Goal: Task Accomplishment & Management: Manage account settings

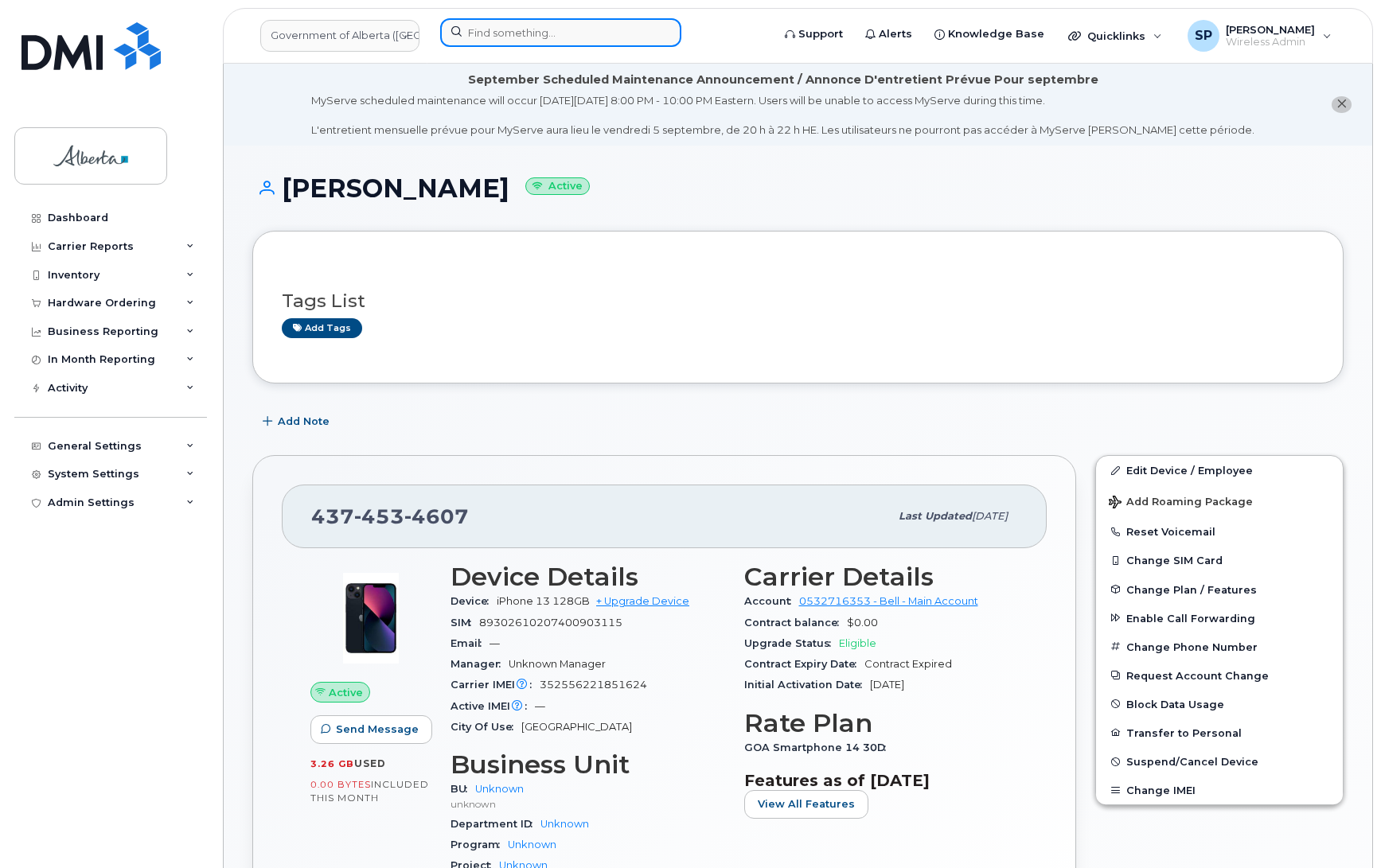
click at [563, 37] on input at bounding box center [561, 32] width 241 height 29
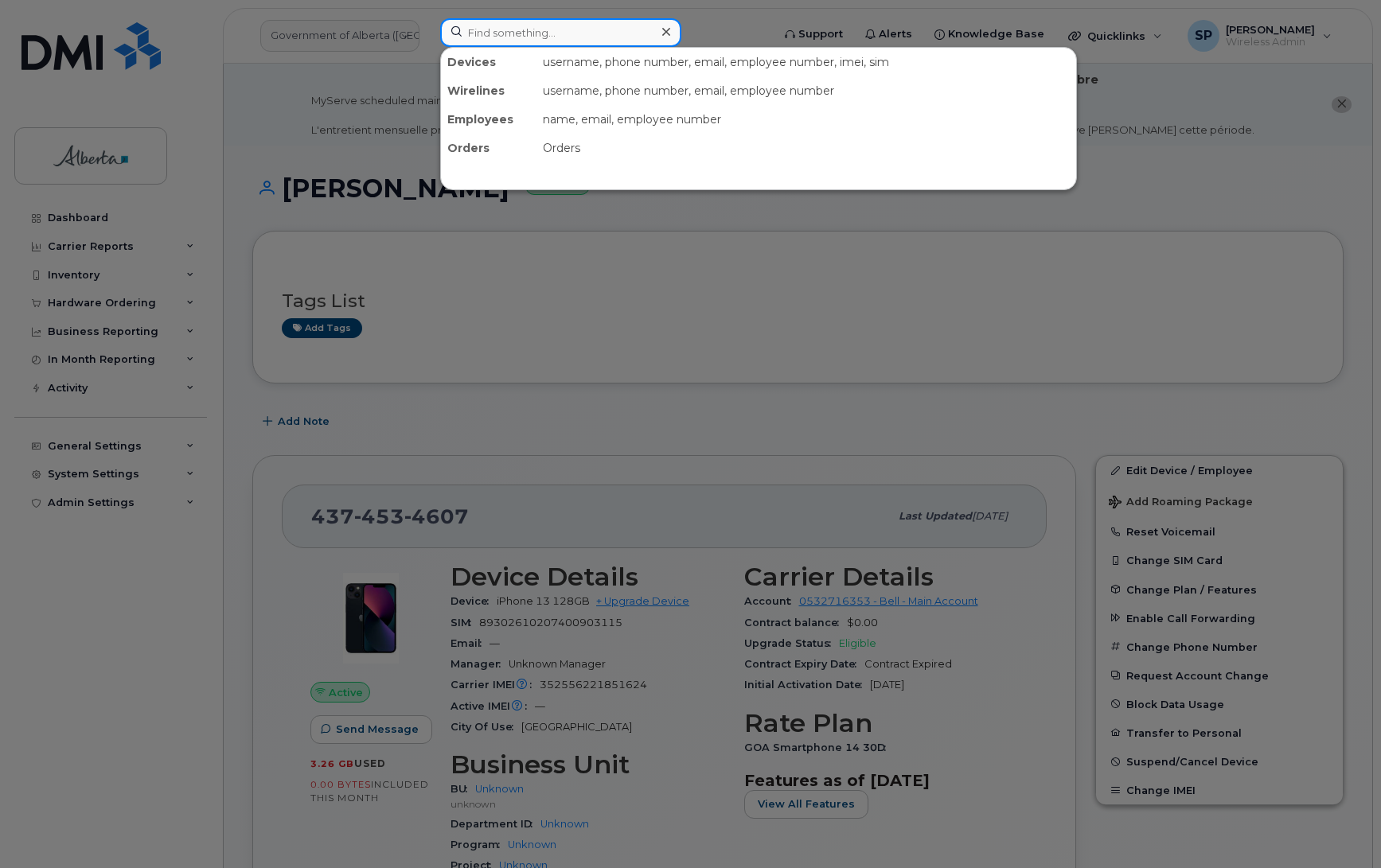
paste input "352556221851624"
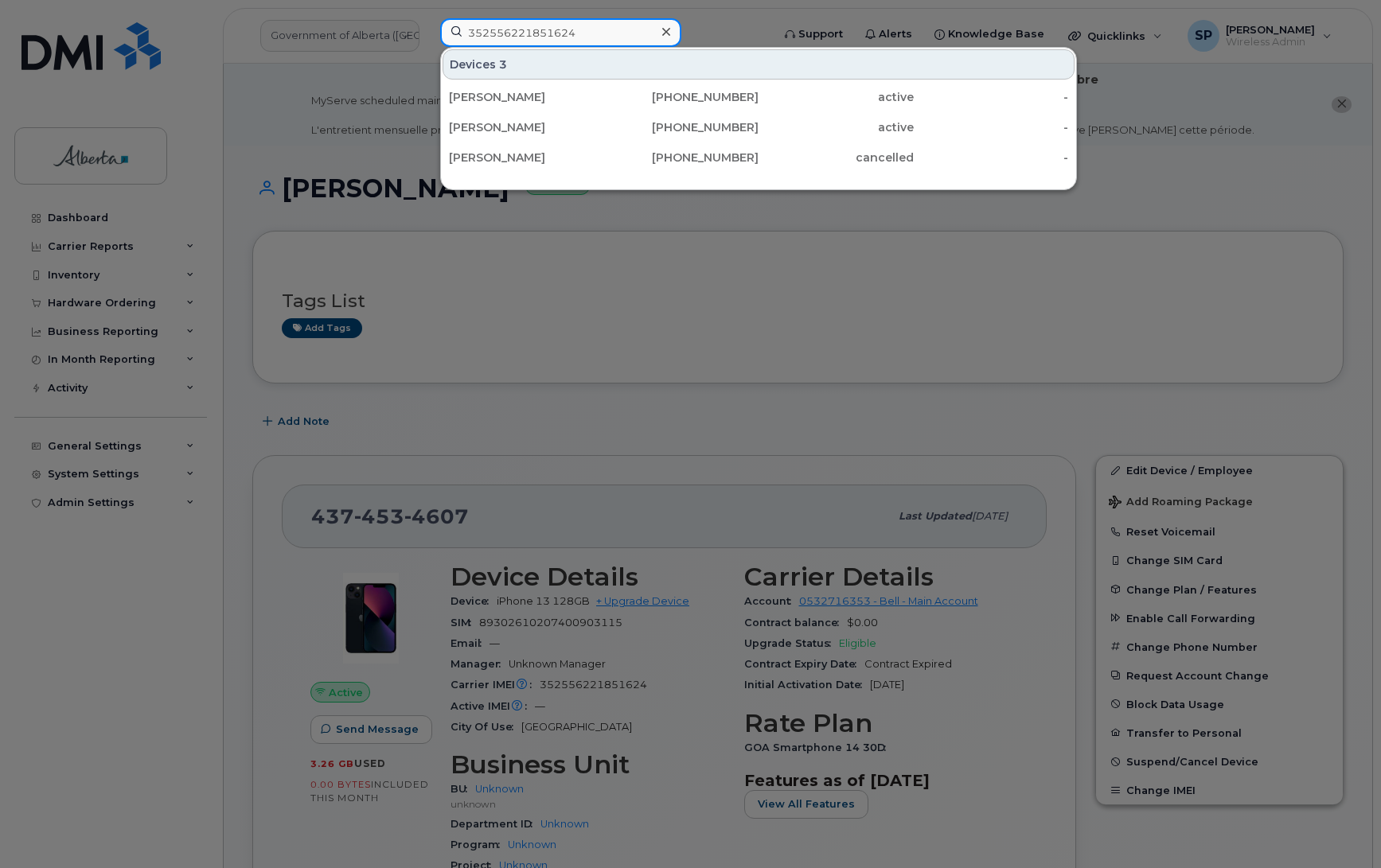
type input "352556221851624"
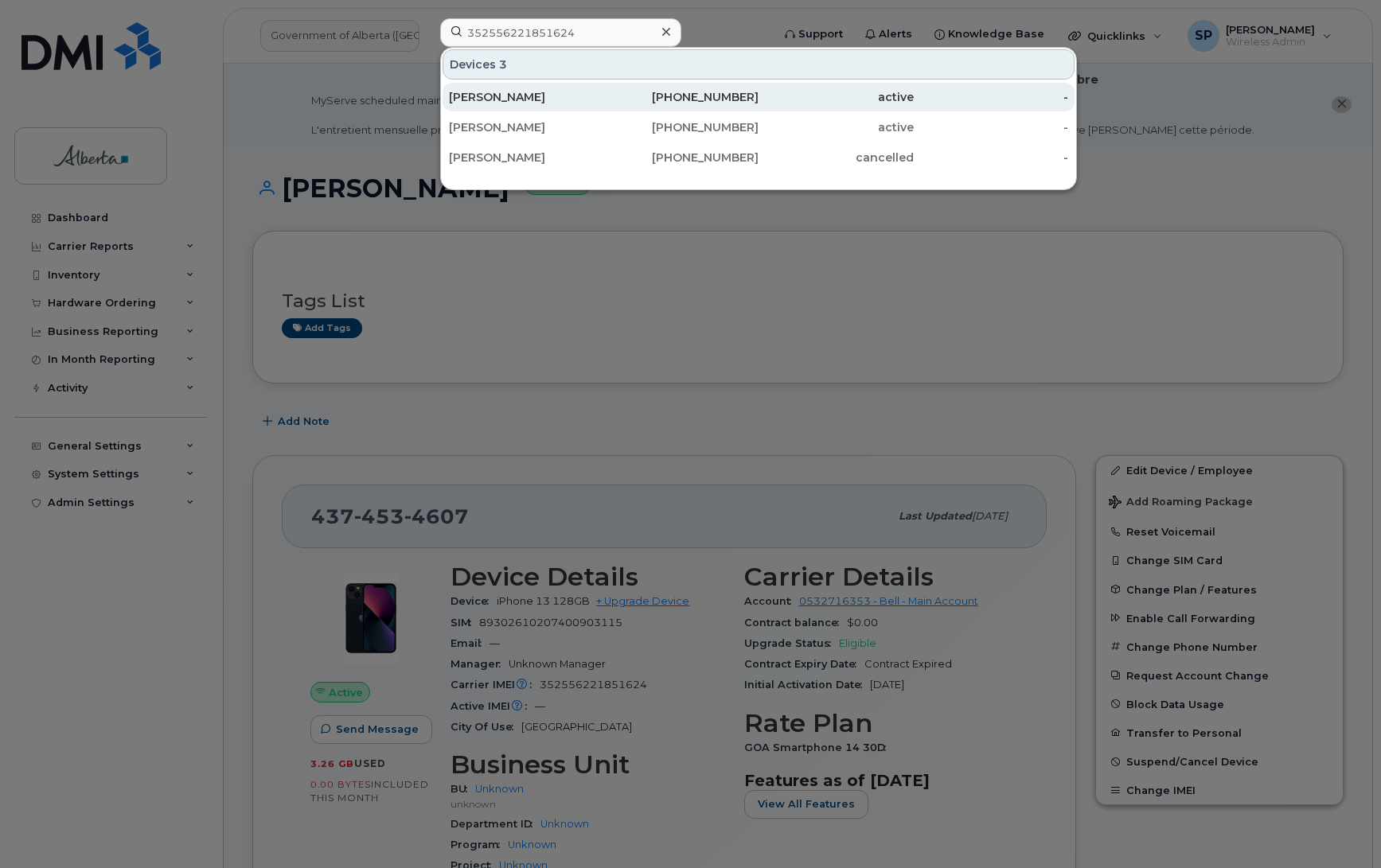
click at [565, 96] on div "[PERSON_NAME]" at bounding box center [527, 97] width 155 height 16
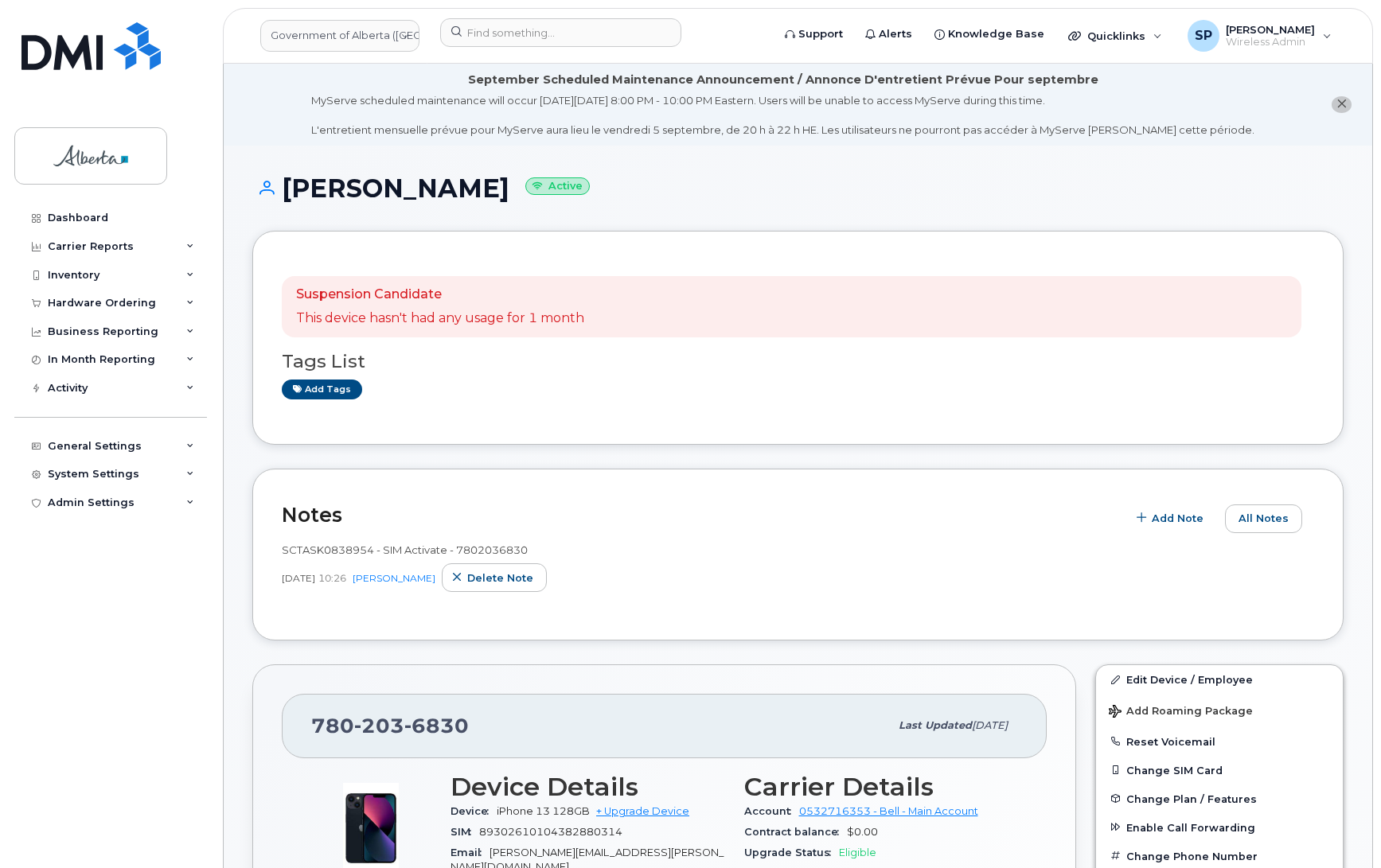
click at [21, 595] on div "Dashboard Carrier Reports Monthly Billing Data Daily Data Pooling Data Behavior…" at bounding box center [112, 524] width 197 height 641
drag, startPoint x: 531, startPoint y: 547, endPoint x: 455, endPoint y: 554, distance: 76.3
click at [455, 554] on div "SCTASK0838954 - SIM Activate - 7802036830" at bounding box center [798, 550] width 1033 height 15
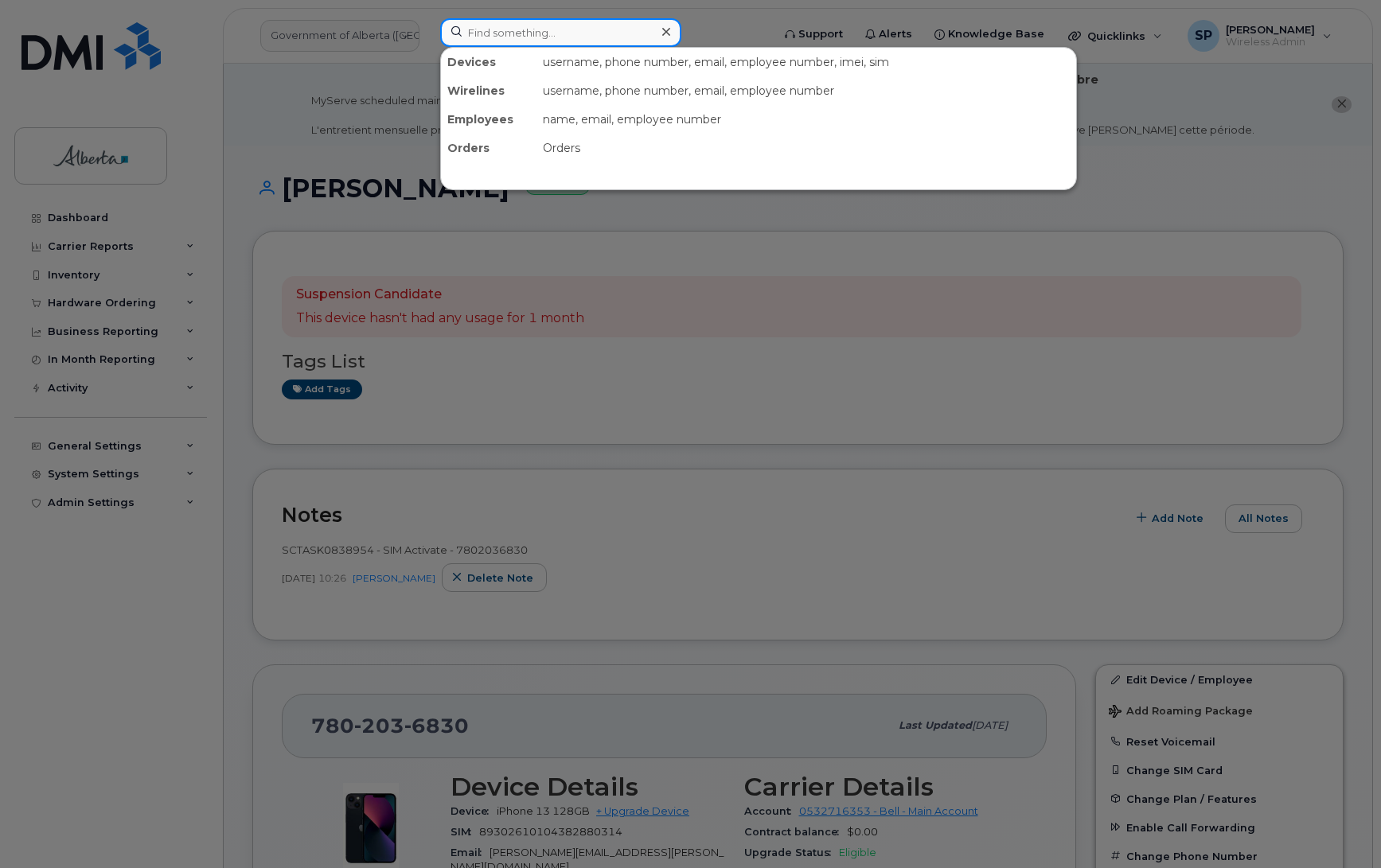
click at [515, 28] on input at bounding box center [561, 32] width 241 height 29
paste input "4374534607"
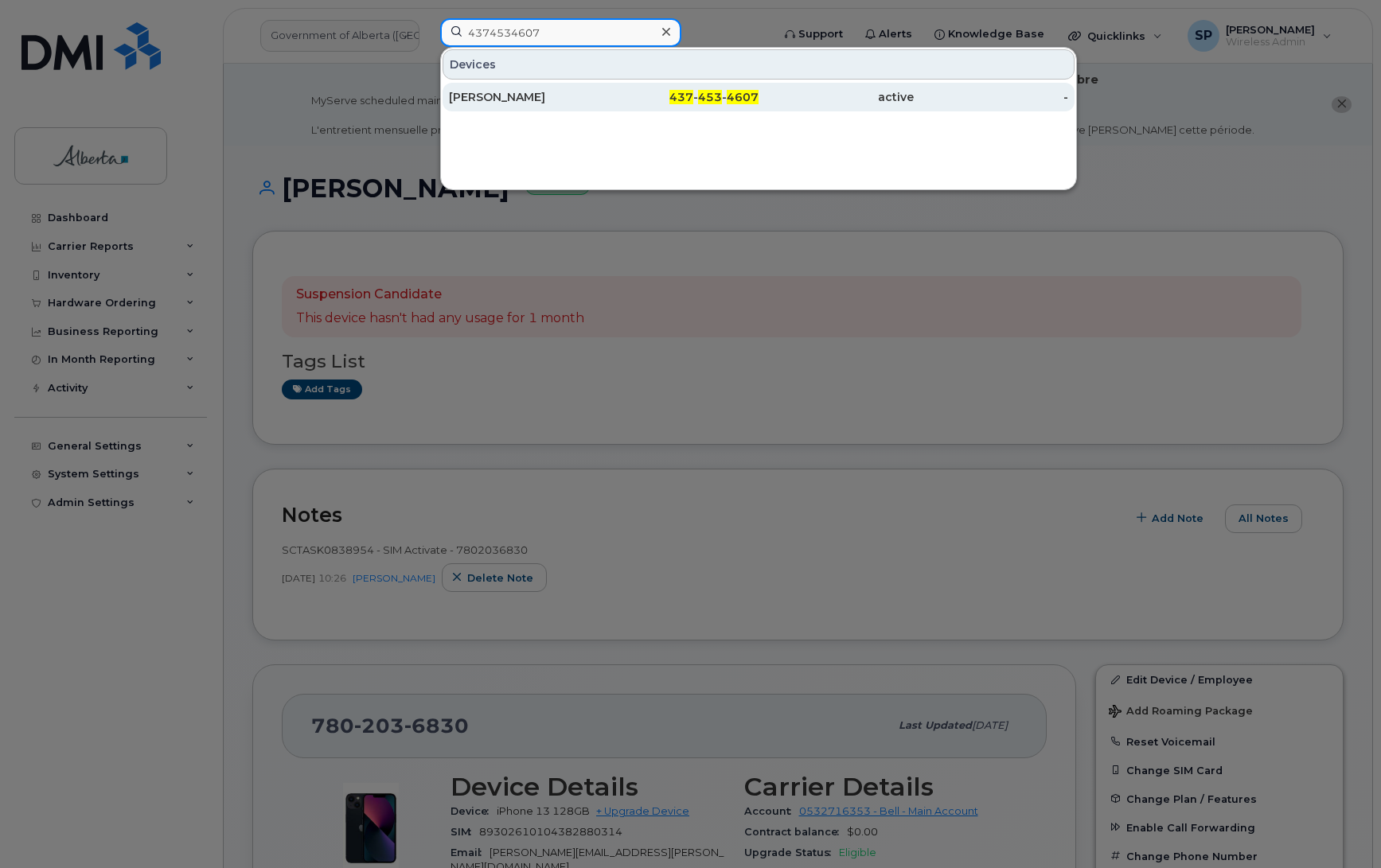
type input "4374534607"
click at [548, 95] on div "[PERSON_NAME]" at bounding box center [527, 97] width 155 height 16
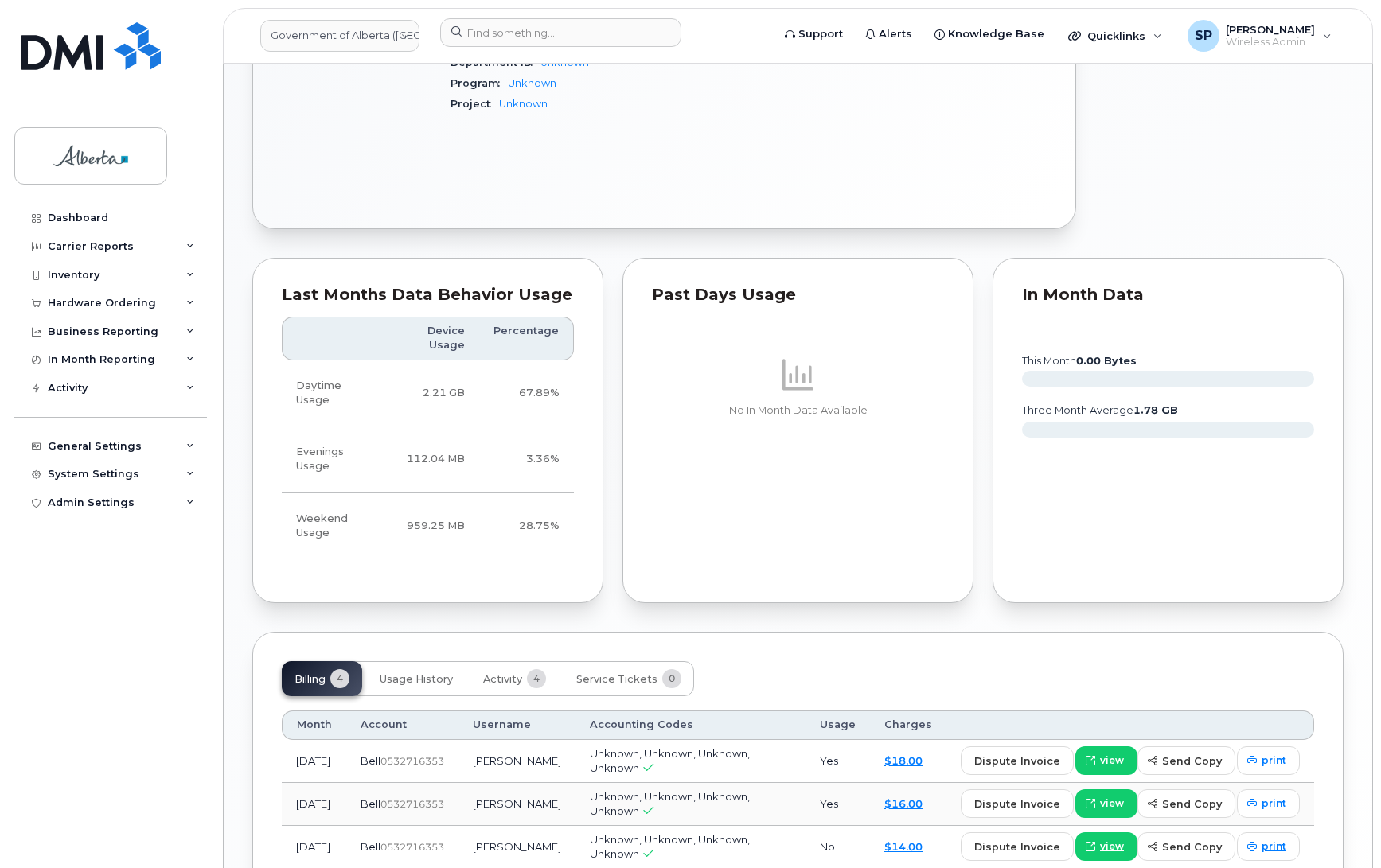
scroll to position [934, 0]
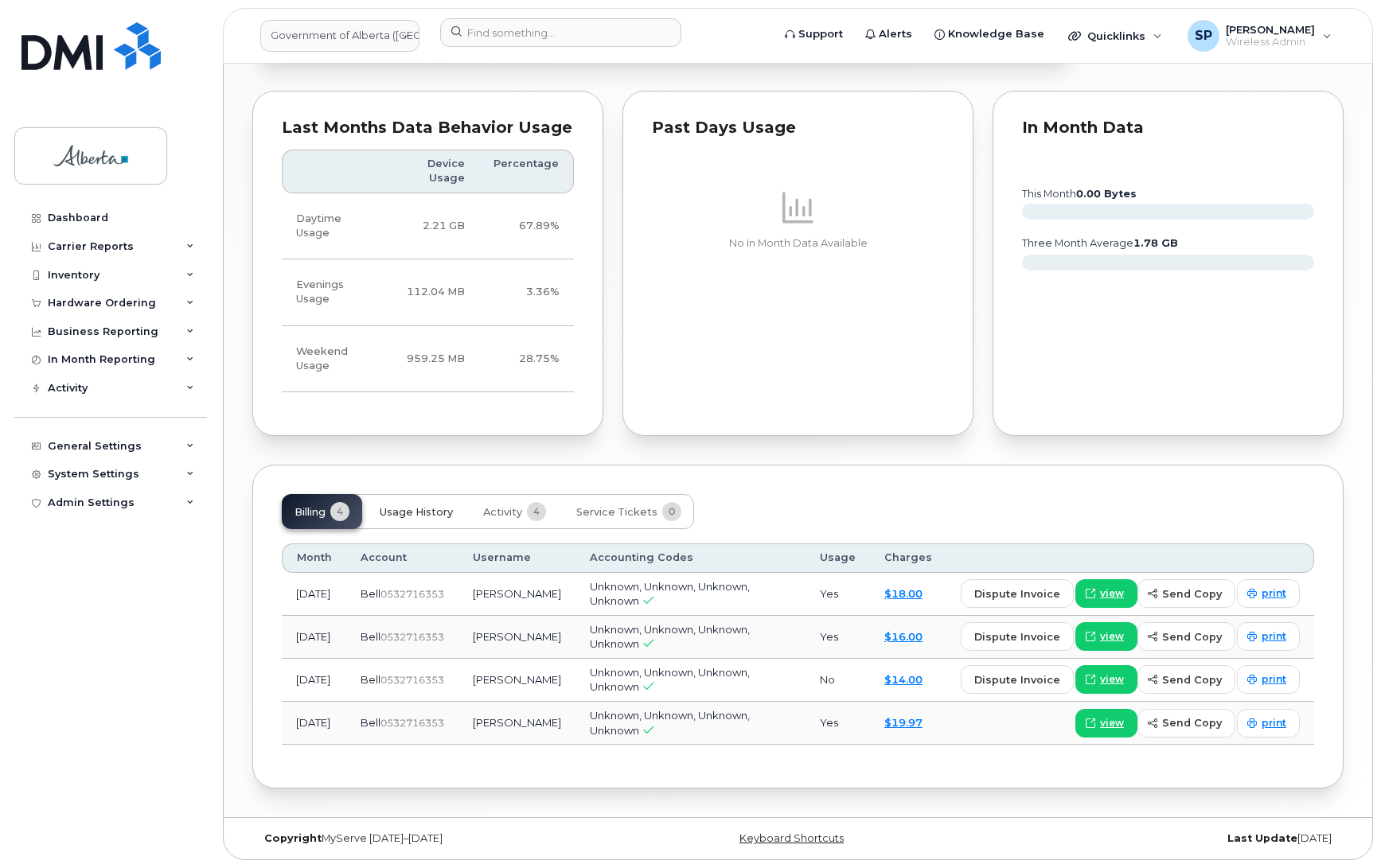
click at [417, 509] on span "Usage History" at bounding box center [417, 512] width 73 height 13
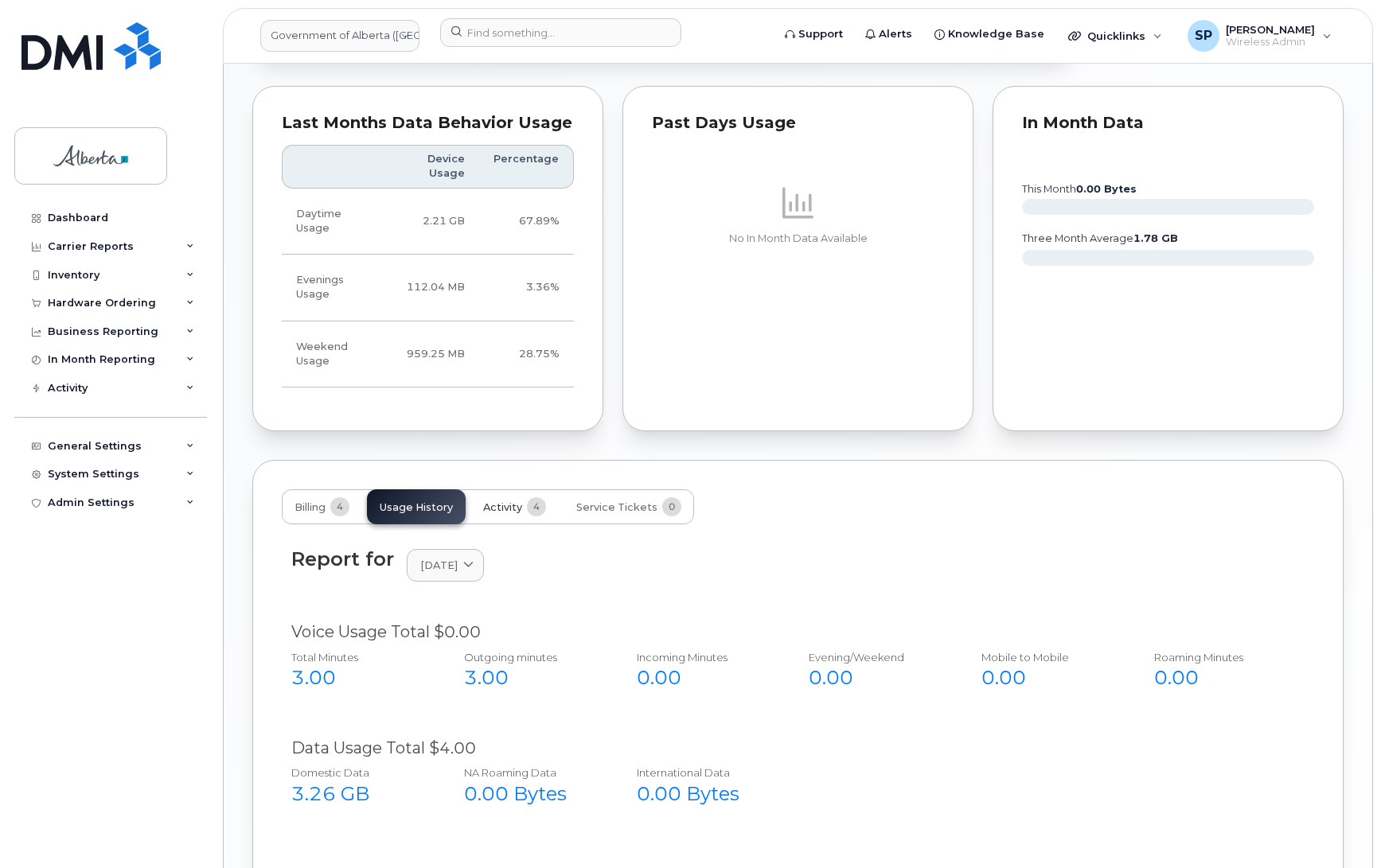
click at [496, 505] on span "Activity" at bounding box center [503, 508] width 39 height 13
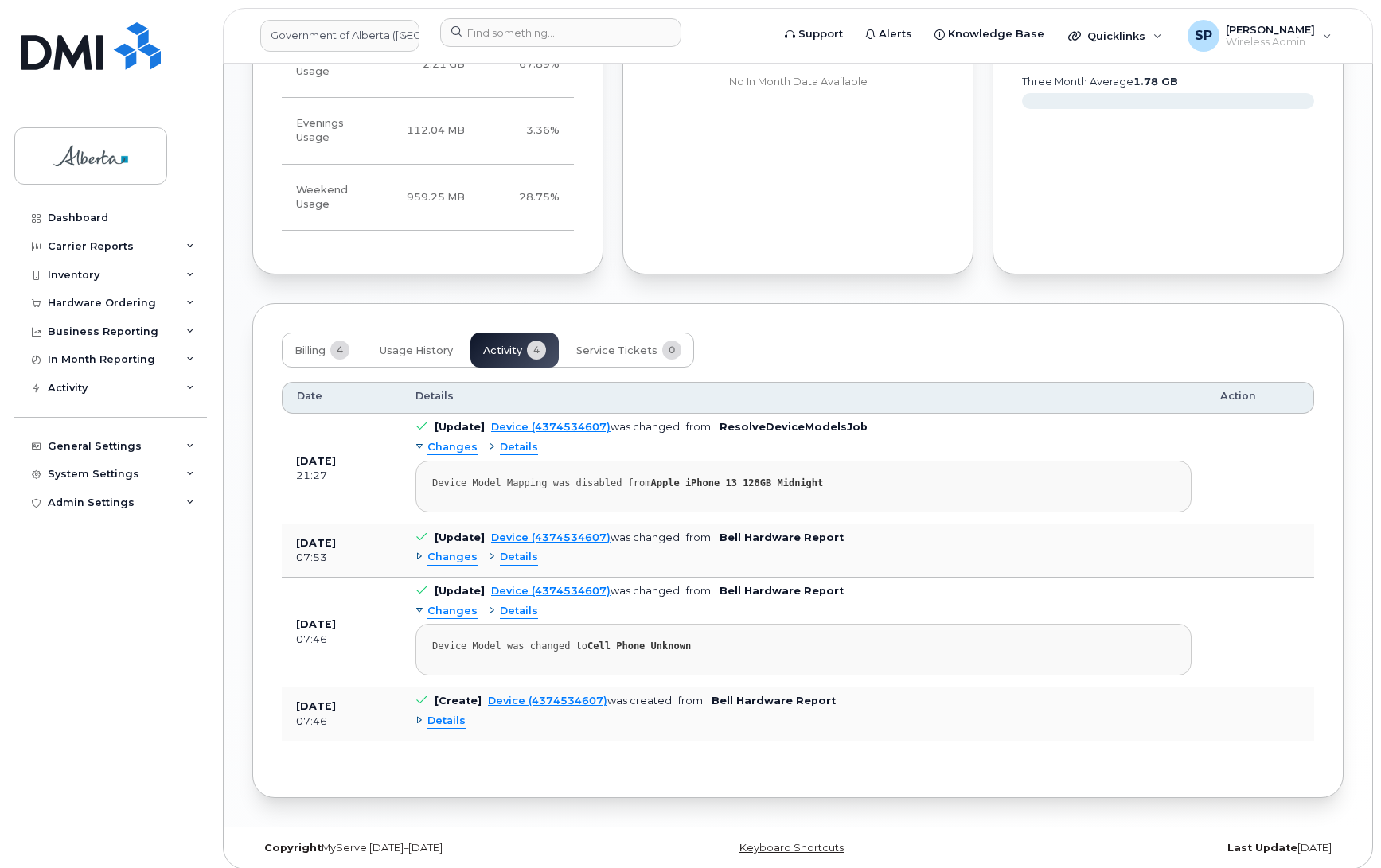
scroll to position [1107, 0]
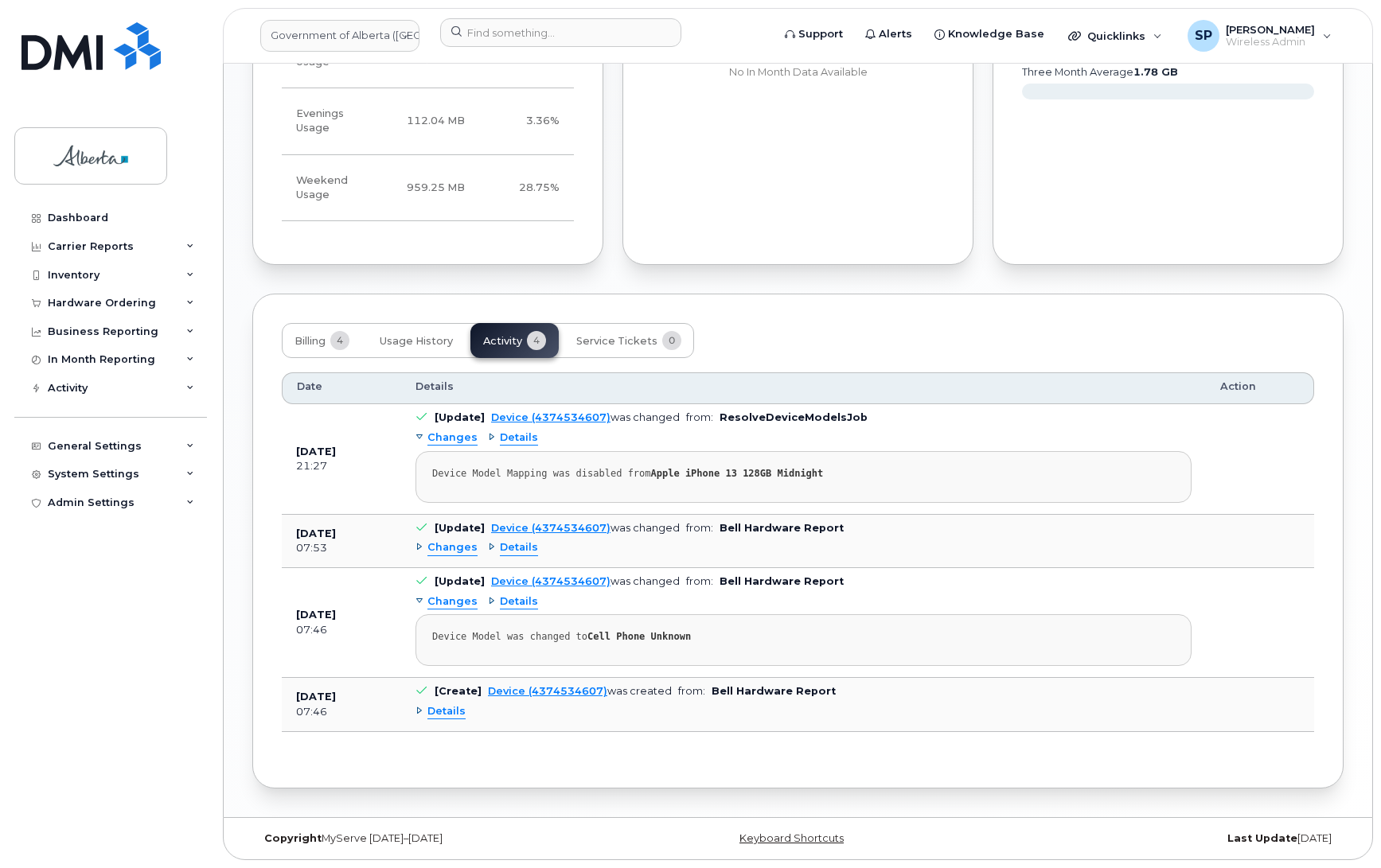
click at [452, 710] on span "Details" at bounding box center [446, 712] width 38 height 15
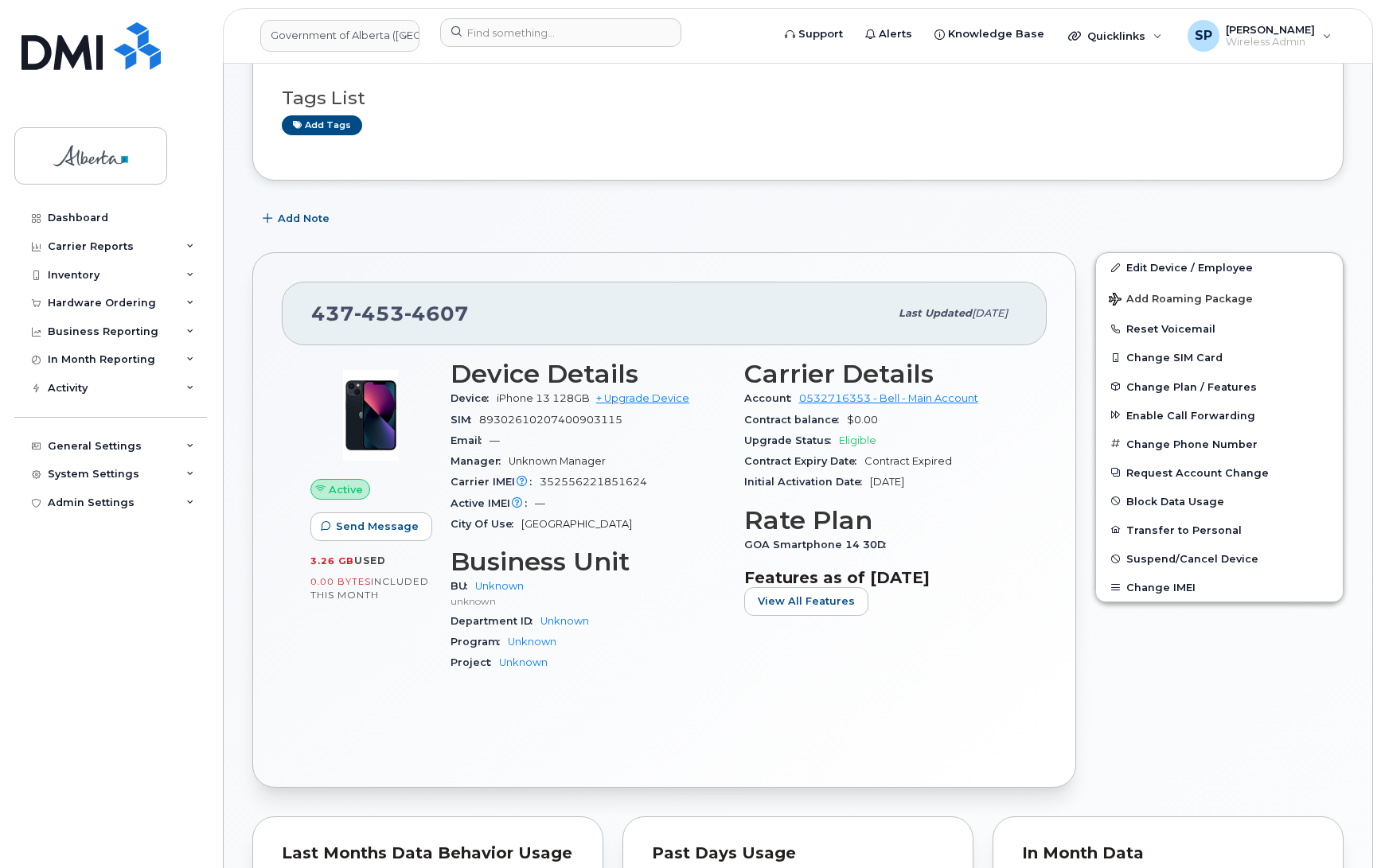
scroll to position [0, 0]
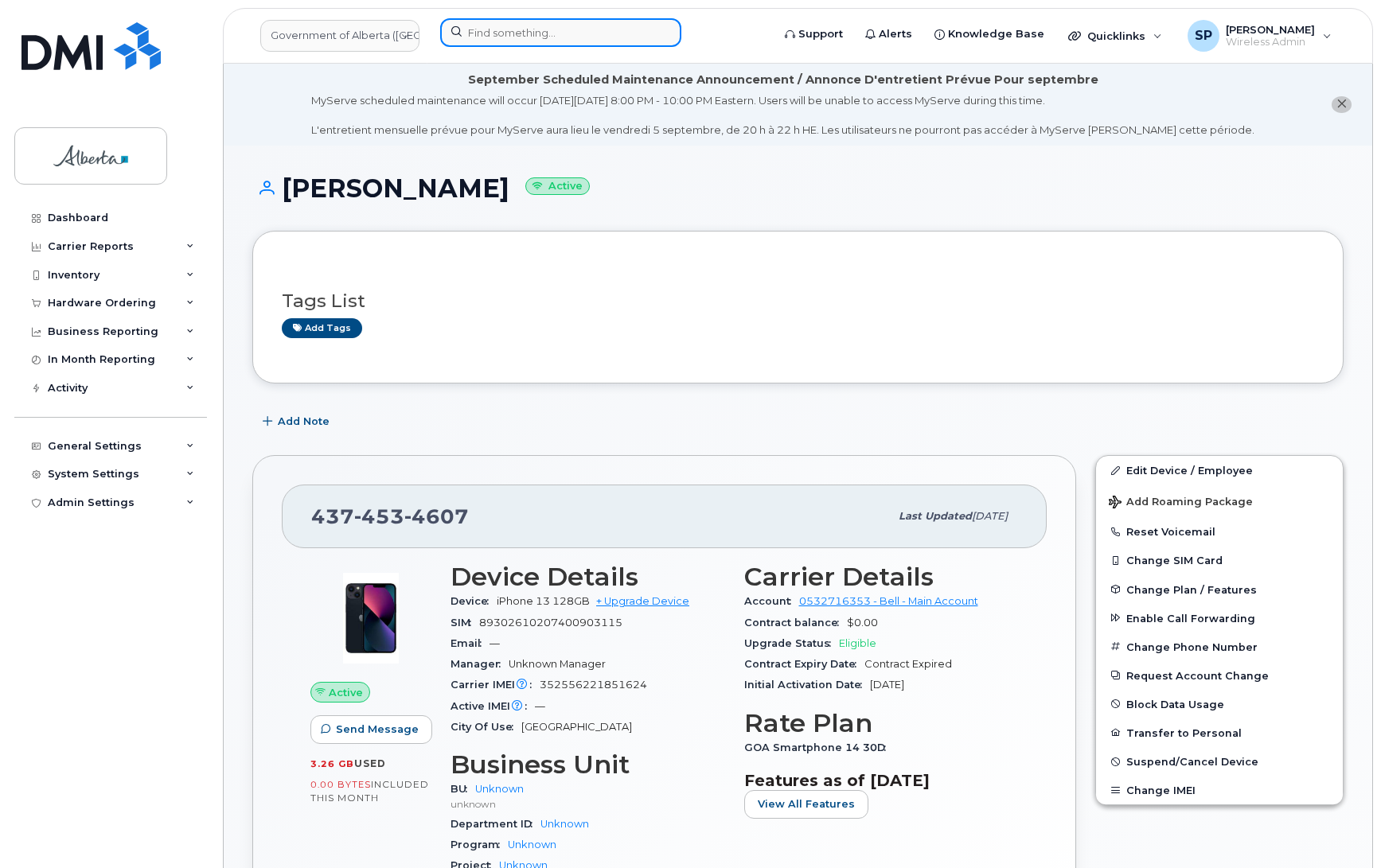
click at [507, 37] on input at bounding box center [561, 32] width 241 height 29
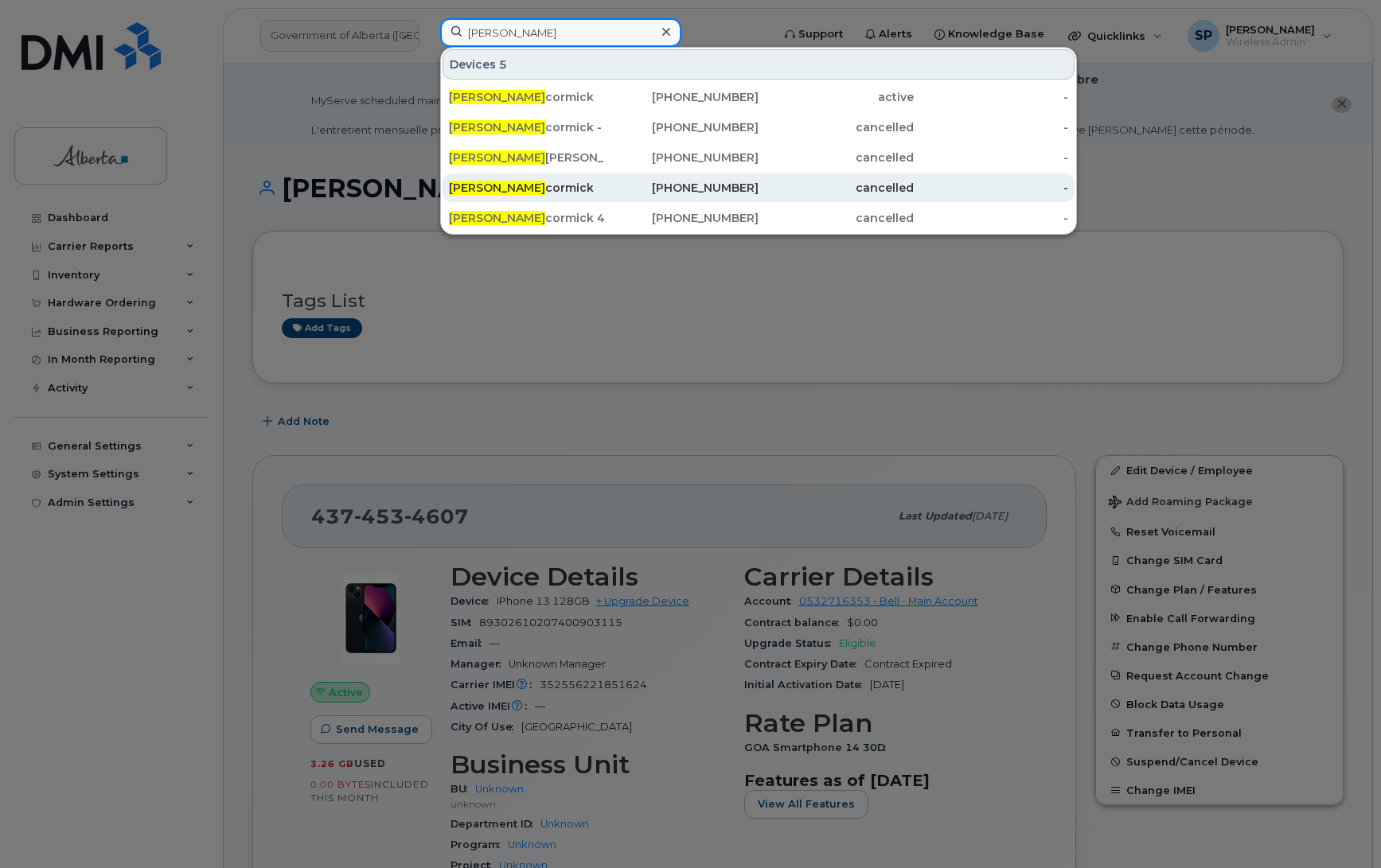
type input "Wendy Mc"
click at [503, 193] on span "[PERSON_NAME]" at bounding box center [497, 187] width 96 height 14
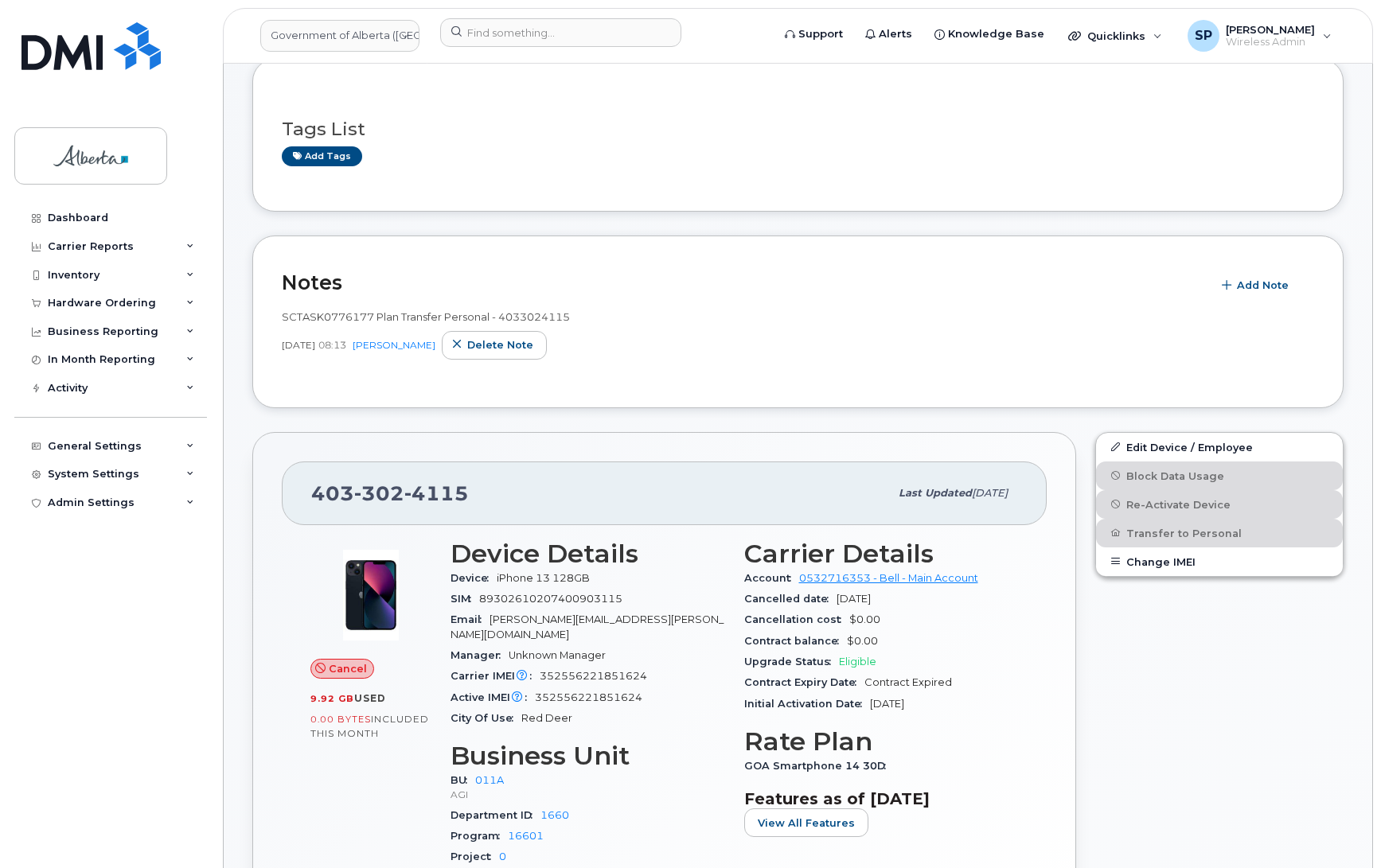
scroll to position [187, 0]
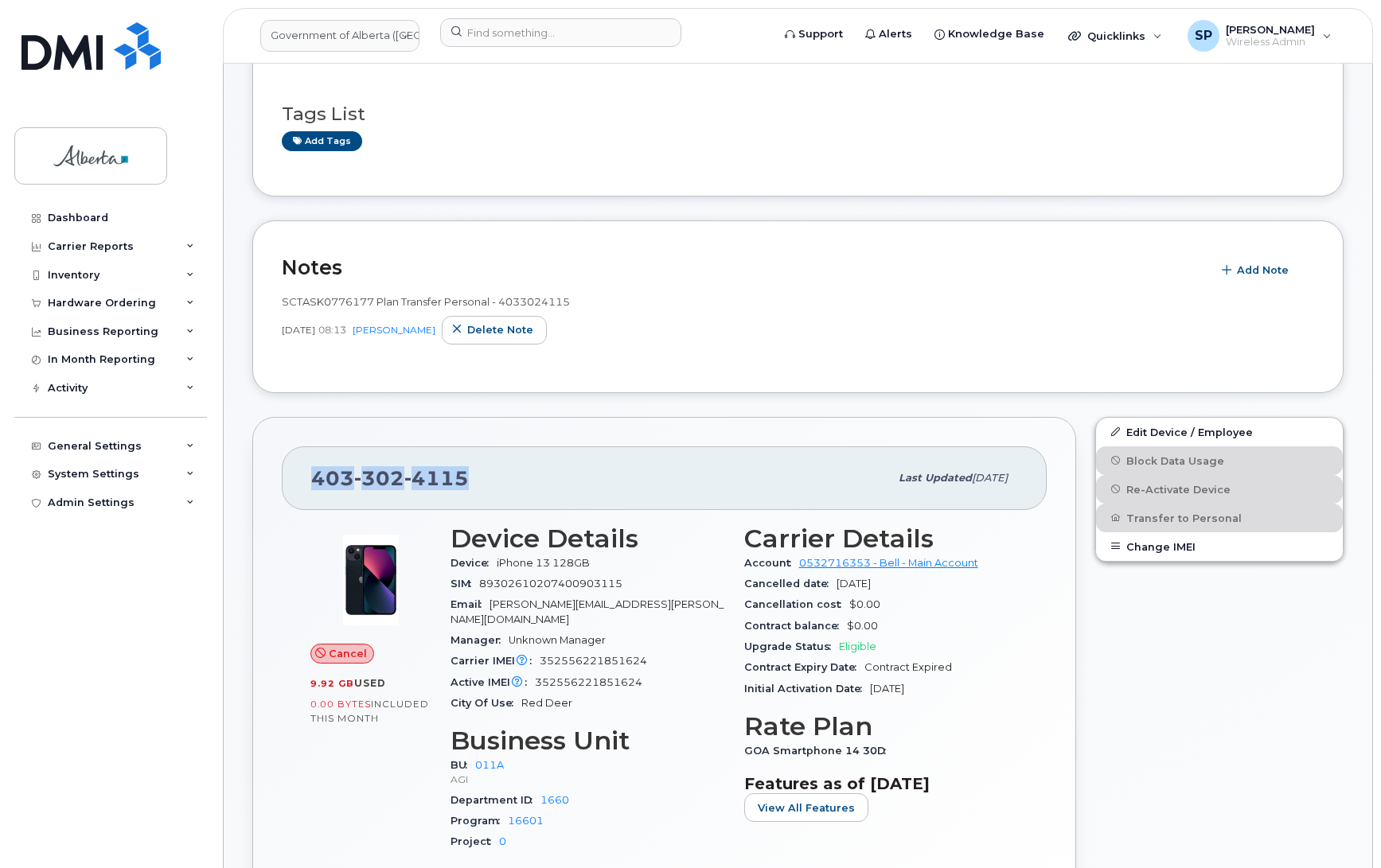
drag, startPoint x: 468, startPoint y: 476, endPoint x: 314, endPoint y: 474, distance: 154.0
click at [314, 474] on div "403 302 4115" at bounding box center [600, 478] width 578 height 33
copy span "403 302 4115"
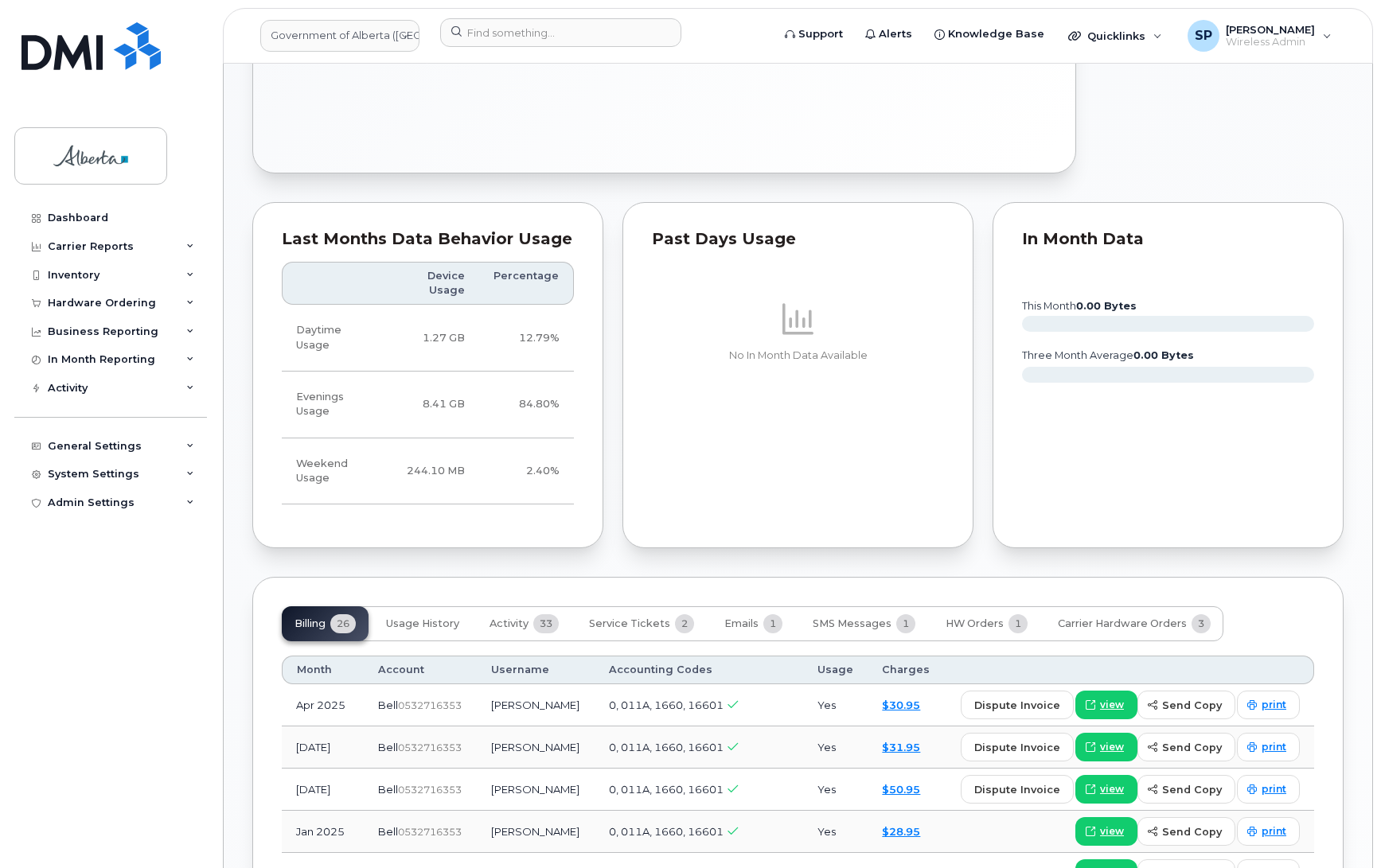
scroll to position [1066, 0]
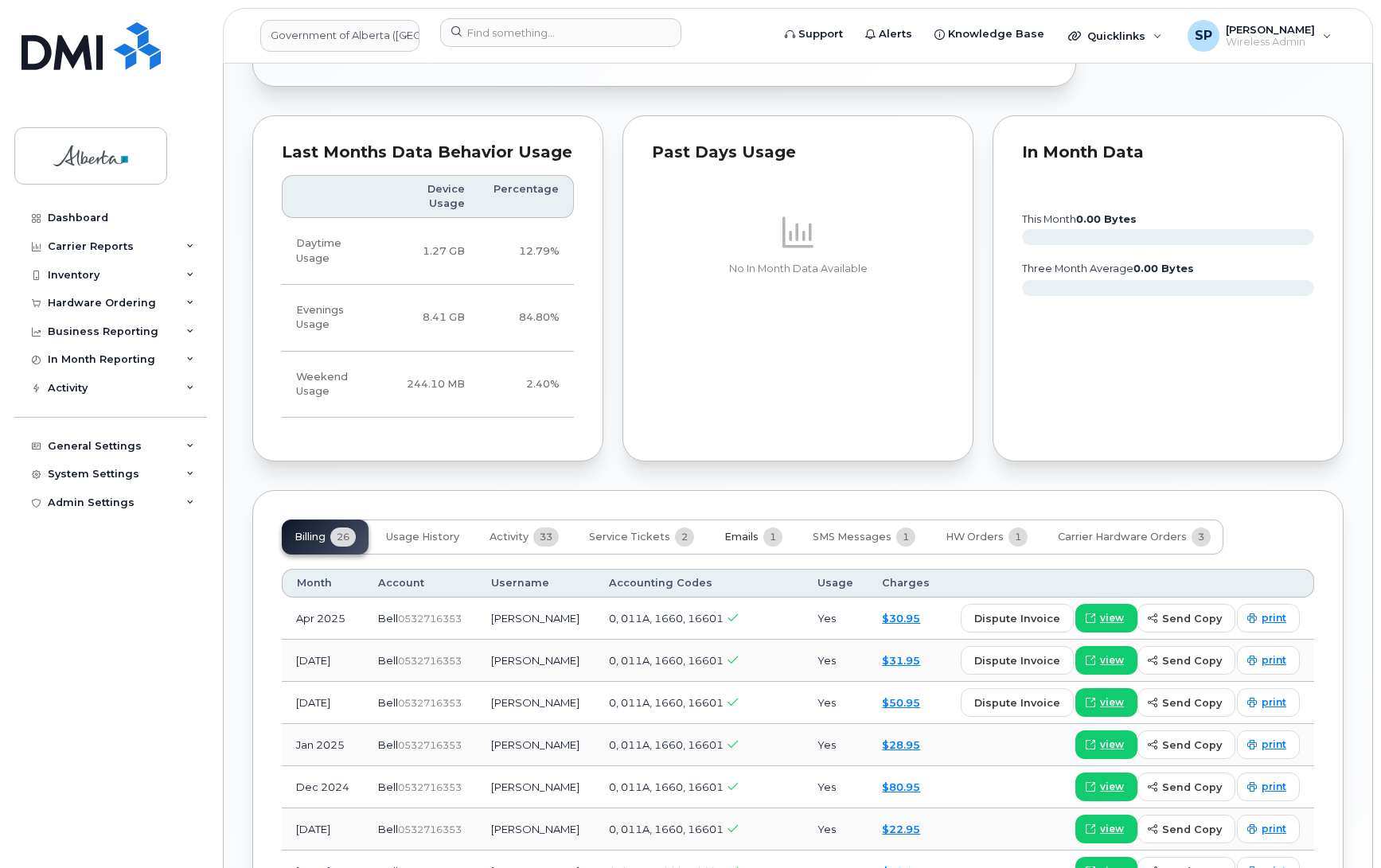
click at [736, 531] on span "Emails" at bounding box center [741, 537] width 34 height 13
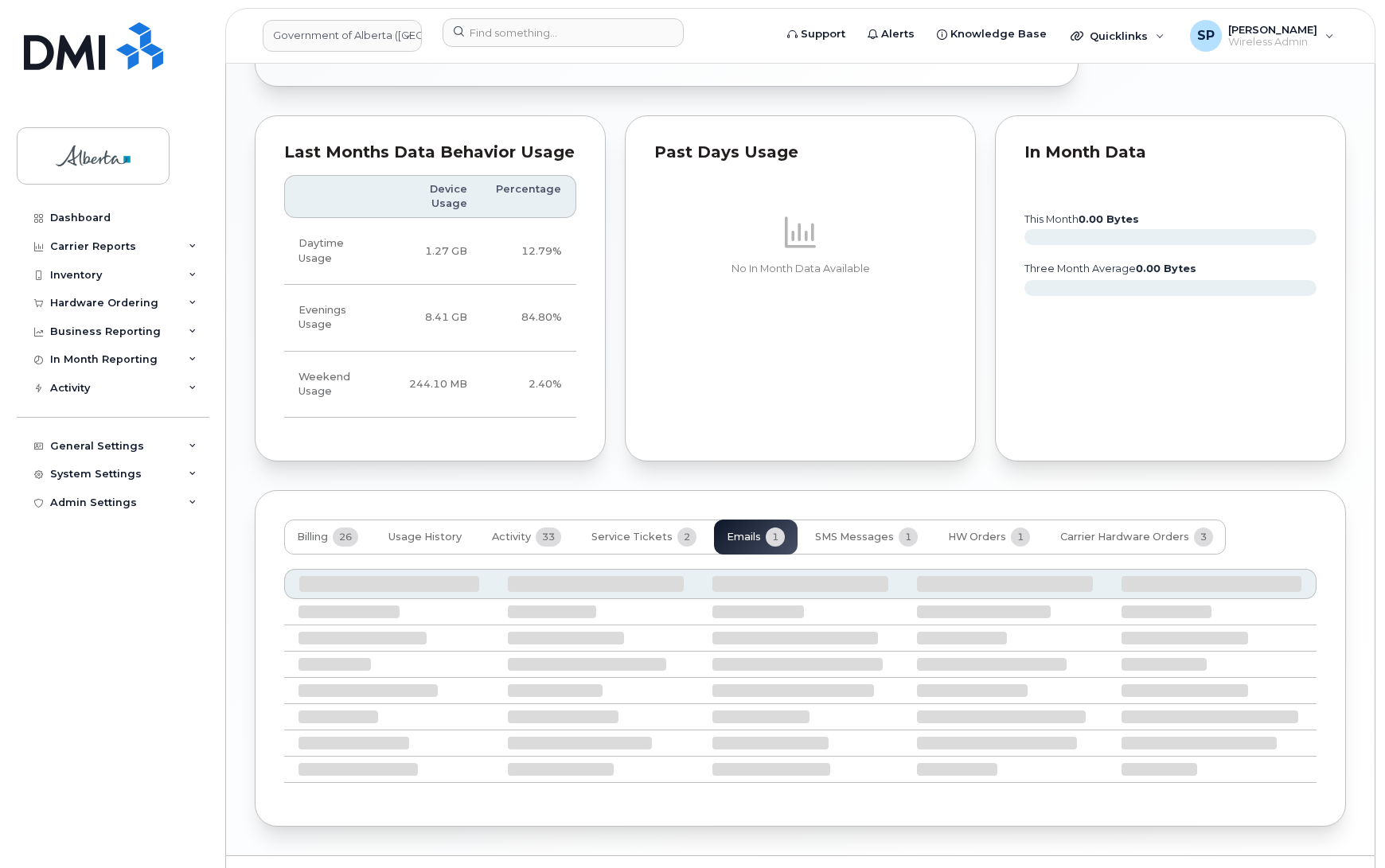
scroll to position [937, 0]
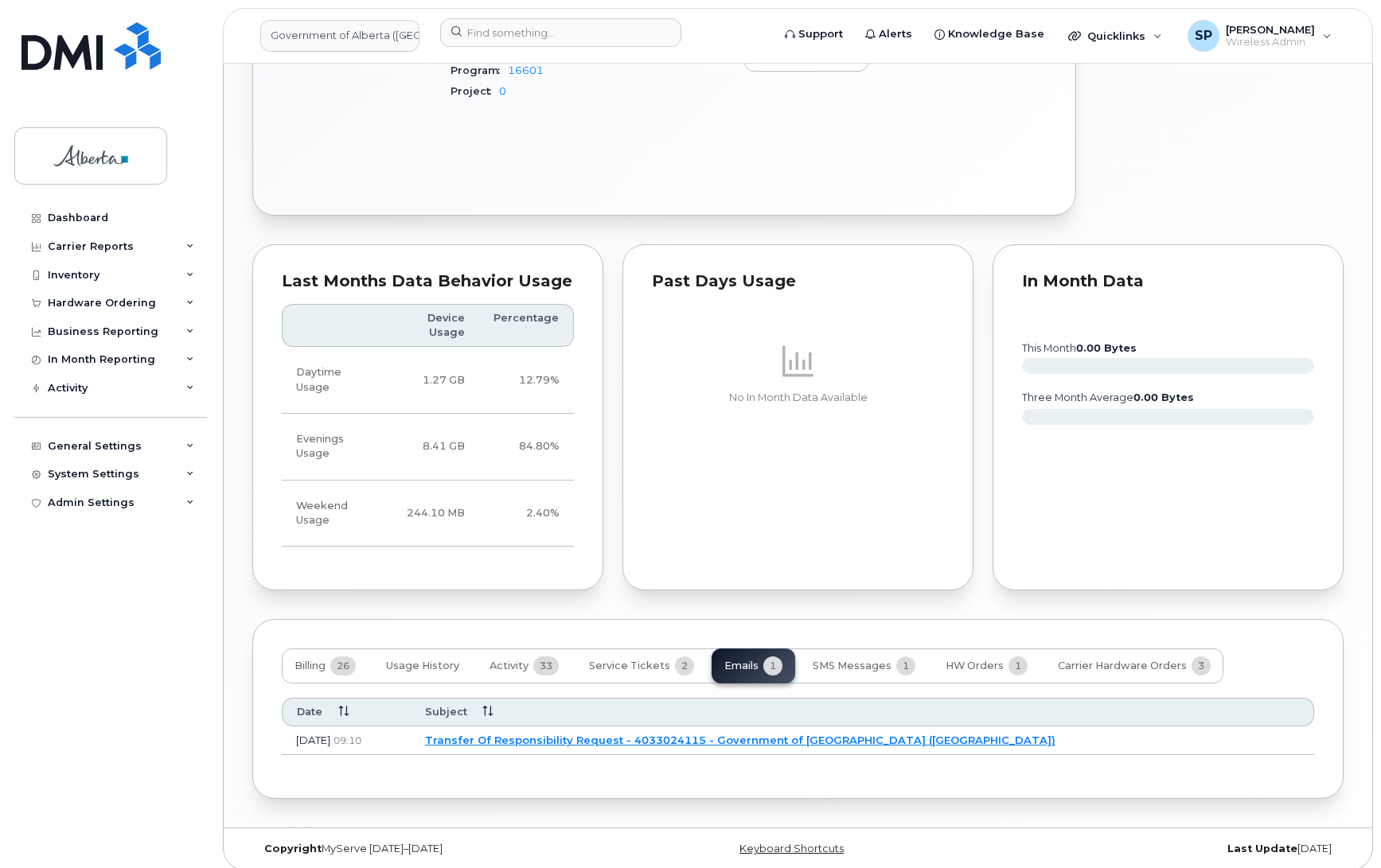
click at [687, 733] on link "Transfer Of Responsibility Request - 4033024115 - Government of Alberta (GOA)" at bounding box center [740, 739] width 630 height 13
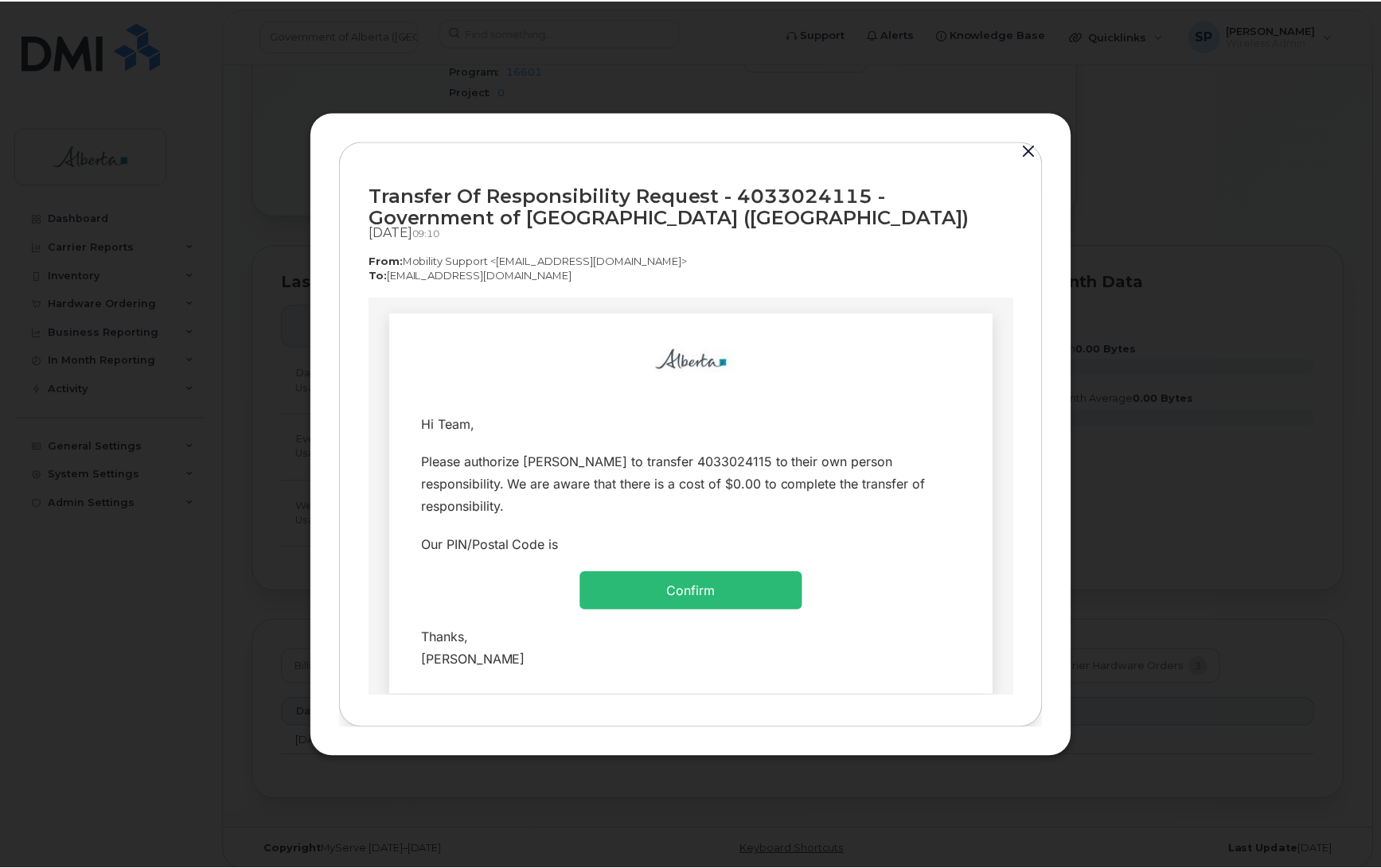
scroll to position [0, 0]
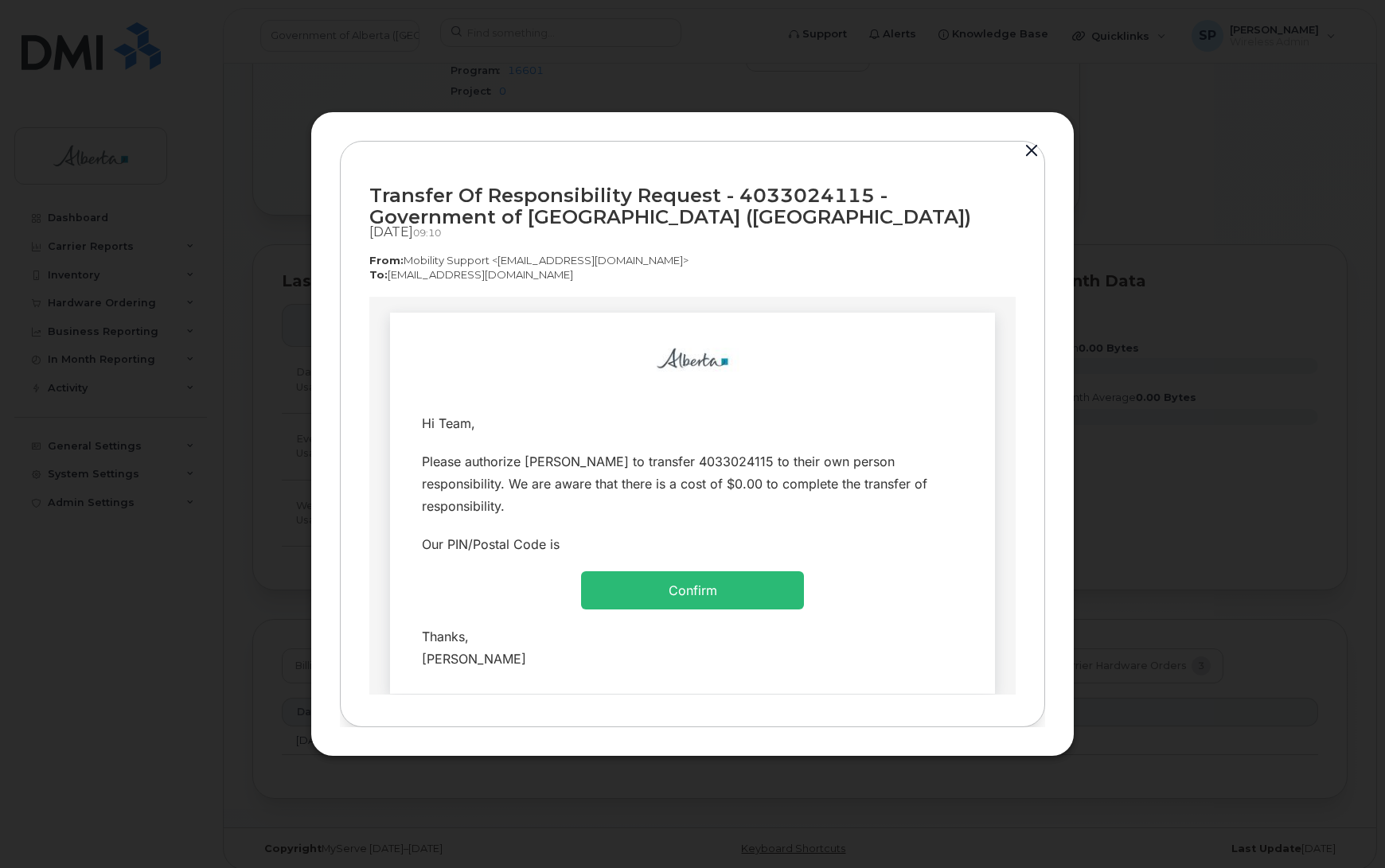
click at [1038, 146] on button "button" at bounding box center [1032, 151] width 24 height 22
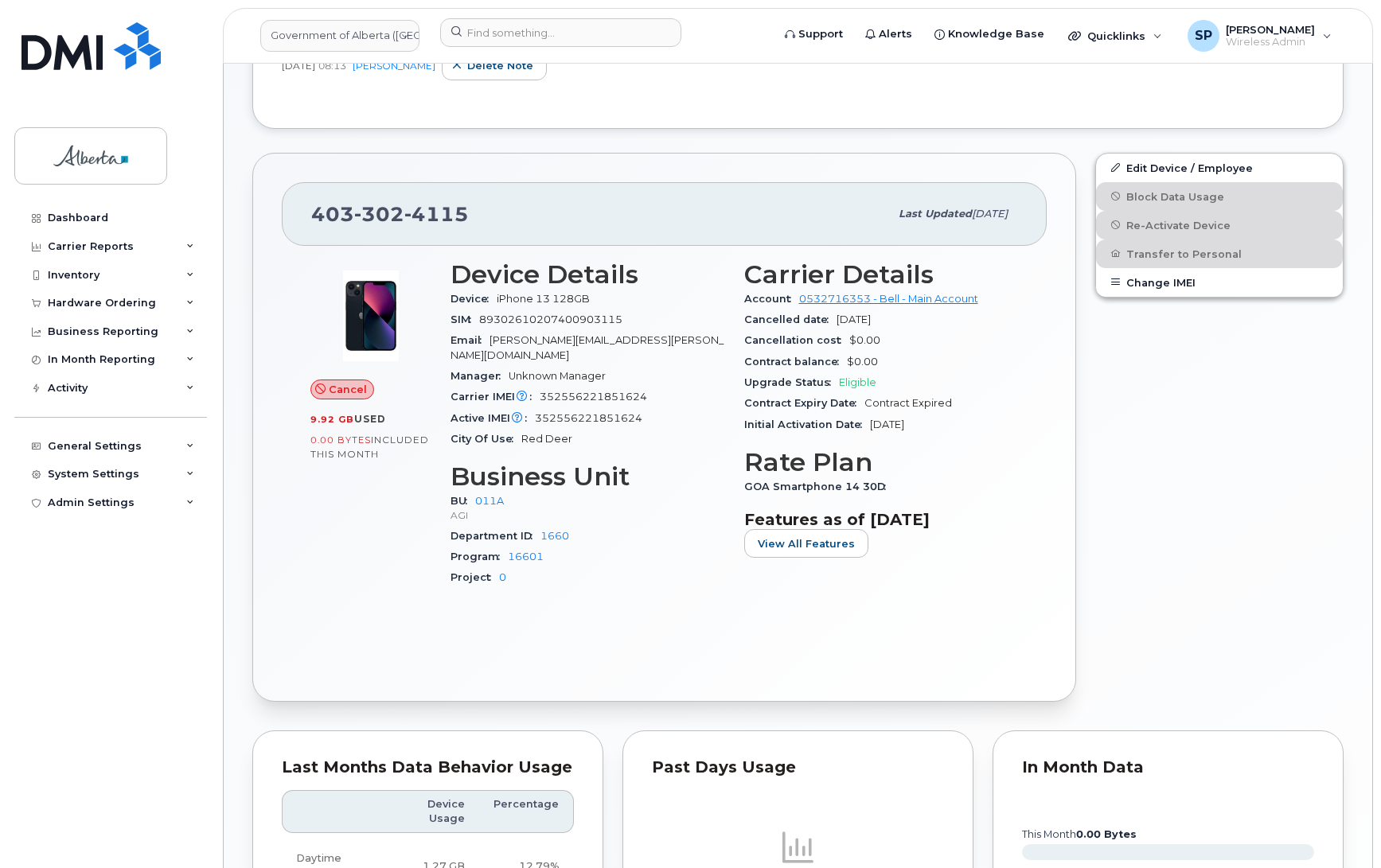
scroll to position [82, 0]
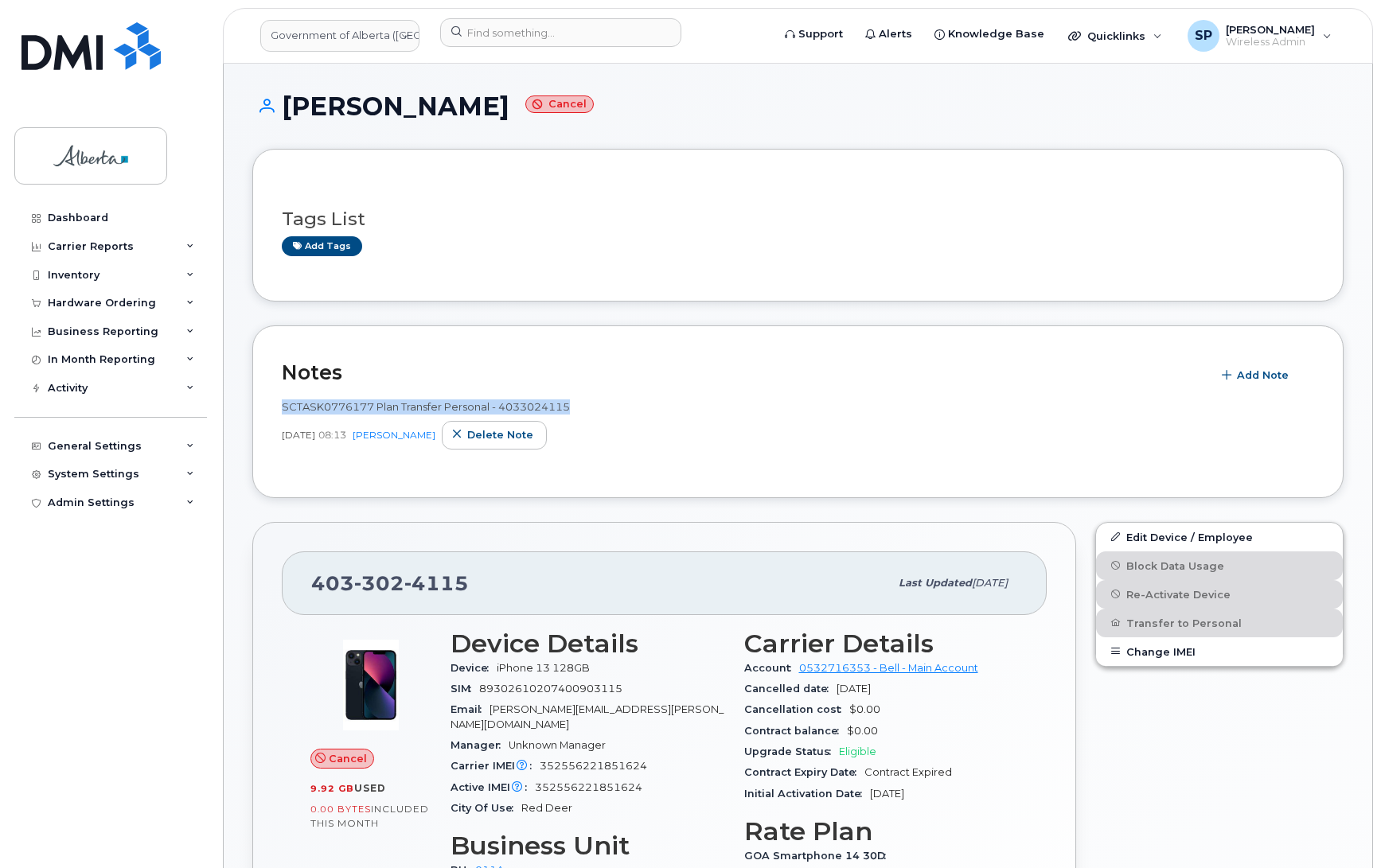
drag, startPoint x: 578, startPoint y: 410, endPoint x: 274, endPoint y: 399, distance: 304.2
click at [274, 399] on div "Notes Add Note SCTASK0776177 Plan Transfer Personal - 4033024115 May 08, 2025 0…" at bounding box center [797, 411] width 1091 height 173
copy span "SCTASK0776177 Plan Transfer Personal - 4033024115"
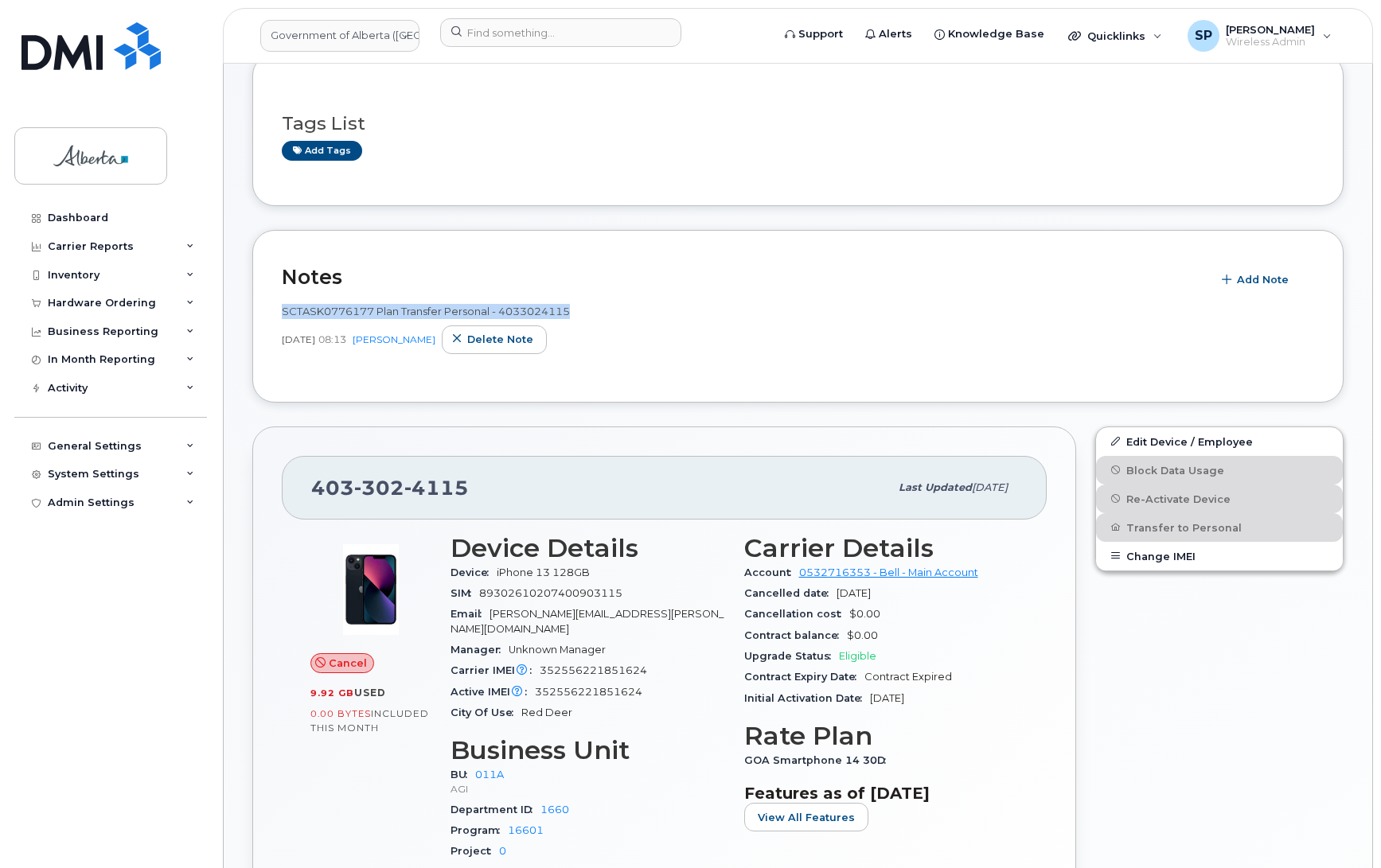
scroll to position [152, 0]
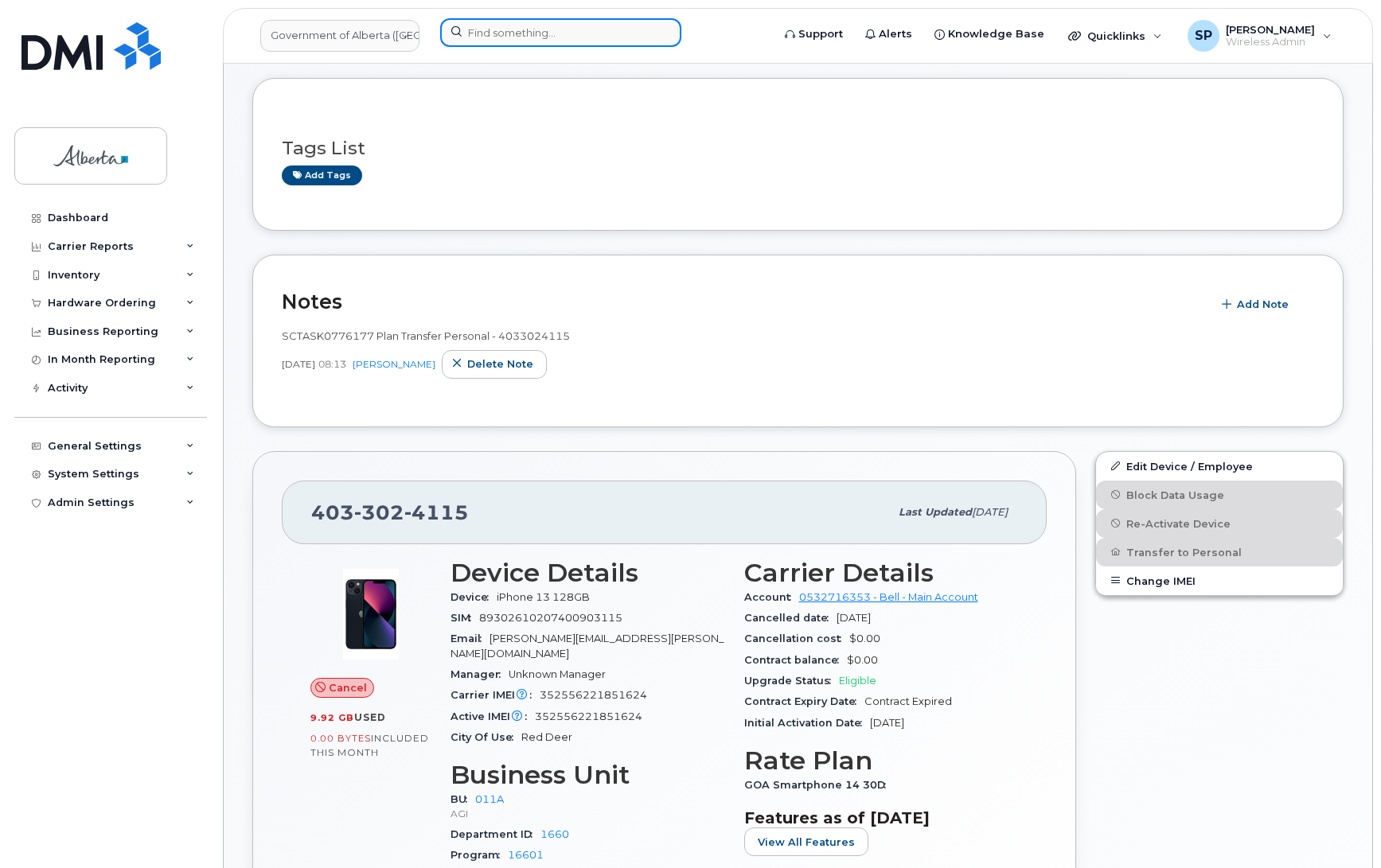
click at [484, 38] on input at bounding box center [561, 32] width 241 height 29
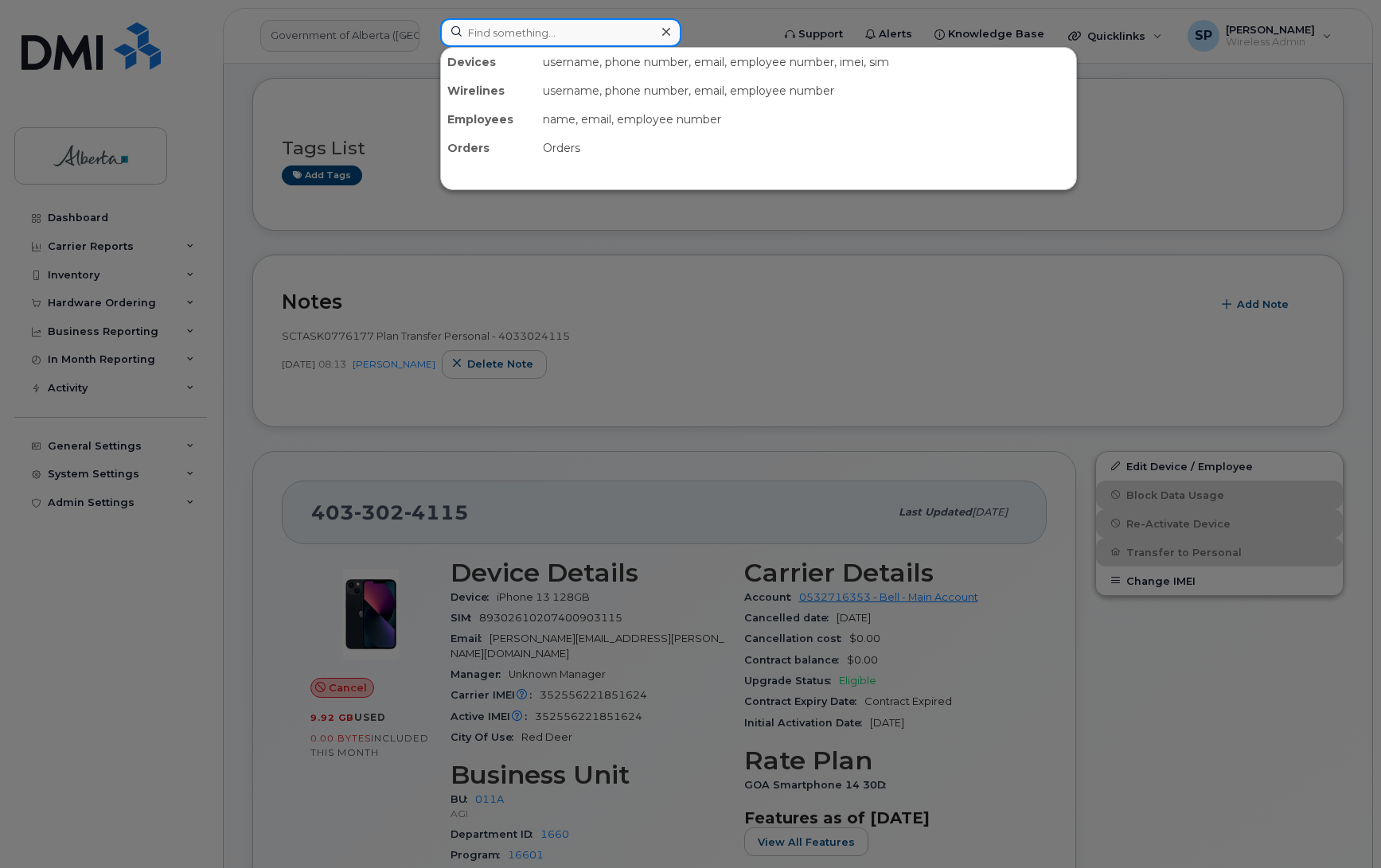
paste input "4374534607"
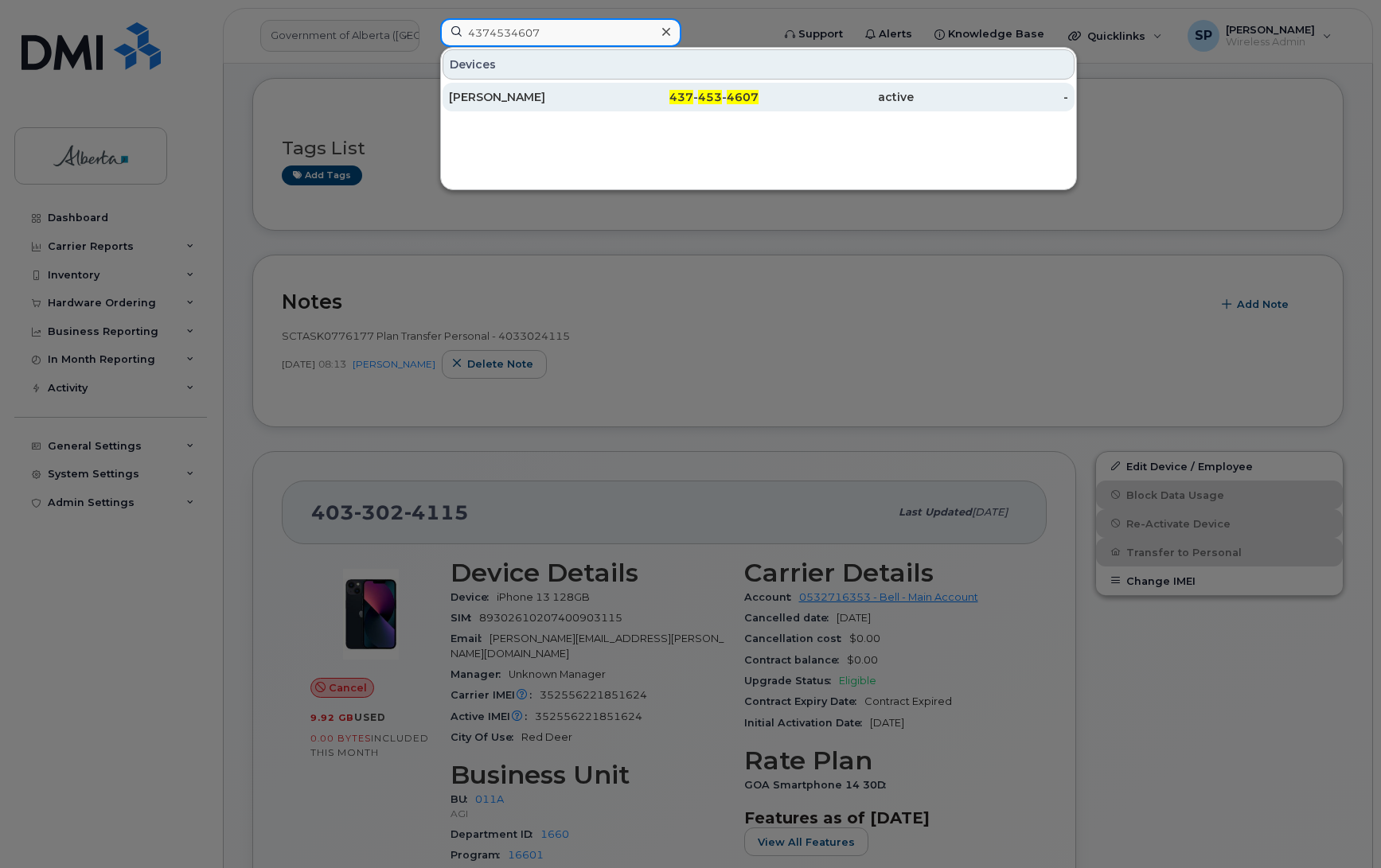
type input "4374534607"
click at [508, 101] on div "Wendy Mccormick" at bounding box center [527, 97] width 155 height 16
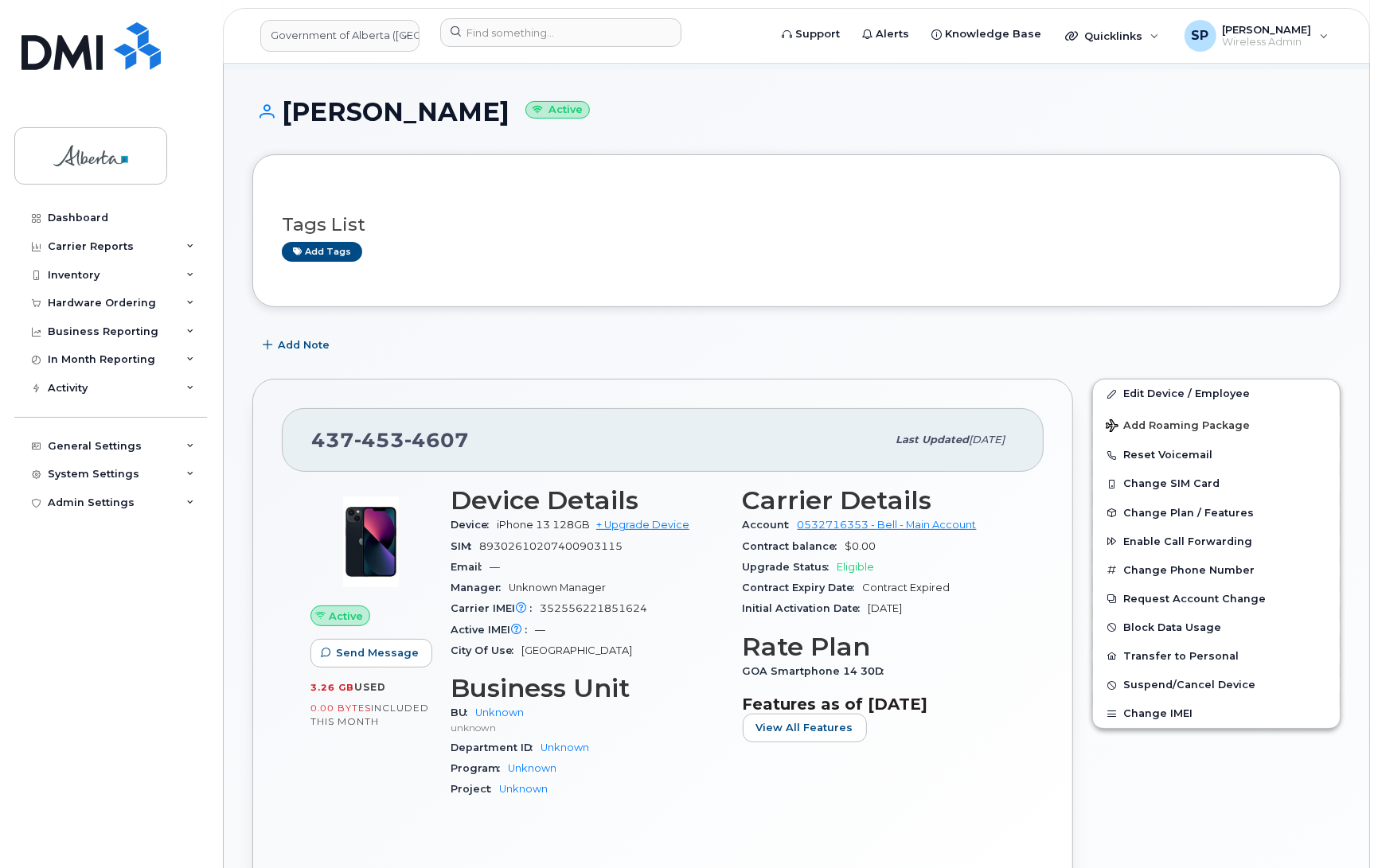
scroll to position [89, 0]
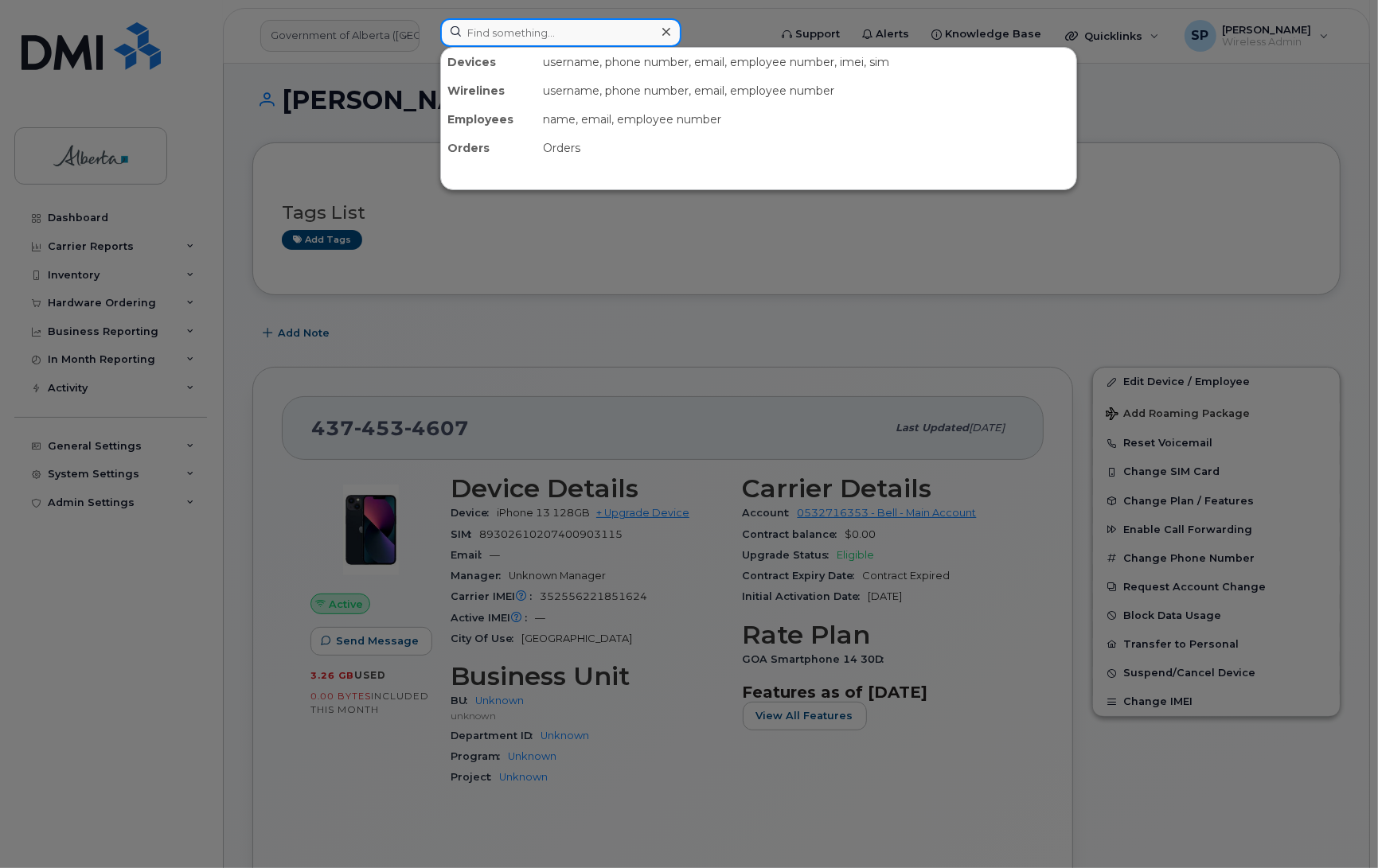
click at [478, 32] on input at bounding box center [561, 32] width 241 height 29
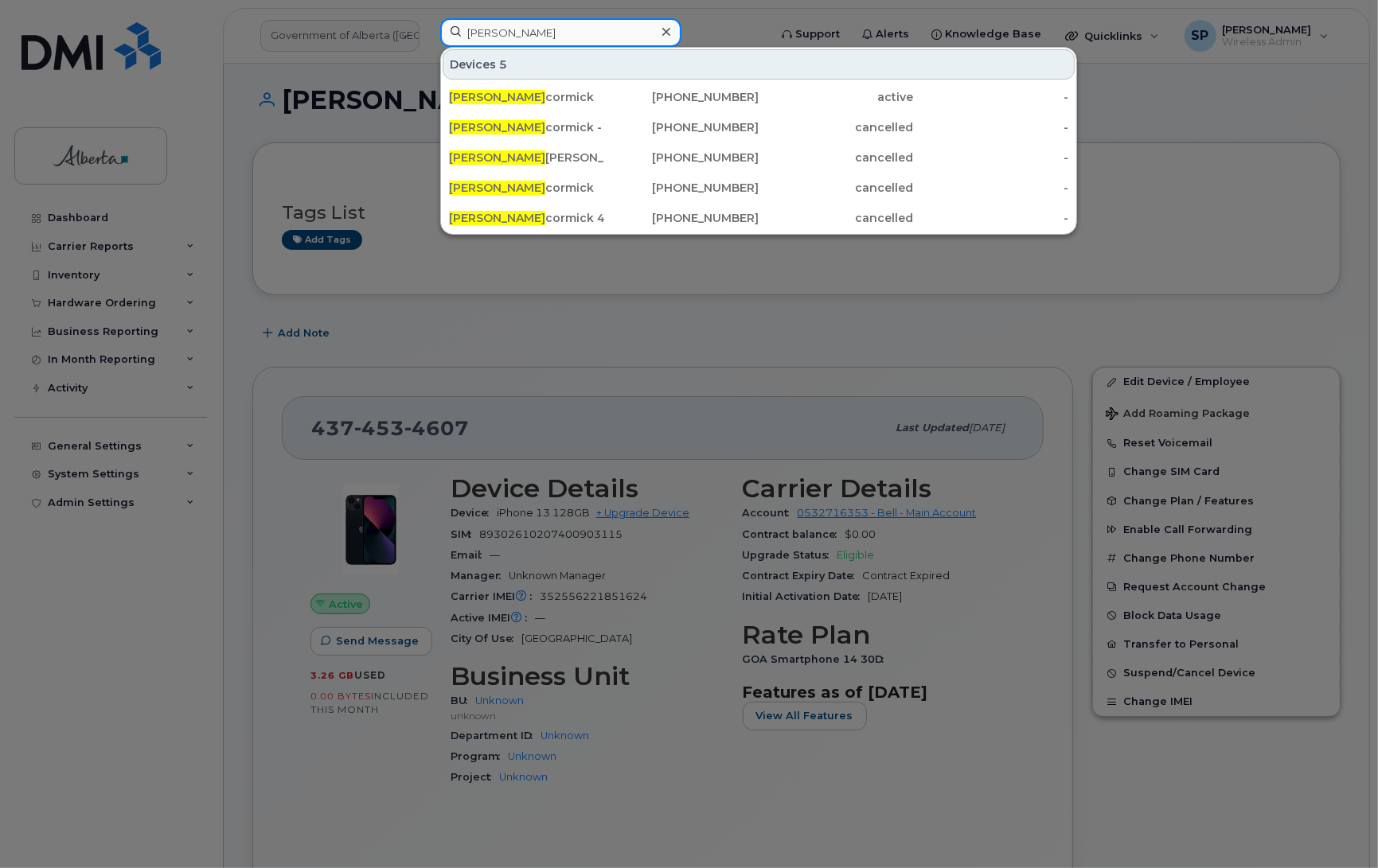
type input "Wendy Mc"
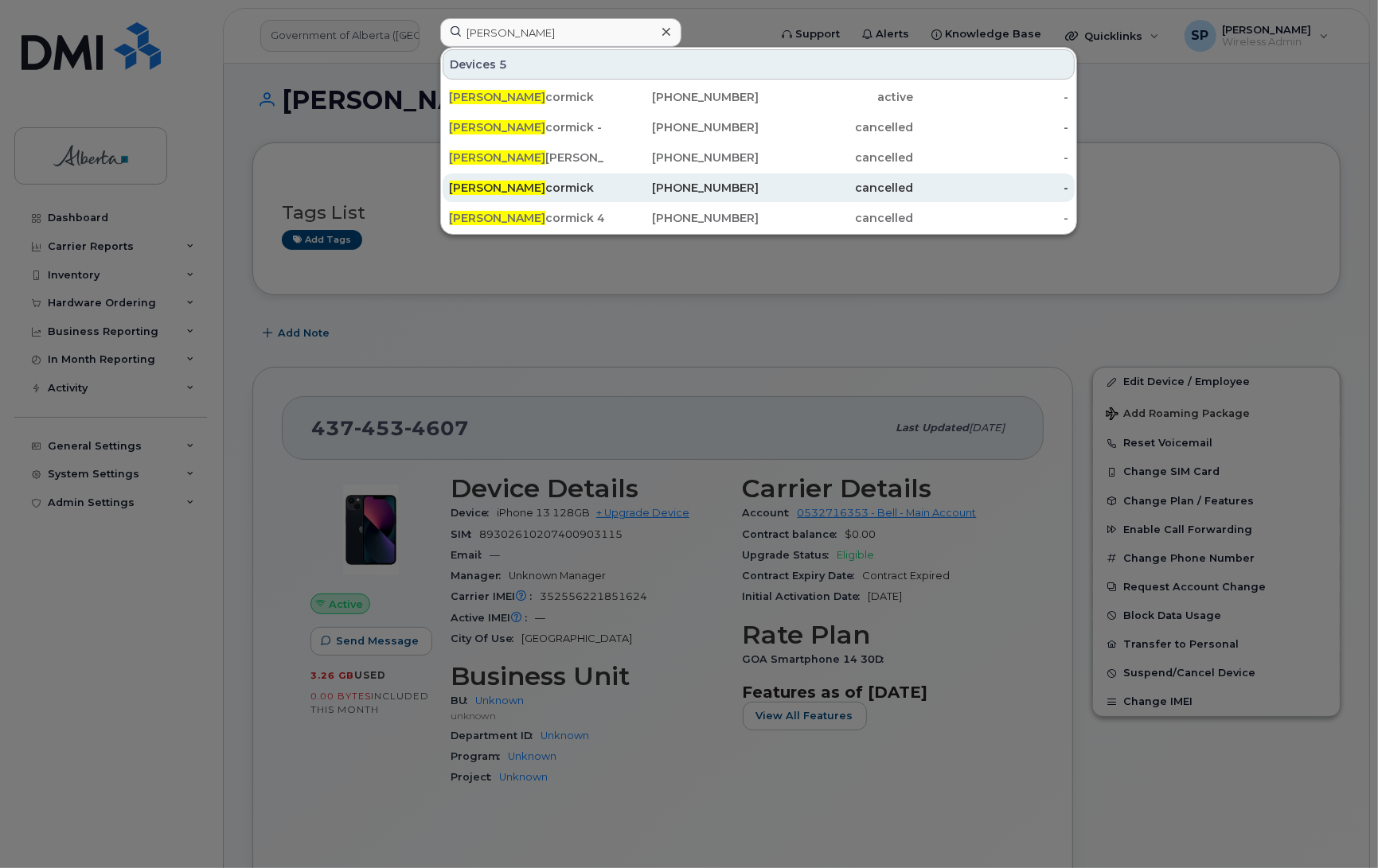
click at [677, 195] on div "403-302-4115" at bounding box center [682, 187] width 155 height 16
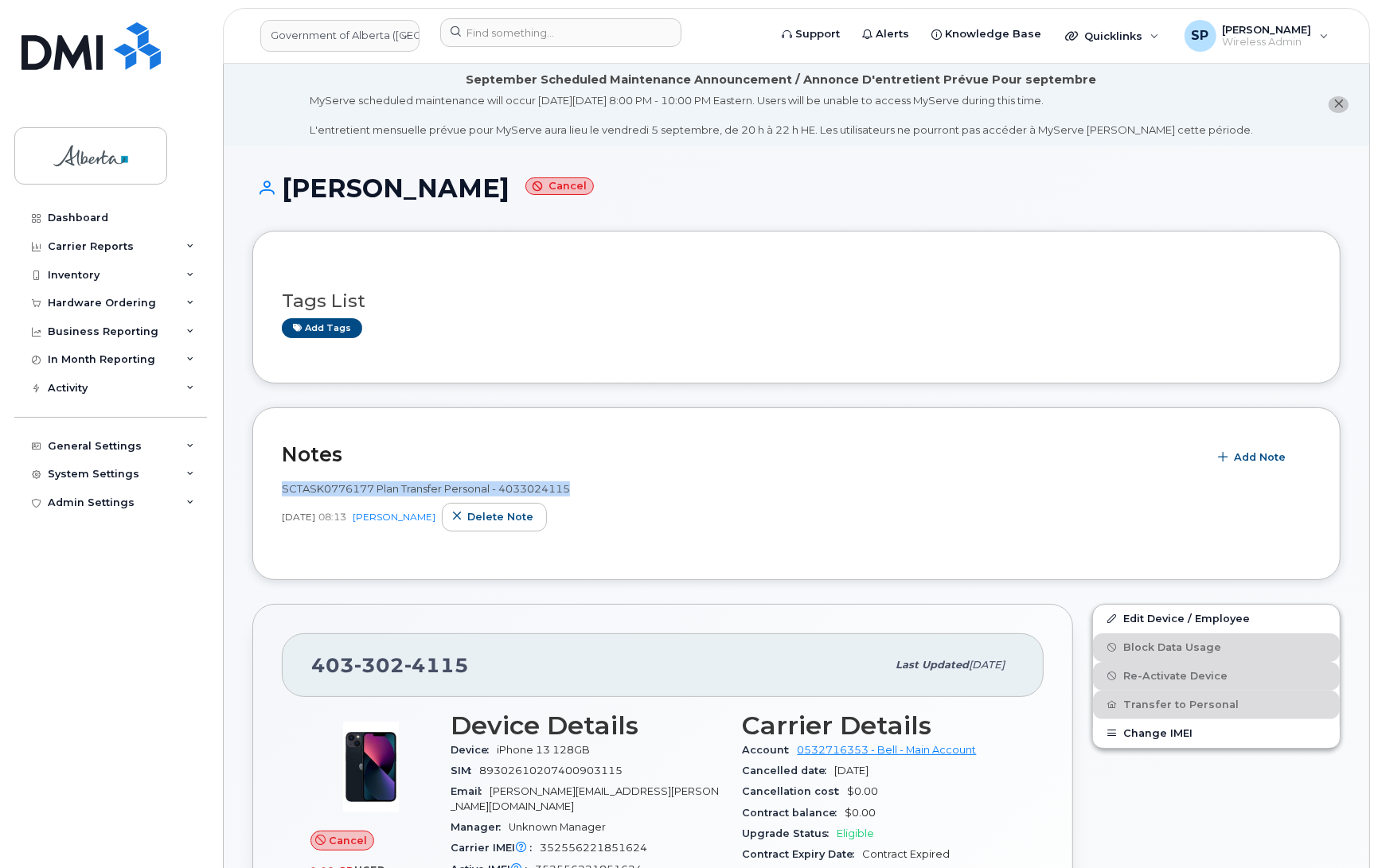
drag, startPoint x: 579, startPoint y: 486, endPoint x: 276, endPoint y: 491, distance: 303.0
click at [276, 491] on div "Notes Add Note SCTASK0776177 Plan Transfer Personal - 4033024115 May 08, 2025 0…" at bounding box center [796, 493] width 1088 height 173
copy span "SCTASK0776177 Plan Transfer Personal - 4033024115"
click at [401, 848] on div "Cancel" at bounding box center [371, 841] width 121 height 20
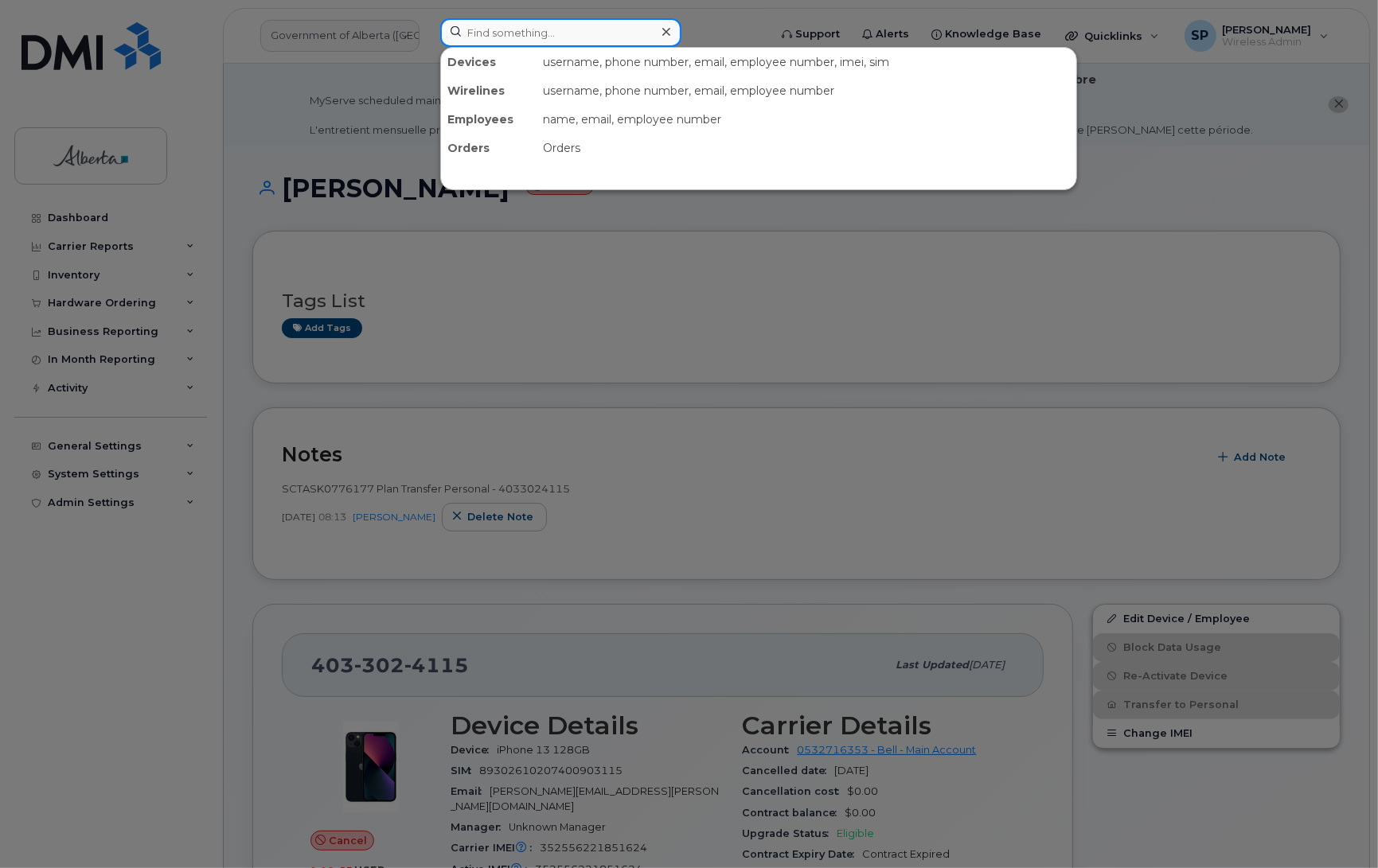
click at [551, 26] on input at bounding box center [561, 32] width 241 height 29
paste input "4038290280"
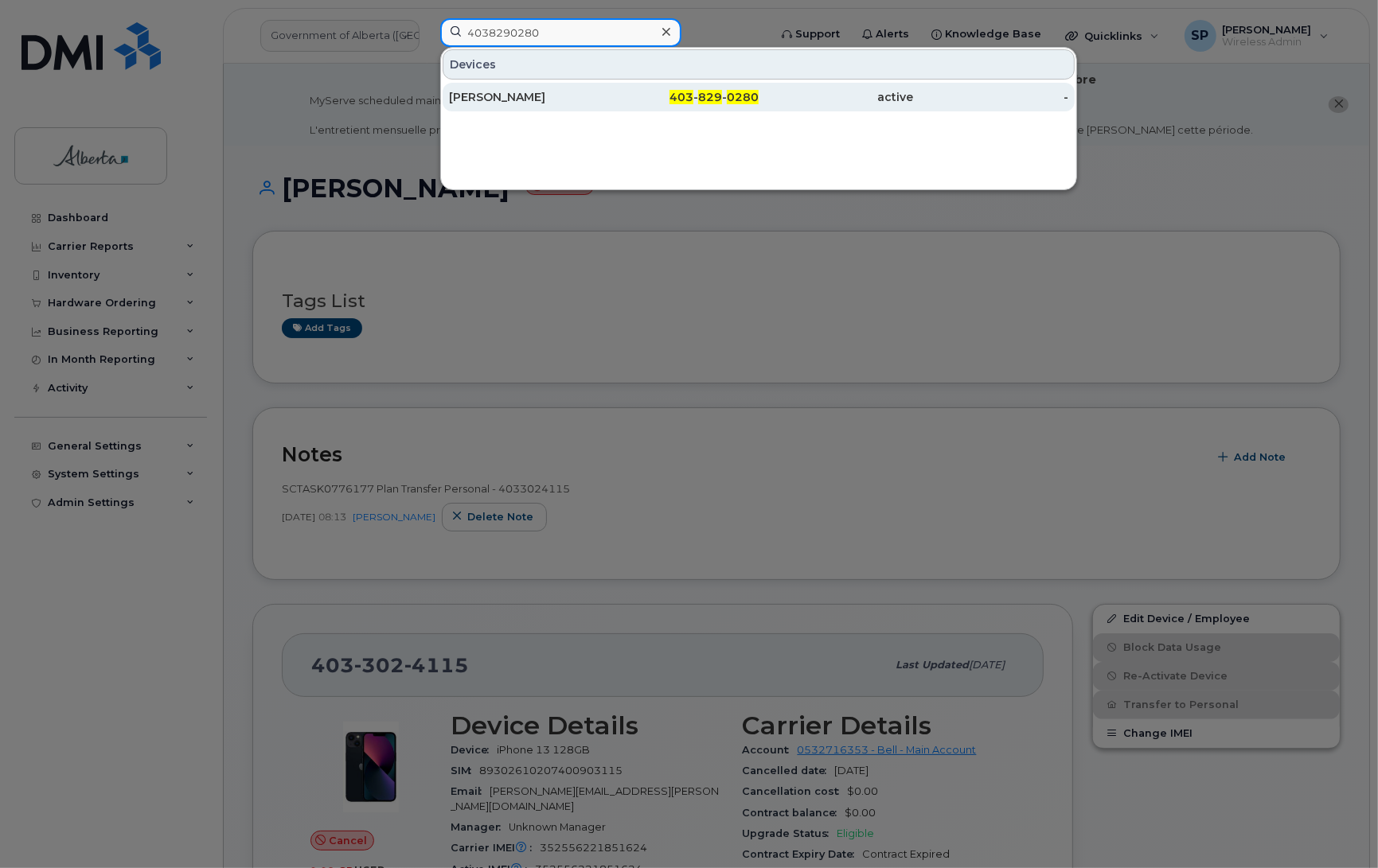
type input "4038290280"
click at [512, 97] on div "Delaine Bennett" at bounding box center [527, 97] width 155 height 16
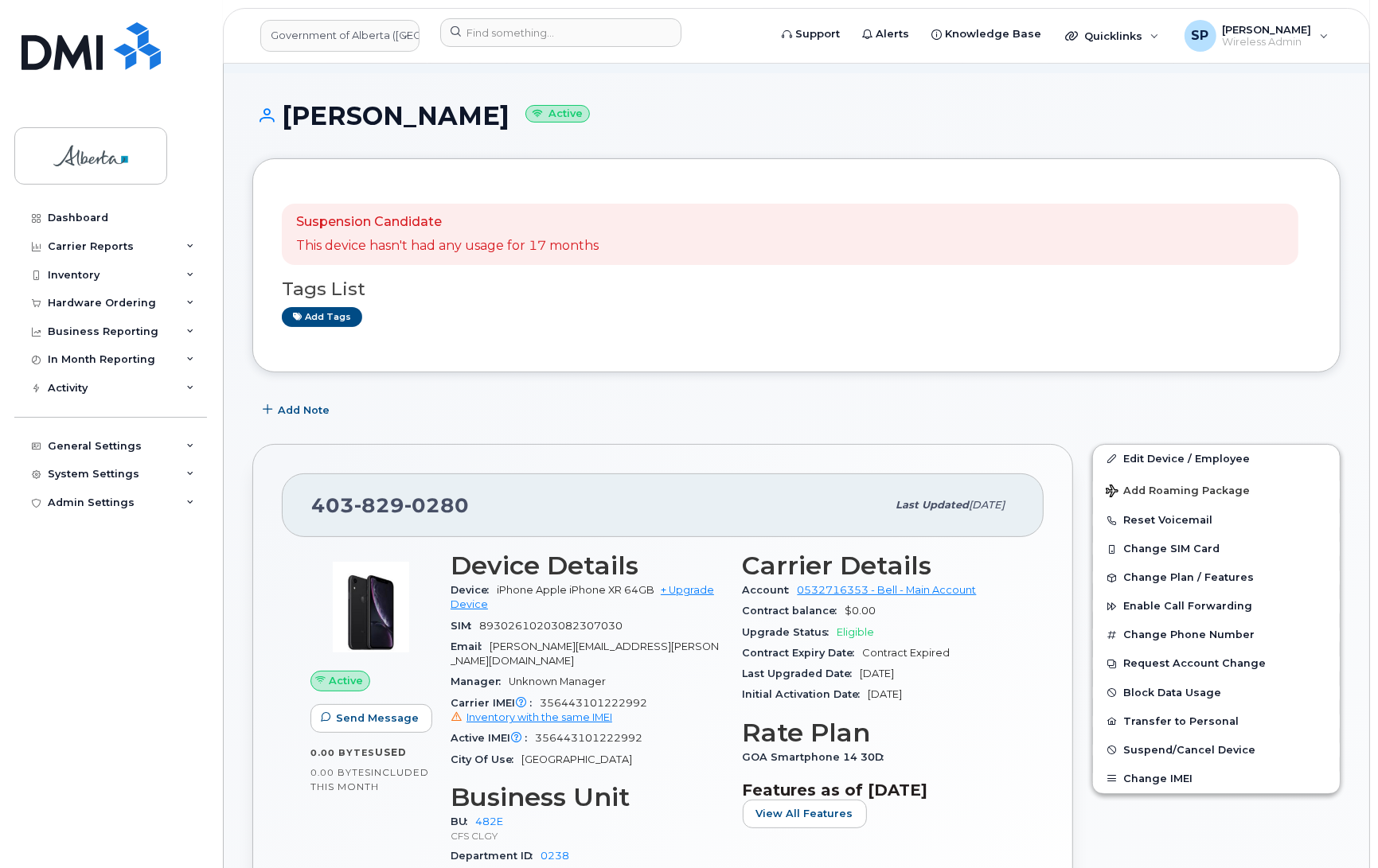
scroll to position [85, 0]
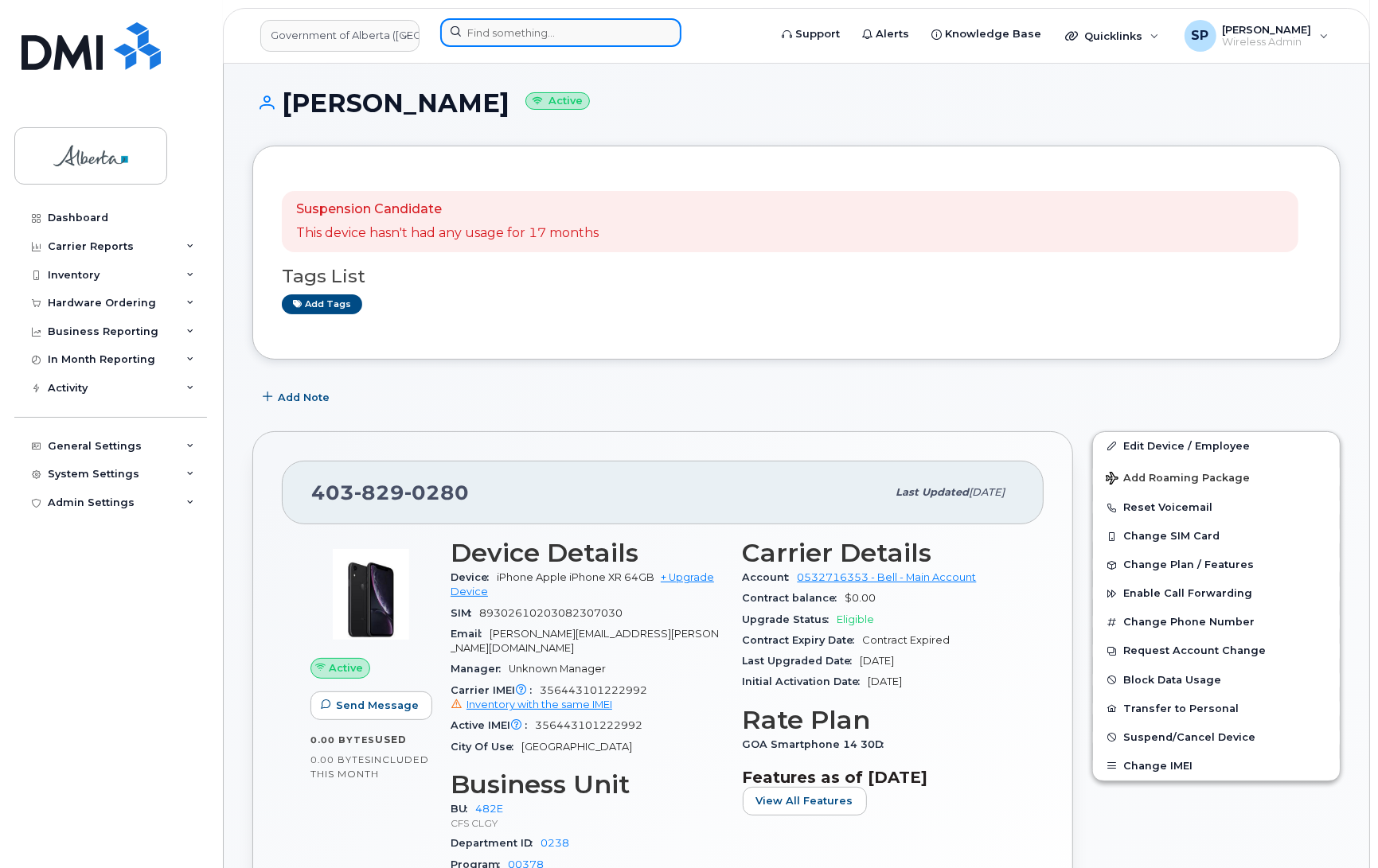
click at [556, 28] on input at bounding box center [561, 32] width 241 height 29
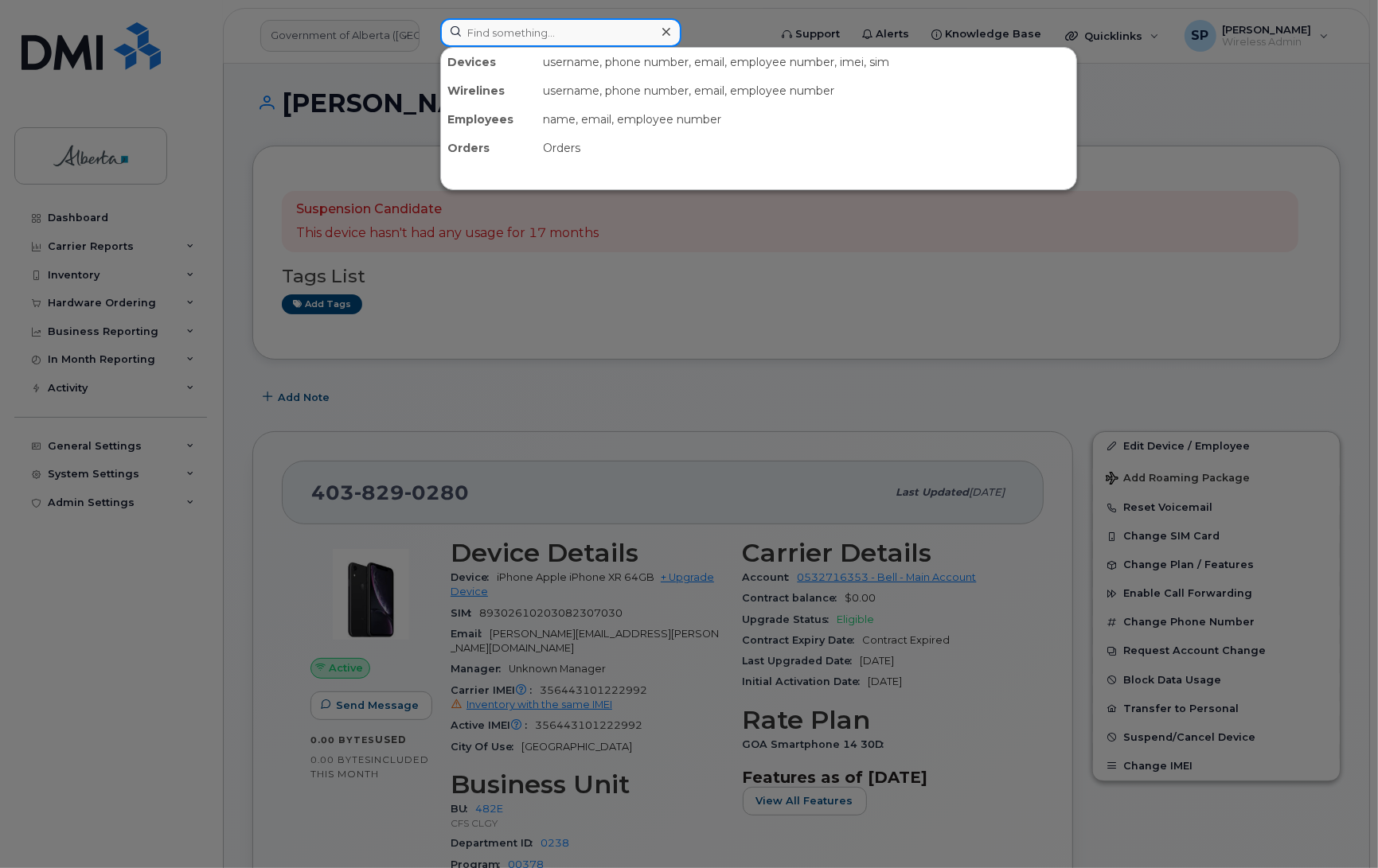
paste input "4038358139"
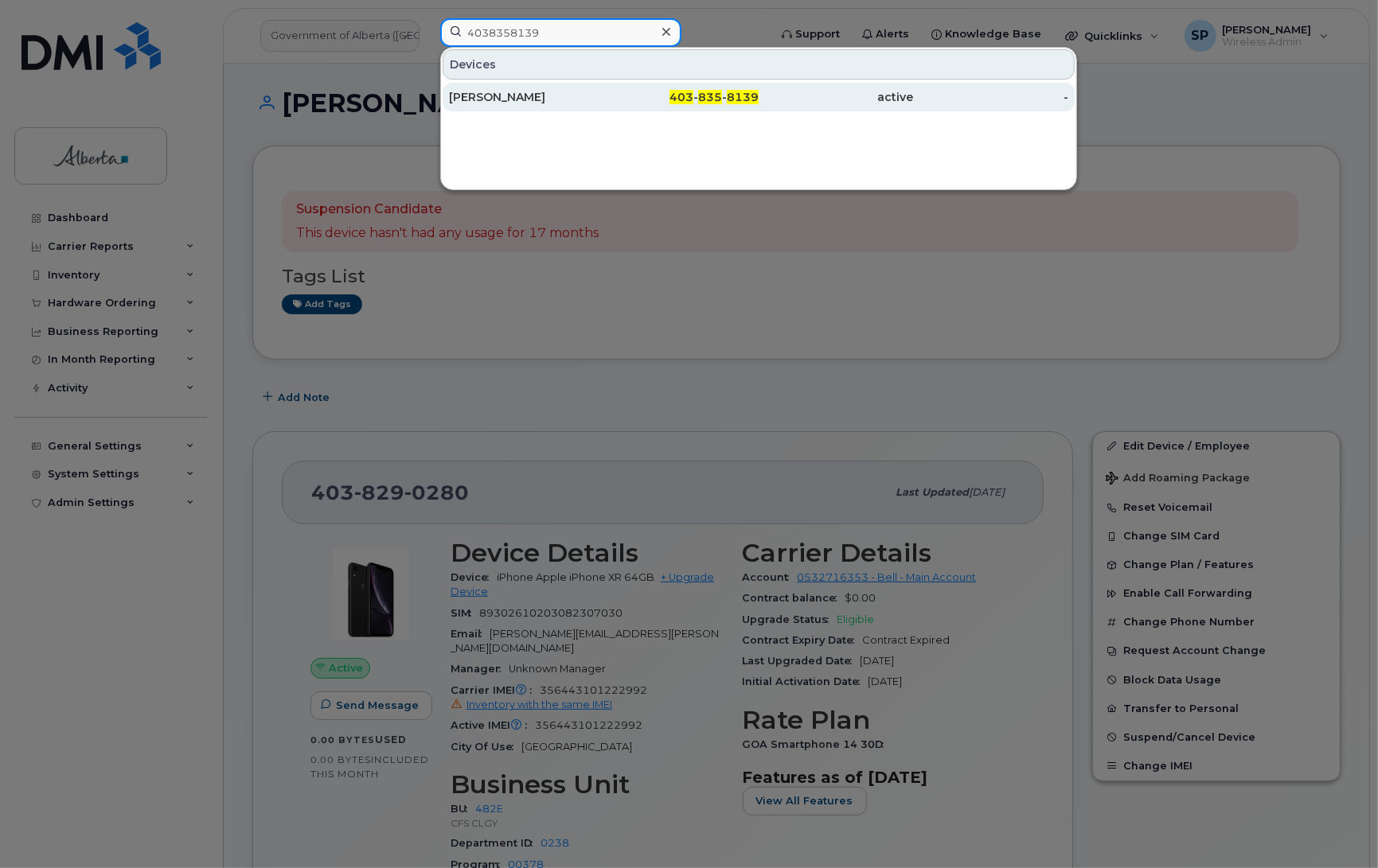
type input "4038358139"
click at [522, 100] on div "[PERSON_NAME]" at bounding box center [527, 97] width 155 height 16
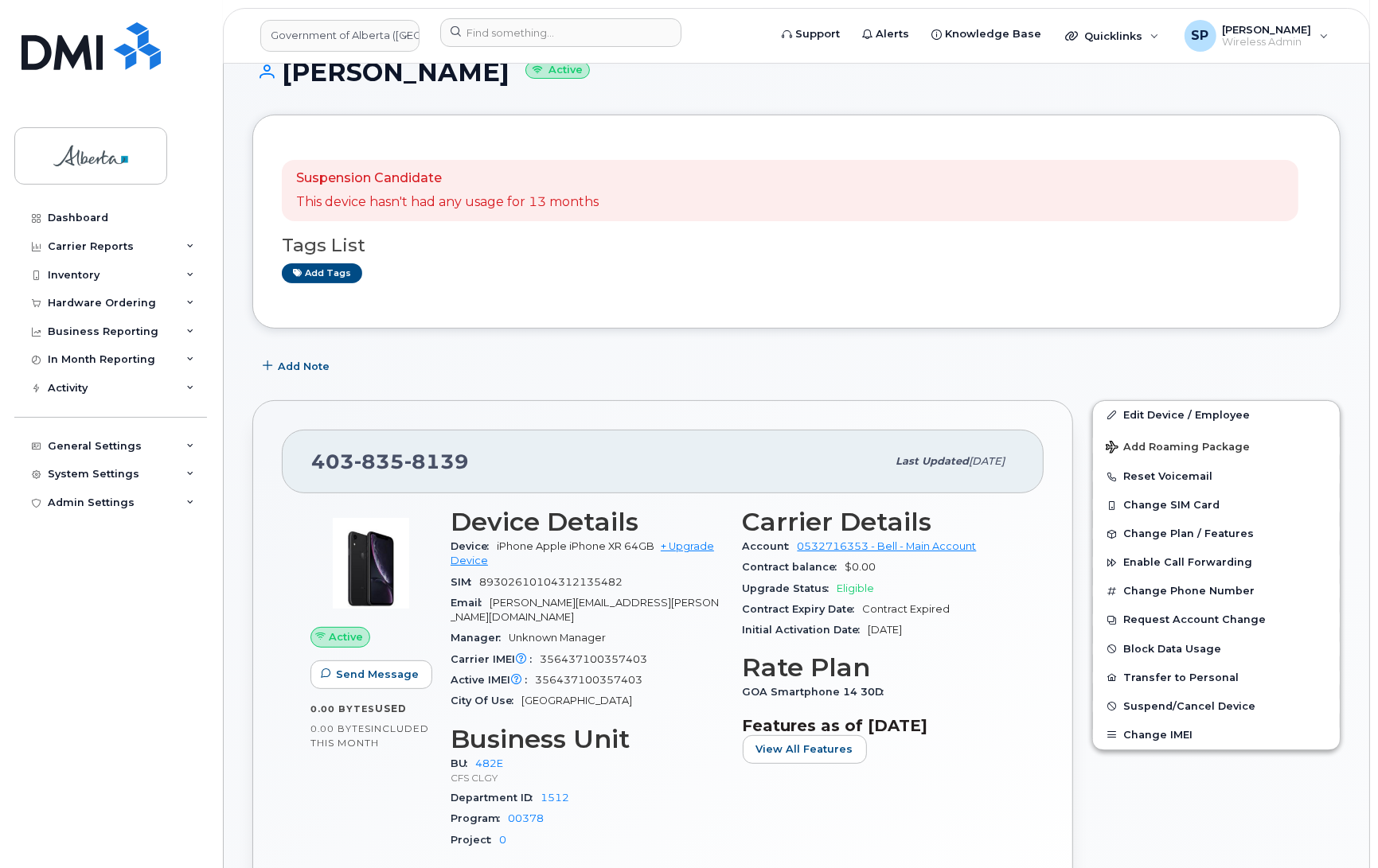
scroll to position [328, 0]
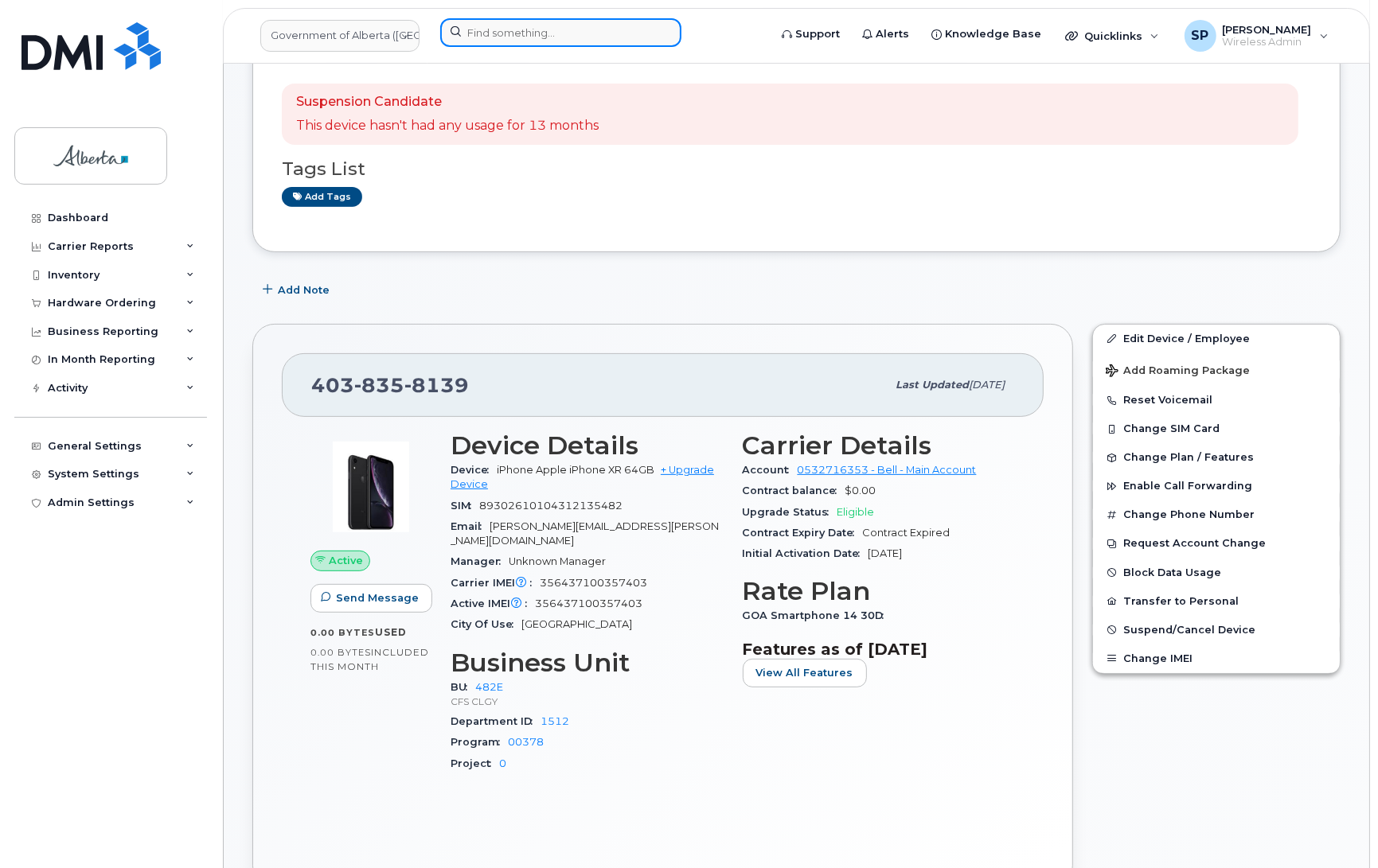
click at [551, 32] on input at bounding box center [561, 32] width 241 height 29
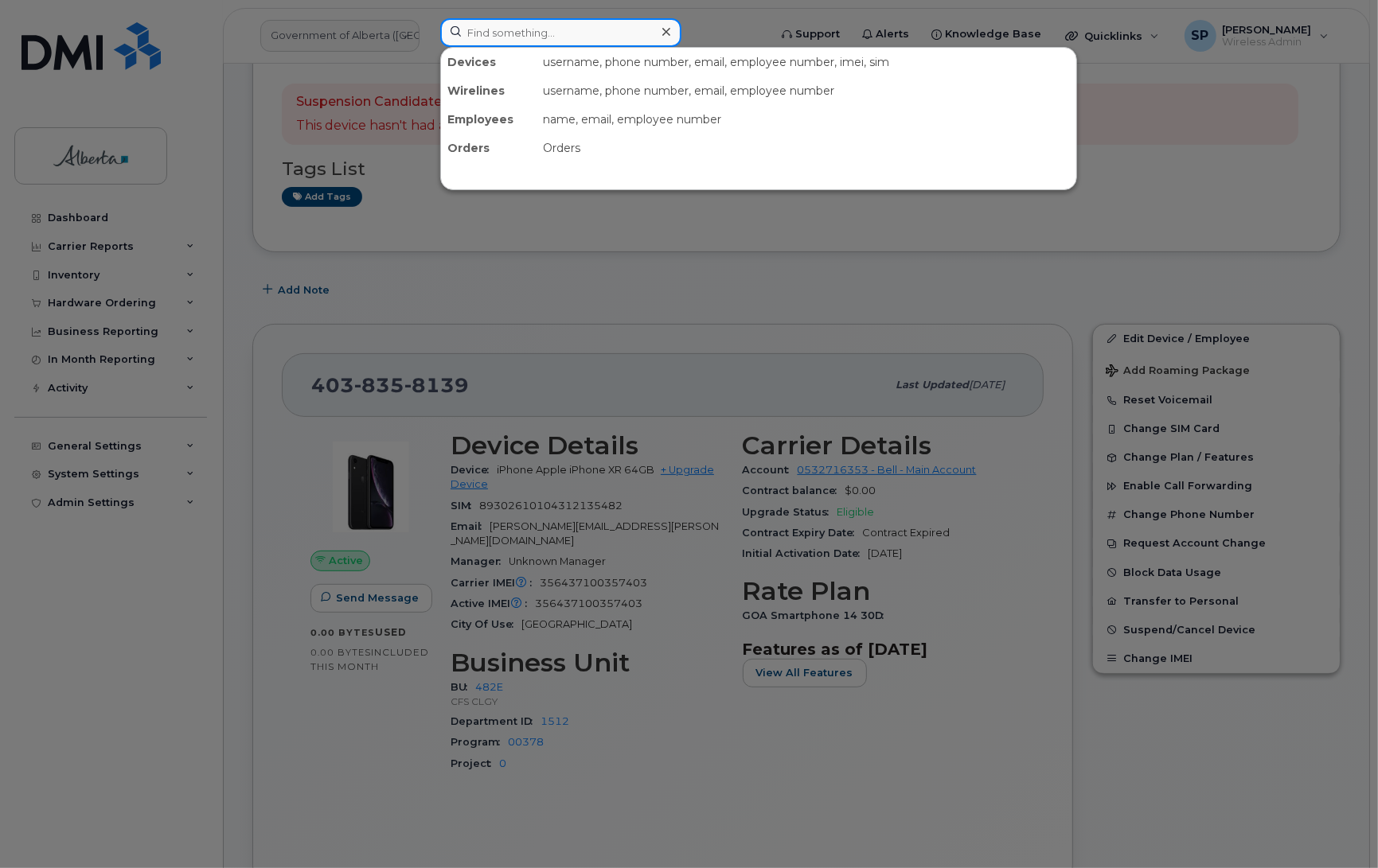
paste input "5875451889"
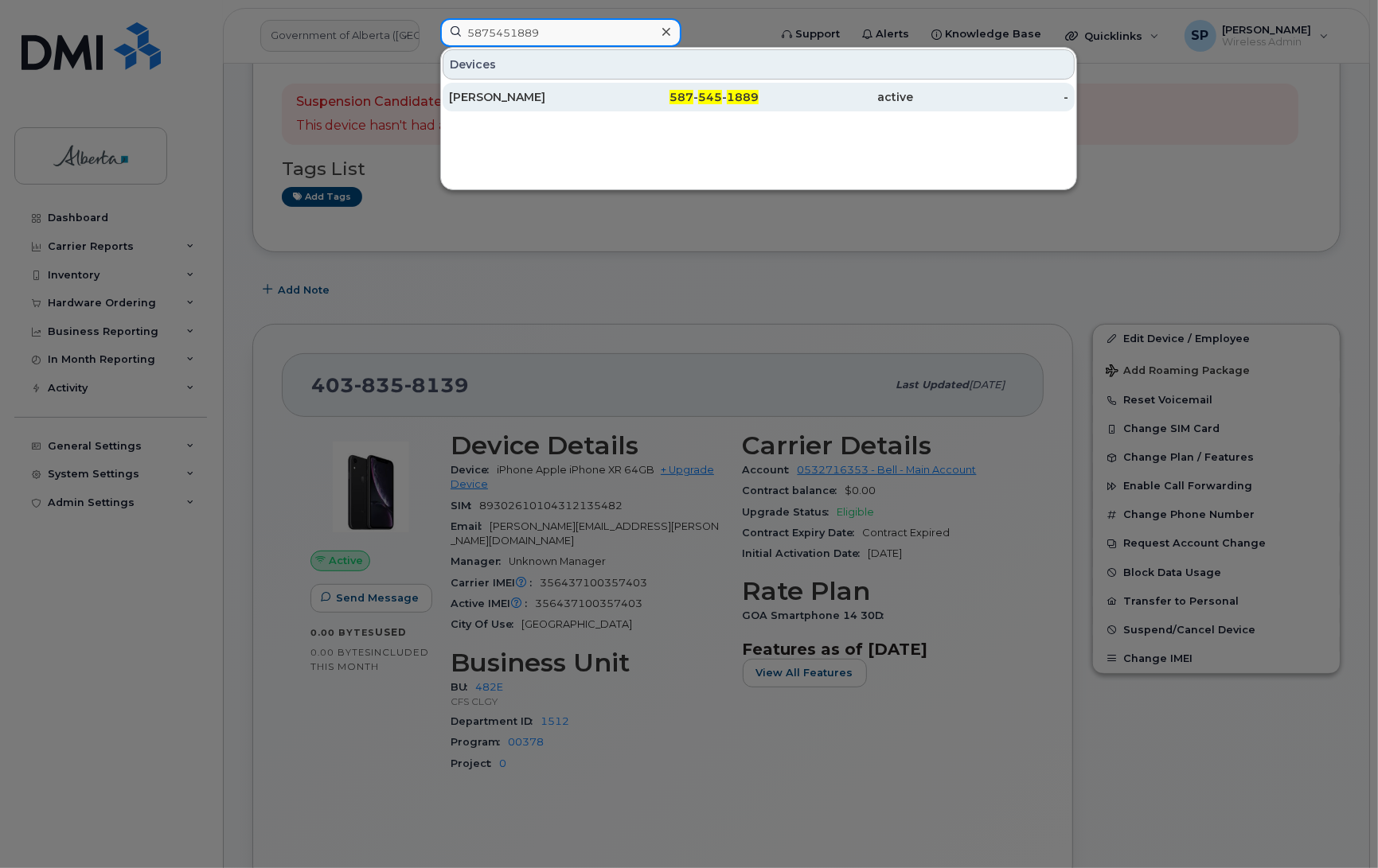
type input "5875451889"
click at [523, 95] on div "[PERSON_NAME]" at bounding box center [527, 97] width 155 height 16
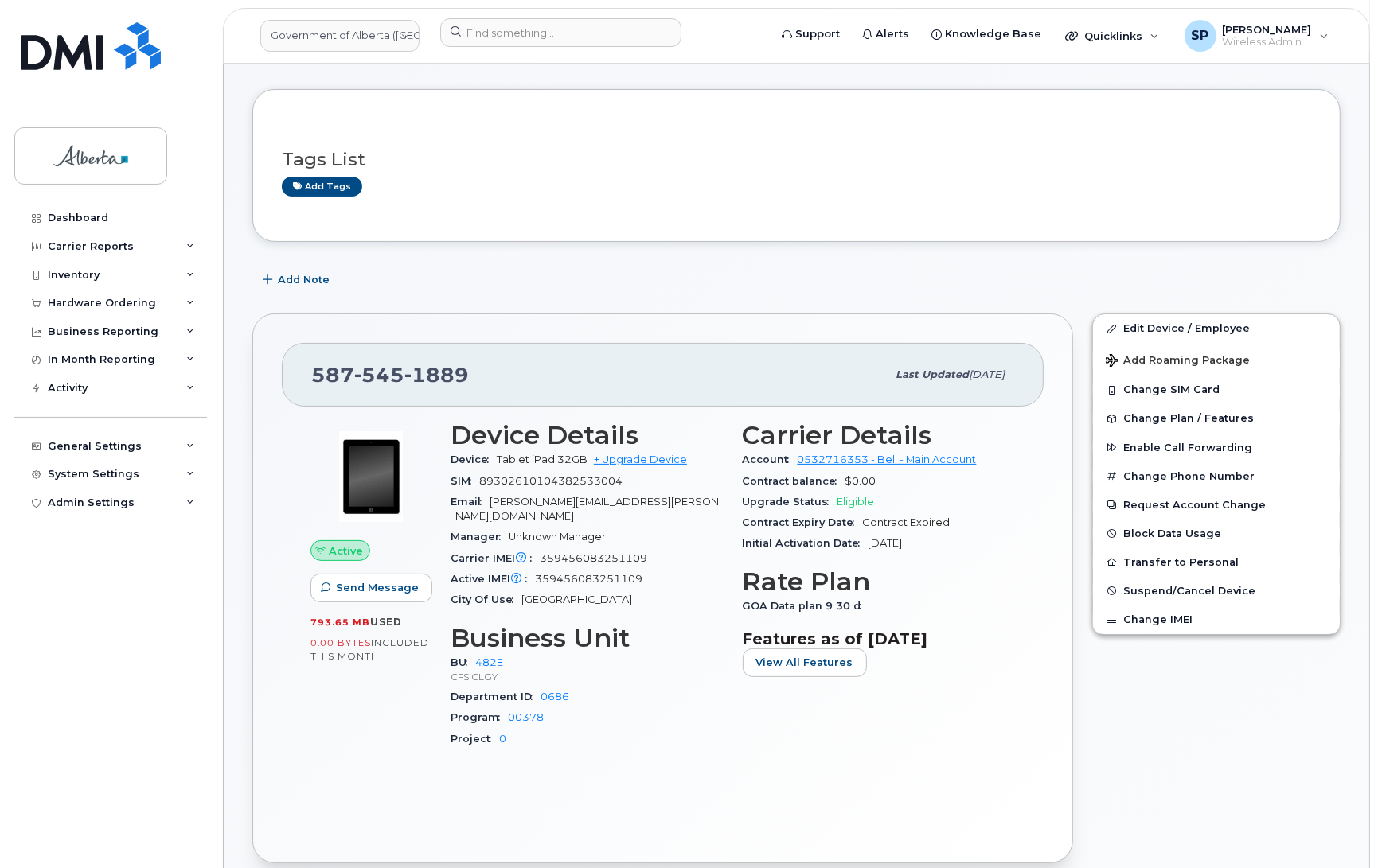
scroll to position [181, 0]
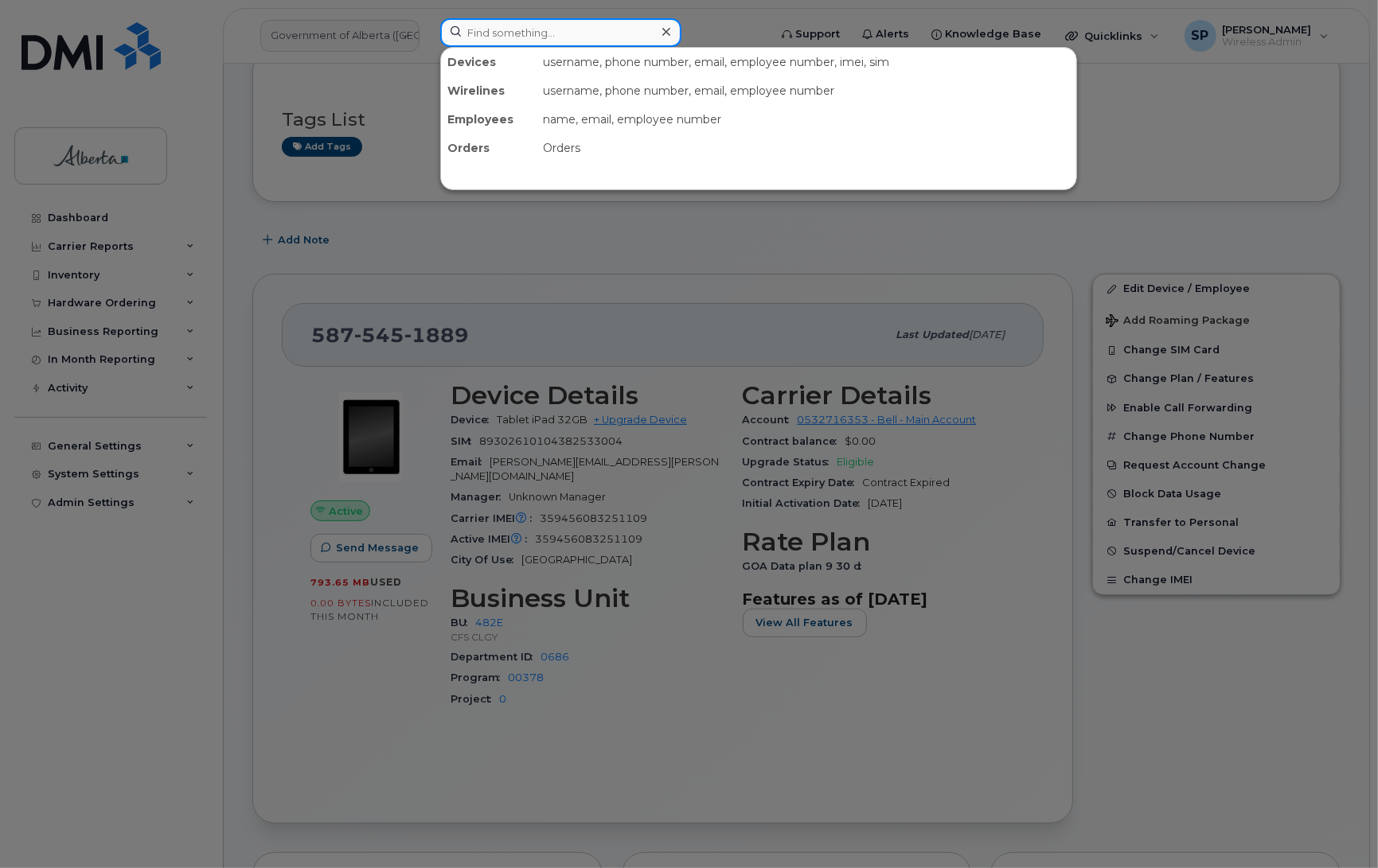
click at [476, 33] on input at bounding box center [561, 32] width 241 height 29
paste input "4034623231"
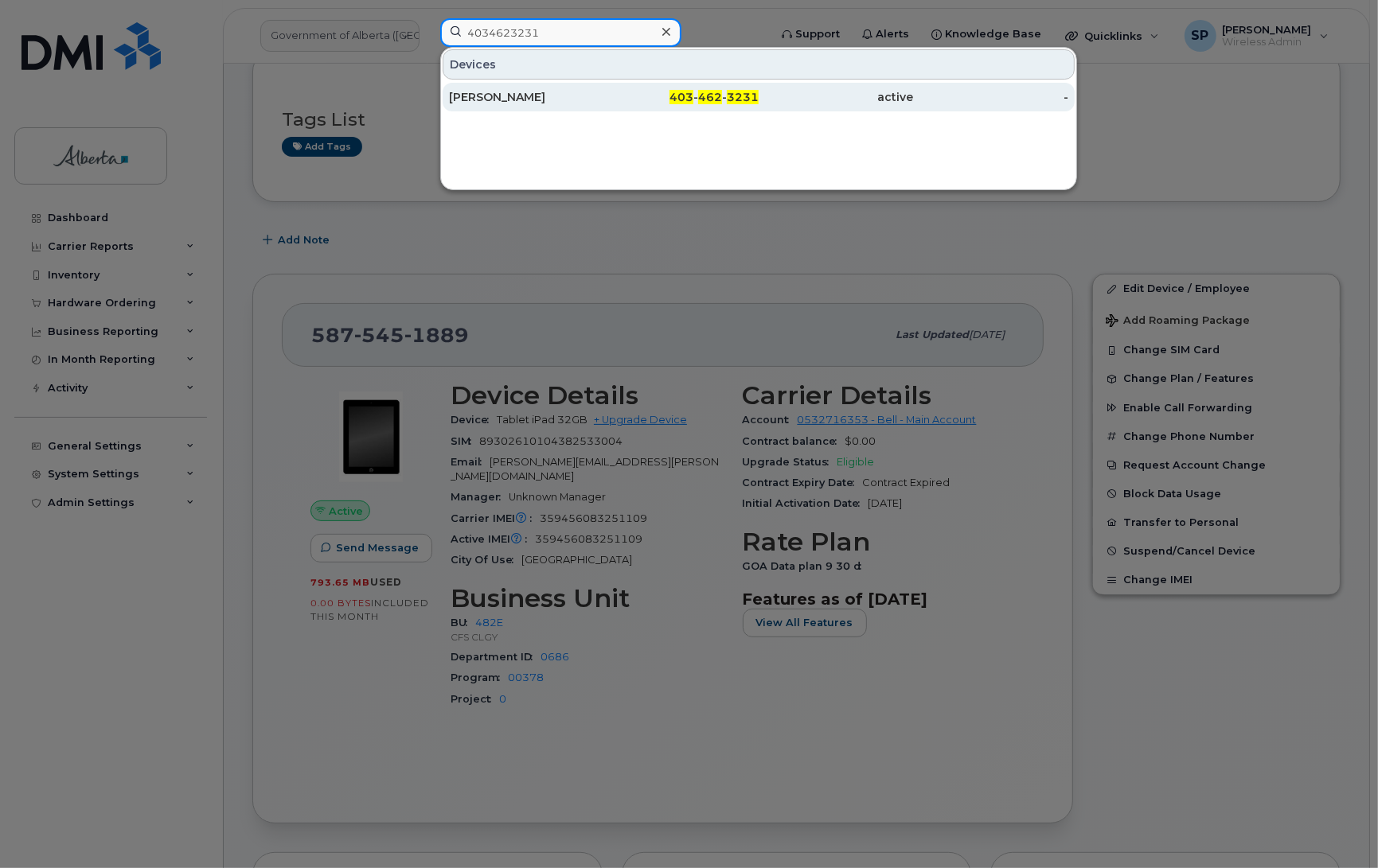
type input "4034623231"
click at [516, 100] on div "[PERSON_NAME]" at bounding box center [527, 97] width 155 height 16
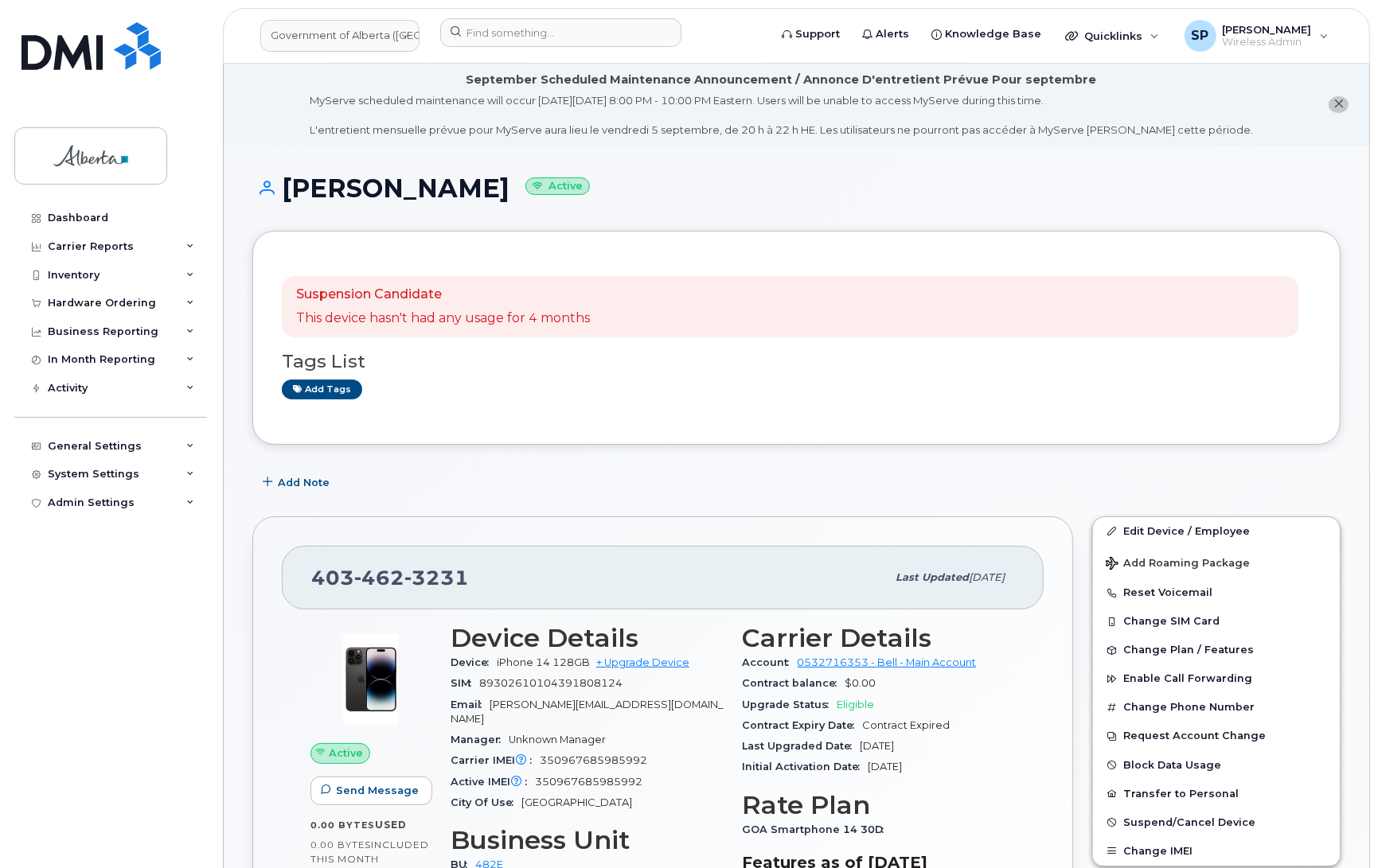
click at [21, 549] on div "Dashboard Carrier Reports Monthly Billing Data Daily Data Pooling Data Behavior…" at bounding box center [112, 524] width 197 height 641
drag, startPoint x: 648, startPoint y: 769, endPoint x: 538, endPoint y: 773, distance: 110.1
click at [538, 773] on div "Active IMEI Active IMEI is refreshed daily with a delay of up to 48 hours follo…" at bounding box center [587, 782] width 273 height 20
copy span "350967685985992"
click at [304, 478] on span "Add Note" at bounding box center [303, 483] width 52 height 15
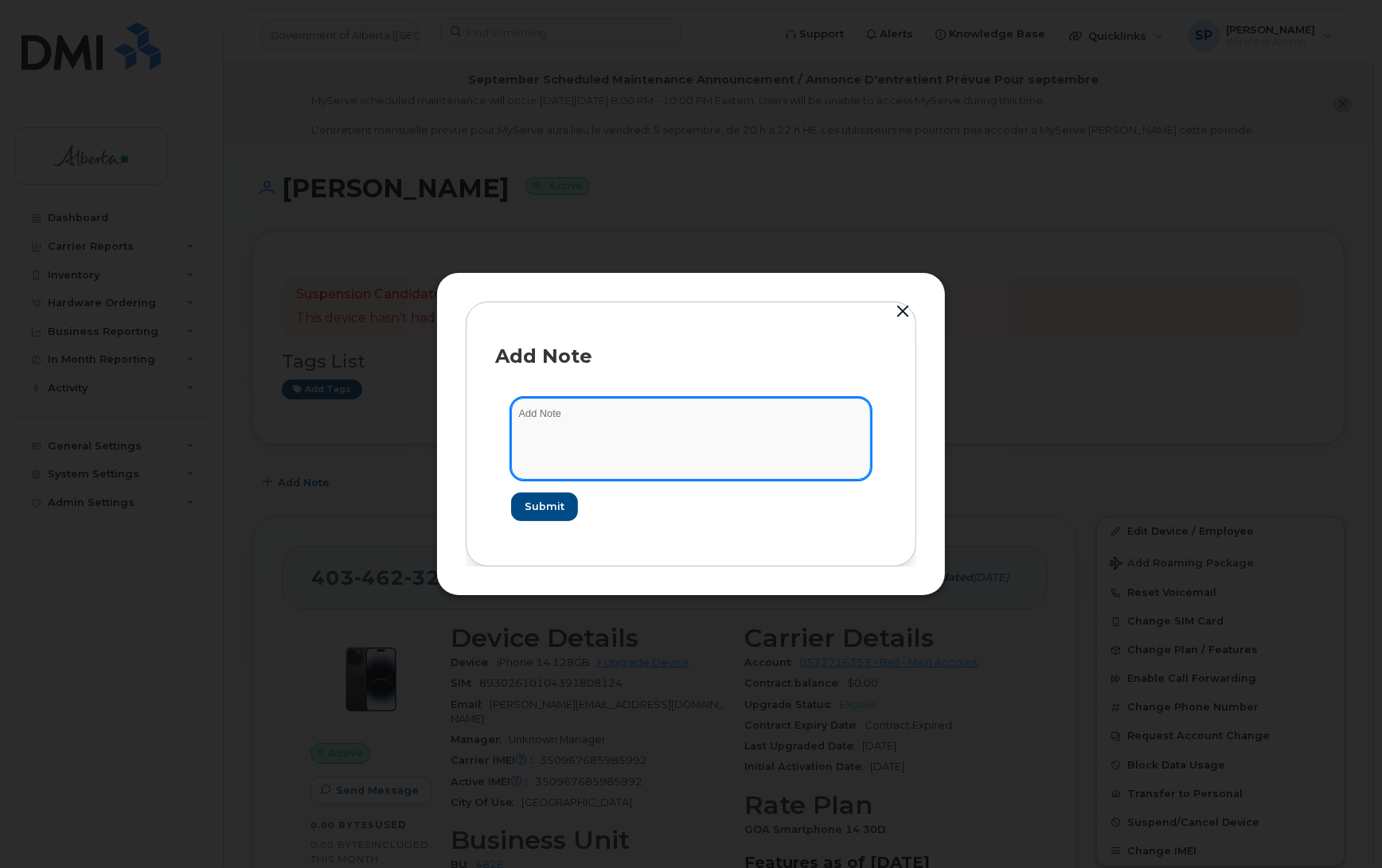
click at [613, 407] on textarea at bounding box center [691, 438] width 360 height 81
paste textarea "SCTASK0840005 Plan Cancel - [PHONE_NUMBER] Repurpose [GEOGRAPHIC_DATA]"
type textarea "SCTASK0840005 Plan Cancel - [PHONE_NUMBER] Repurpose [GEOGRAPHIC_DATA]"
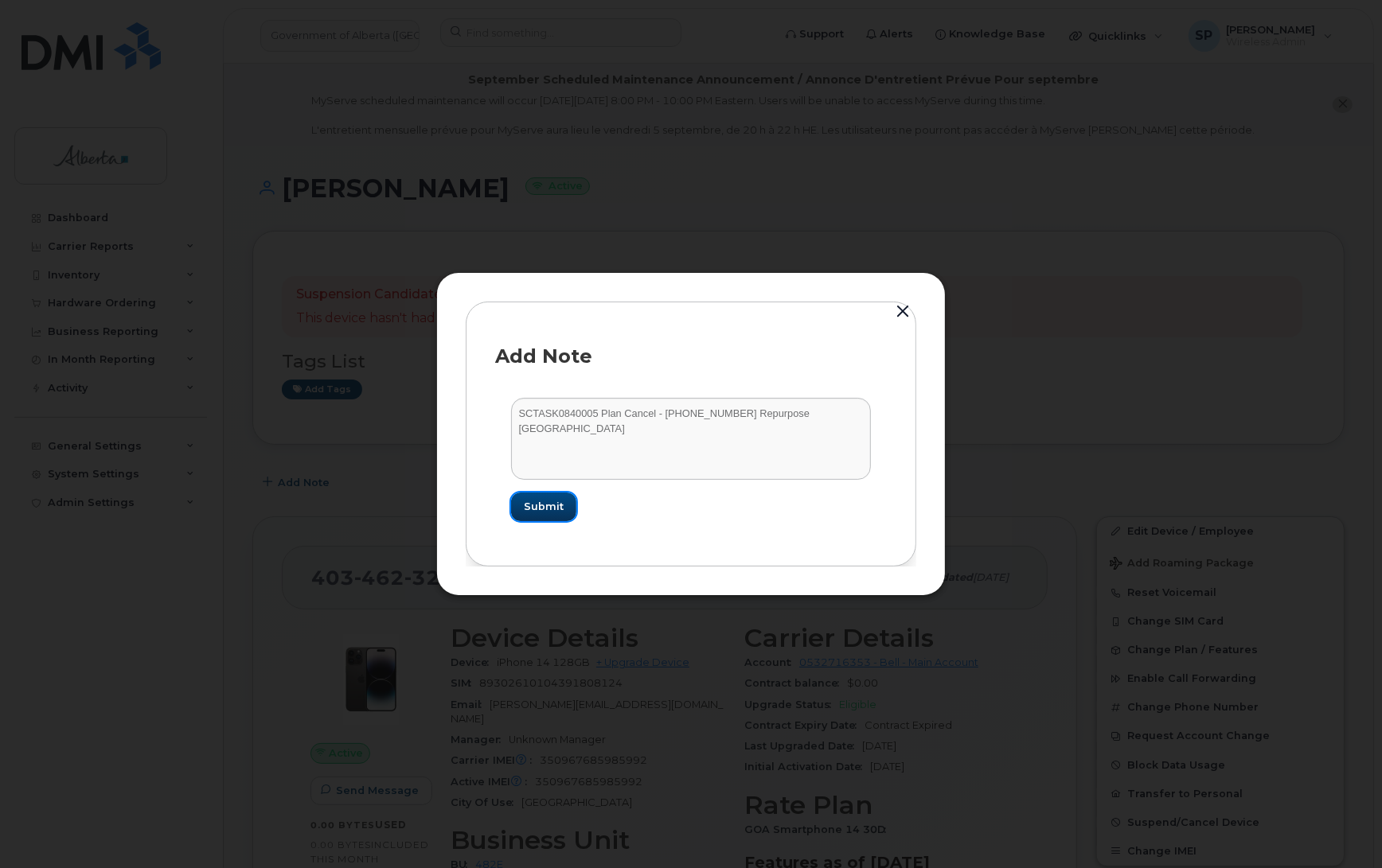
click at [554, 514] on span "Submit" at bounding box center [544, 507] width 40 height 15
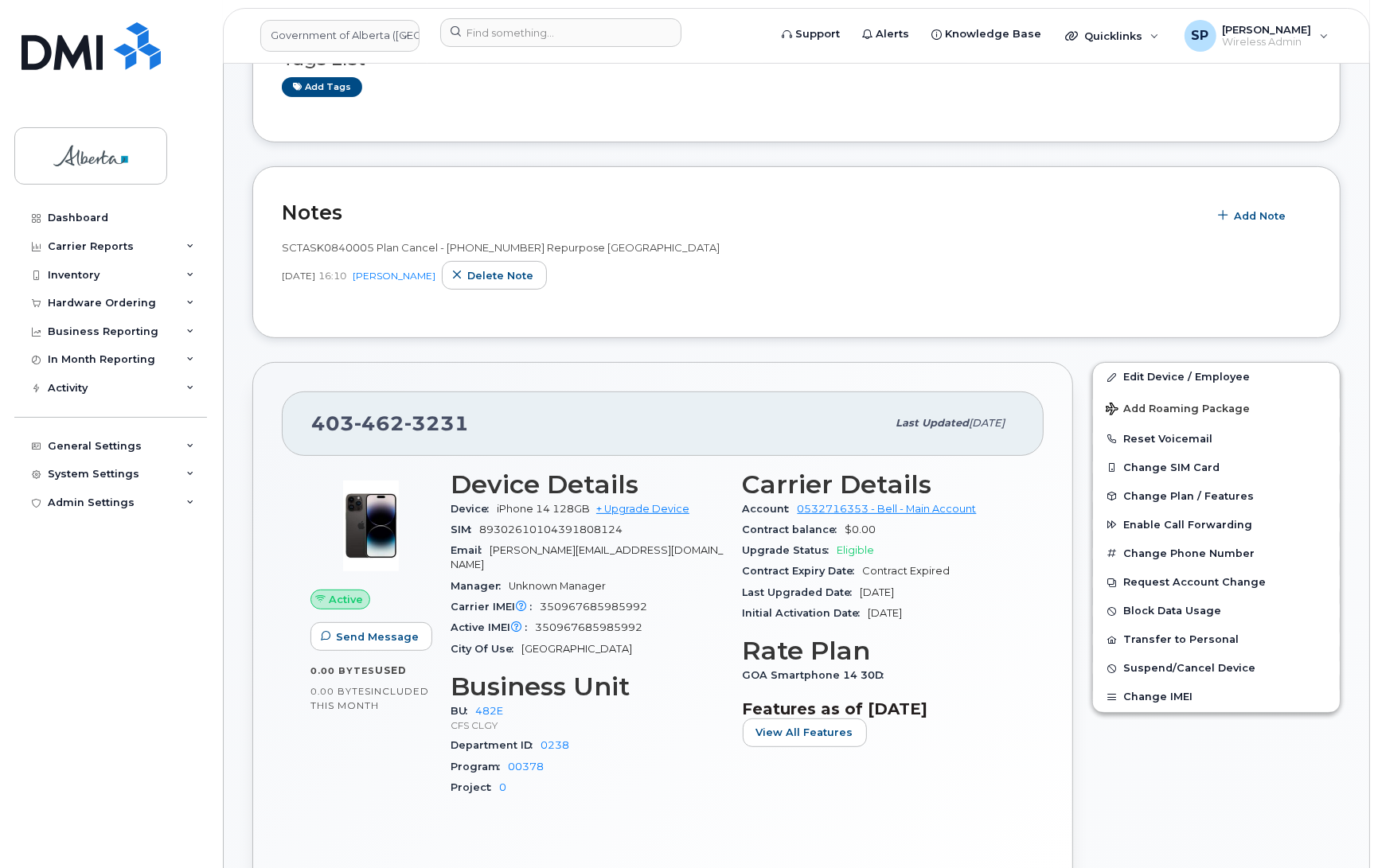
scroll to position [305, 0]
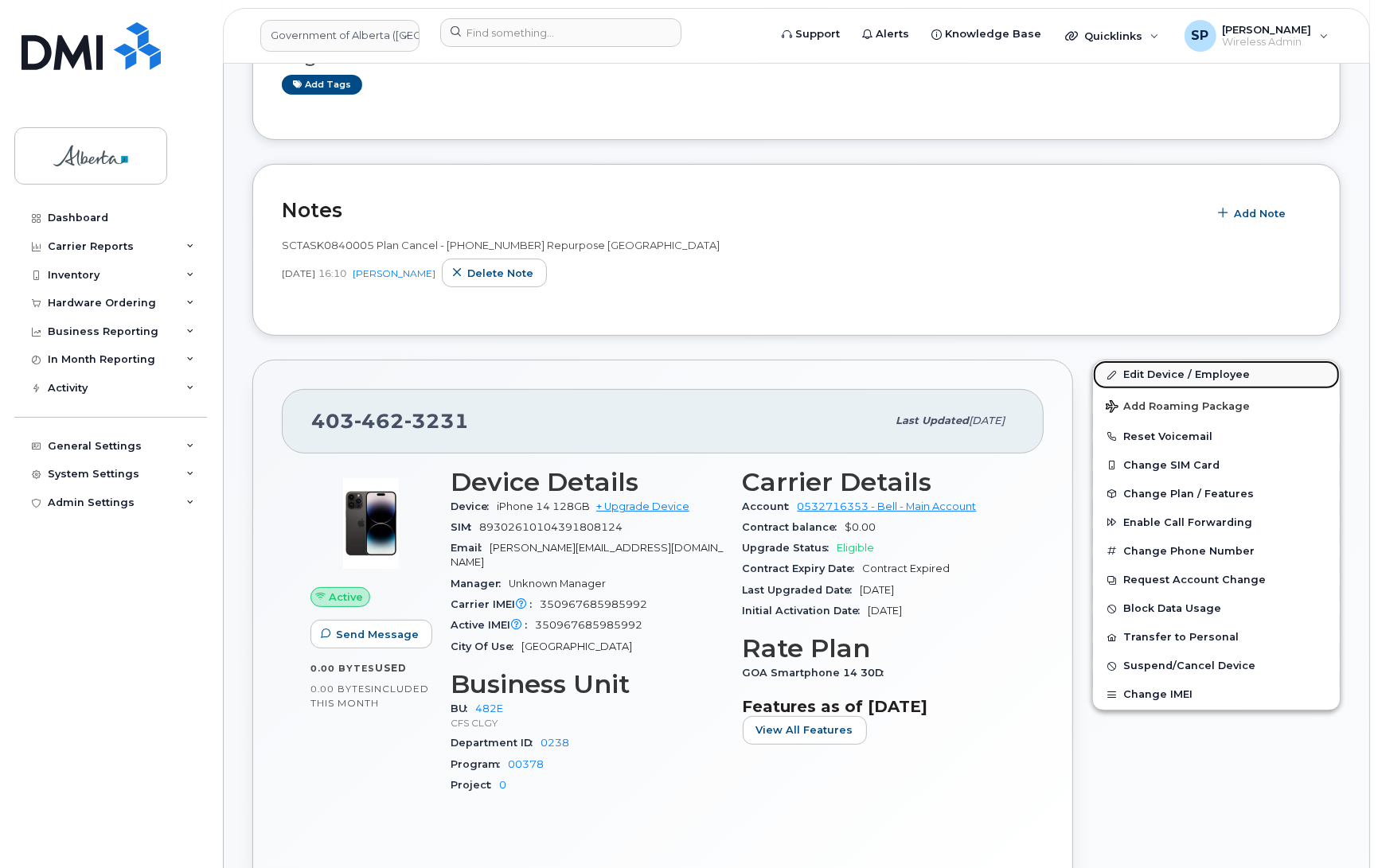
click at [1146, 376] on link "Edit Device / Employee" at bounding box center [1217, 375] width 247 height 29
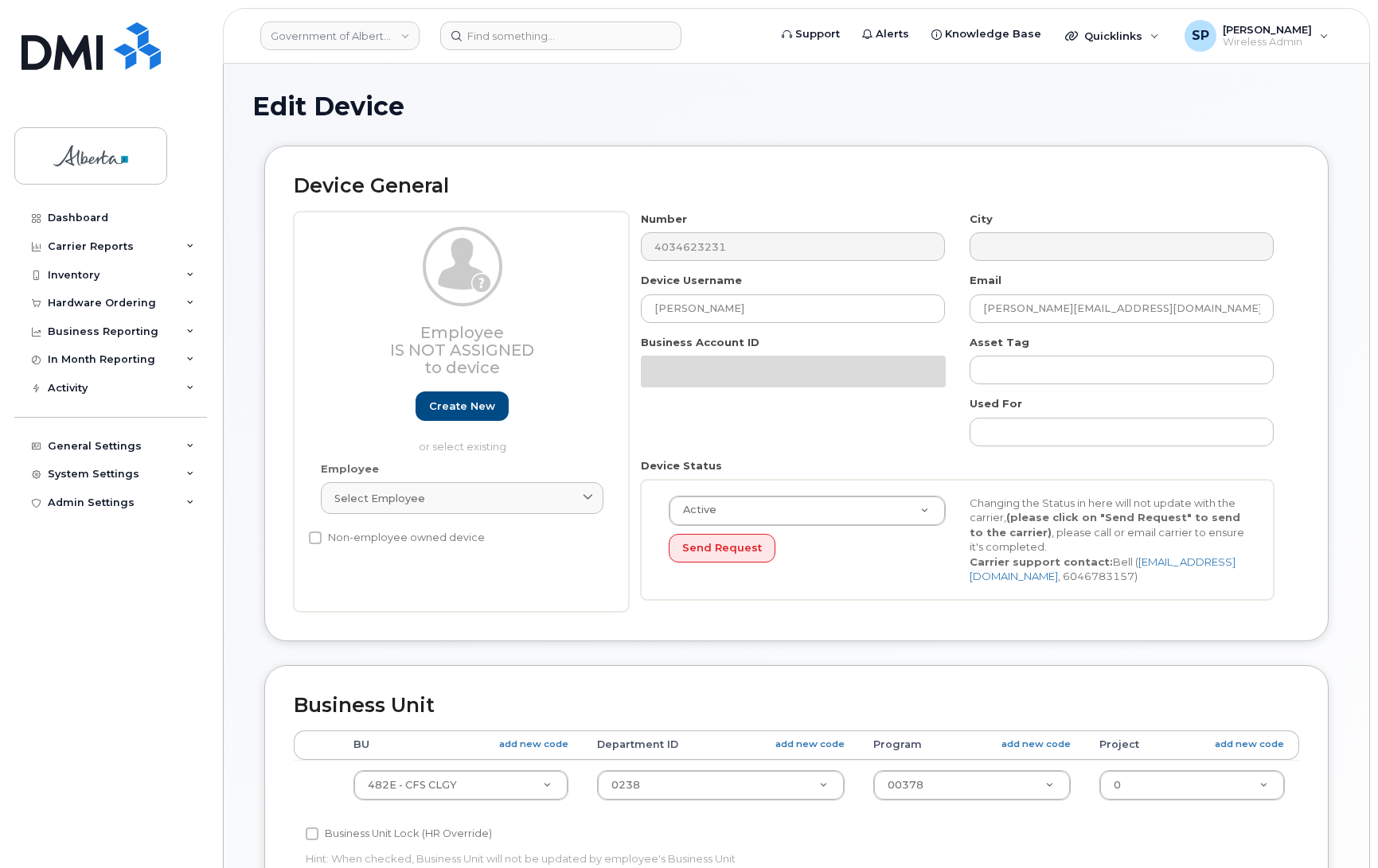
select select "4124490"
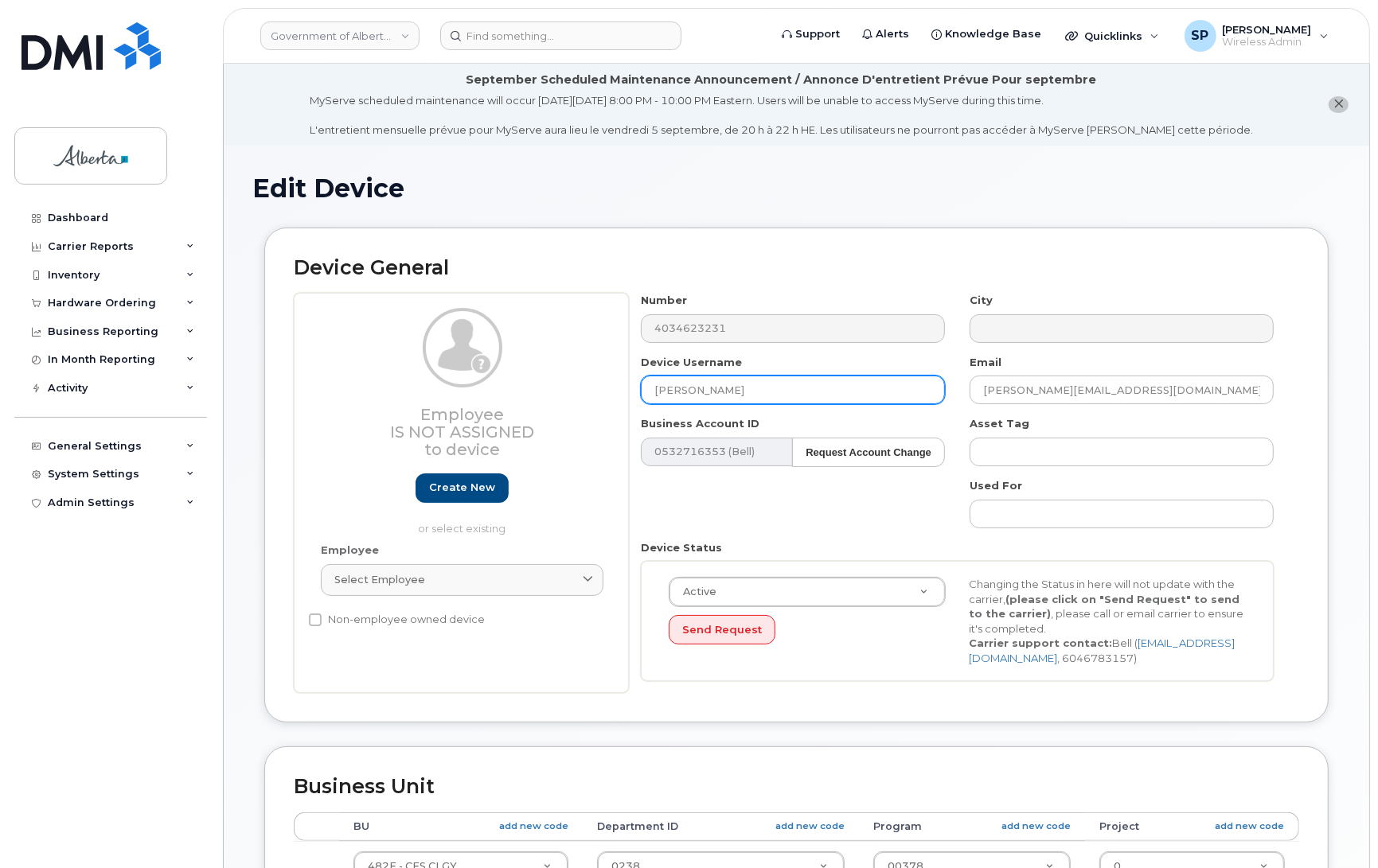
drag, startPoint x: 758, startPoint y: 388, endPoint x: 614, endPoint y: 398, distance: 144.3
click at [614, 398] on div "Employee Is not assigned to device Create new or select existing Employee Selec…" at bounding box center [797, 493] width 1006 height 400
type input "Repurpose [GEOGRAPHIC_DATA]"
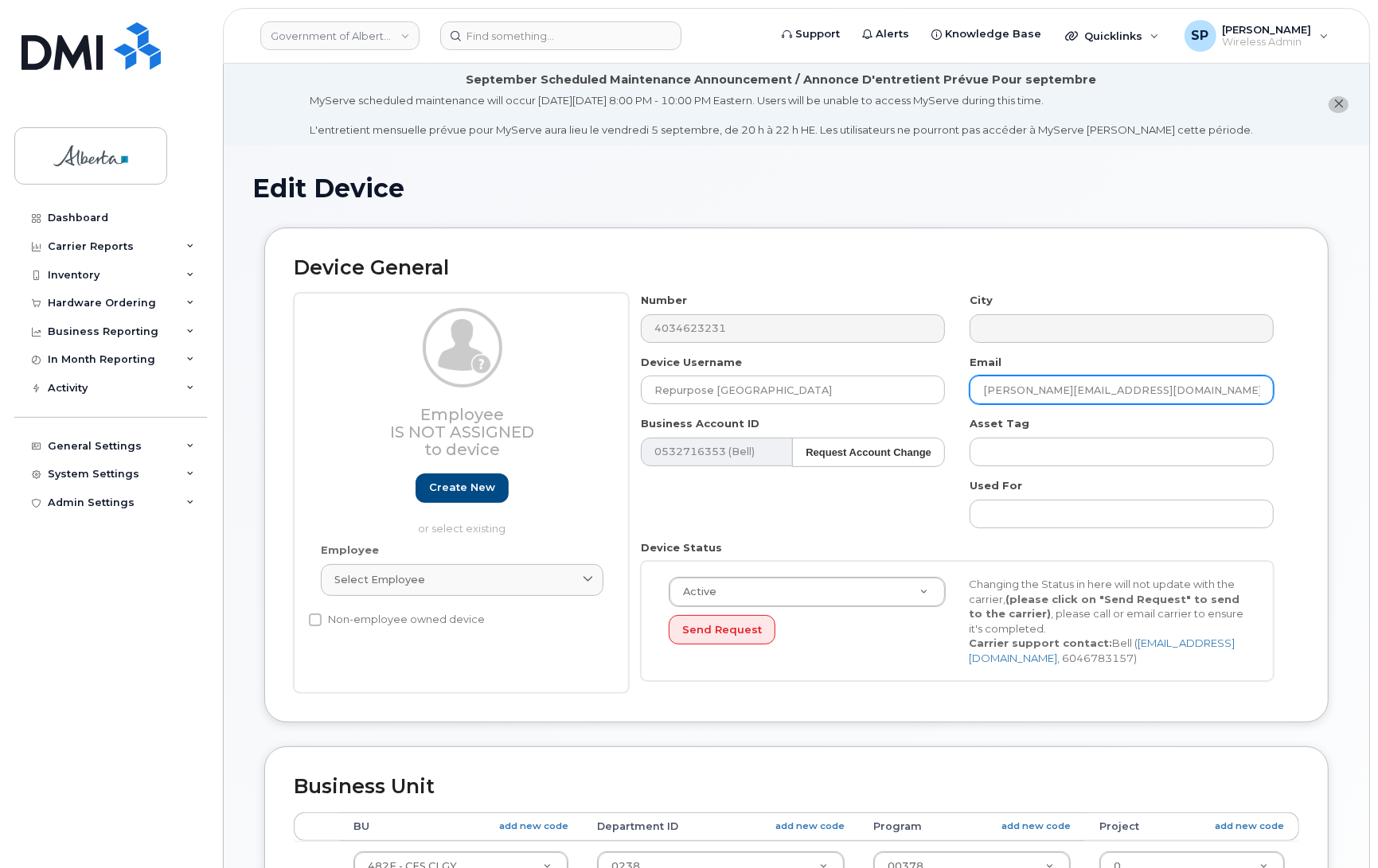
drag, startPoint x: 1146, startPoint y: 388, endPoint x: 939, endPoint y: 408, distance: 208.0
click at [939, 408] on div "Number 4034623231 City Device Username Repurpose Calgary Email hannah.jarett@go…" at bounding box center [958, 493] width 658 height 400
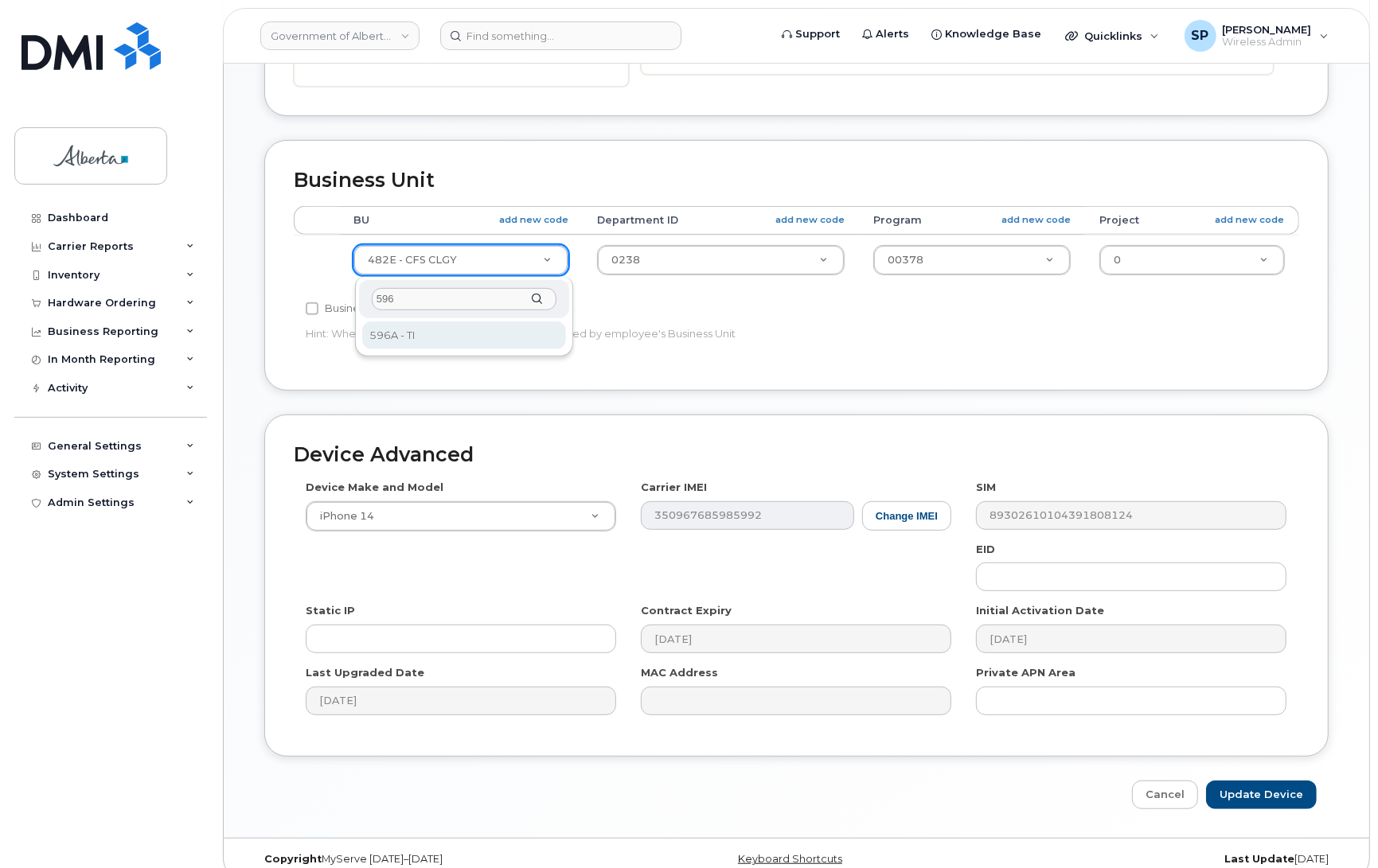
type input "596"
select select "4797729"
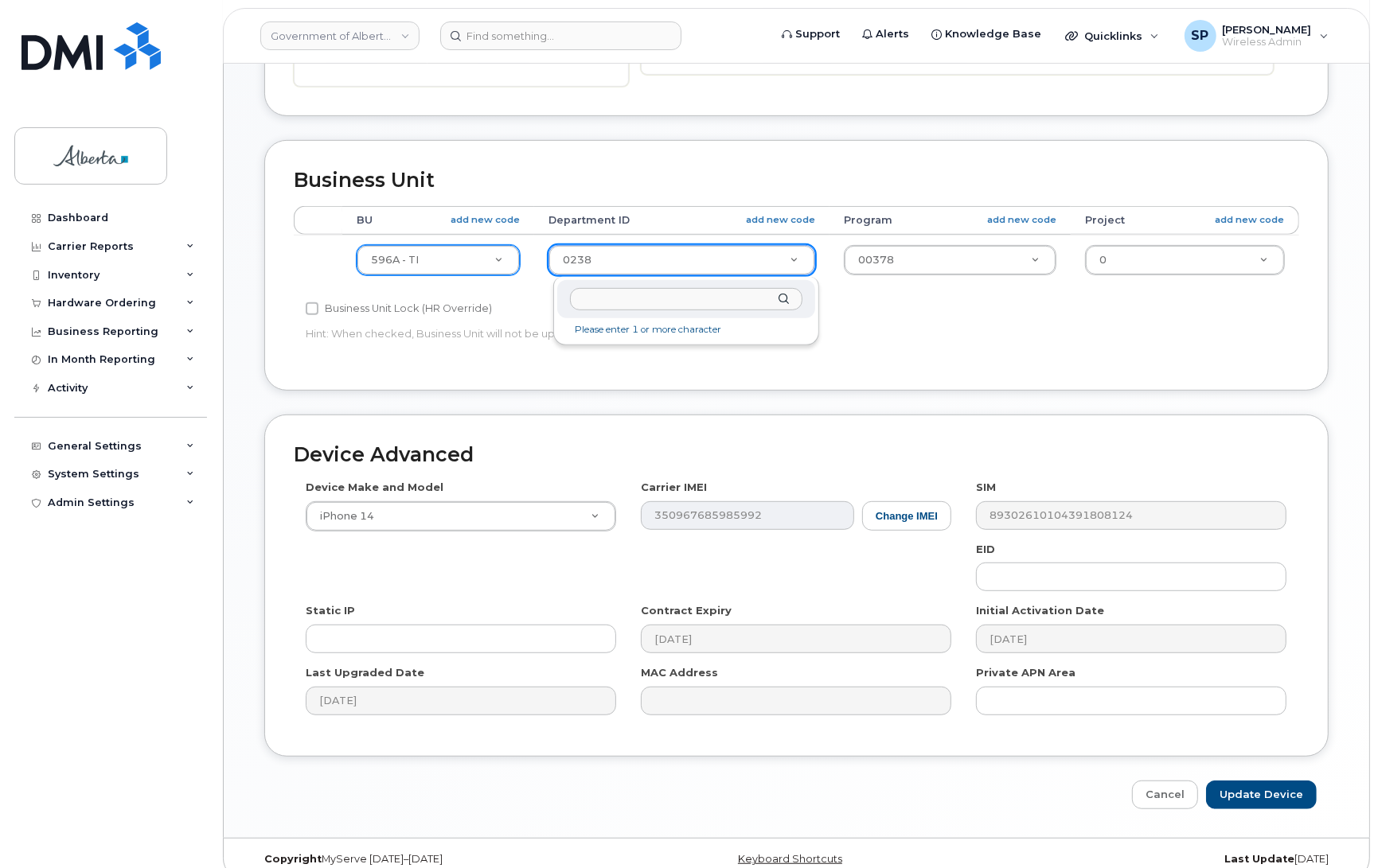
drag, startPoint x: 620, startPoint y: 265, endPoint x: 613, endPoint y: 257, distance: 10.6
type input "5220"
type input "4802987"
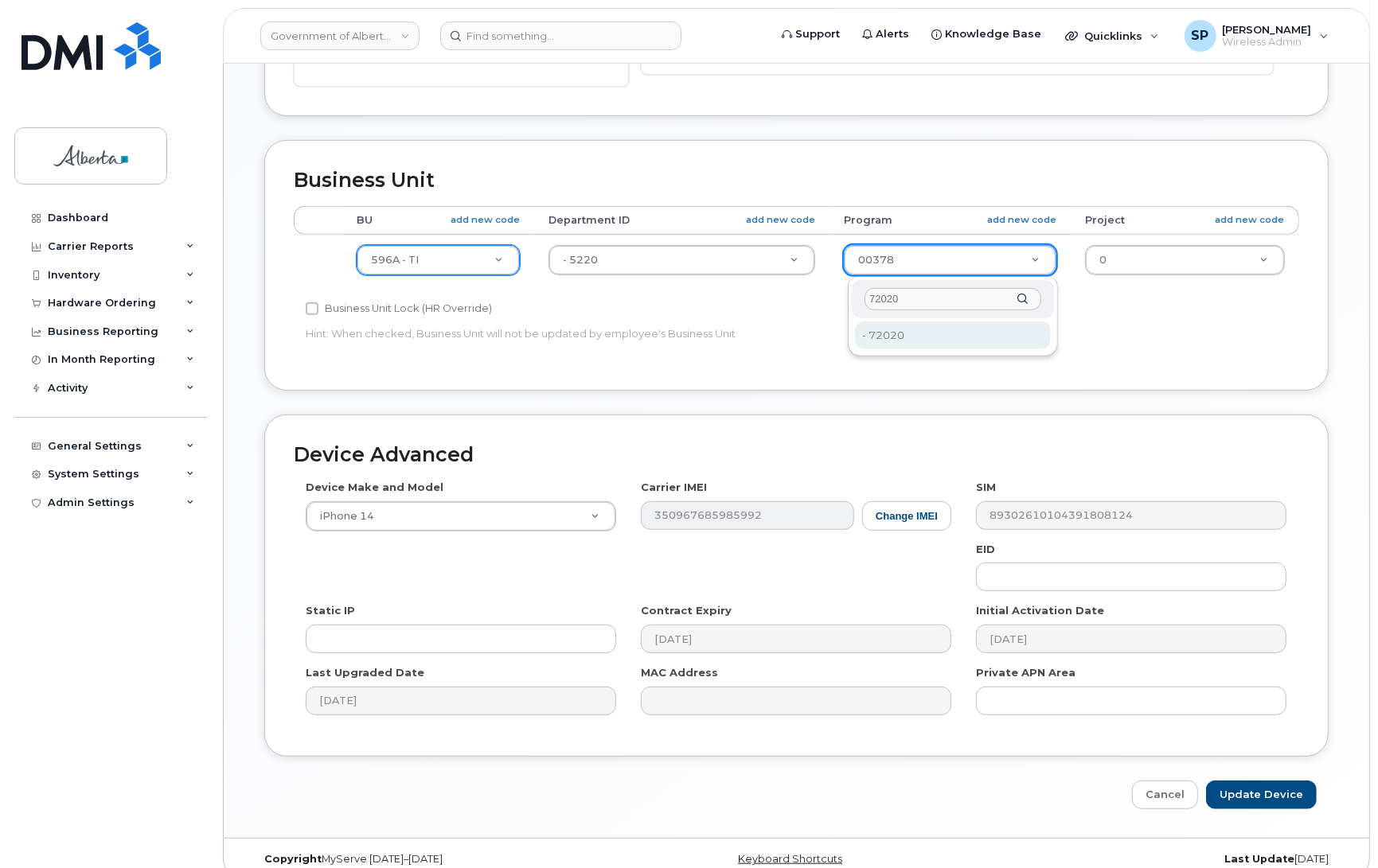
type input "72020"
type input "4803008"
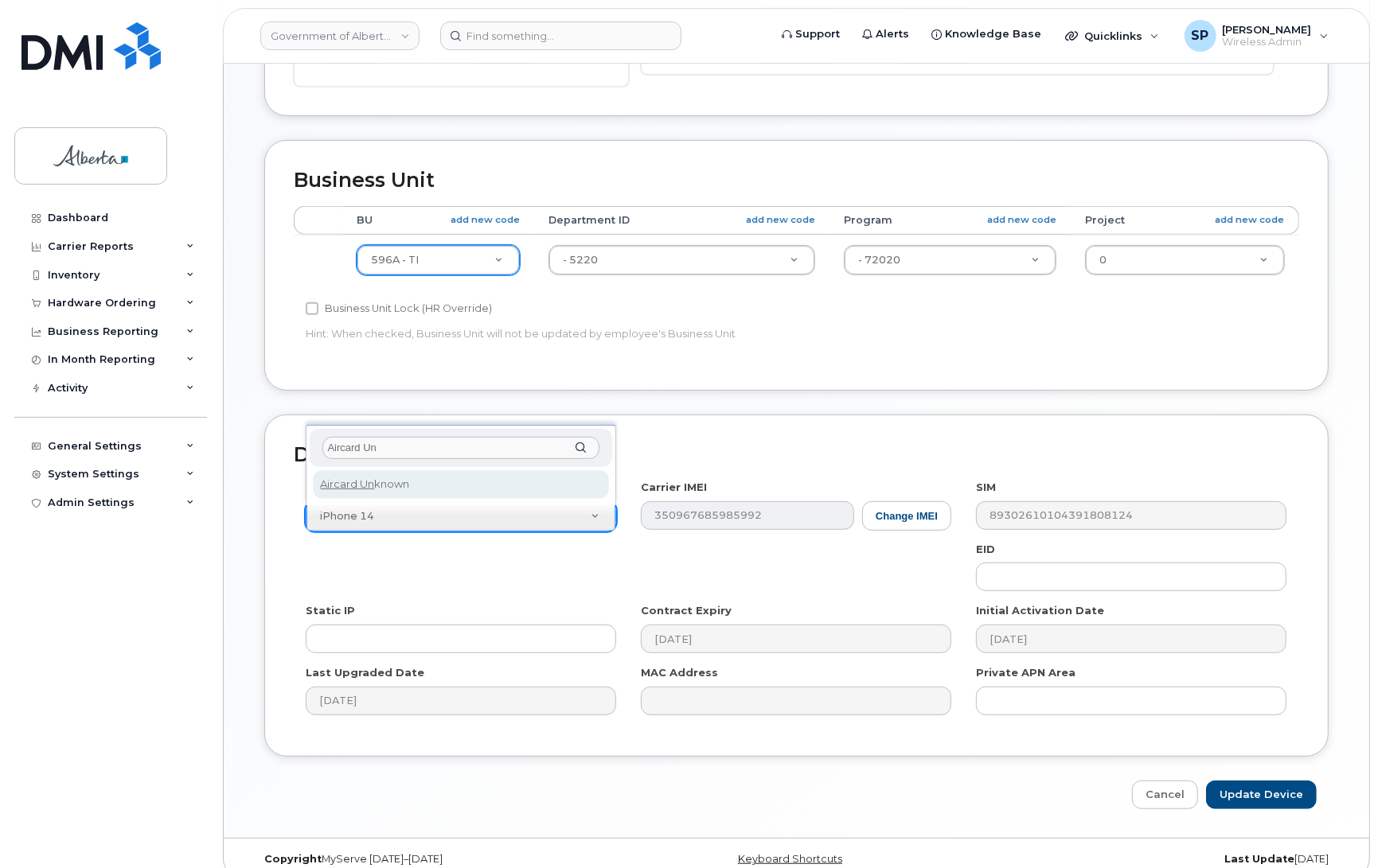
type input "Aircard Un"
select select "971"
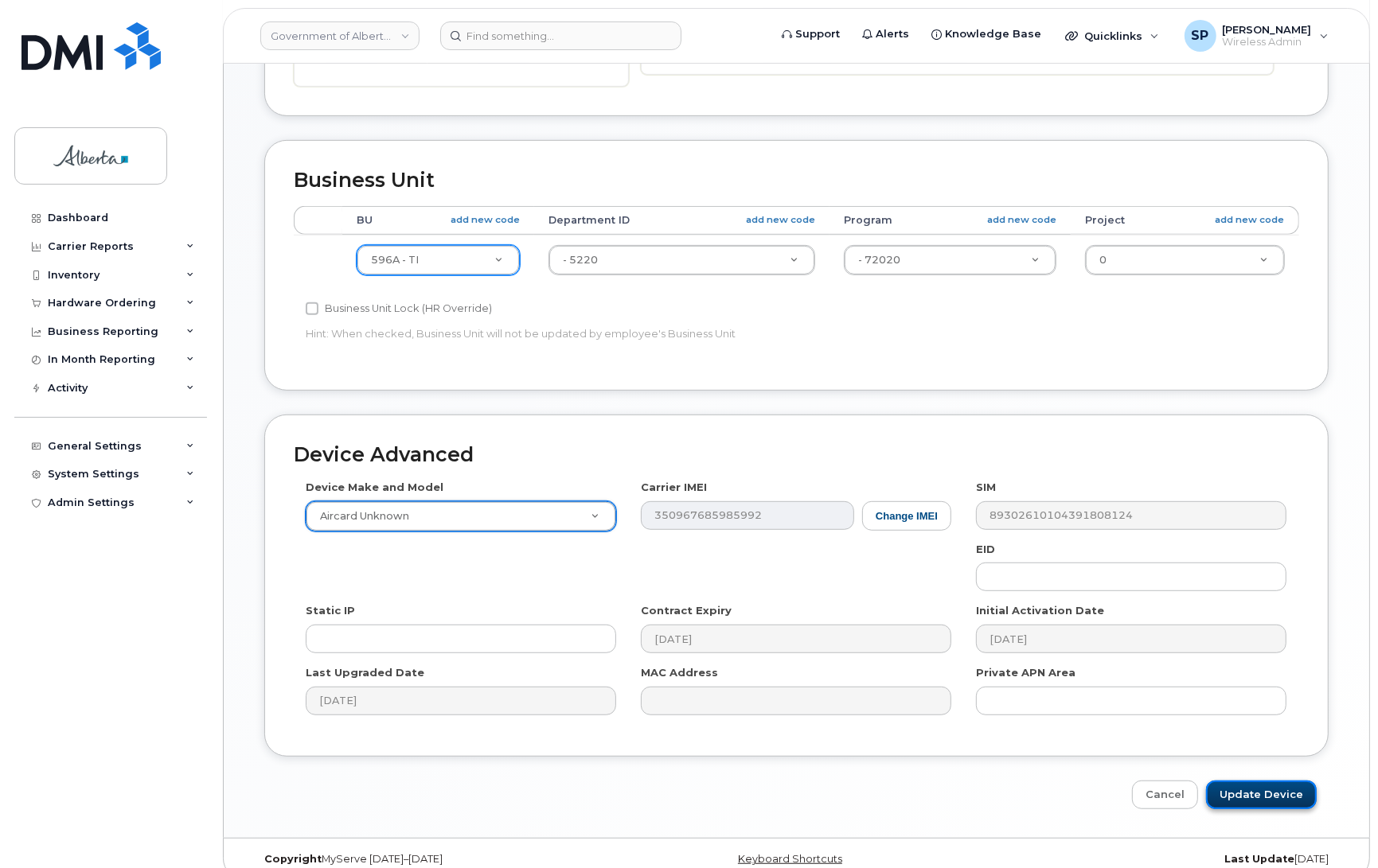
click at [1271, 796] on input "Update Device" at bounding box center [1261, 795] width 111 height 30
type input "Saving..."
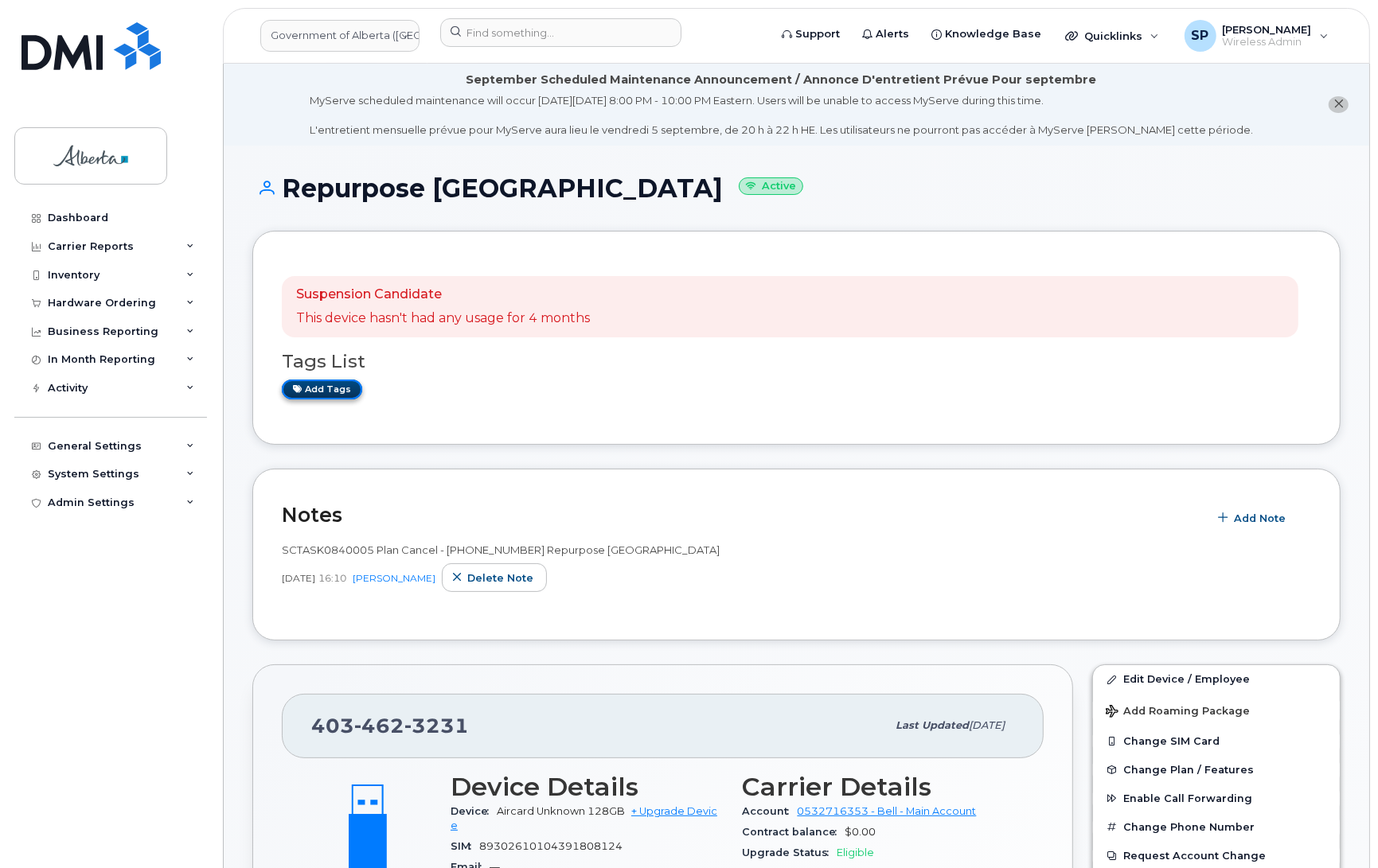
click at [334, 391] on link "Add tags" at bounding box center [322, 389] width 80 height 20
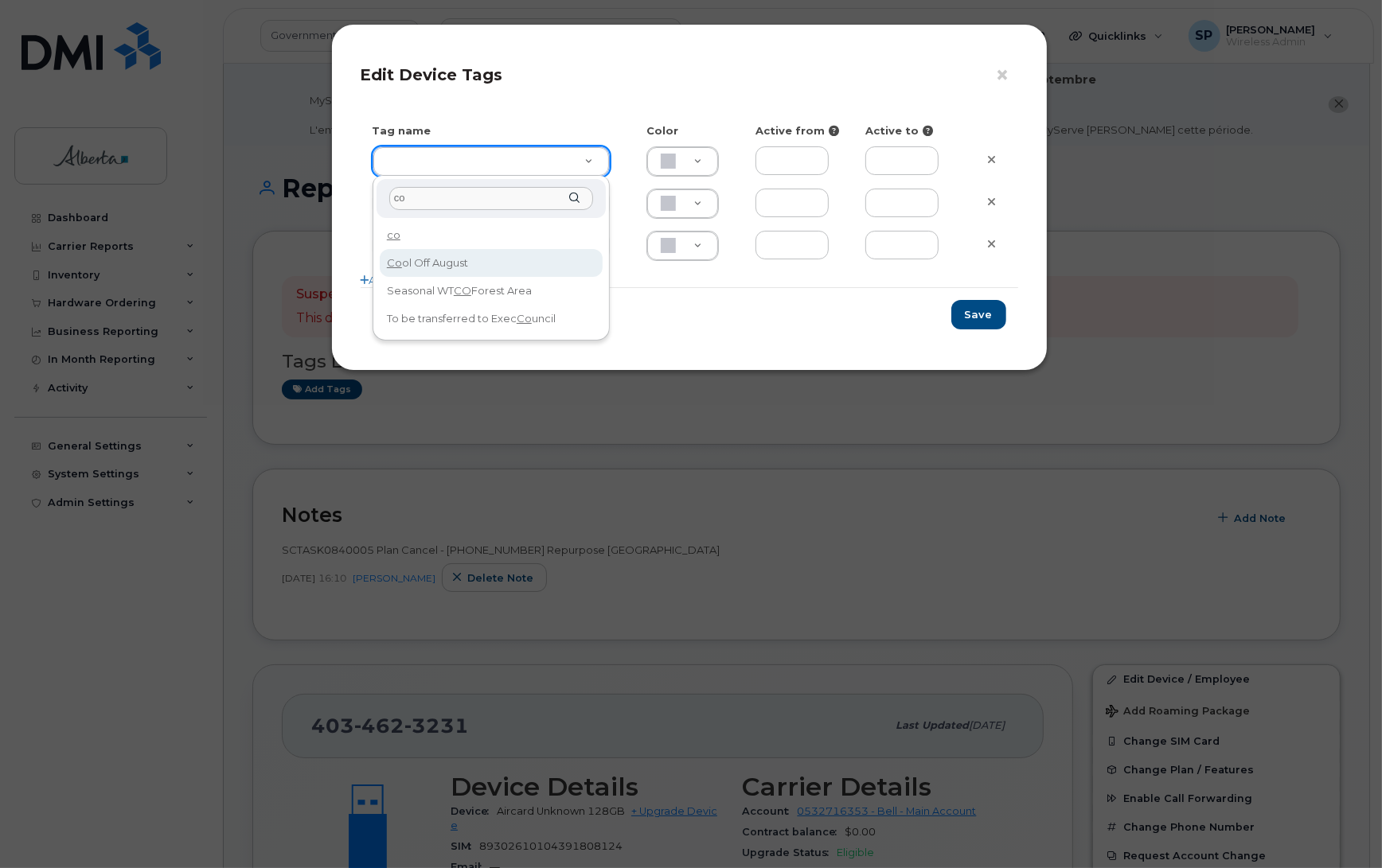
type input "co"
type input "Cool Off August"
type input "DFD3EE"
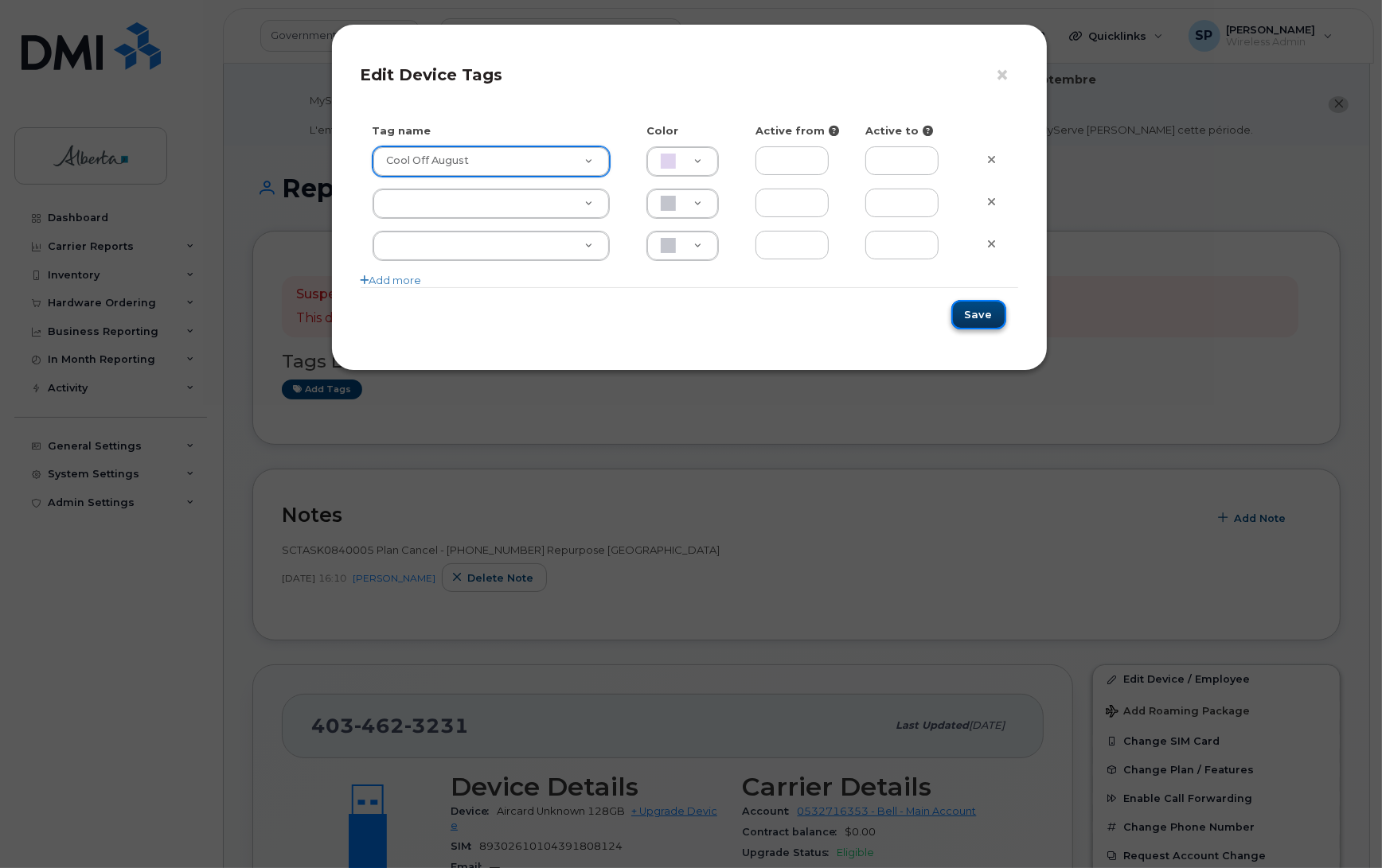
click at [980, 319] on button "Save" at bounding box center [978, 314] width 55 height 30
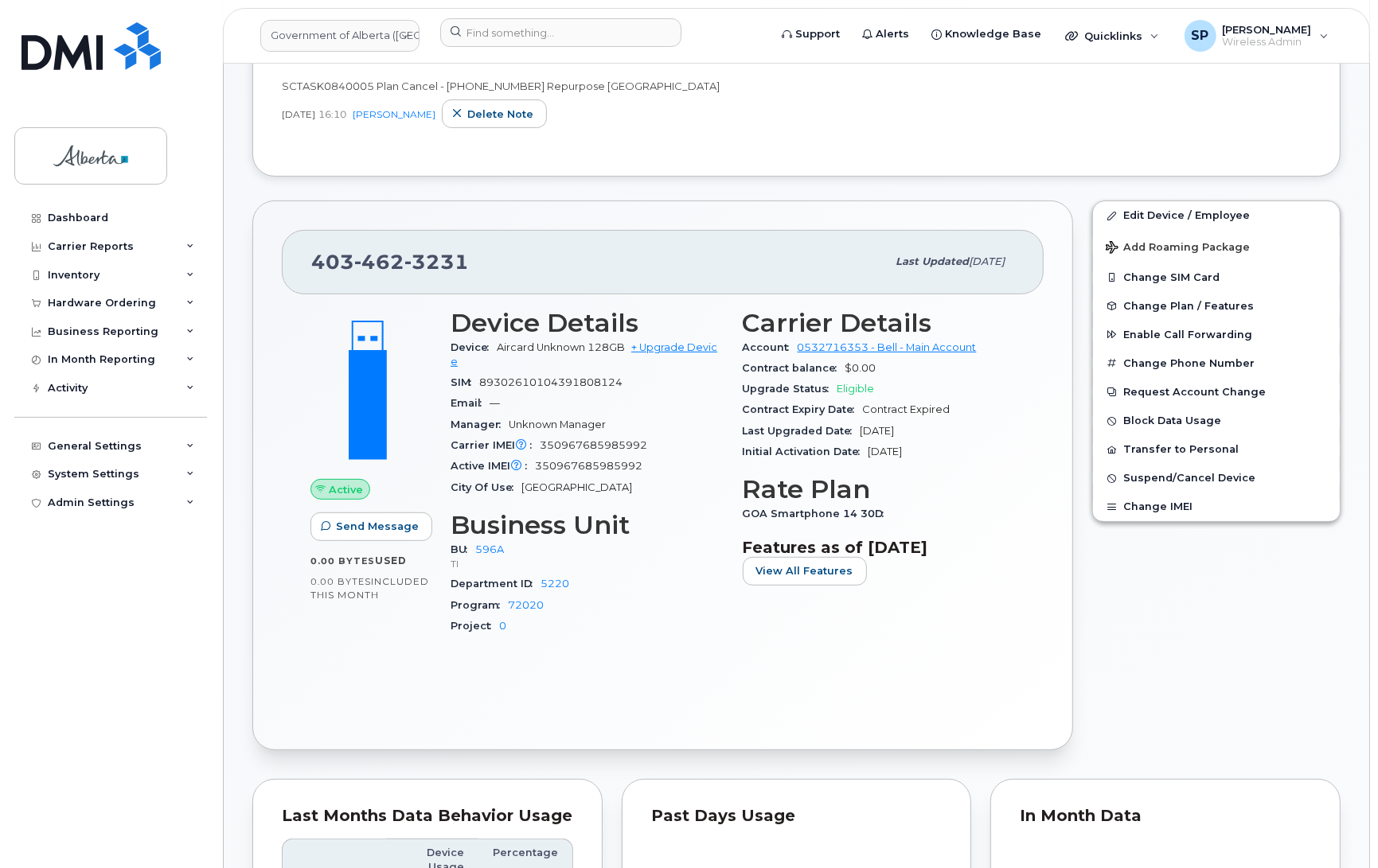
scroll to position [569, 0]
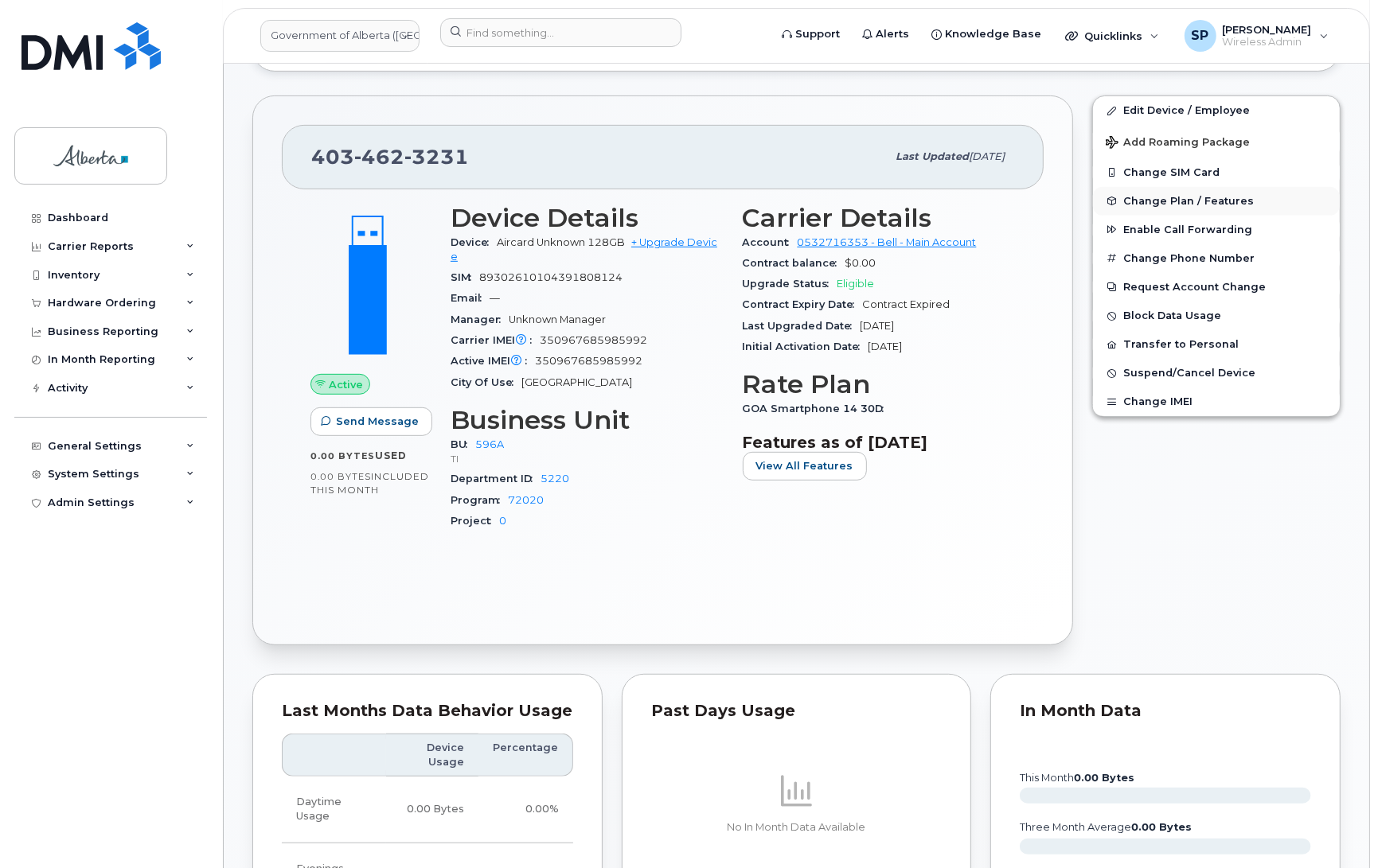
click at [1159, 201] on span "Change Plan / Features" at bounding box center [1188, 201] width 130 height 12
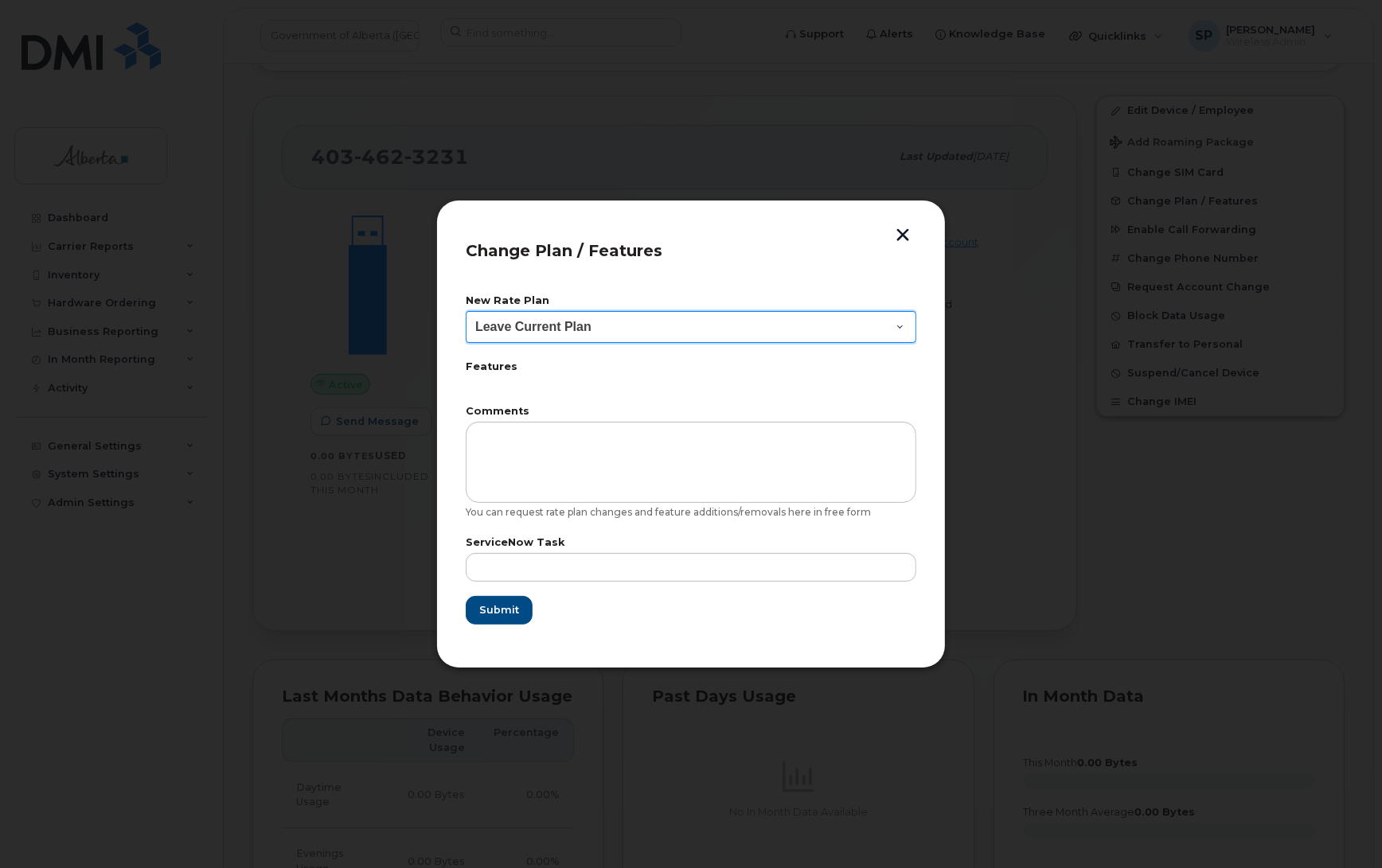
click at [534, 326] on select "Leave Current Plan GOA Data plan 9 30 d GOA–Unlimited Data Plan 9" at bounding box center [691, 326] width 451 height 32
select select "1790211"
click at [466, 311] on select "Leave Current Plan GOA Data plan 9 30 d GOA–Unlimited Data Plan 9" at bounding box center [691, 326] width 451 height 32
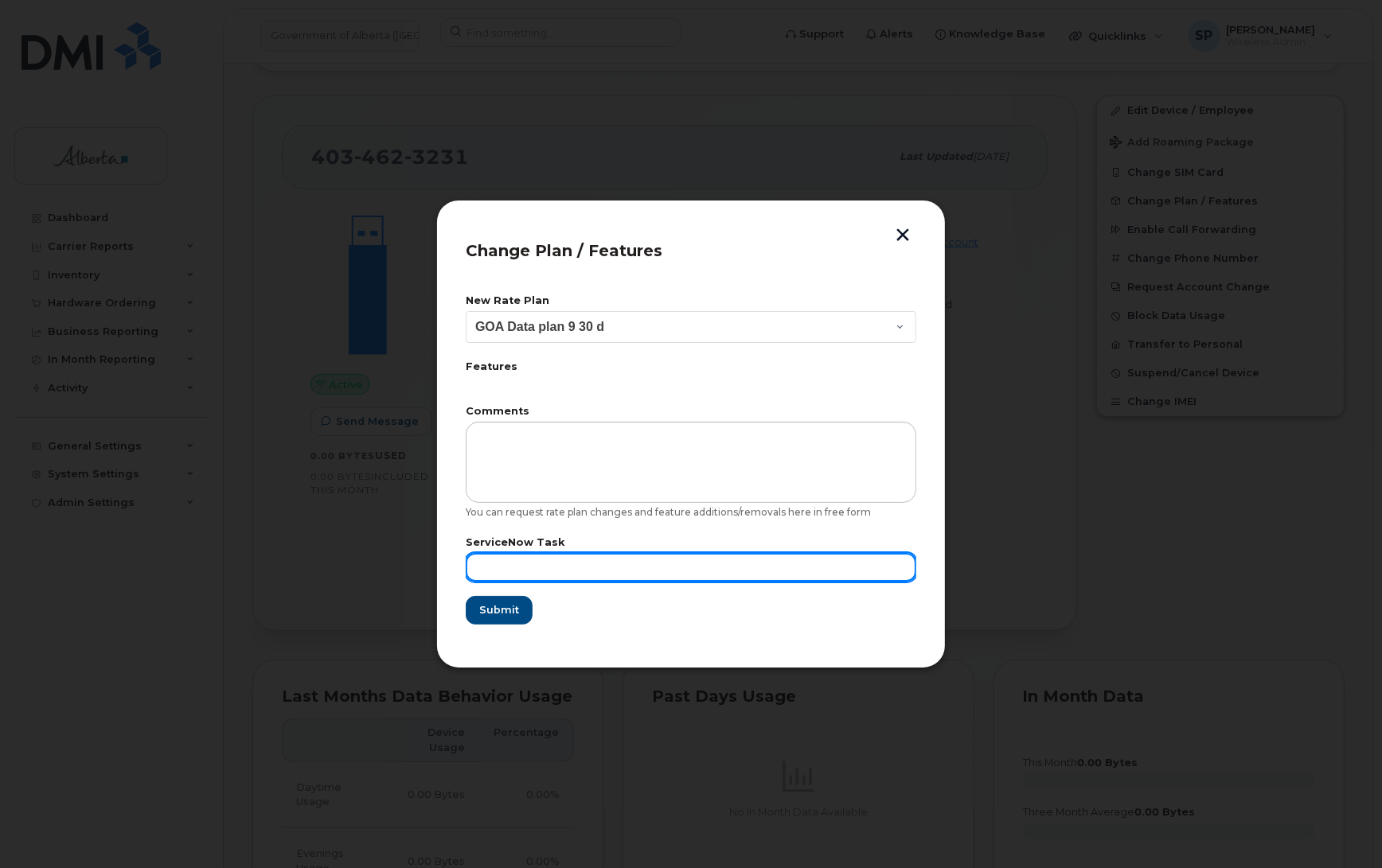
click at [560, 566] on input "text" at bounding box center [691, 567] width 451 height 29
paste input "SCTASK0840005"
type input "SCTASK0840005"
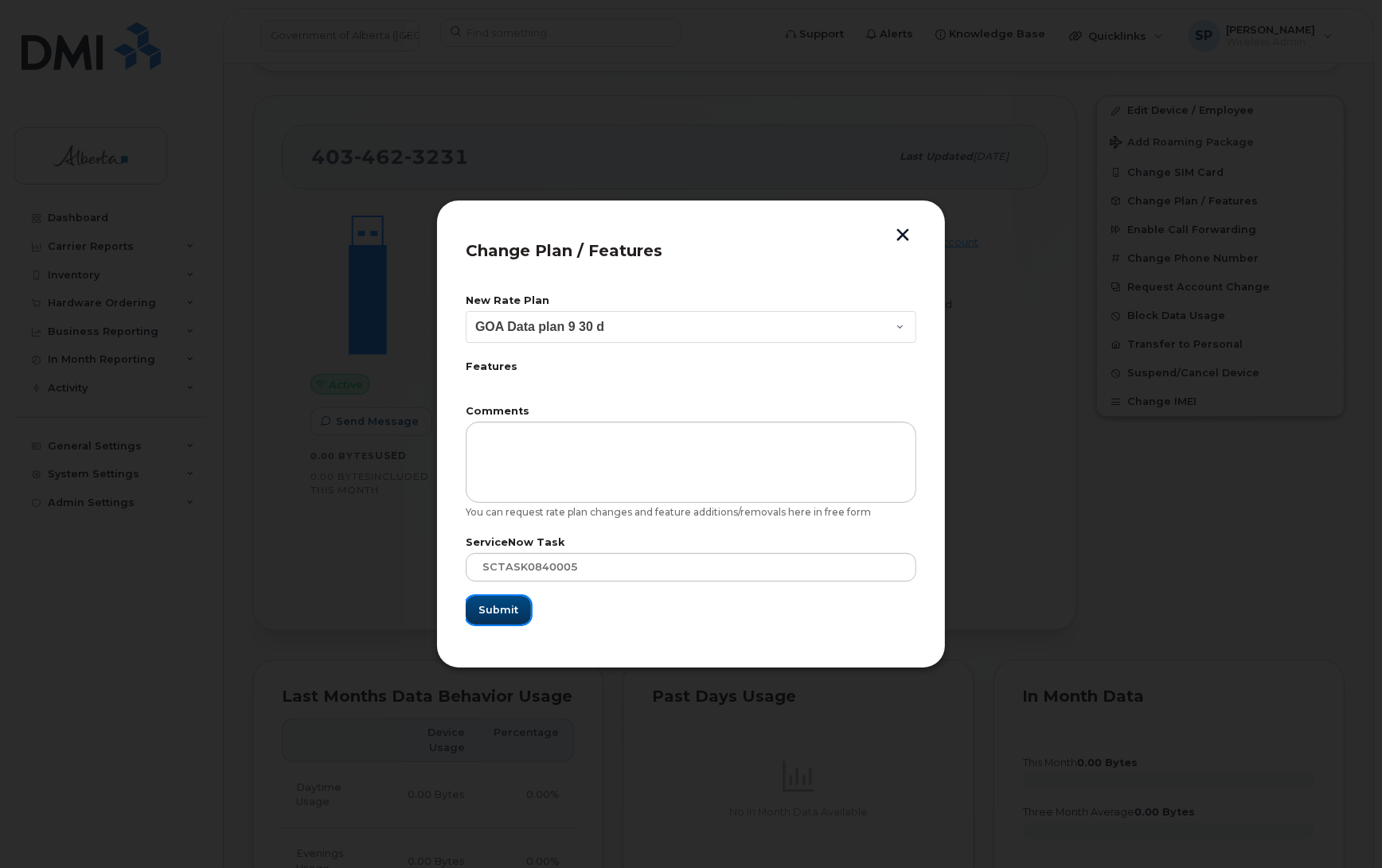
click at [498, 613] on span "Submit" at bounding box center [498, 610] width 40 height 15
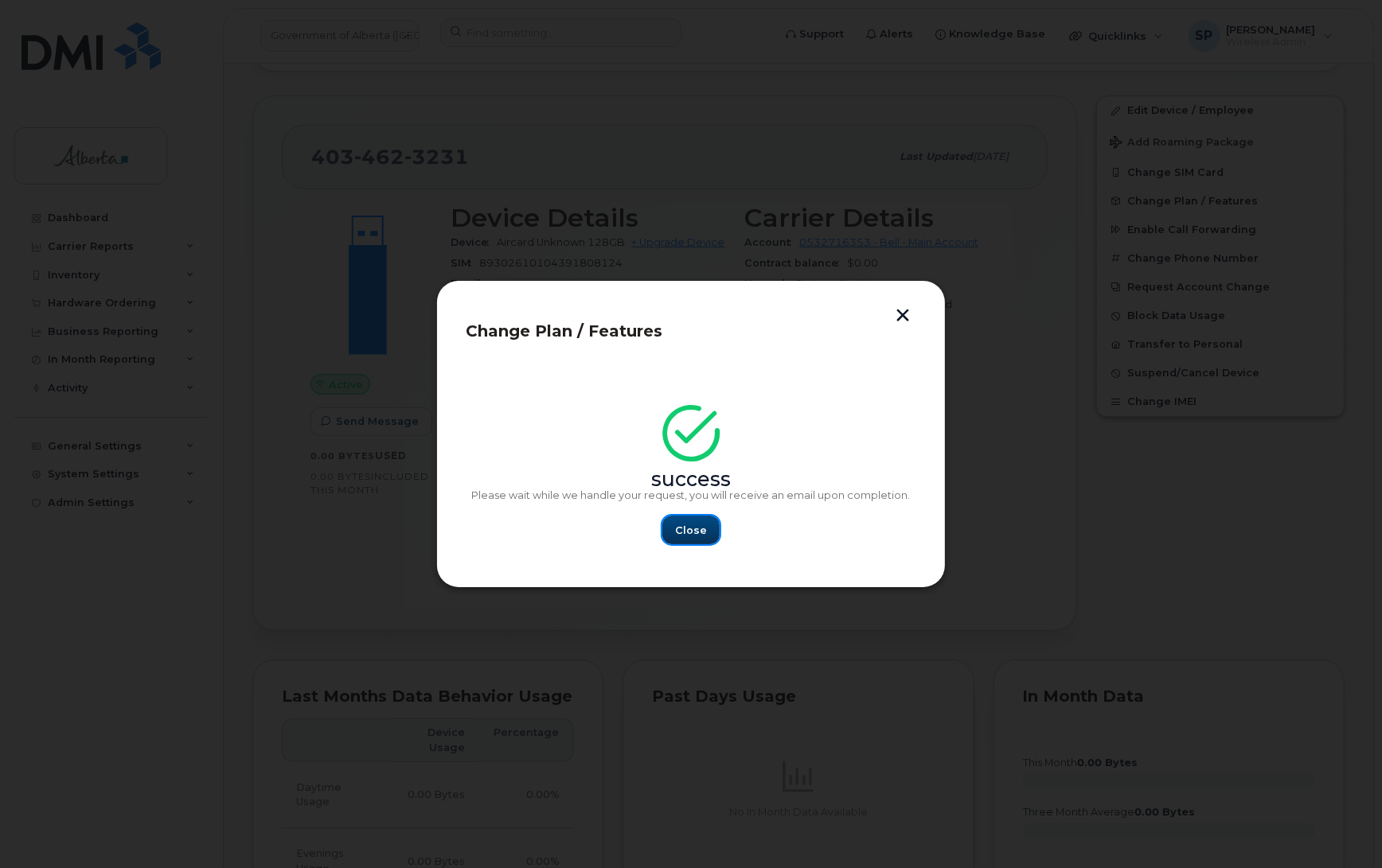
click at [695, 527] on span "Close" at bounding box center [690, 531] width 32 height 15
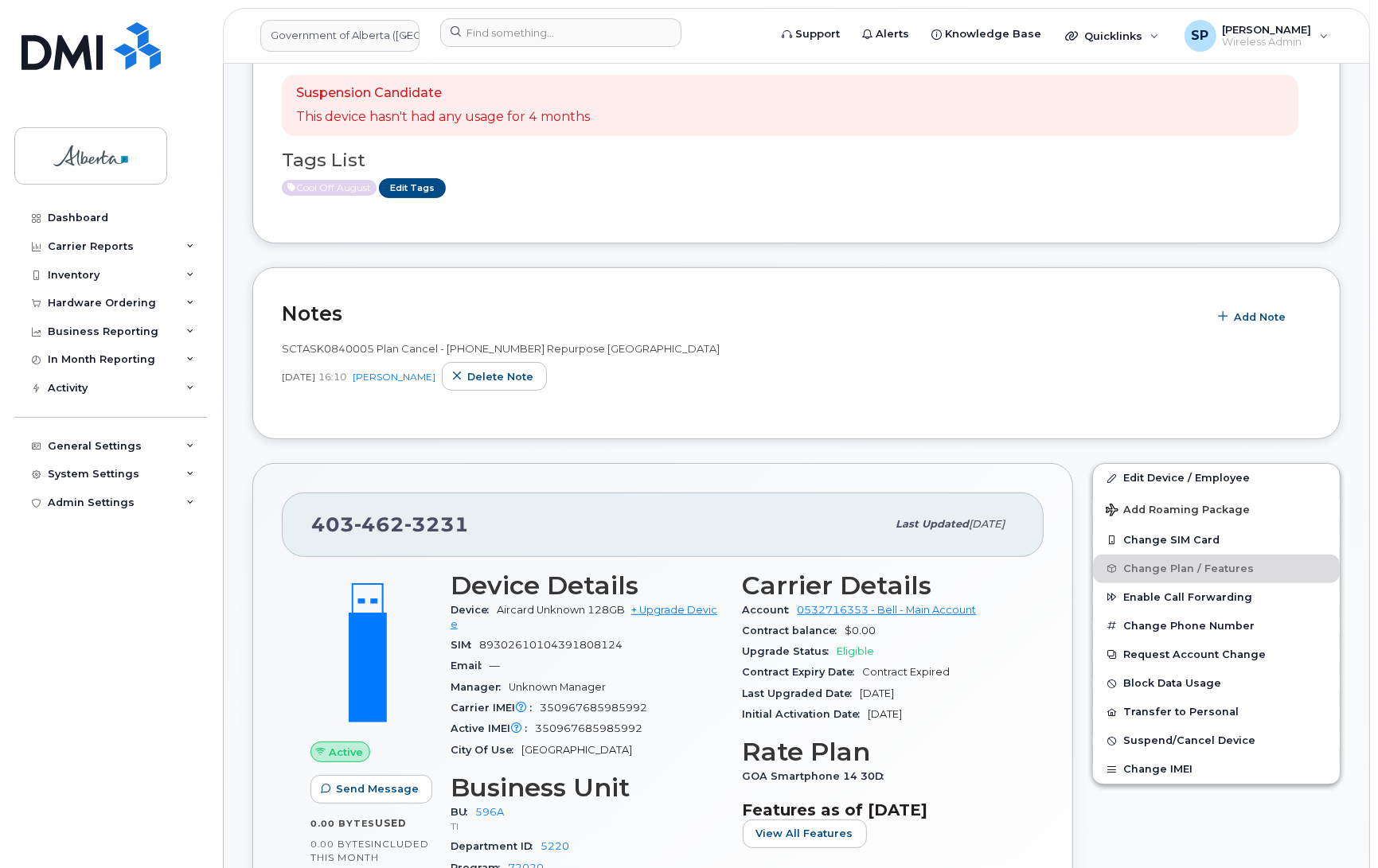
scroll to position [26, 0]
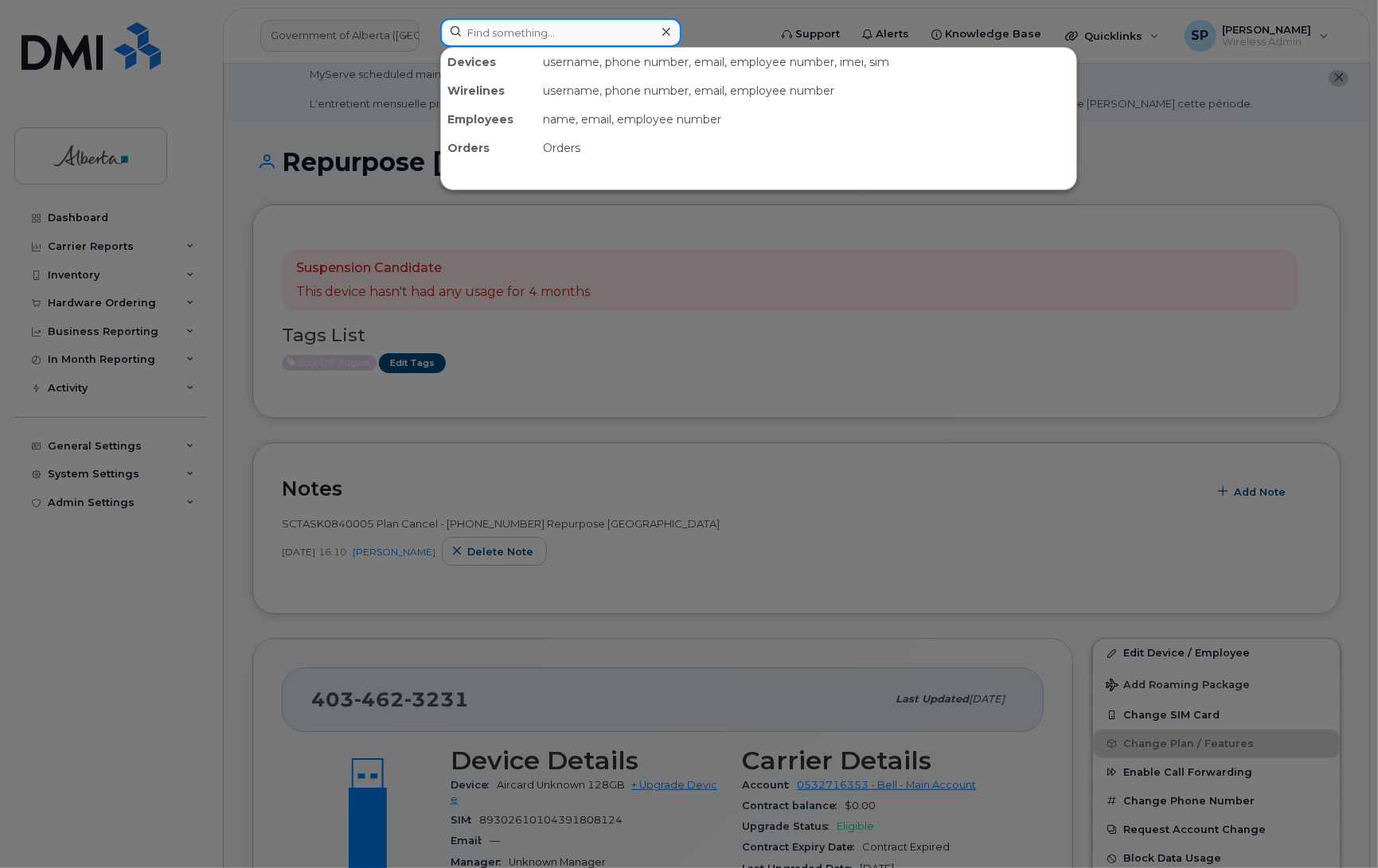
click at [517, 29] on input at bounding box center [561, 32] width 241 height 29
paste input "5875451889"
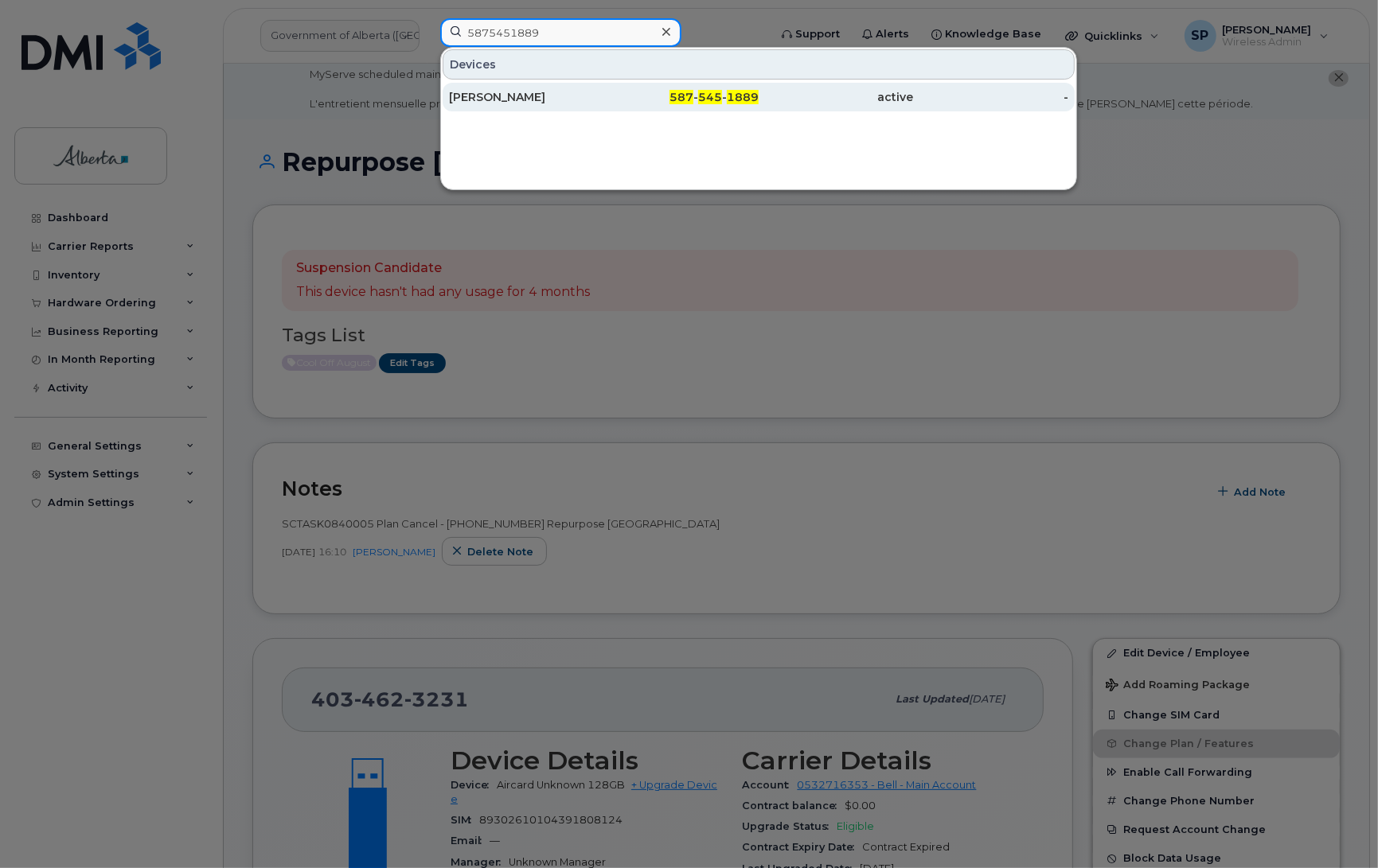
type input "5875451889"
click at [511, 100] on div "[PERSON_NAME]" at bounding box center [527, 97] width 155 height 16
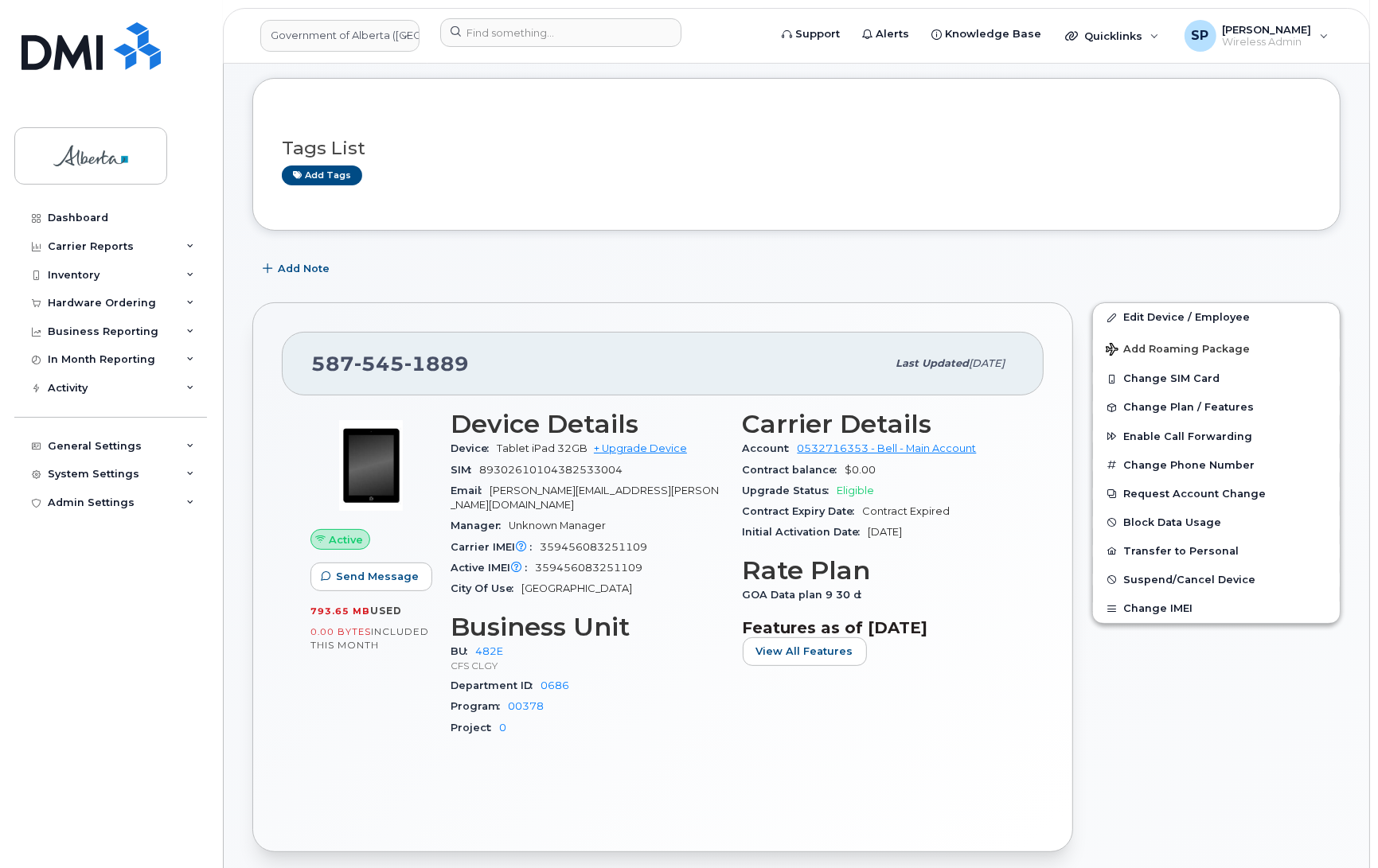
scroll to position [124, 0]
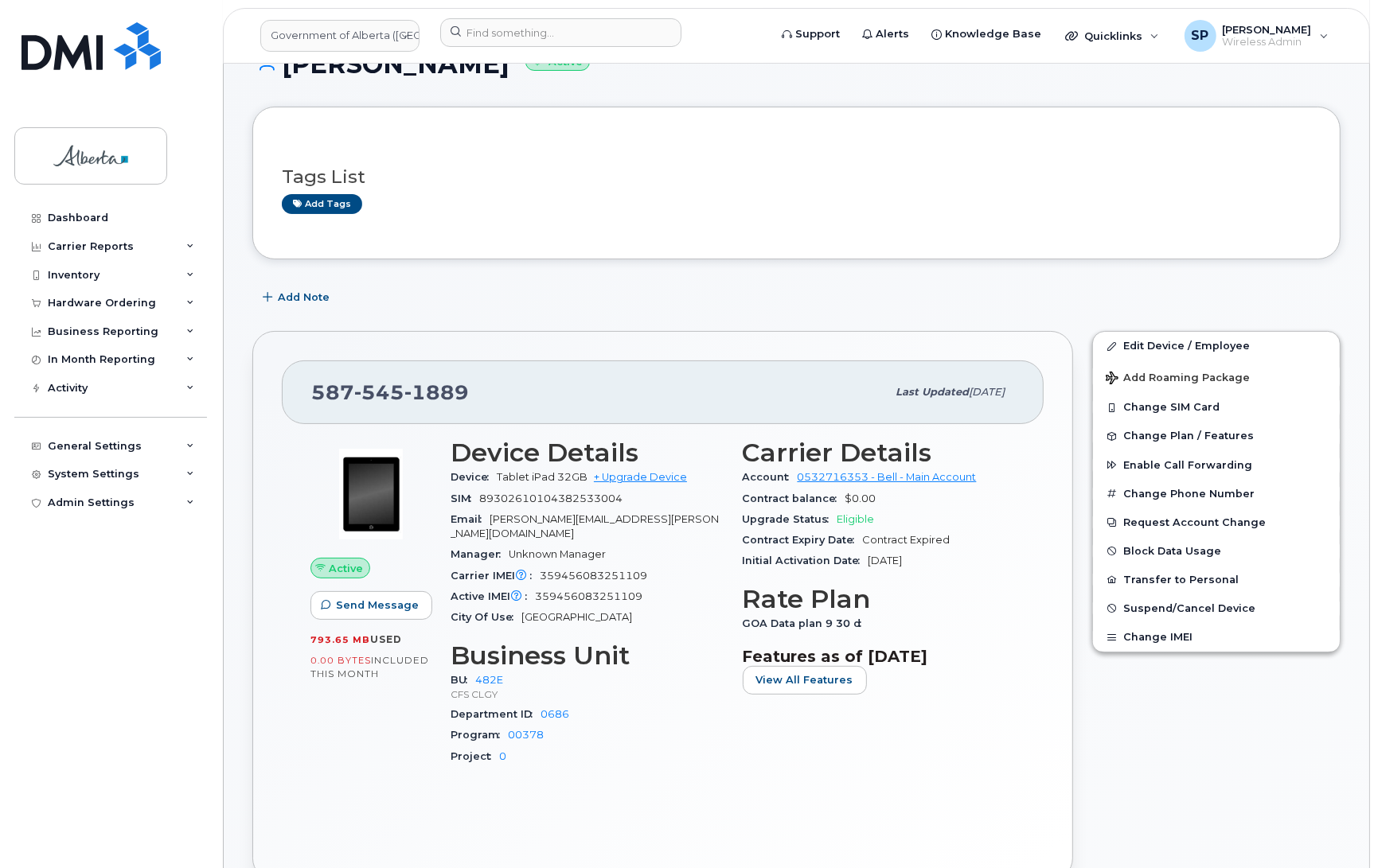
click at [1323, 285] on div "Add Note" at bounding box center [796, 298] width 1088 height 29
click at [303, 296] on span "Add Note" at bounding box center [303, 297] width 52 height 15
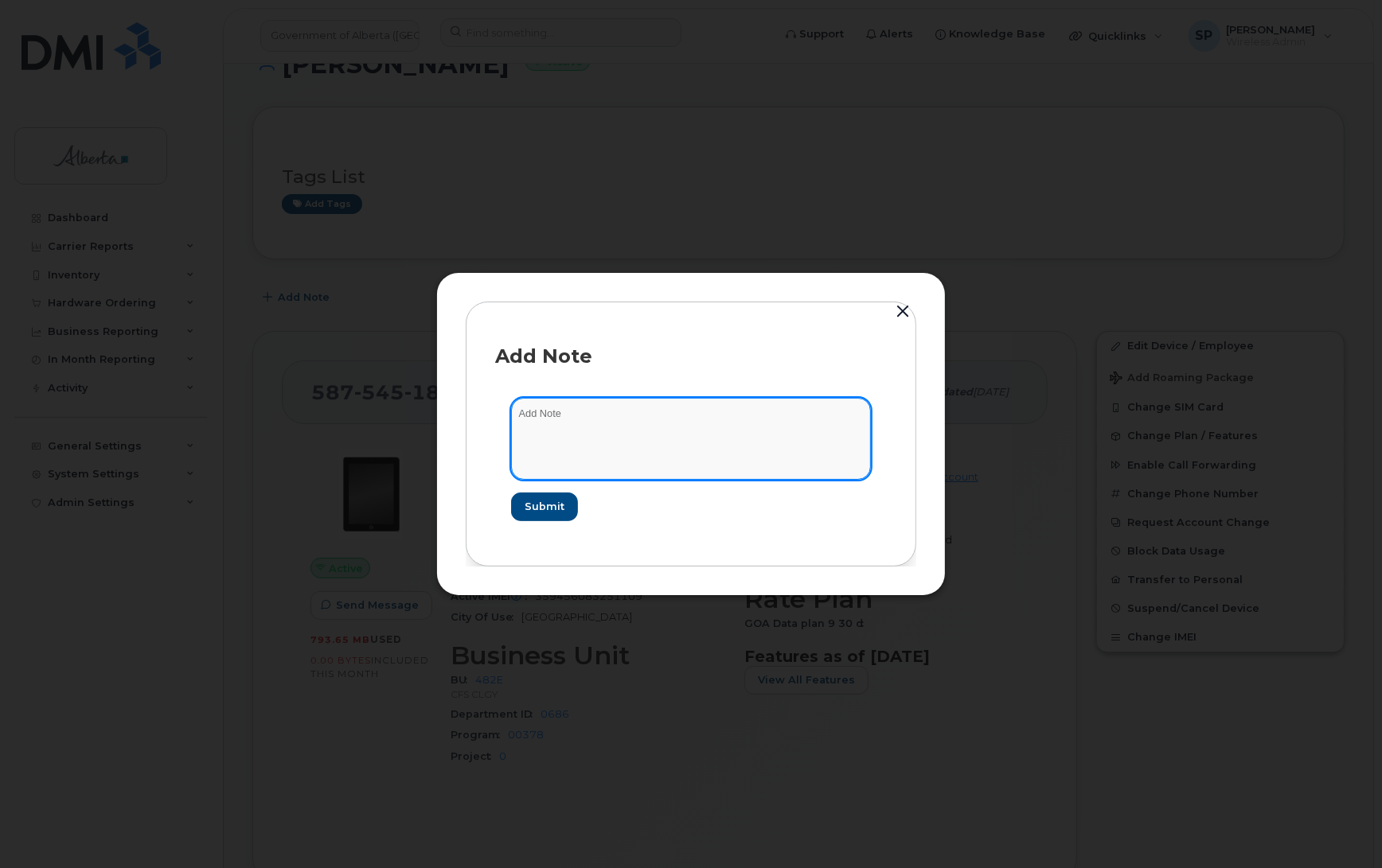
click at [590, 408] on textarea at bounding box center [691, 438] width 360 height 81
paste textarea "SCTASK0840005 Plan Cancel - (4) 5875451889 Repurpose Calgary"
type textarea "SCTASK0840005 Plan Cancel - (4) 5875451889 Repurpose Calgary"
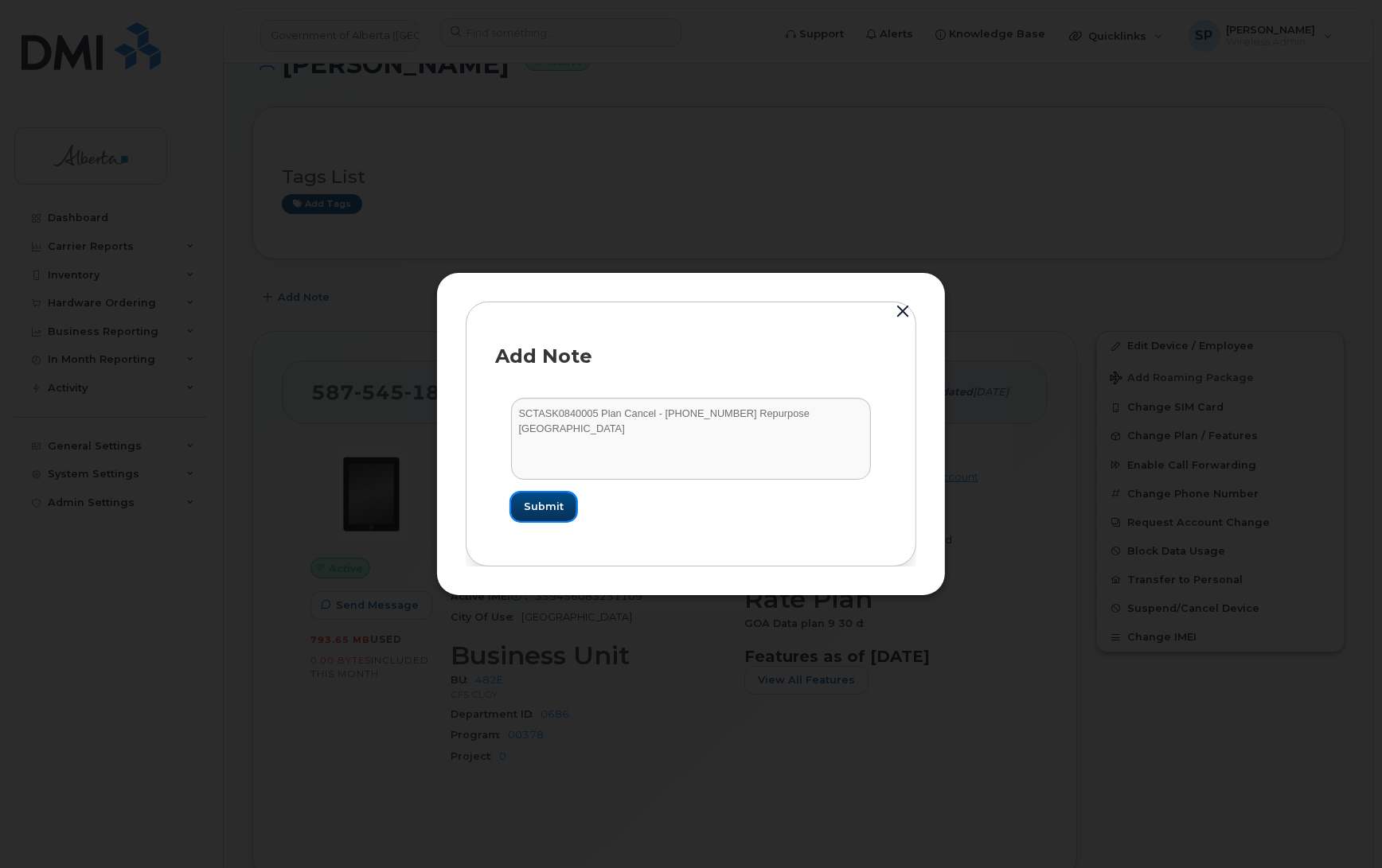
click at [543, 511] on span "Submit" at bounding box center [544, 507] width 40 height 15
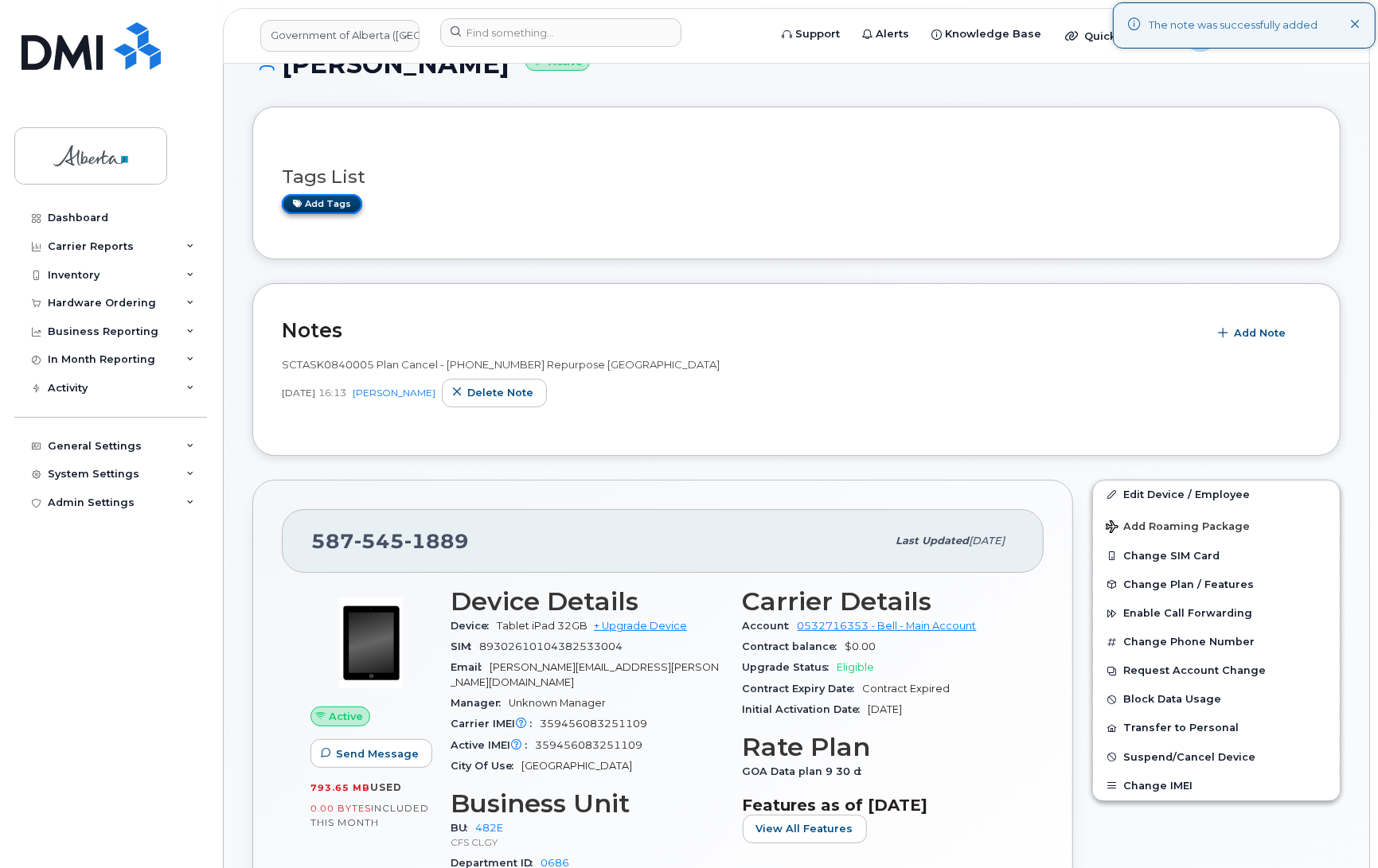
click at [307, 195] on link "Add tags" at bounding box center [322, 204] width 80 height 20
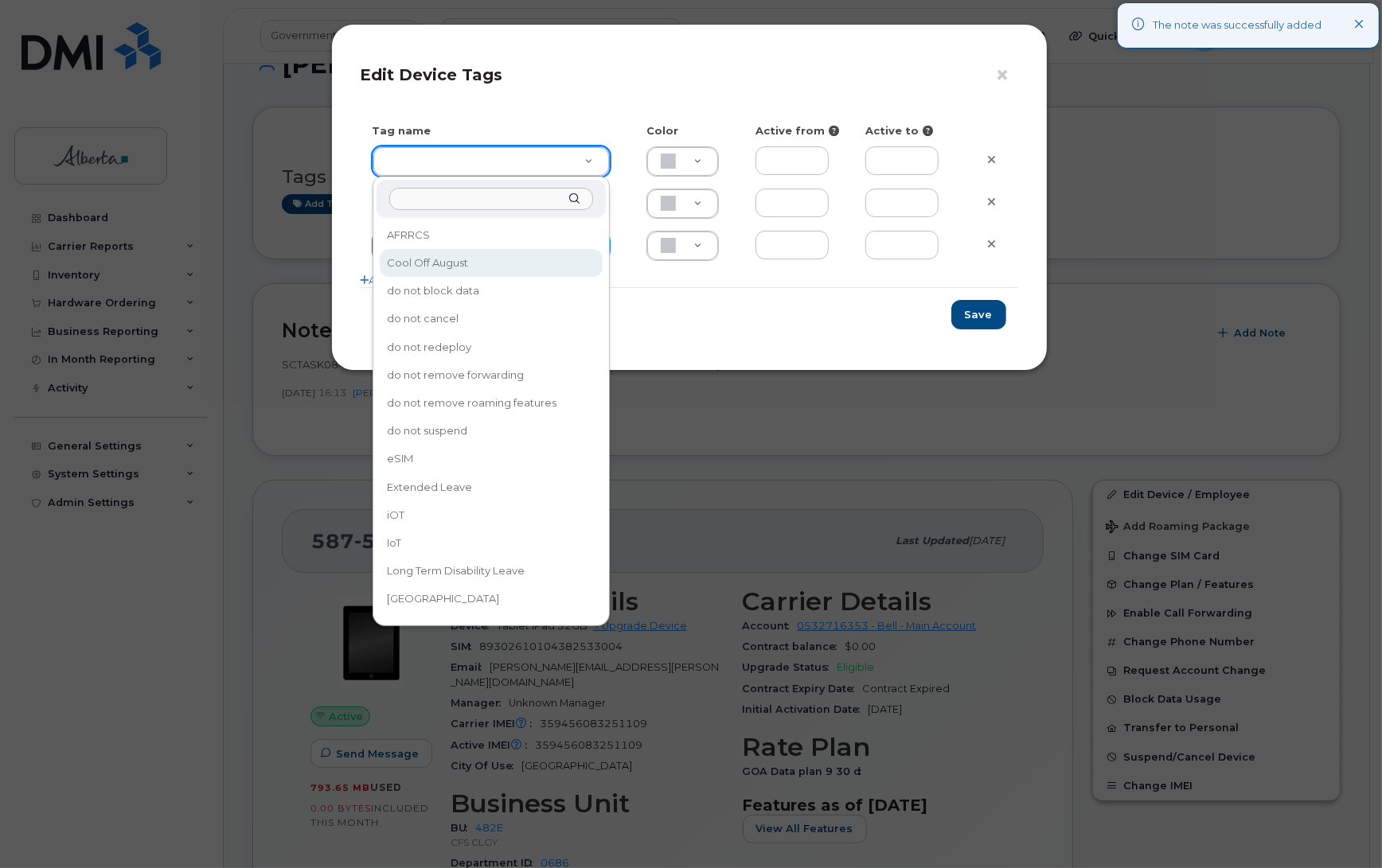
drag, startPoint x: 453, startPoint y: 260, endPoint x: 484, endPoint y: 261, distance: 31.0
type input "Cool Off August"
type input "DFD3EE"
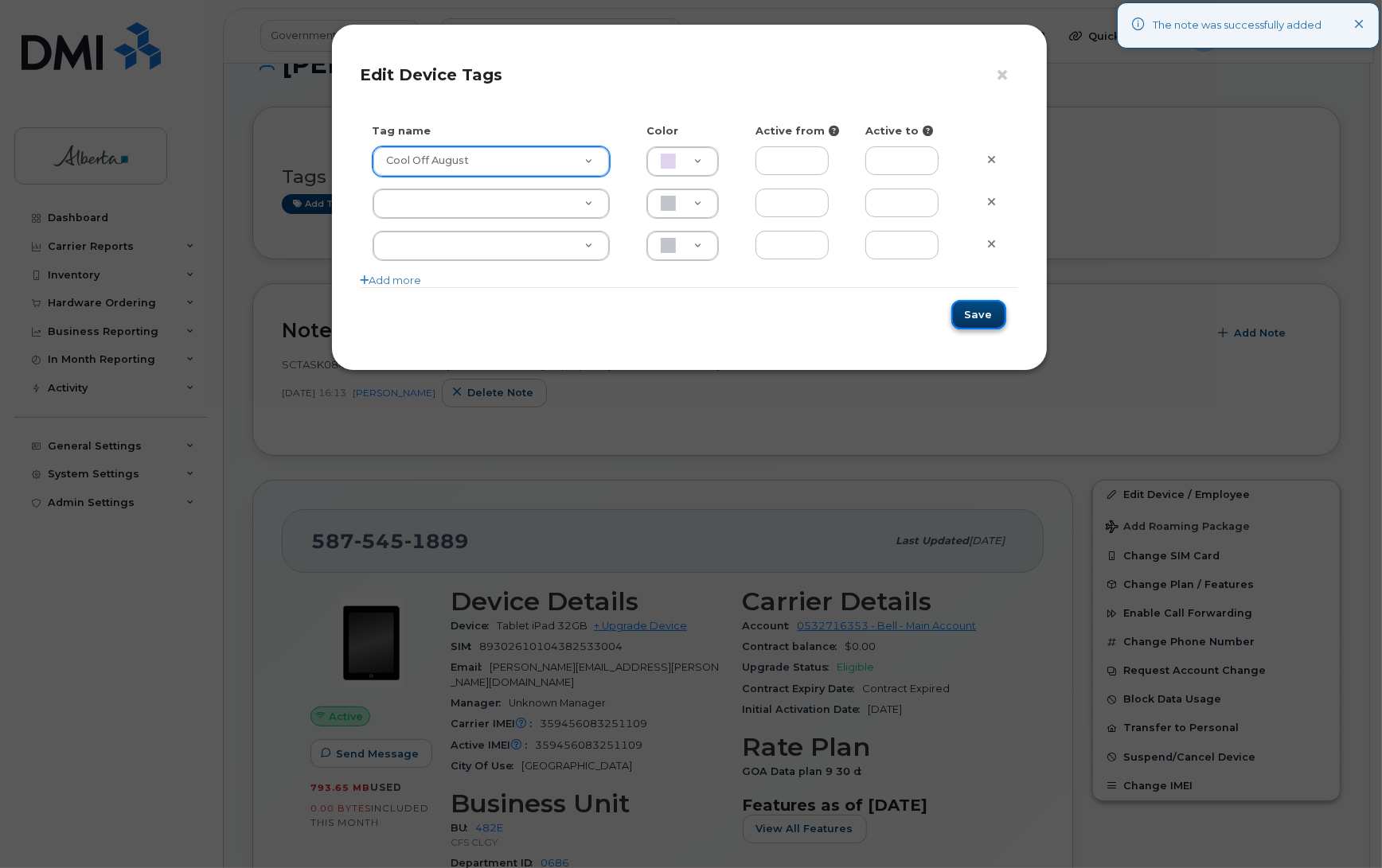
click at [976, 326] on button "Save" at bounding box center [978, 314] width 55 height 30
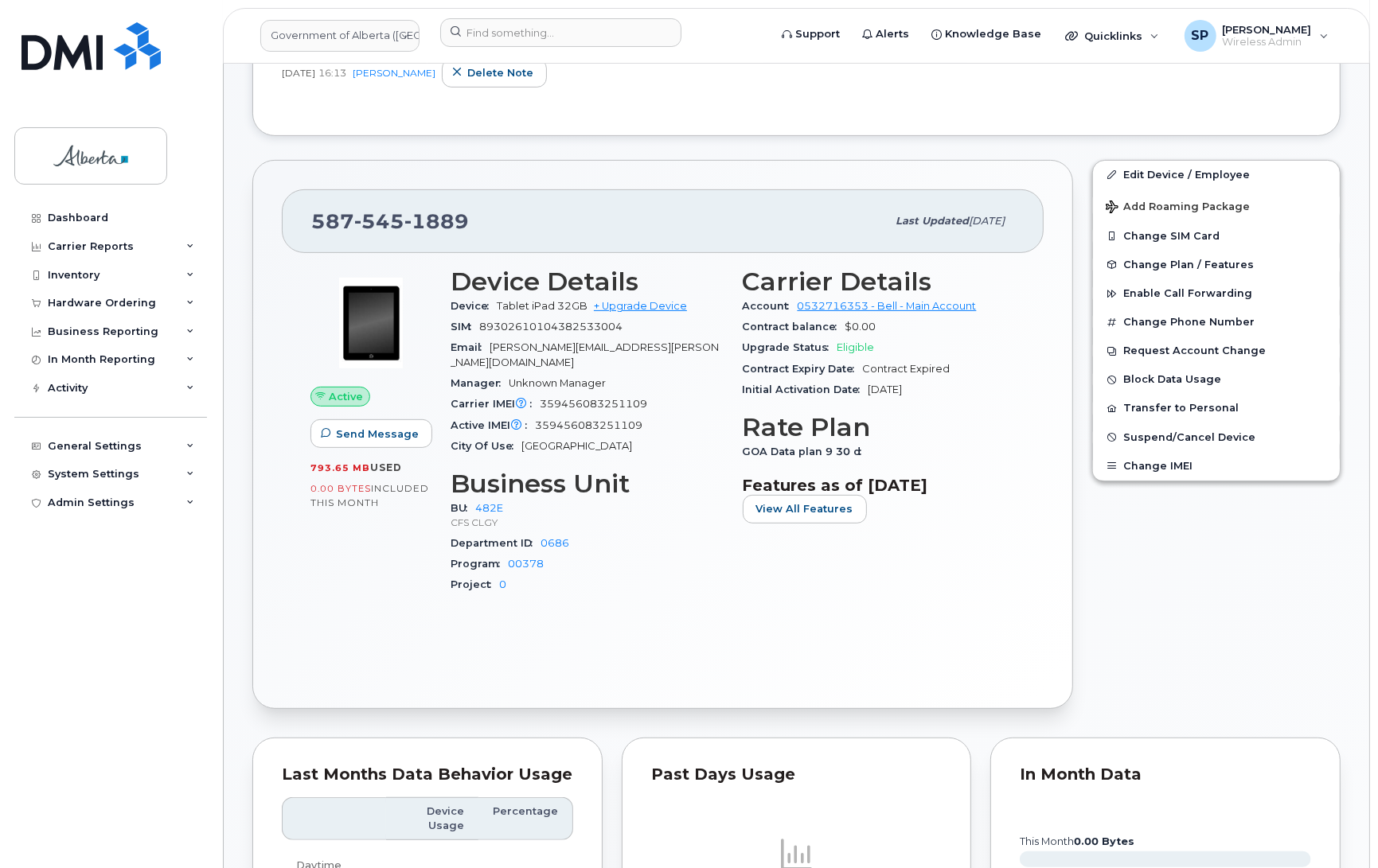
scroll to position [478, 0]
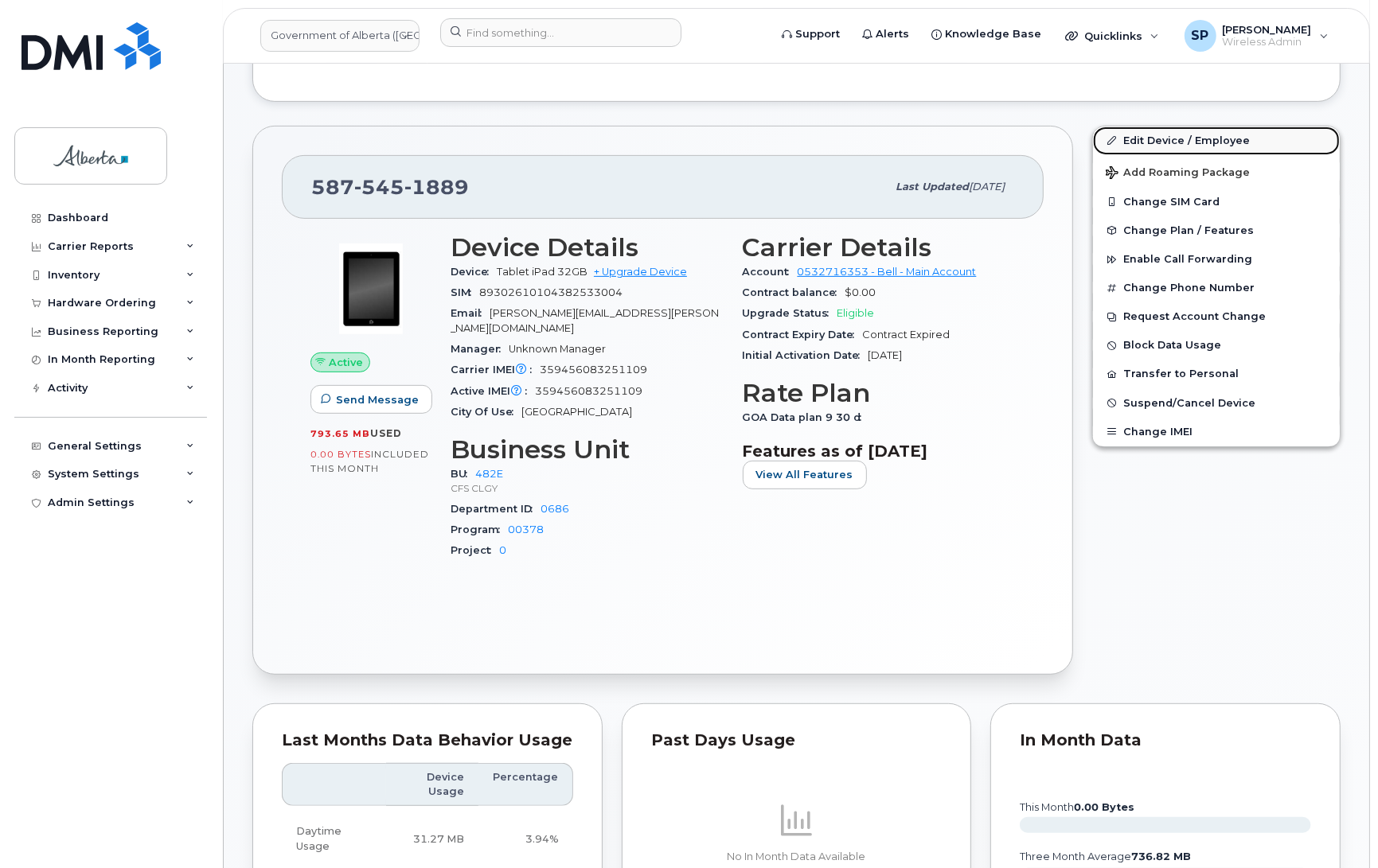
click at [1148, 133] on link "Edit Device / Employee" at bounding box center [1217, 141] width 247 height 29
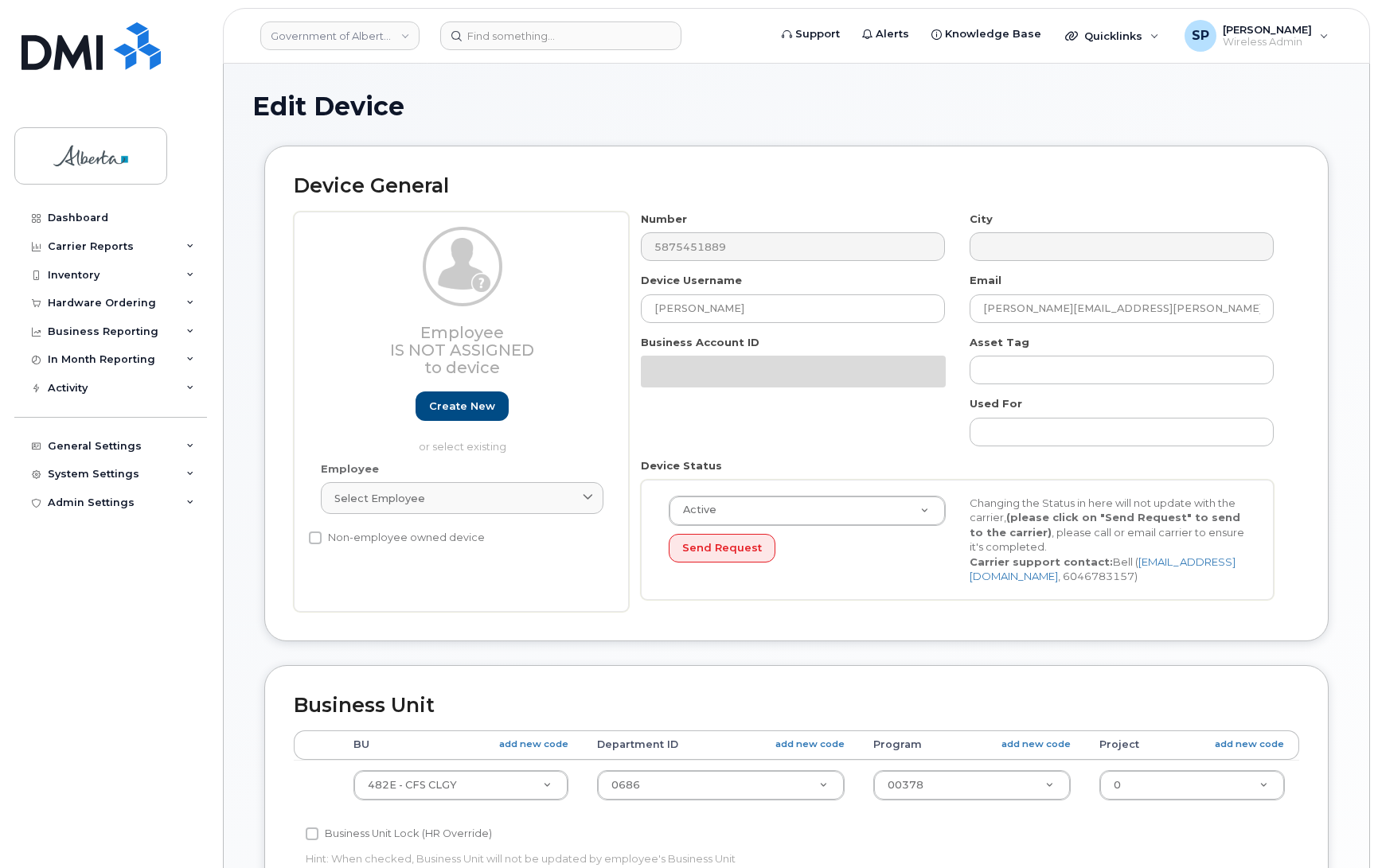
select select "4124490"
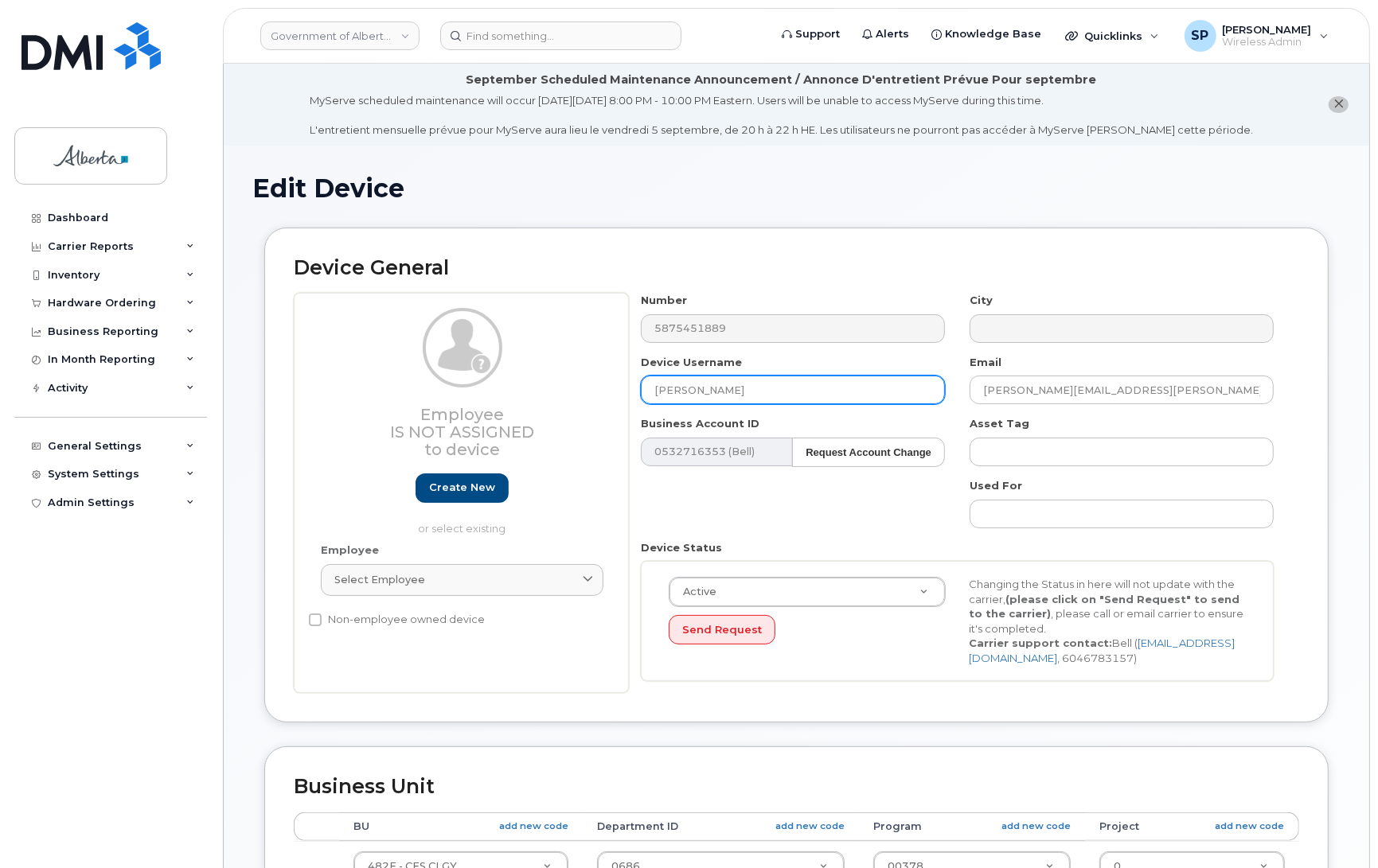
drag, startPoint x: 766, startPoint y: 392, endPoint x: 579, endPoint y: 405, distance: 187.5
click at [579, 405] on div "Employee Is not assigned to device Create new or select existing Employee Selec…" at bounding box center [797, 493] width 1006 height 400
type input "Repurpose [GEOGRAPHIC_DATA]"
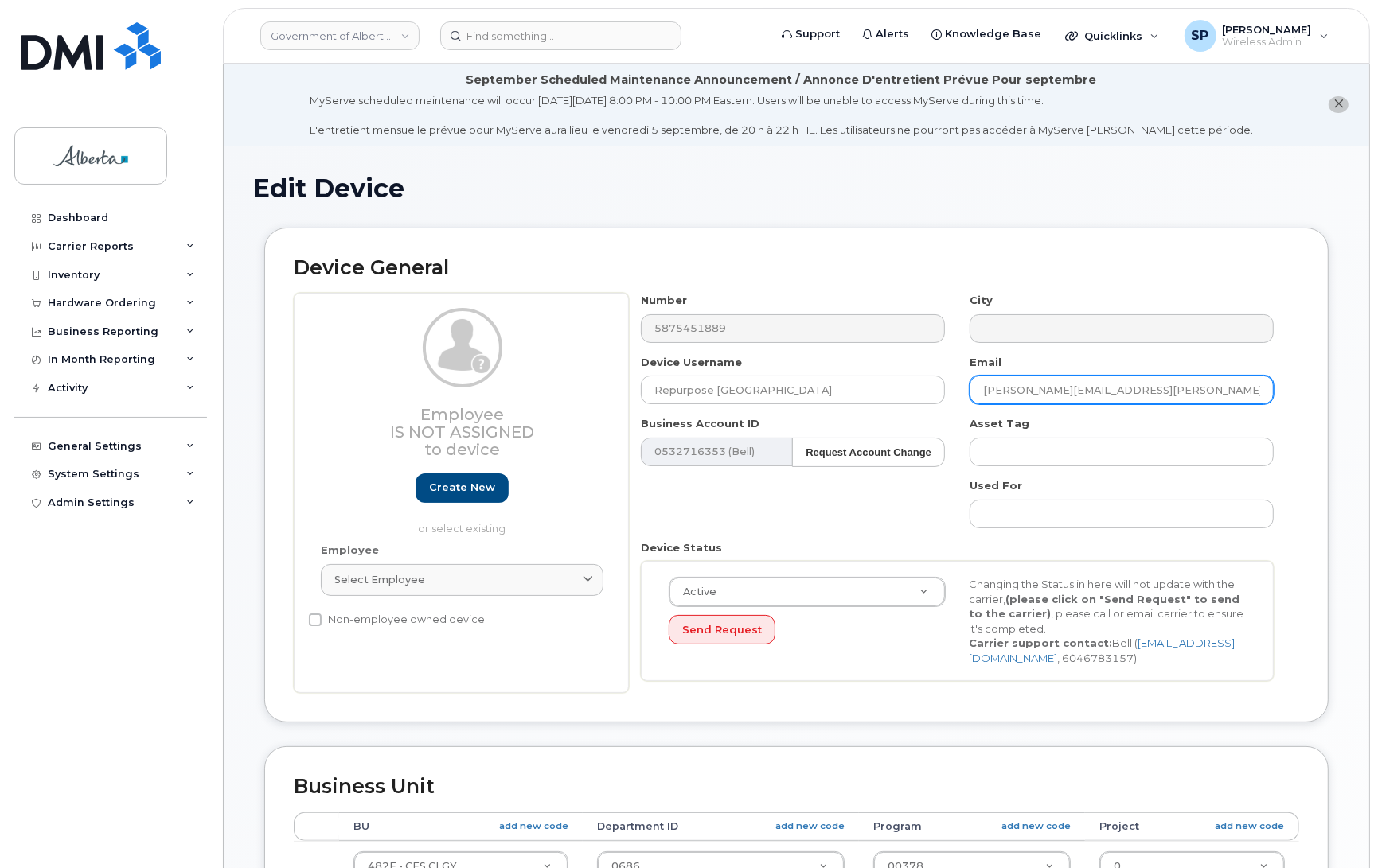
drag, startPoint x: 1144, startPoint y: 390, endPoint x: 897, endPoint y: 423, distance: 249.2
click at [897, 423] on div "Number 5875451889 City Device Username Repurpose [GEOGRAPHIC_DATA] Email [PERSO…" at bounding box center [958, 493] width 658 height 400
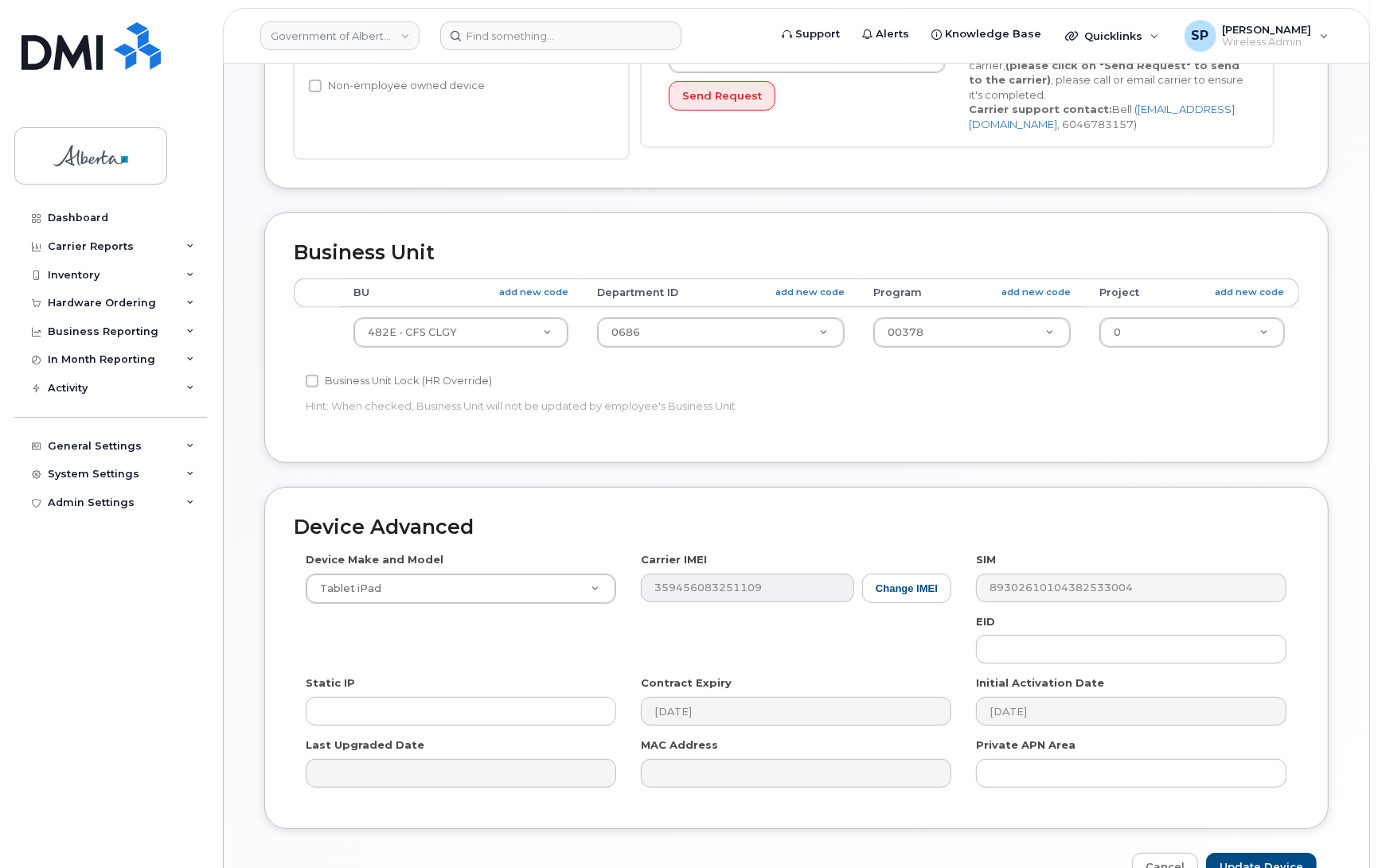
scroll to position [538, 0]
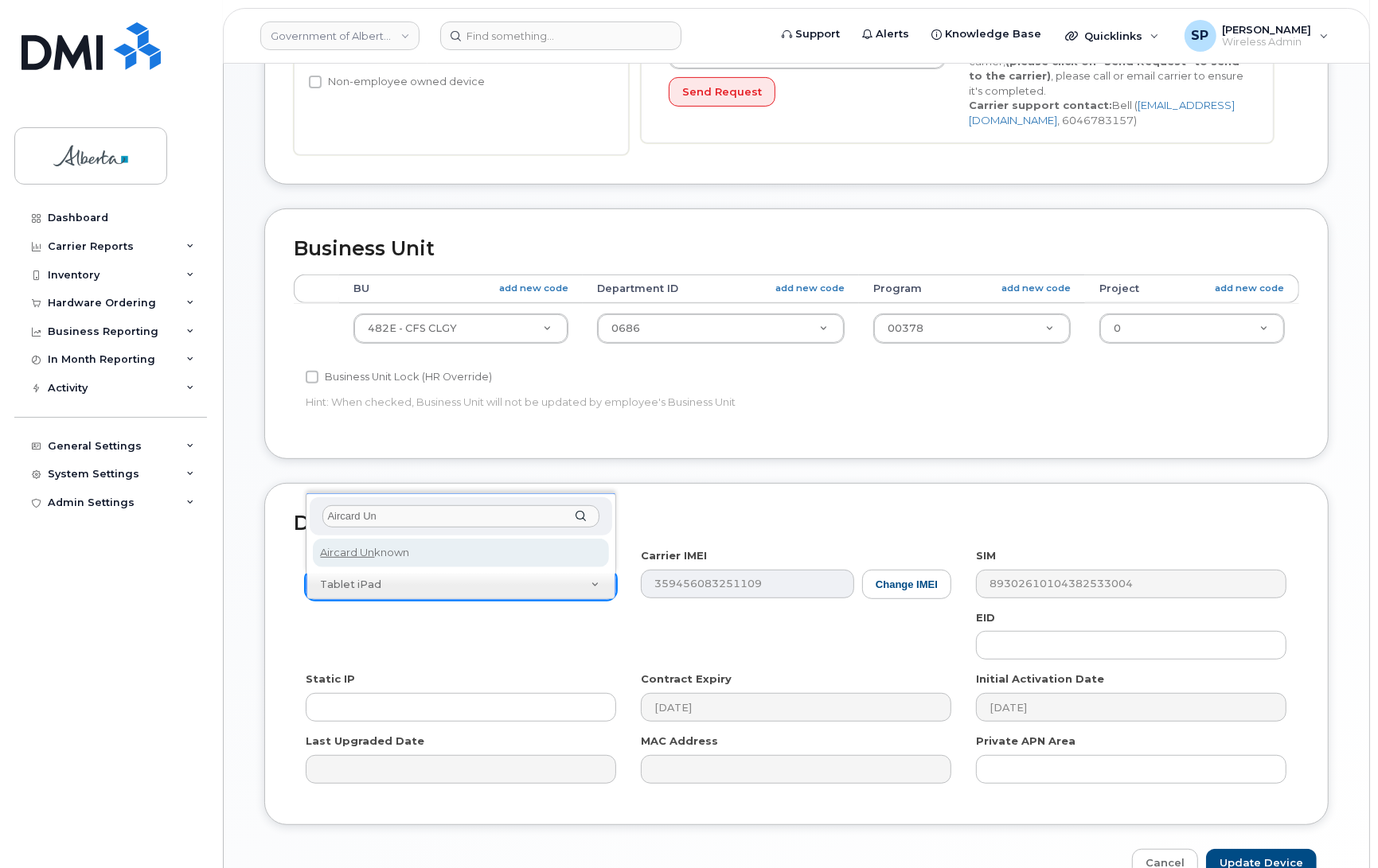
type input "Aircard Un"
select select "971"
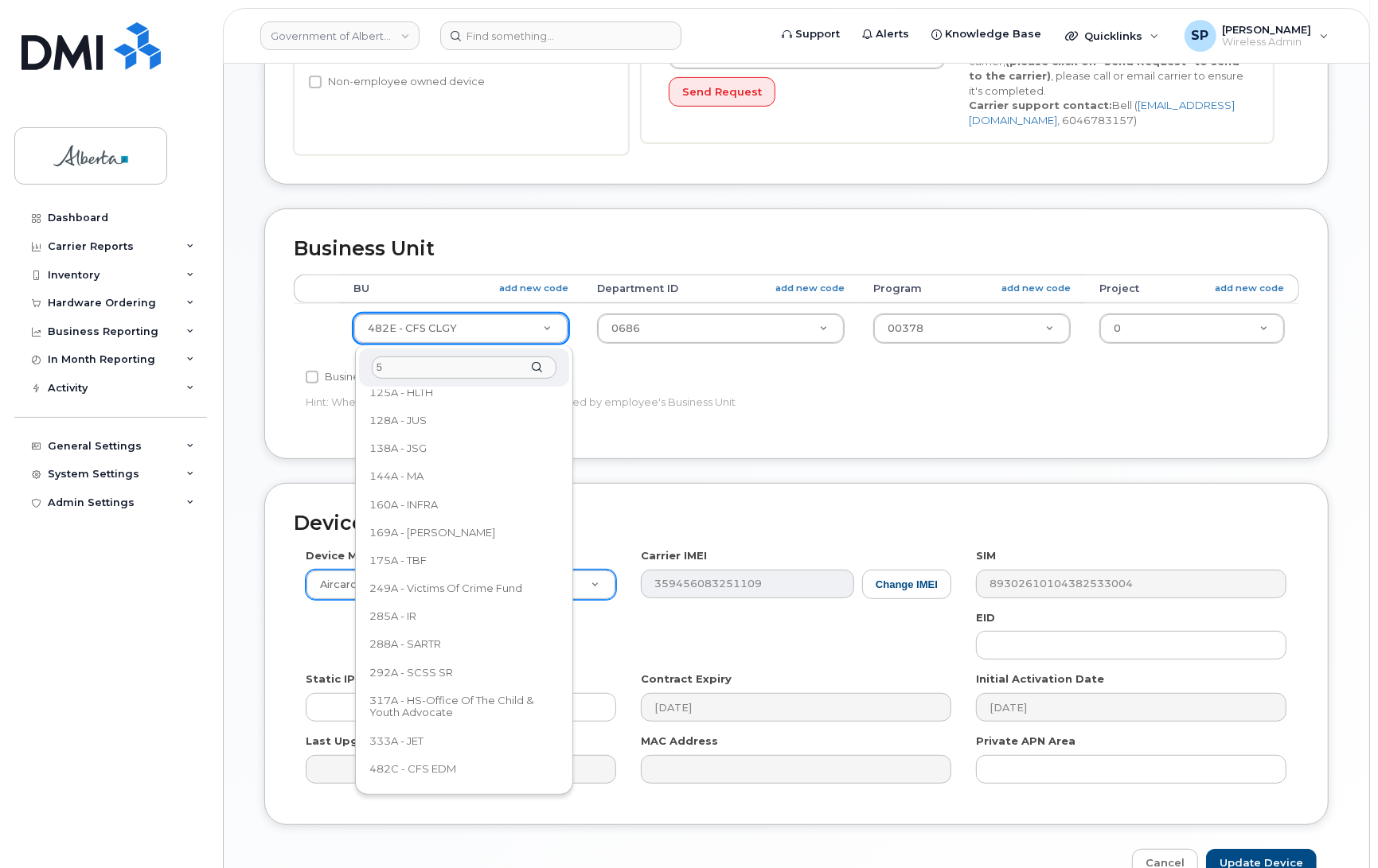
scroll to position [0, 0]
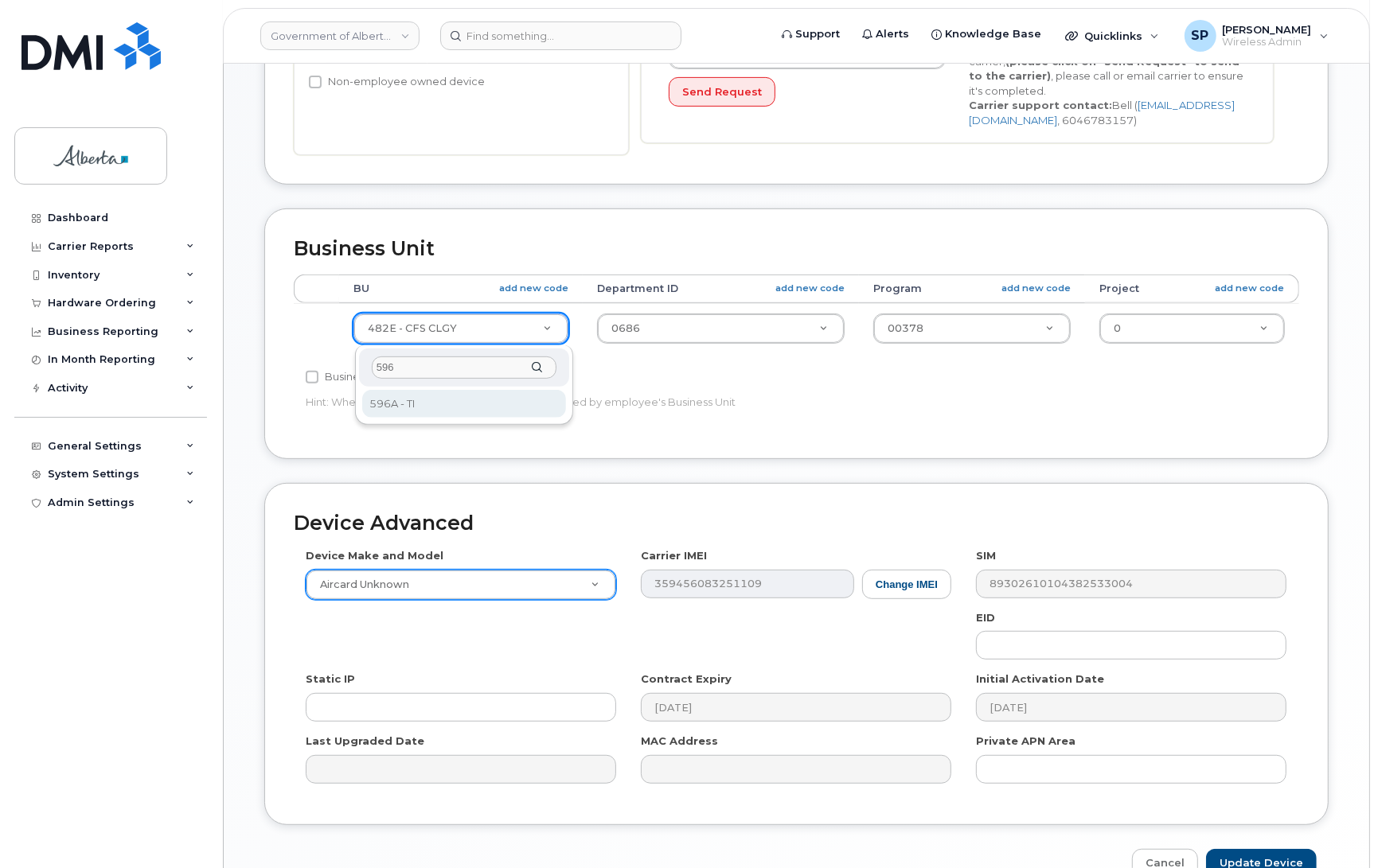
type input "596"
select select "4797729"
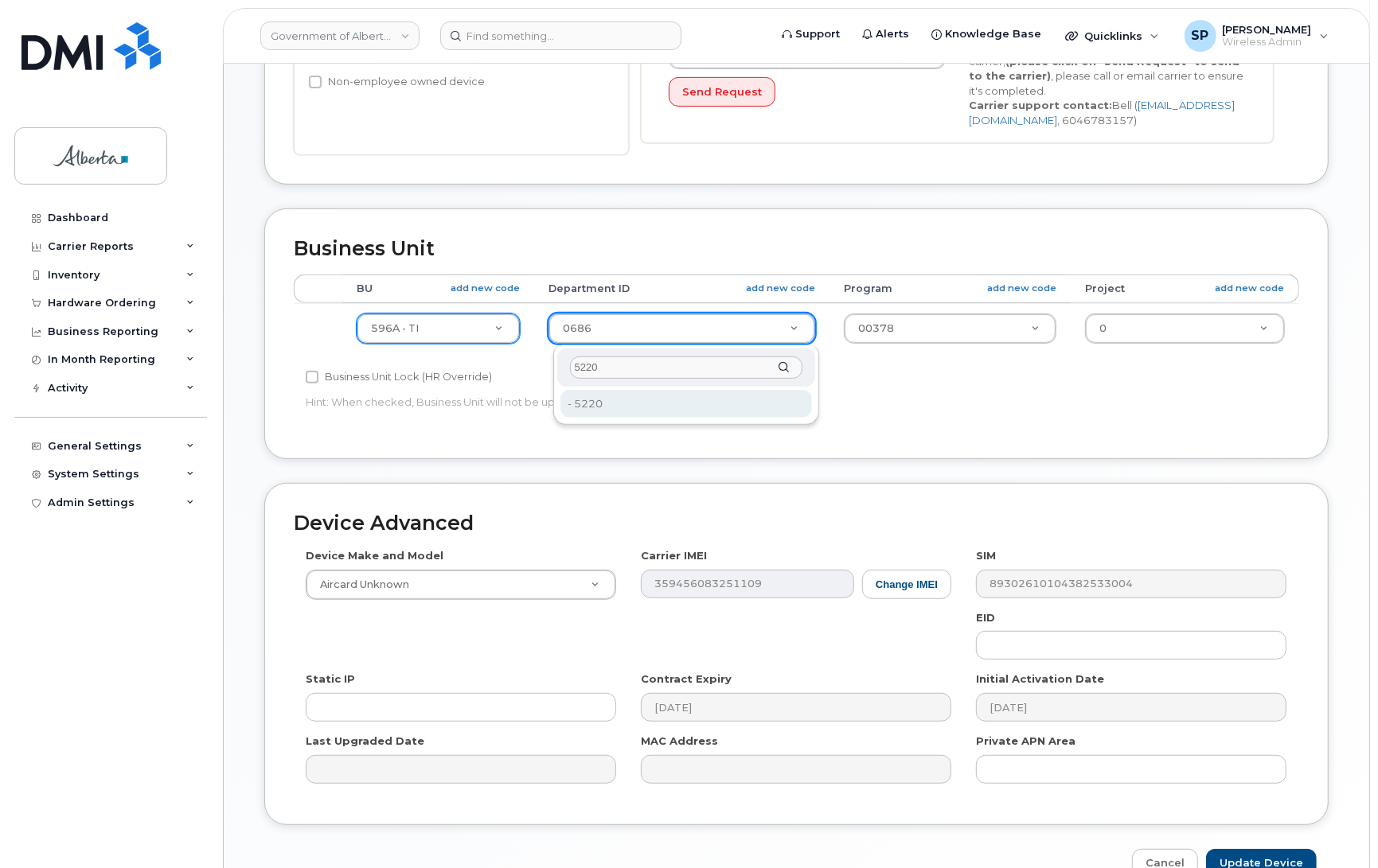
type input "5220"
type input "4802987"
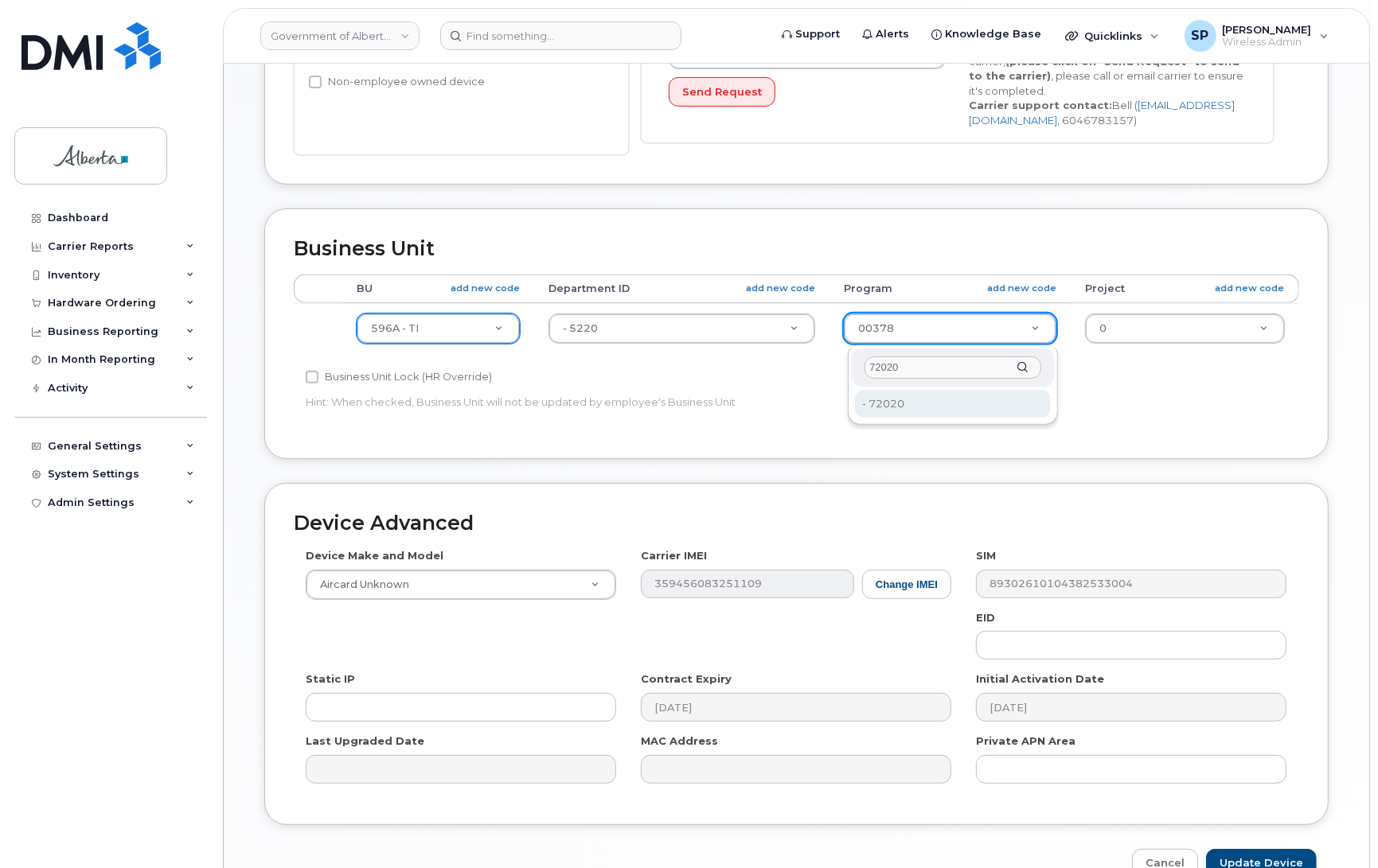
type input "72020"
type input "4803008"
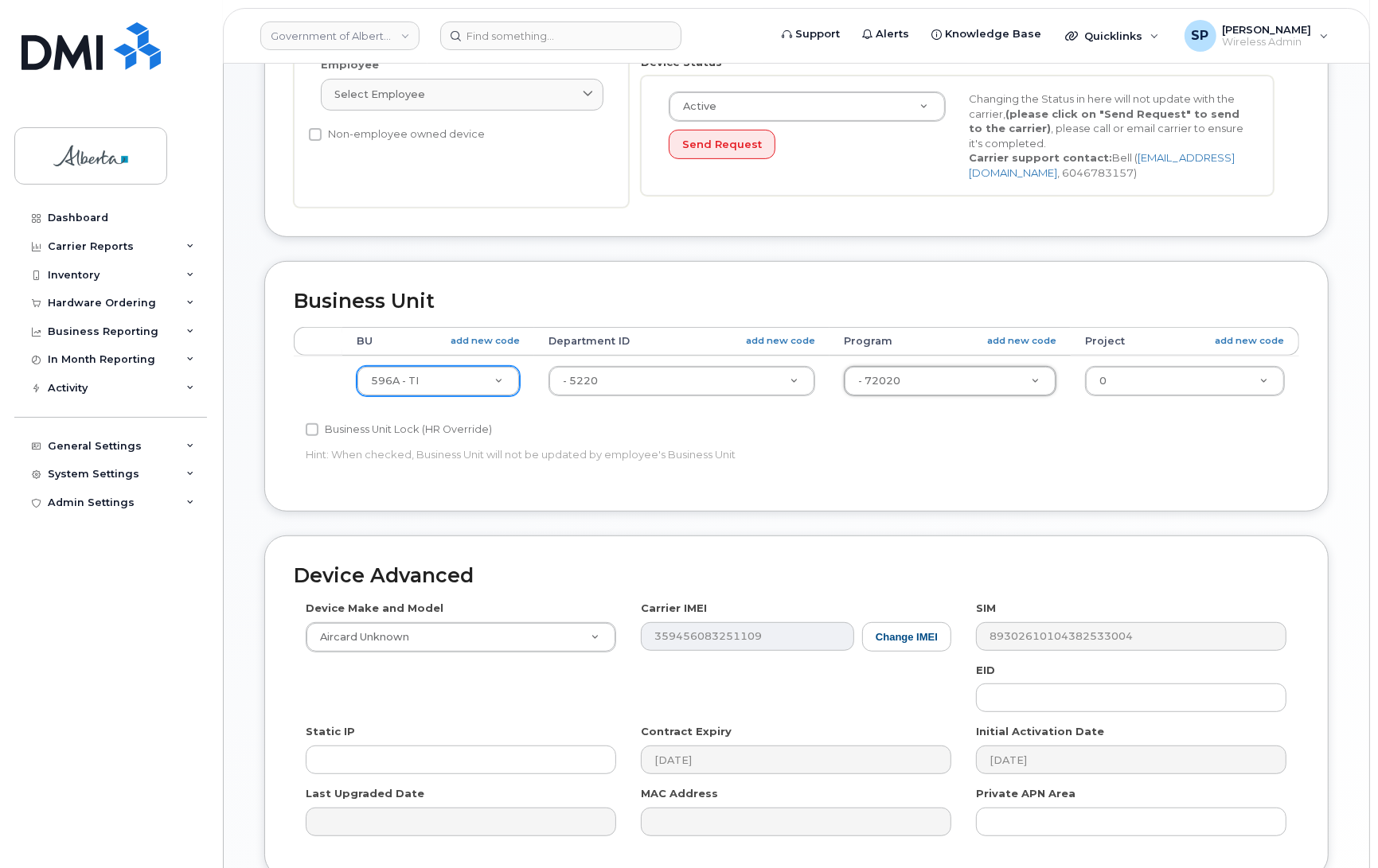
scroll to position [630, 0]
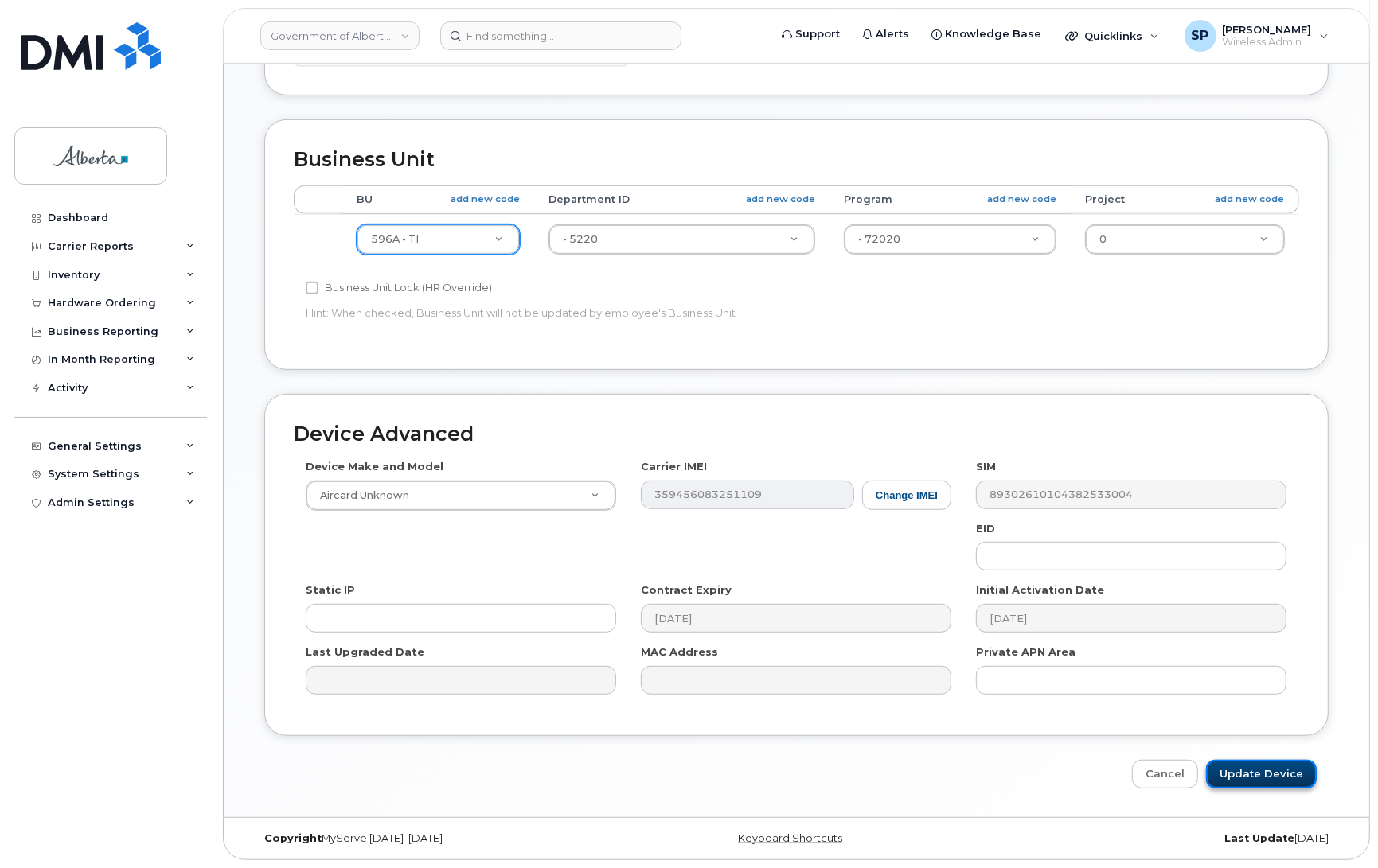
click at [1248, 784] on input "Update Device" at bounding box center [1261, 774] width 111 height 30
type input "Saving..."
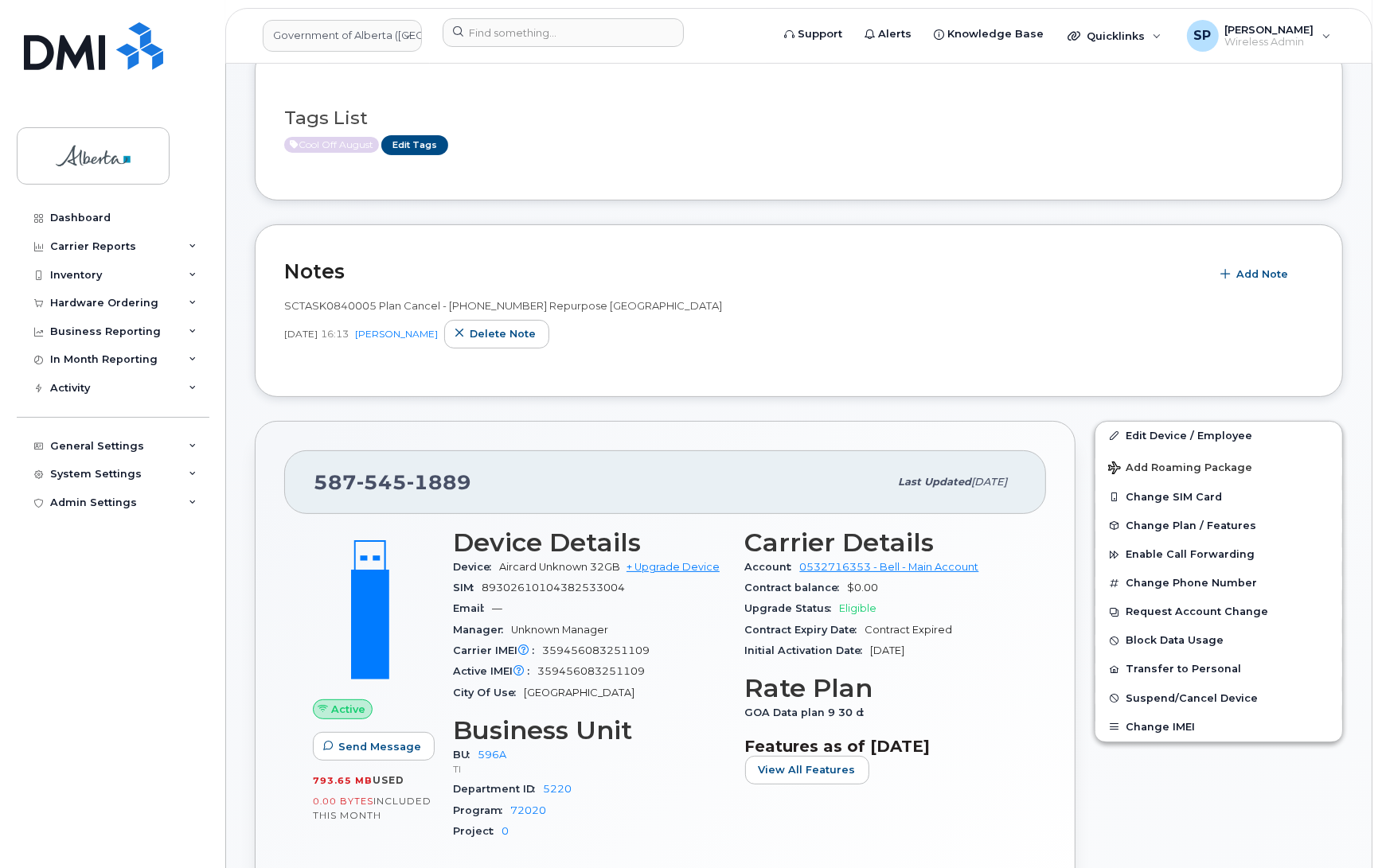
scroll to position [187, 0]
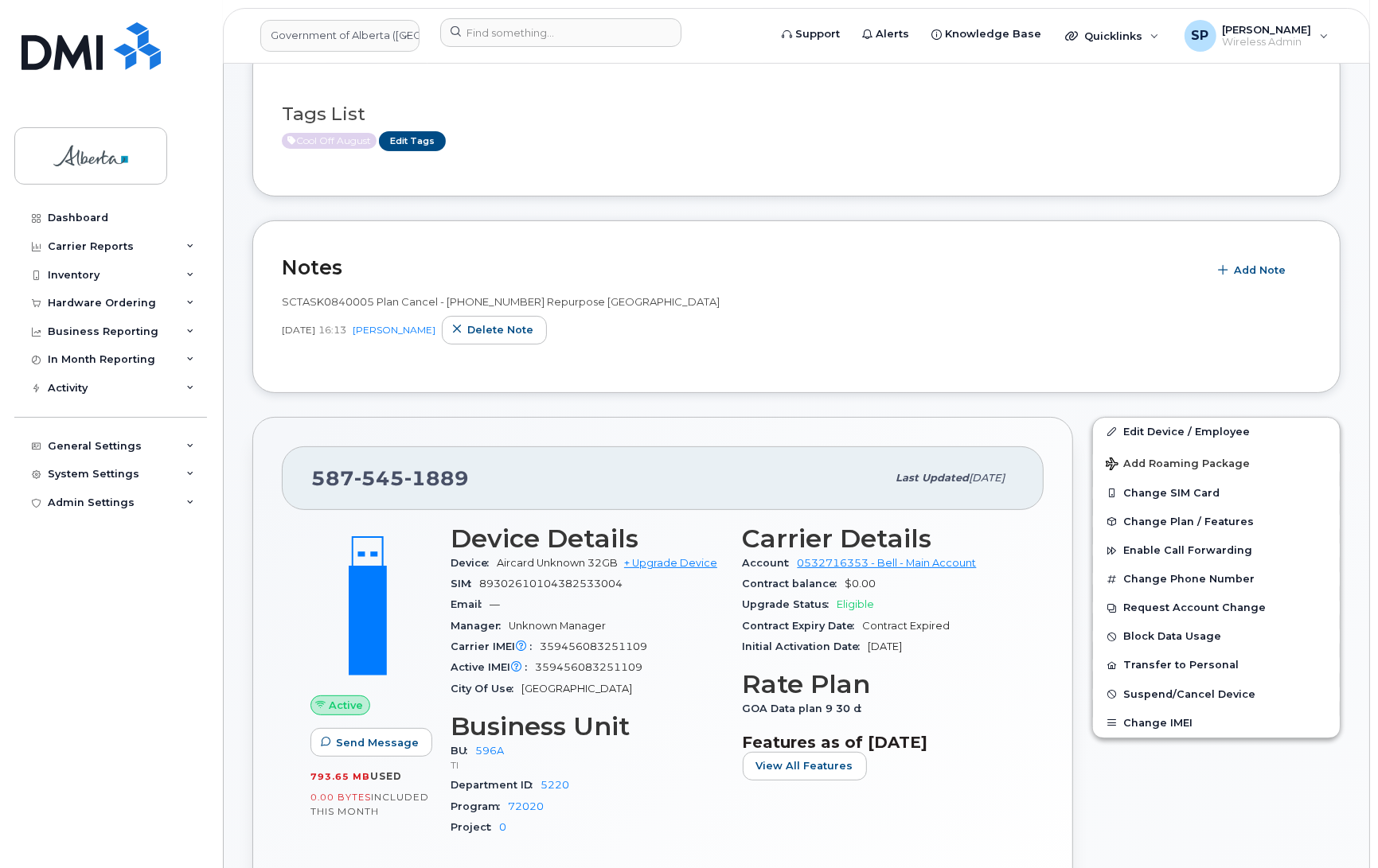
click at [267, 745] on div "587 545 1889 Last updated Aug 29, 2025 Active Send Message 793.65 MB  used 0.00…" at bounding box center [662, 685] width 821 height 536
click at [1147, 694] on span "Suspend/Cancel Device" at bounding box center [1189, 694] width 132 height 12
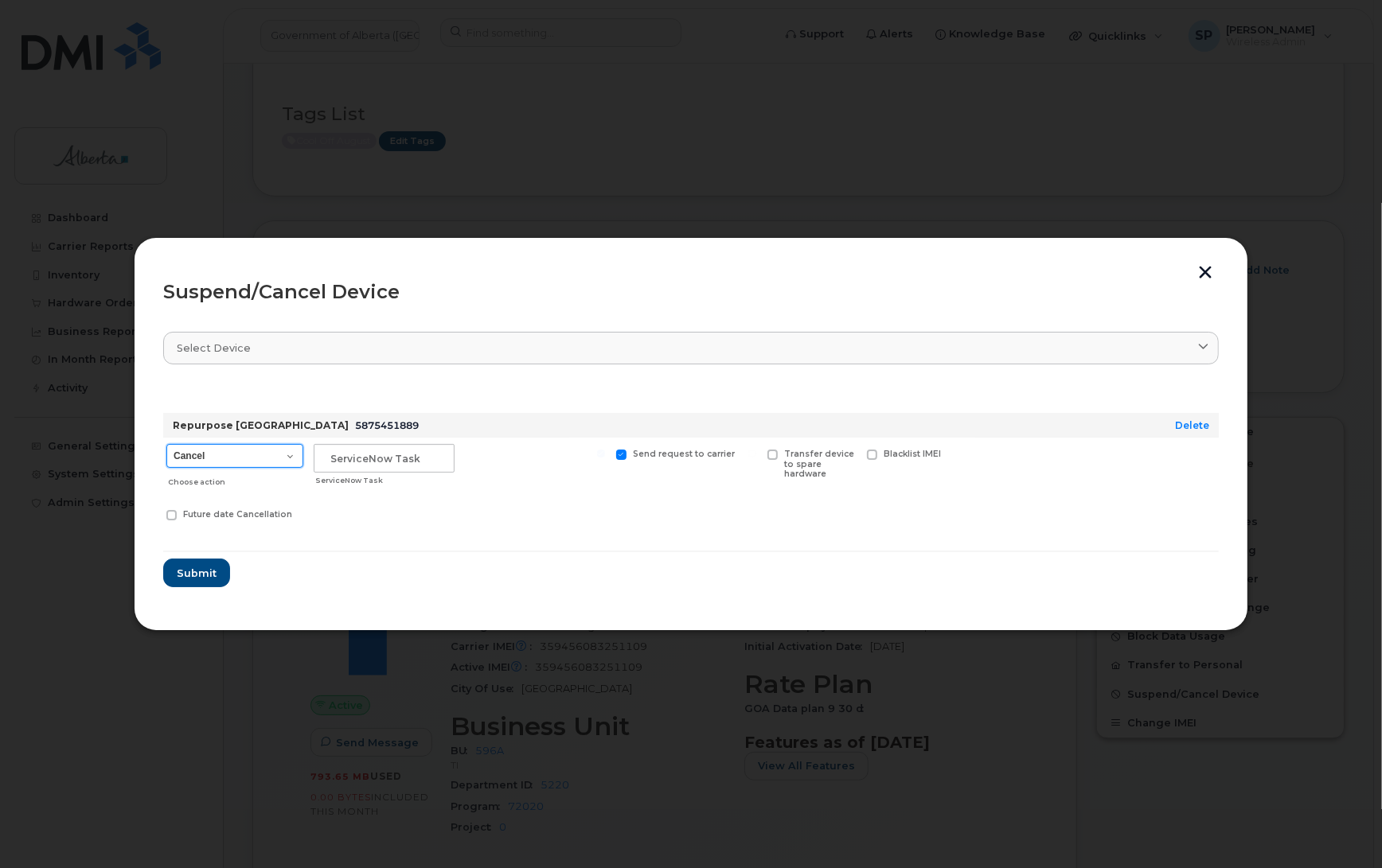
click at [217, 453] on select "Cancel Suspend - Extend Suspension Suspend - Reduced Rate Suspend - Lost Device…" at bounding box center [234, 456] width 137 height 24
select select "[object Object]"
click at [166, 444] on select "Cancel Suspend - Extend Suspension Suspend - Reduced Rate Suspend - Lost Device…" at bounding box center [234, 456] width 137 height 24
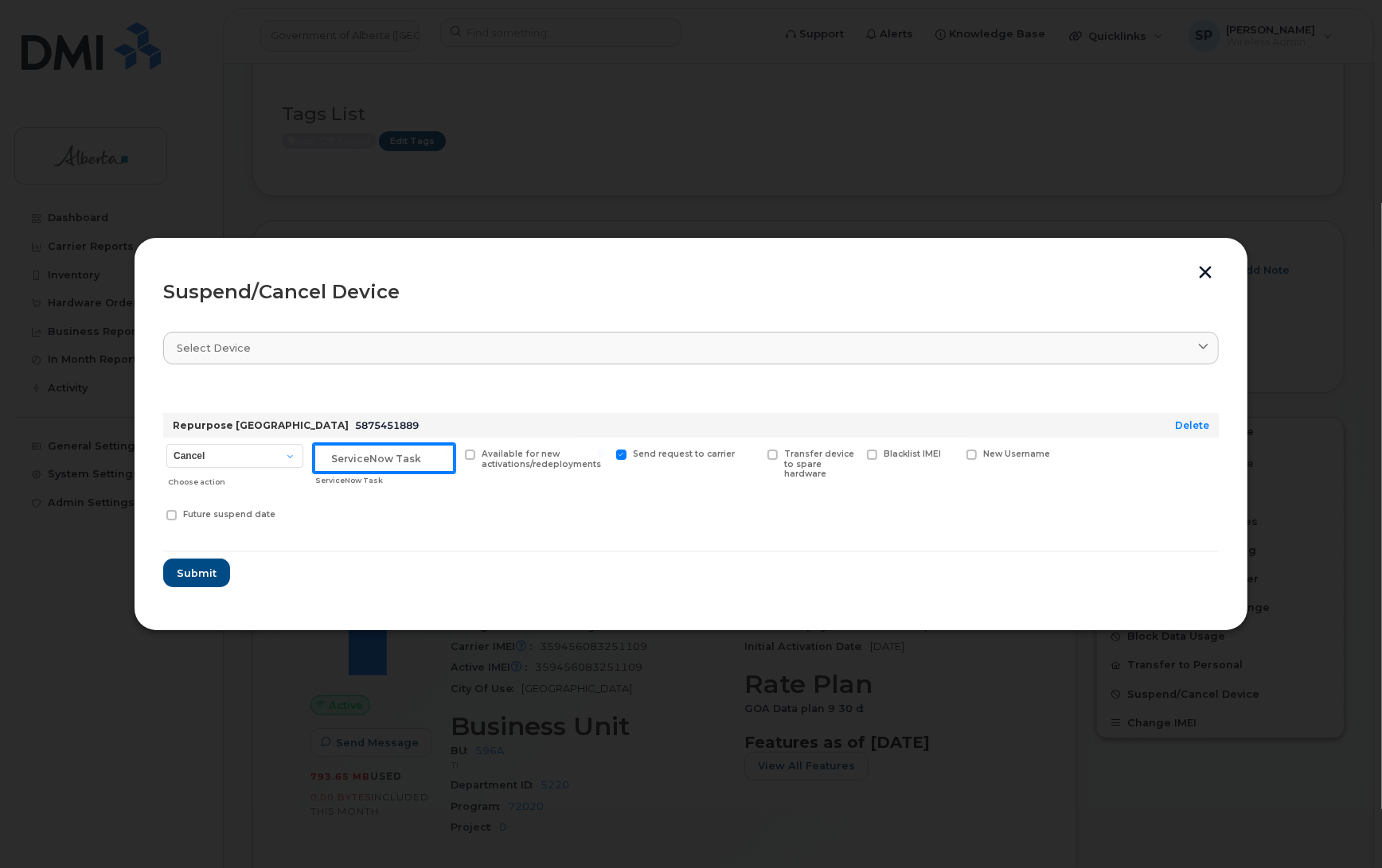
click at [332, 453] on input "text" at bounding box center [383, 458] width 141 height 29
type input "S"
paste input "SCTASK0840005"
type input "SCTASK0840005 Suspend"
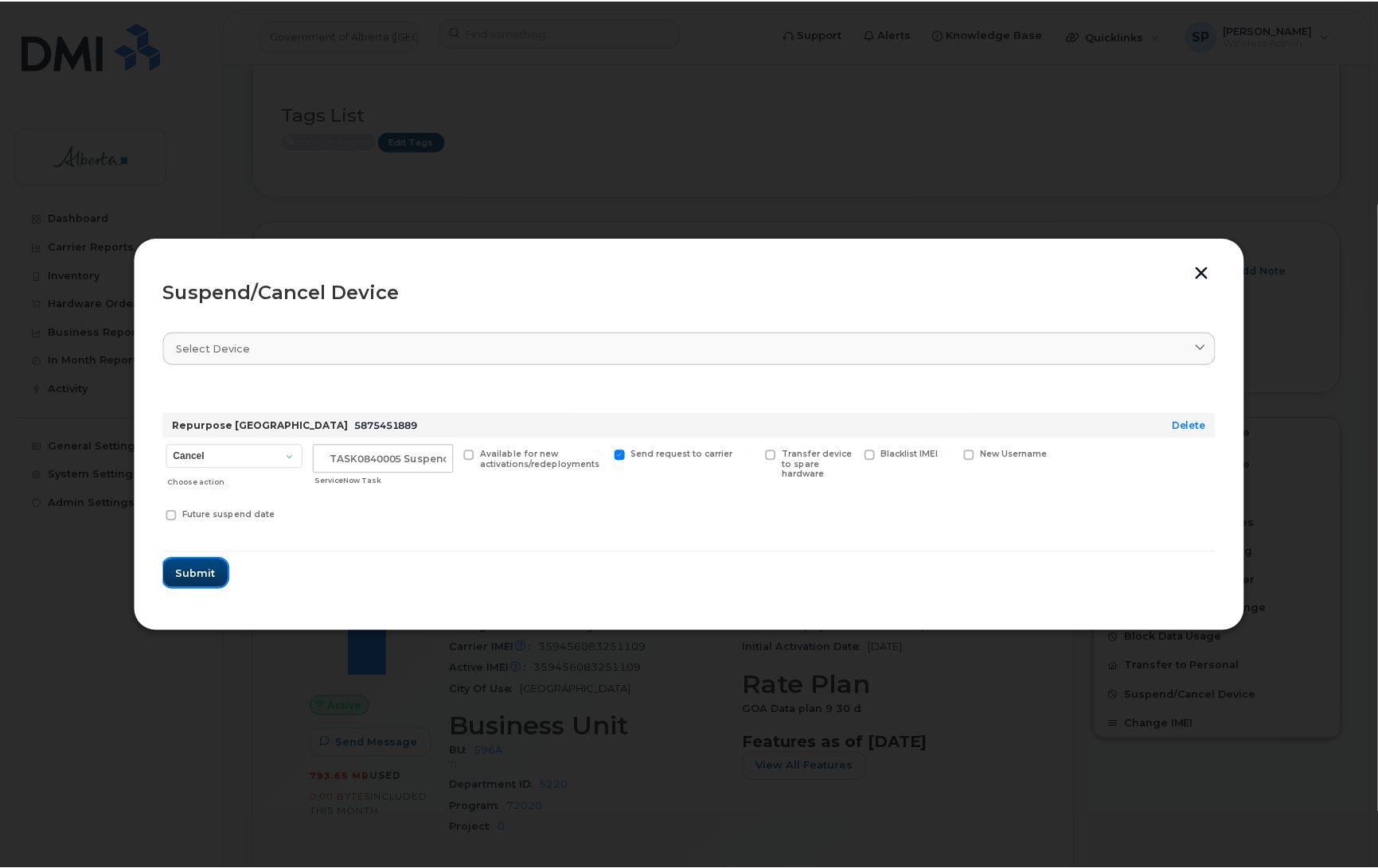
scroll to position [0, 0]
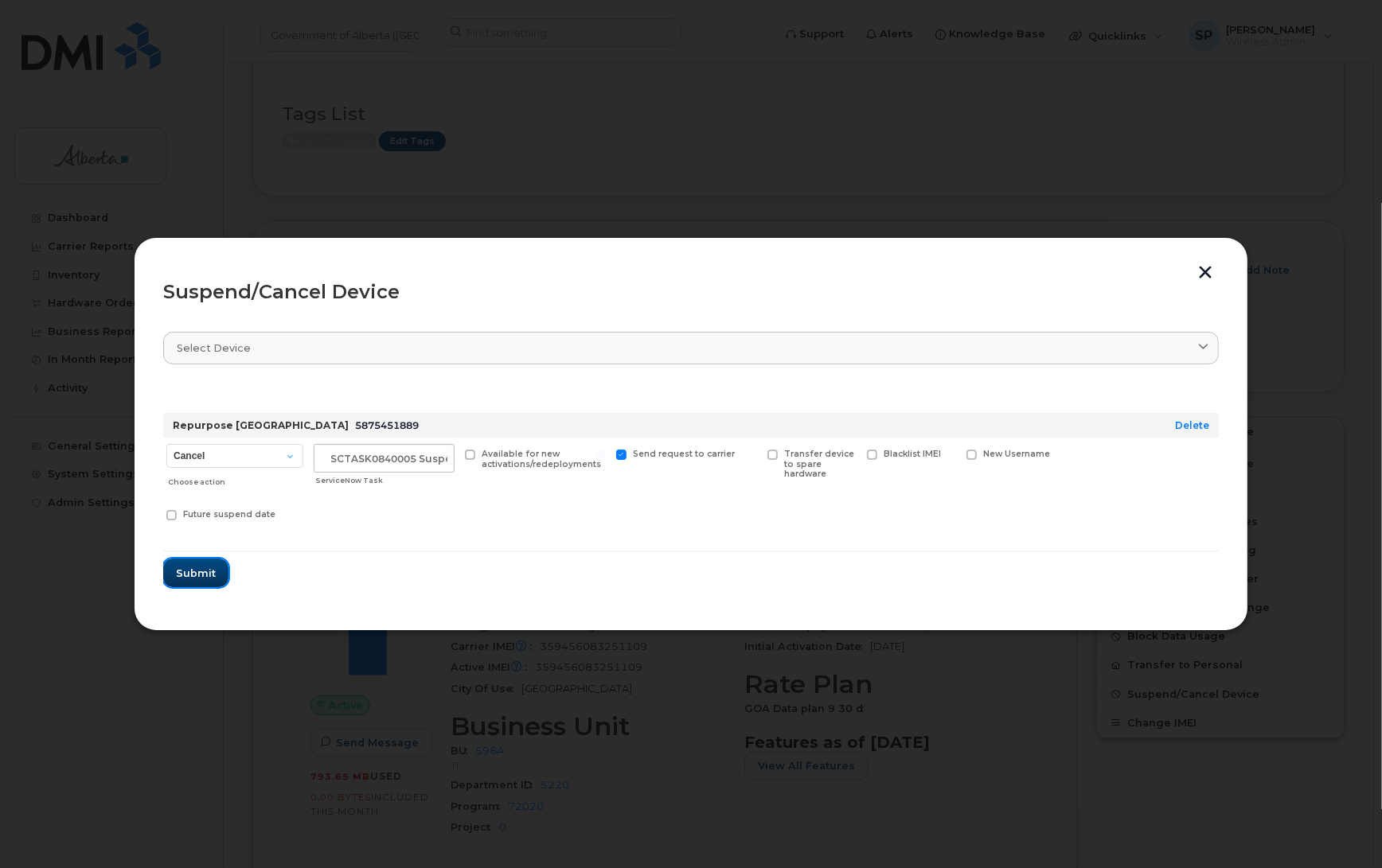
click at [181, 566] on span "Submit" at bounding box center [195, 573] width 40 height 15
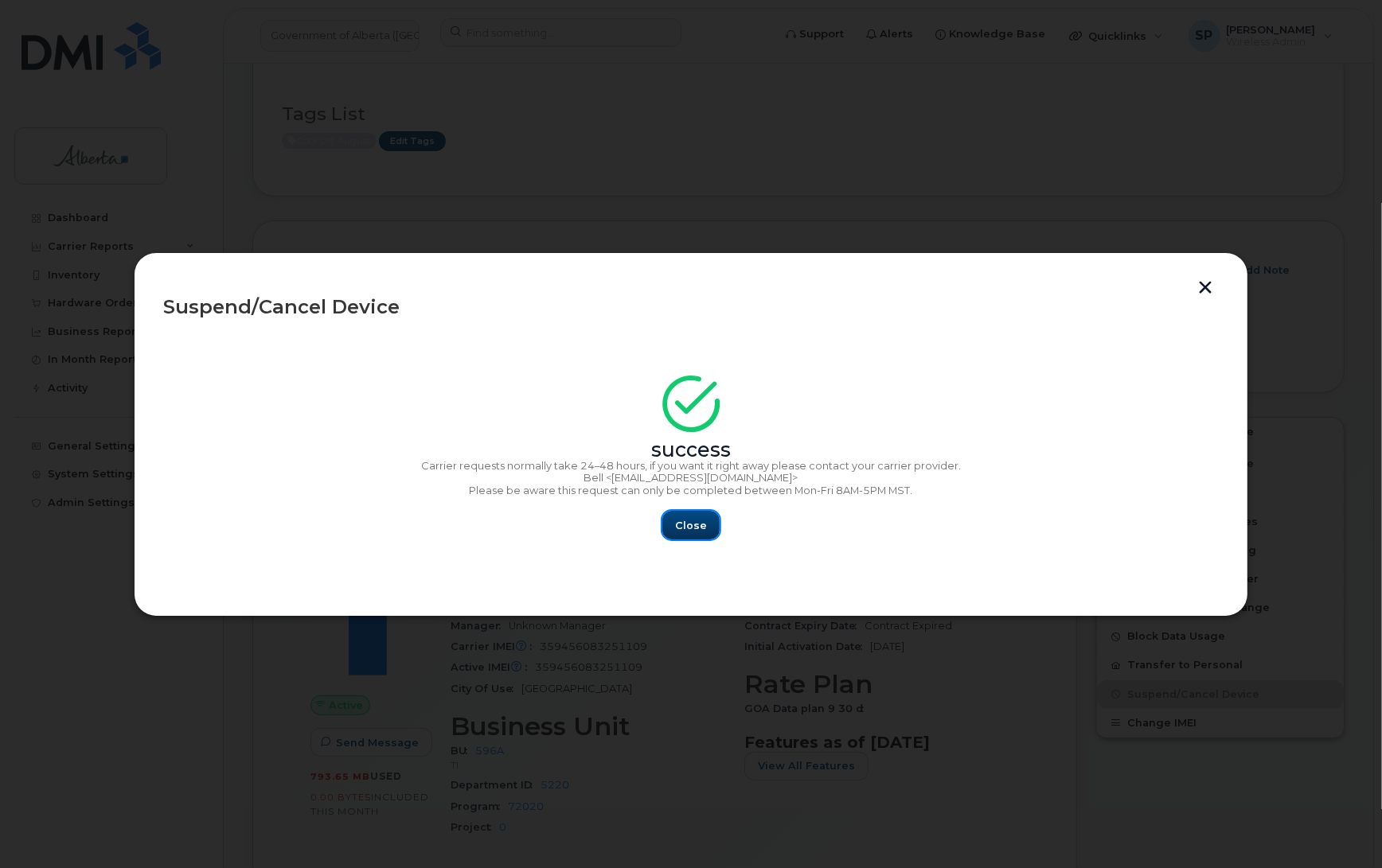
drag, startPoint x: 687, startPoint y: 519, endPoint x: 697, endPoint y: 519, distance: 10.0
click at [688, 519] on span "Close" at bounding box center [690, 526] width 32 height 15
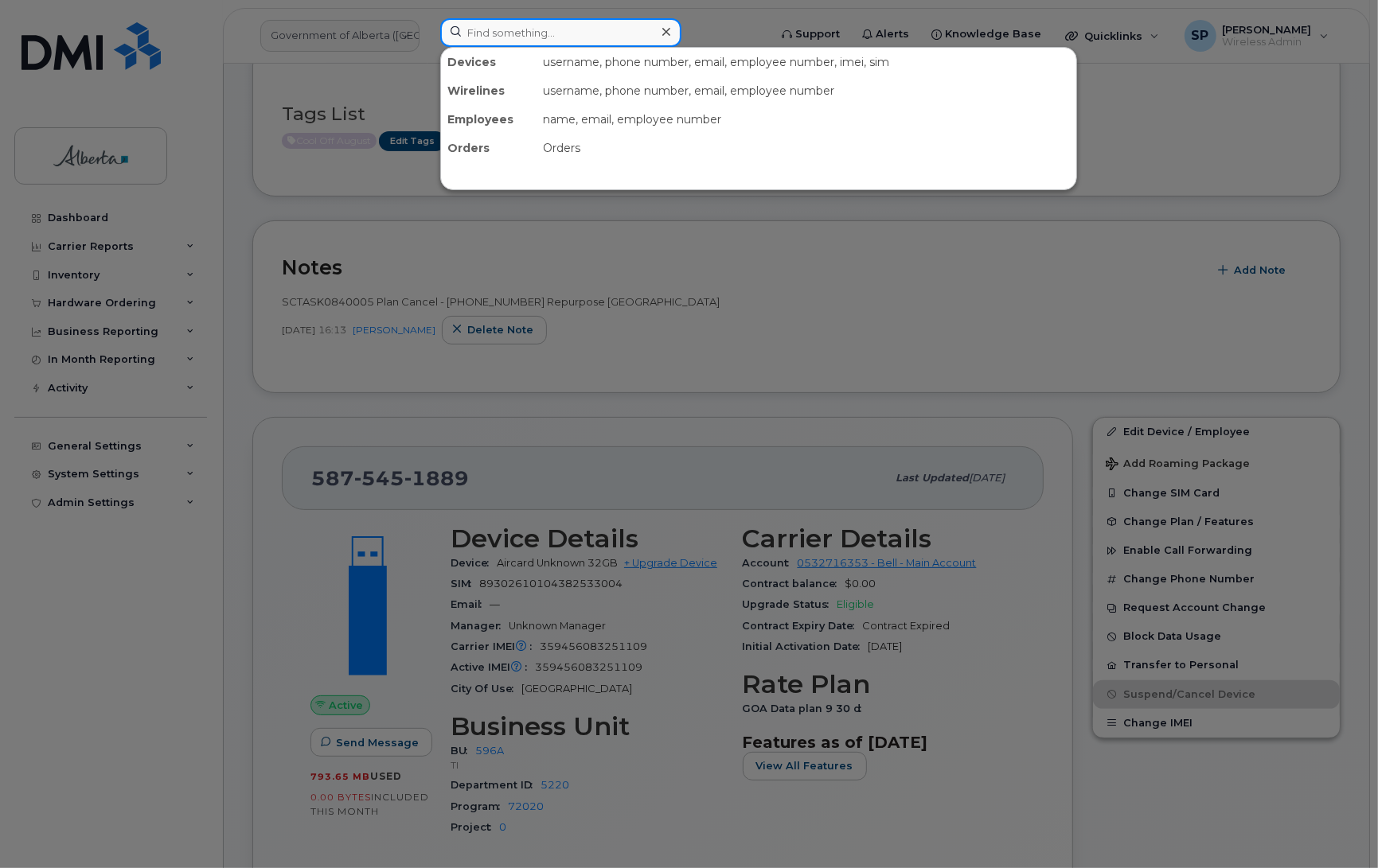
click at [493, 32] on input at bounding box center [561, 32] width 241 height 29
paste input "4038358139"
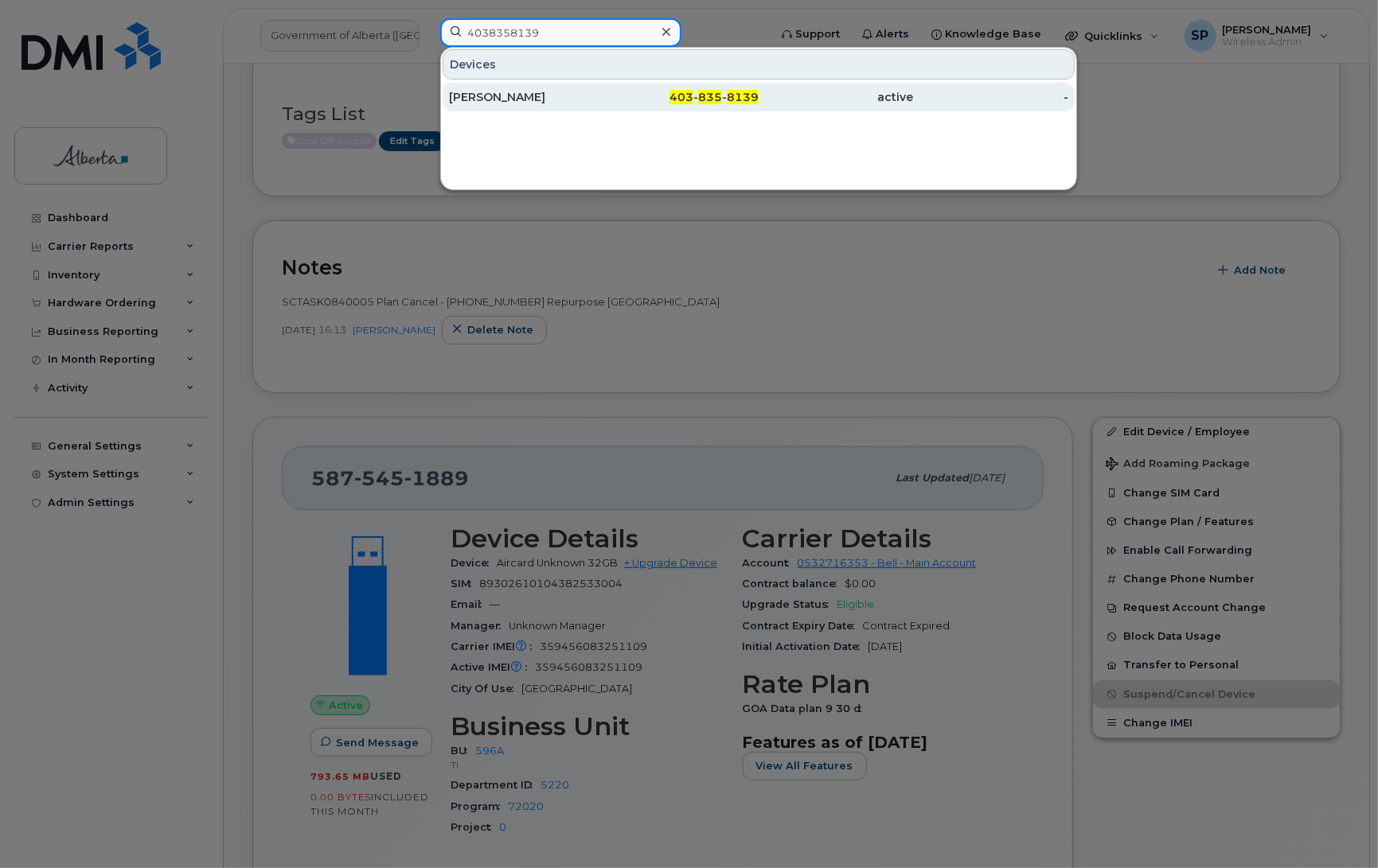
type input "4038358139"
click at [507, 102] on div "Leanne Baines" at bounding box center [527, 97] width 155 height 16
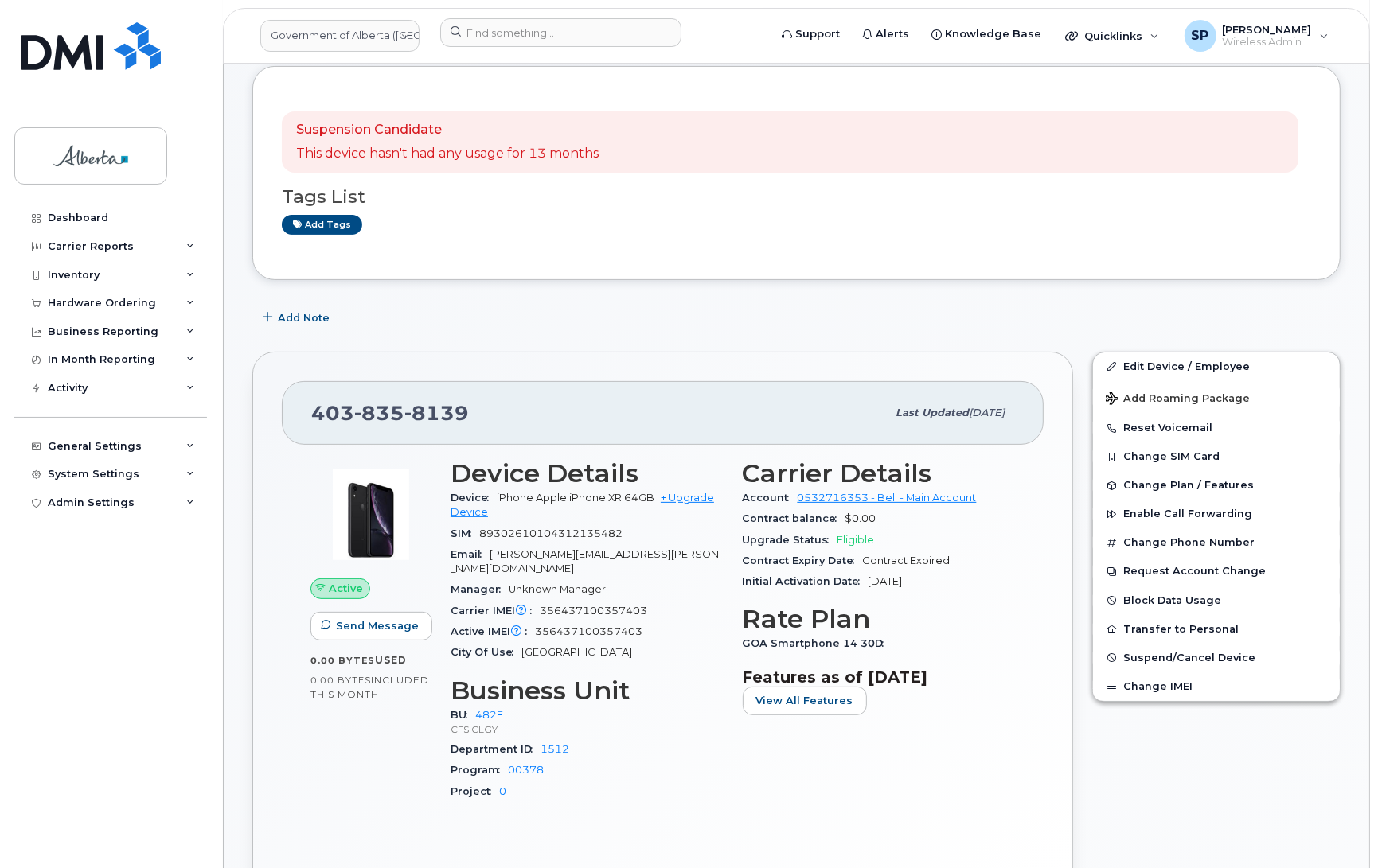
scroll to position [332, 0]
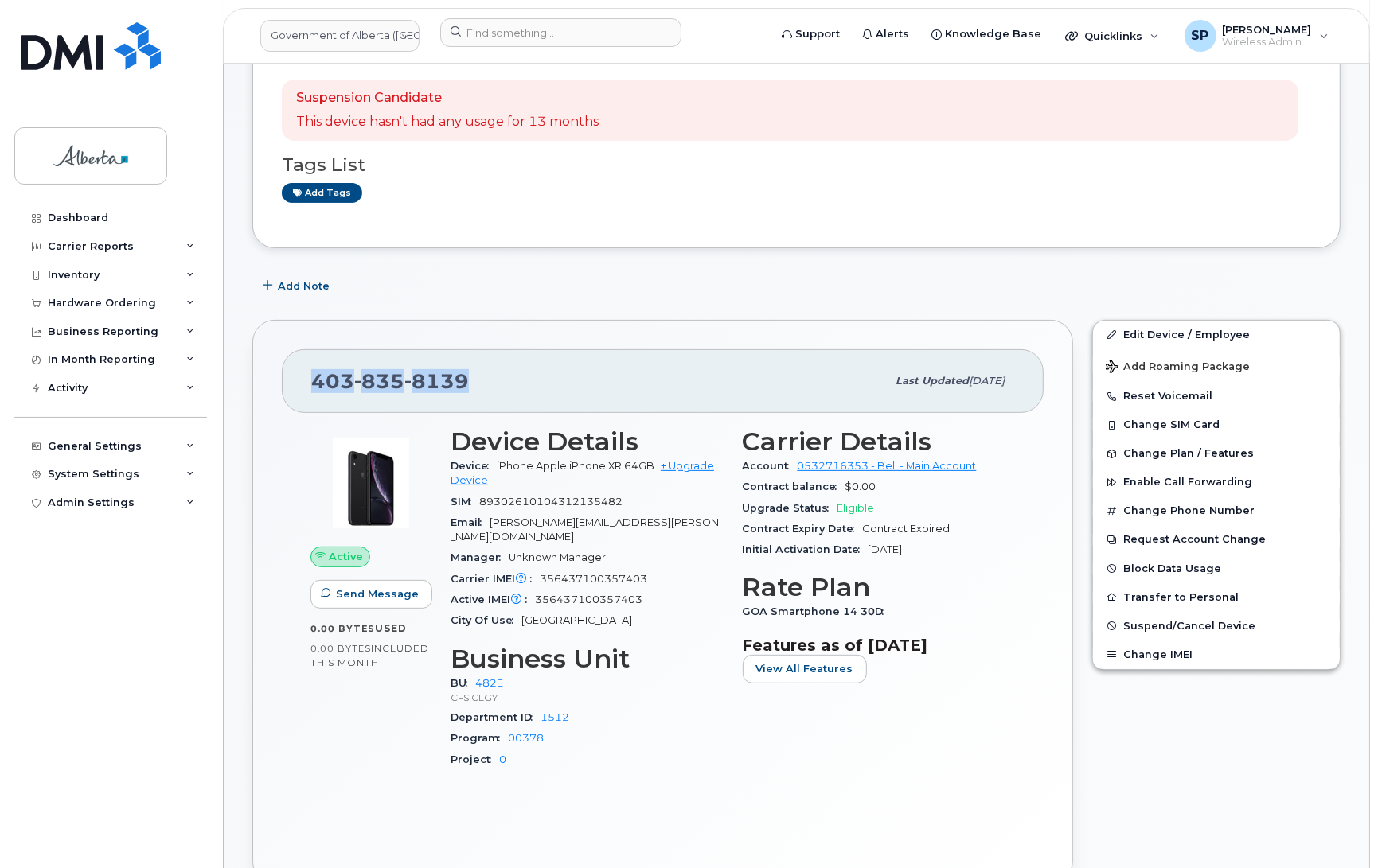
drag, startPoint x: 466, startPoint y: 375, endPoint x: 262, endPoint y: 403, distance: 205.9
click at [262, 403] on div "403 835 8139 Last updated Jul 25, 2025 Active Send Message 0.00 Bytes  used 0.0…" at bounding box center [662, 602] width 821 height 564
copy span "403 835 8139"
click at [1292, 296] on div "Add Note" at bounding box center [796, 286] width 1088 height 29
click at [291, 287] on span "Add Note" at bounding box center [303, 286] width 52 height 15
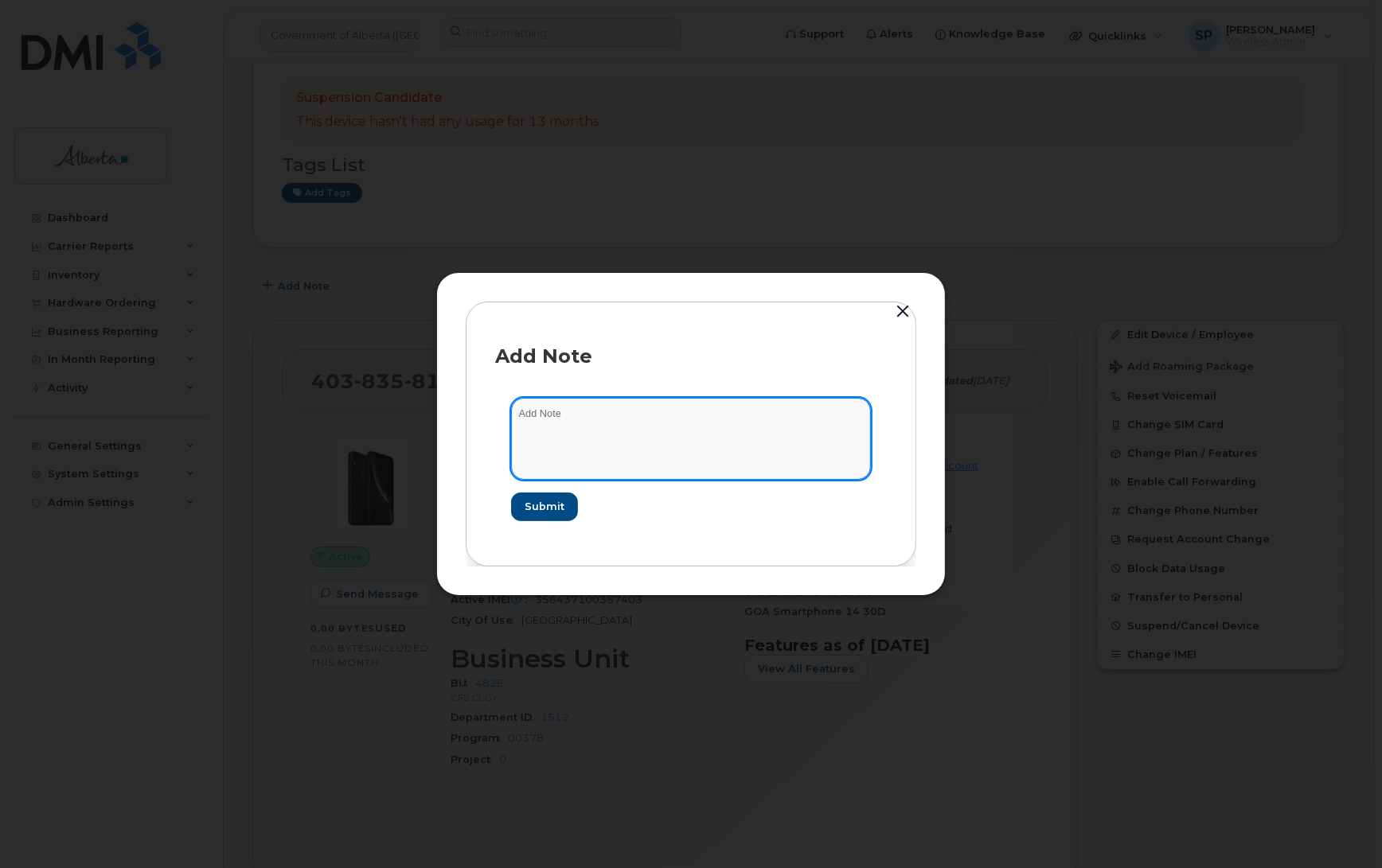
click at [623, 427] on textarea at bounding box center [691, 438] width 360 height 81
paste textarea "SCTASK0840005 Plan Cancel - (4) 4038358139 Repurpose Calgary"
type textarea "SCTASK0840005 Plan Cancel - (4) 4038358139 Repurpose Calgary"
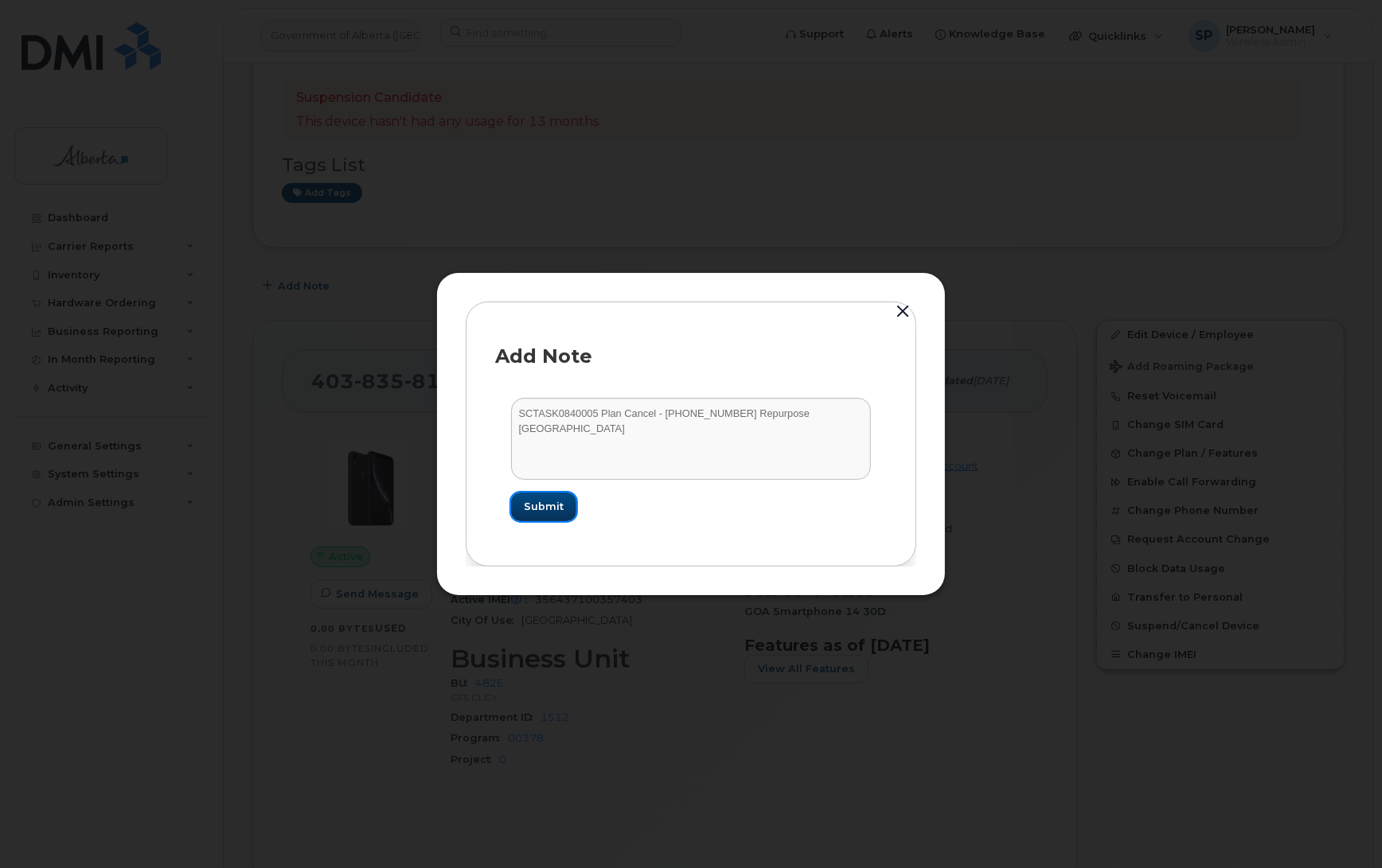
click at [547, 503] on span "Submit" at bounding box center [544, 507] width 40 height 15
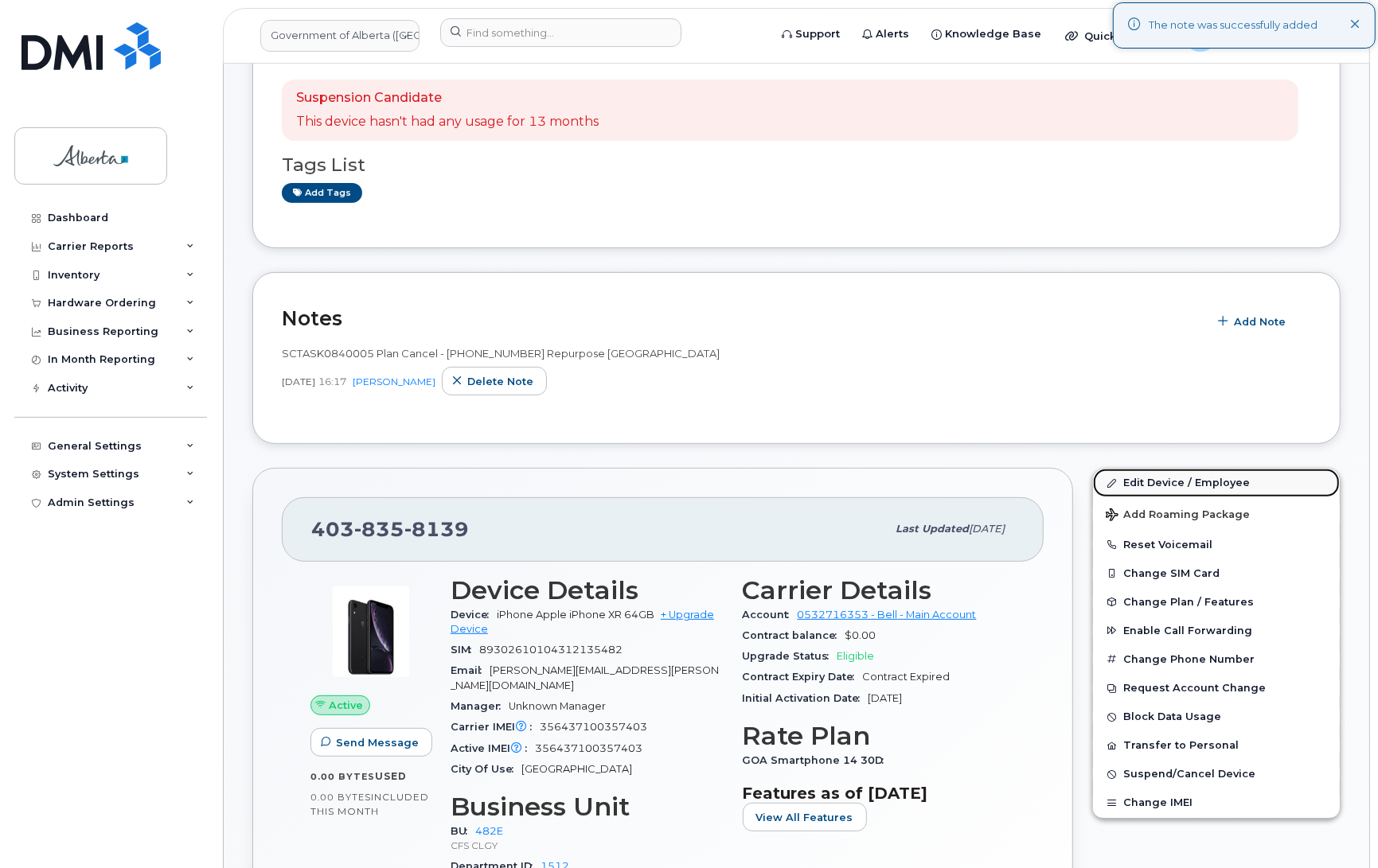
click at [1168, 487] on link "Edit Device / Employee" at bounding box center [1217, 483] width 247 height 29
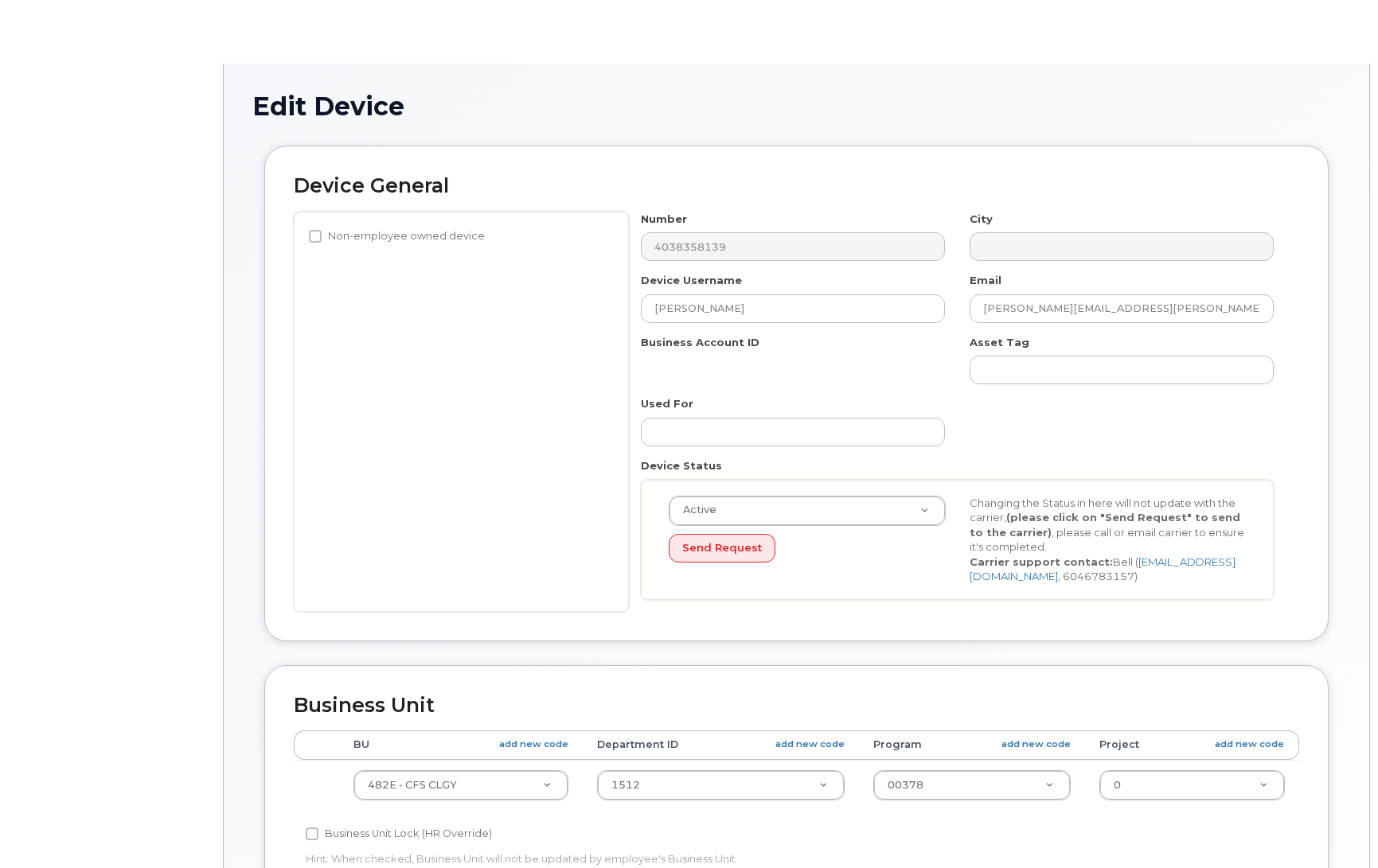
select select "4124490"
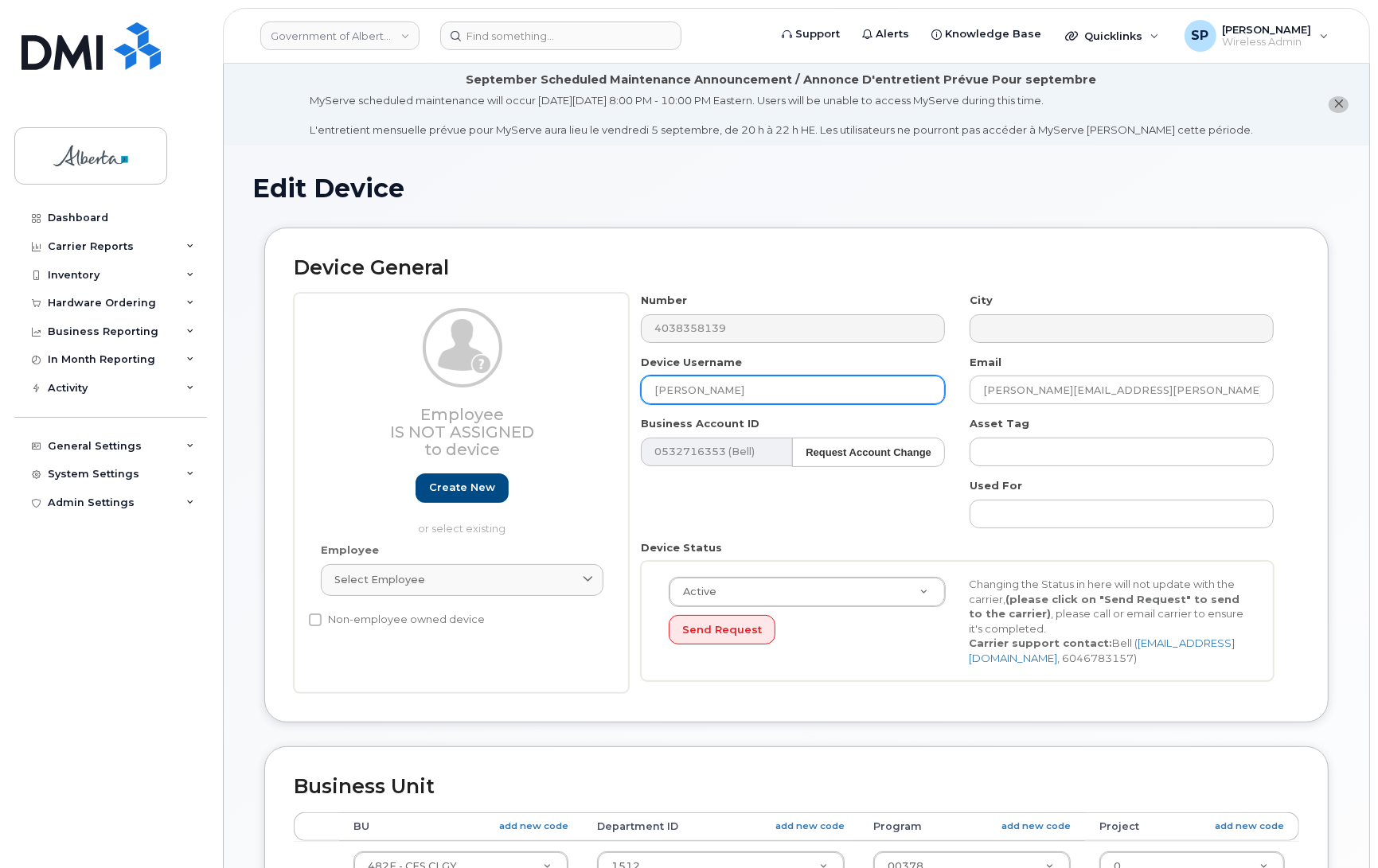
drag, startPoint x: 746, startPoint y: 390, endPoint x: 556, endPoint y: 396, distance: 190.1
click at [556, 396] on div "Employee Is not assigned to device Create new or select existing Employee Selec…" at bounding box center [797, 493] width 1006 height 400
type input "Repurpose [GEOGRAPHIC_DATA]"
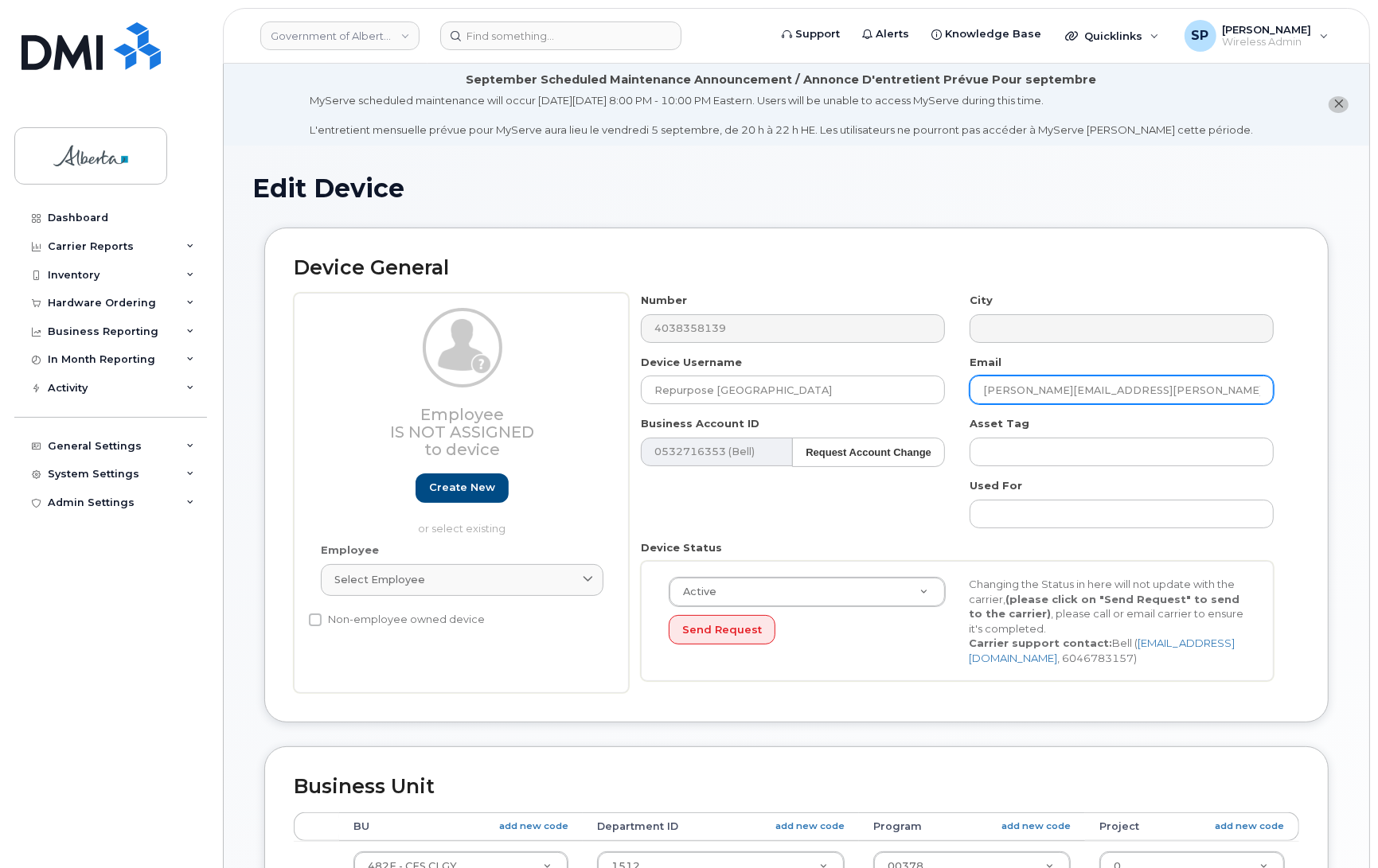
drag, startPoint x: 1137, startPoint y: 395, endPoint x: 913, endPoint y: 414, distance: 224.8
click at [913, 414] on div "Number 4038358139 City Device Username Repurpose [GEOGRAPHIC_DATA] Email [PERSO…" at bounding box center [958, 493] width 658 height 400
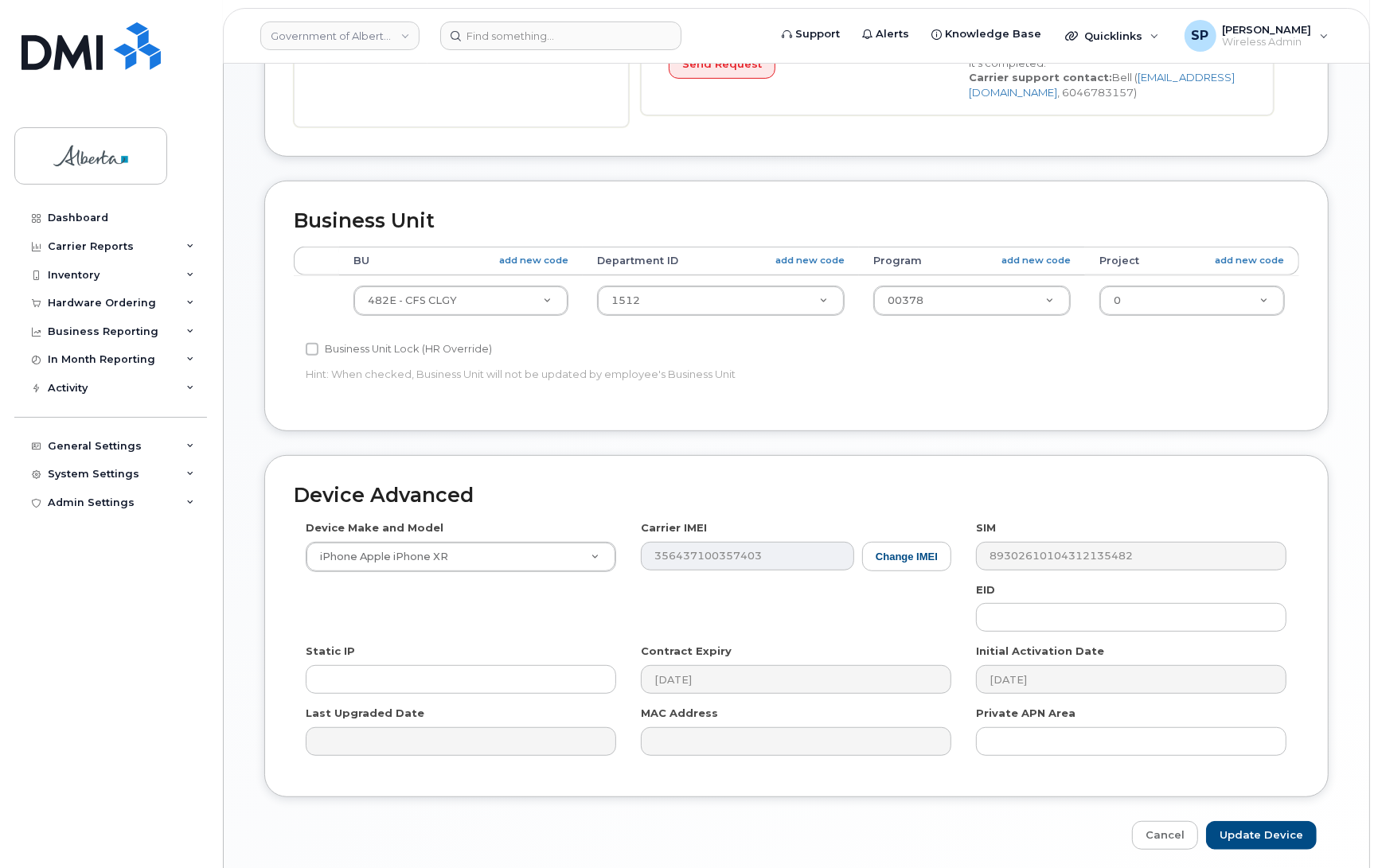
scroll to position [630, 0]
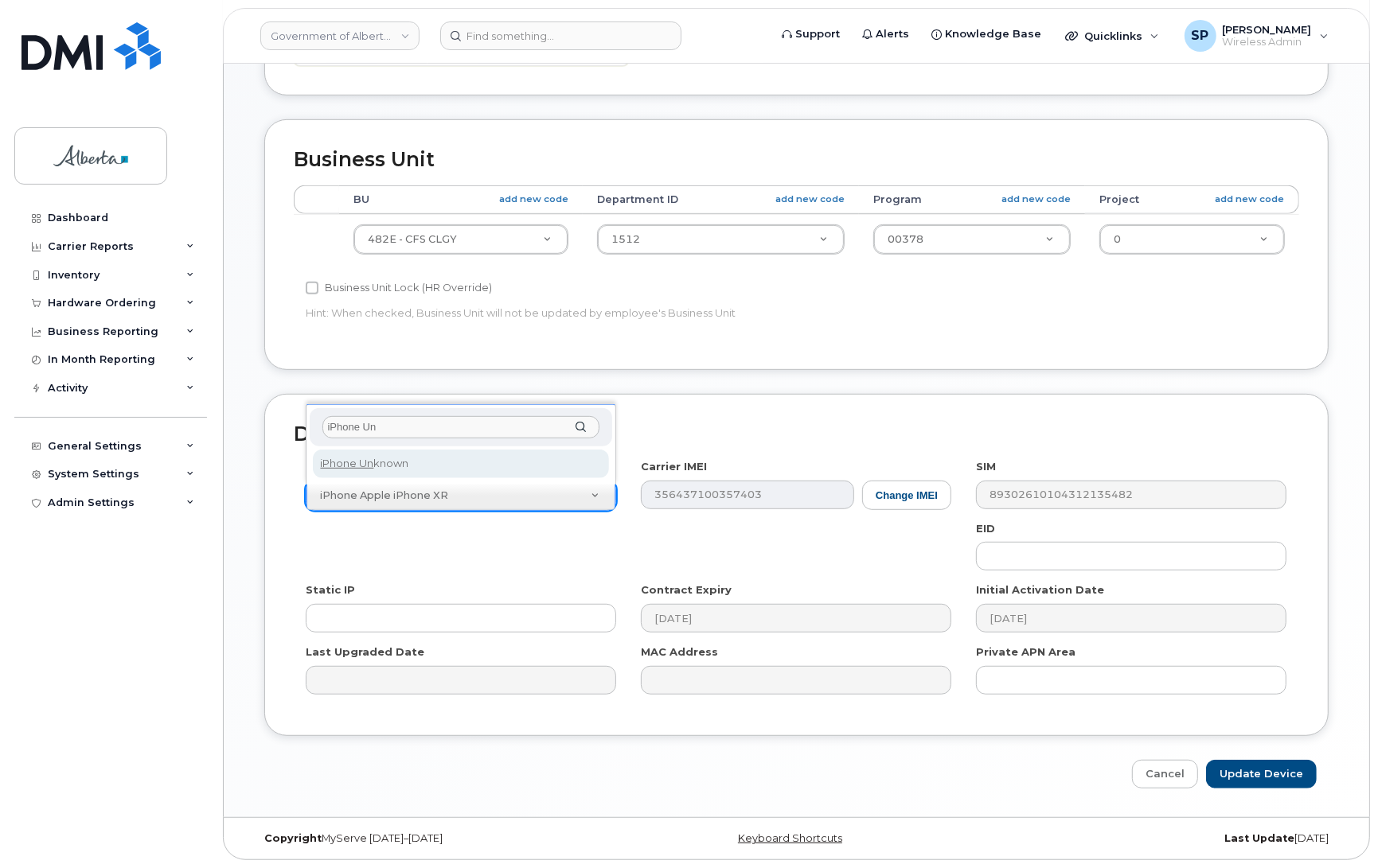
type input "iPhone Un"
select select "185"
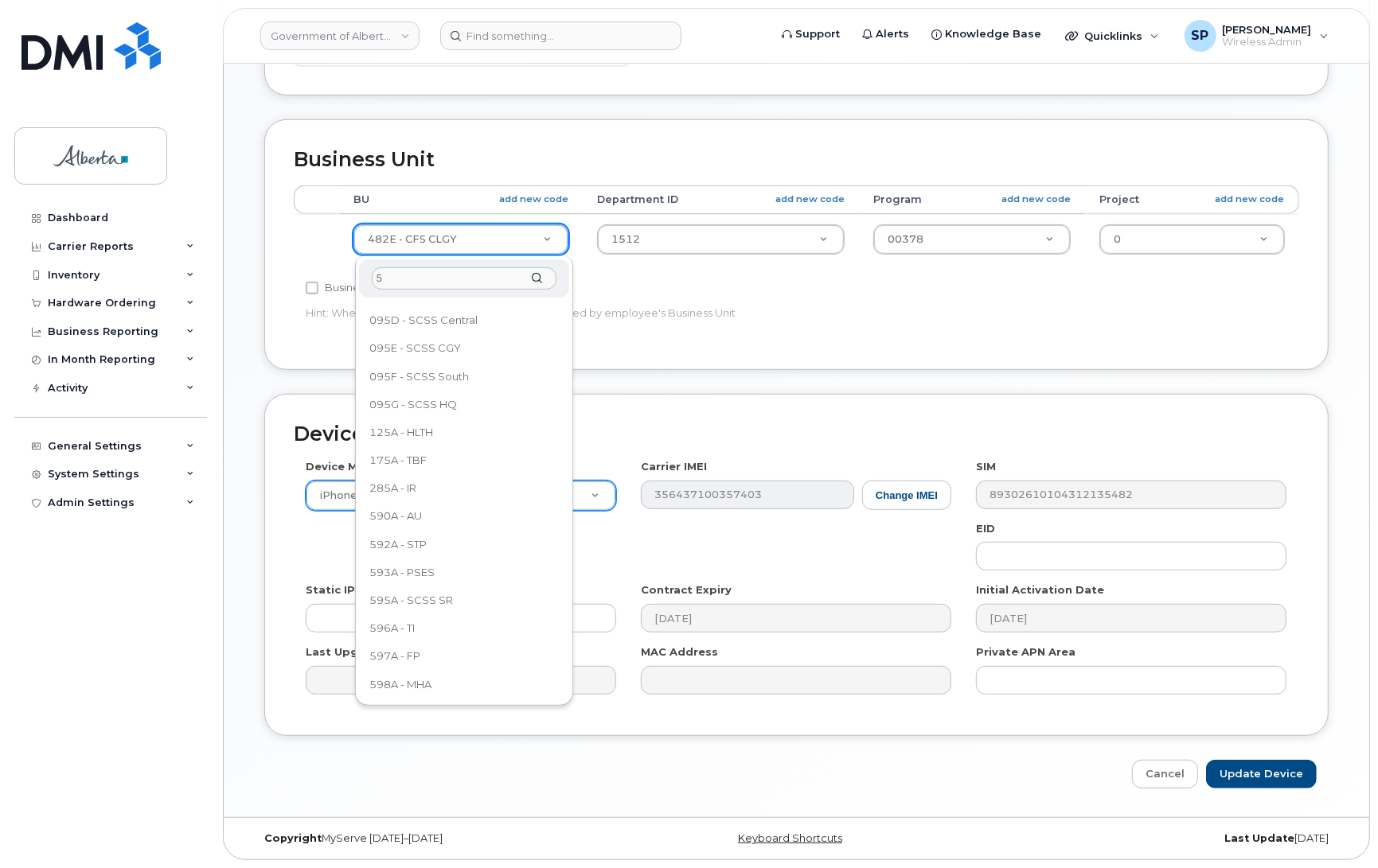
scroll to position [0, 0]
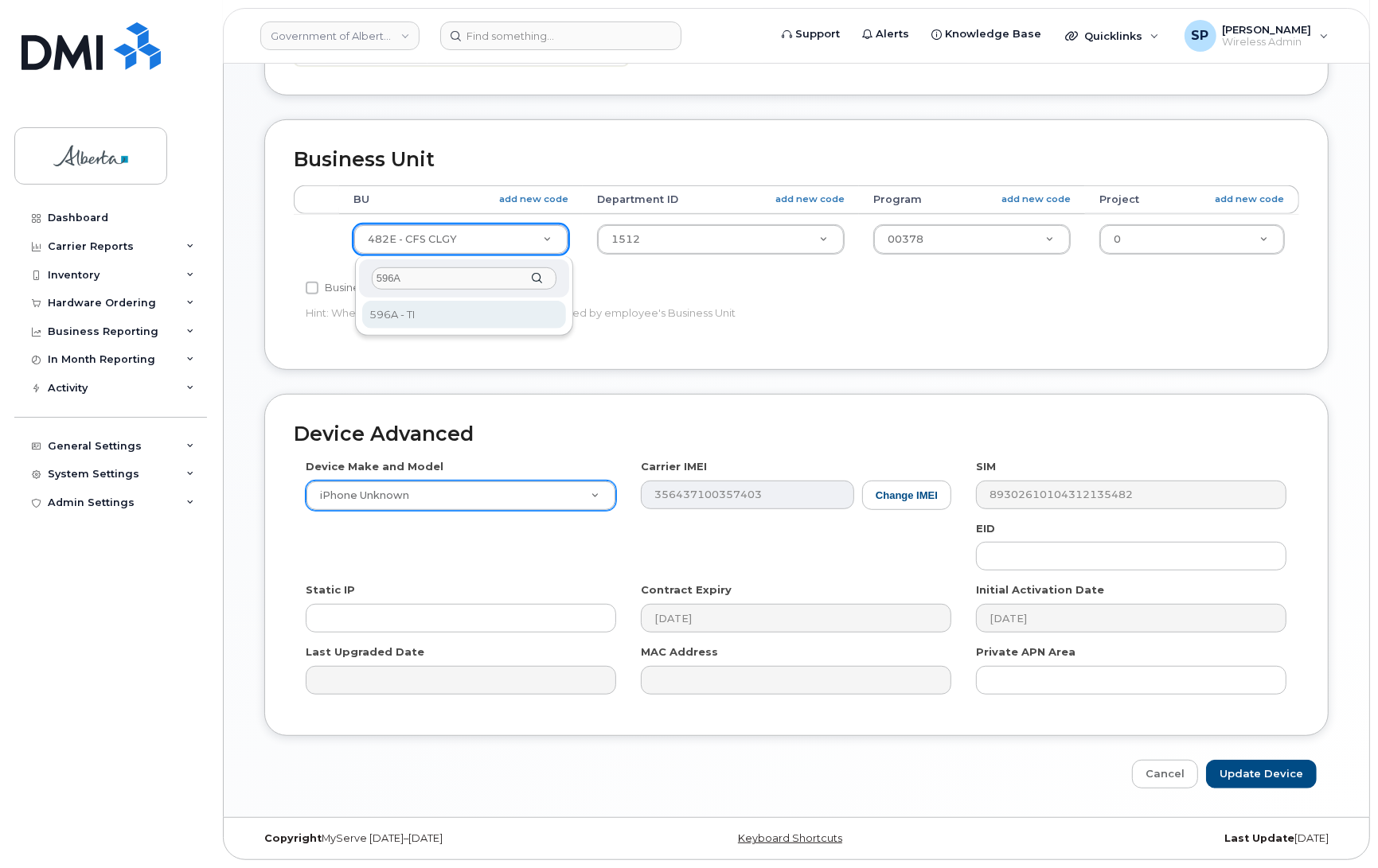
type input "596A"
select select "4797729"
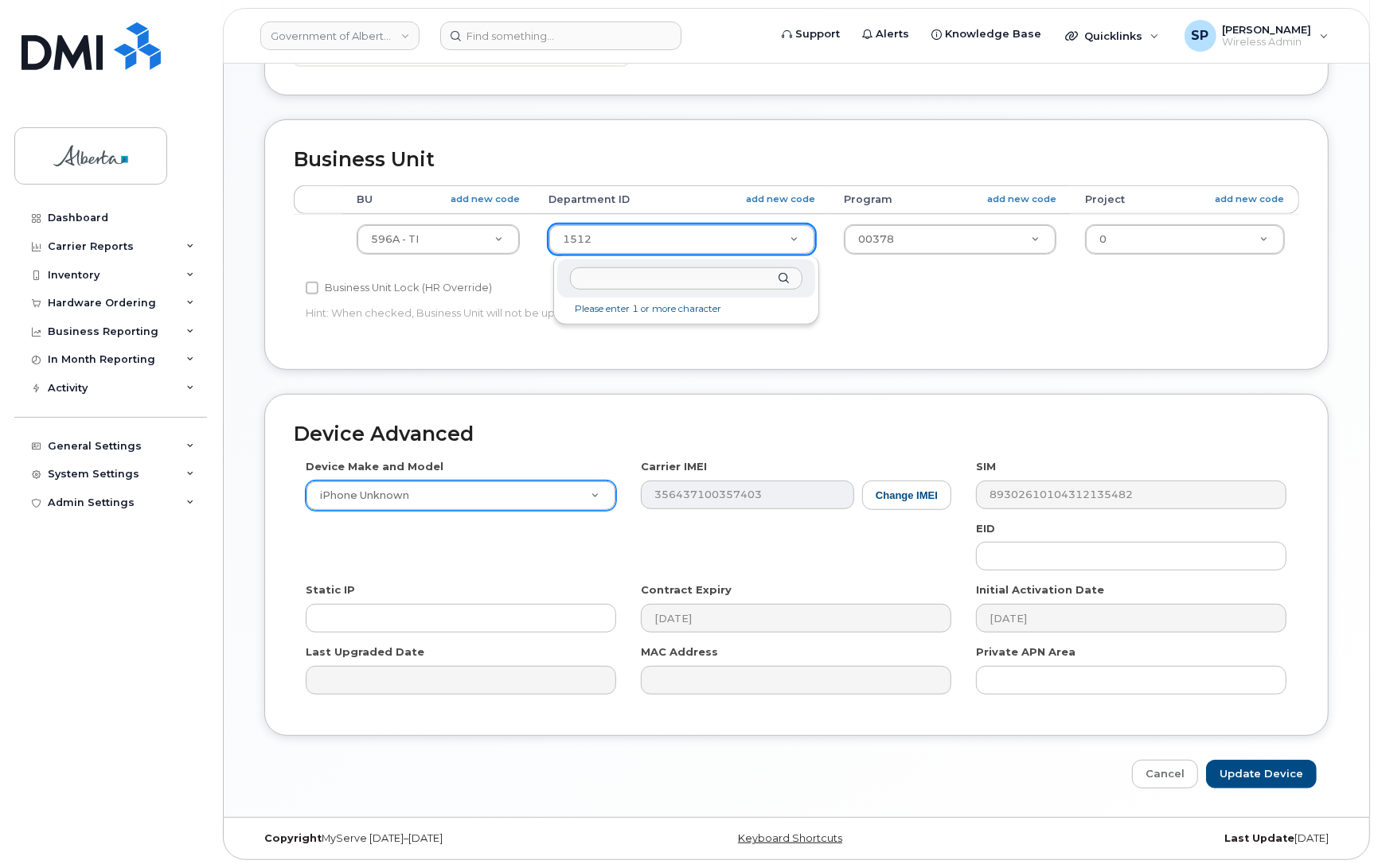
drag, startPoint x: 606, startPoint y: 236, endPoint x: 562, endPoint y: 235, distance: 44.0
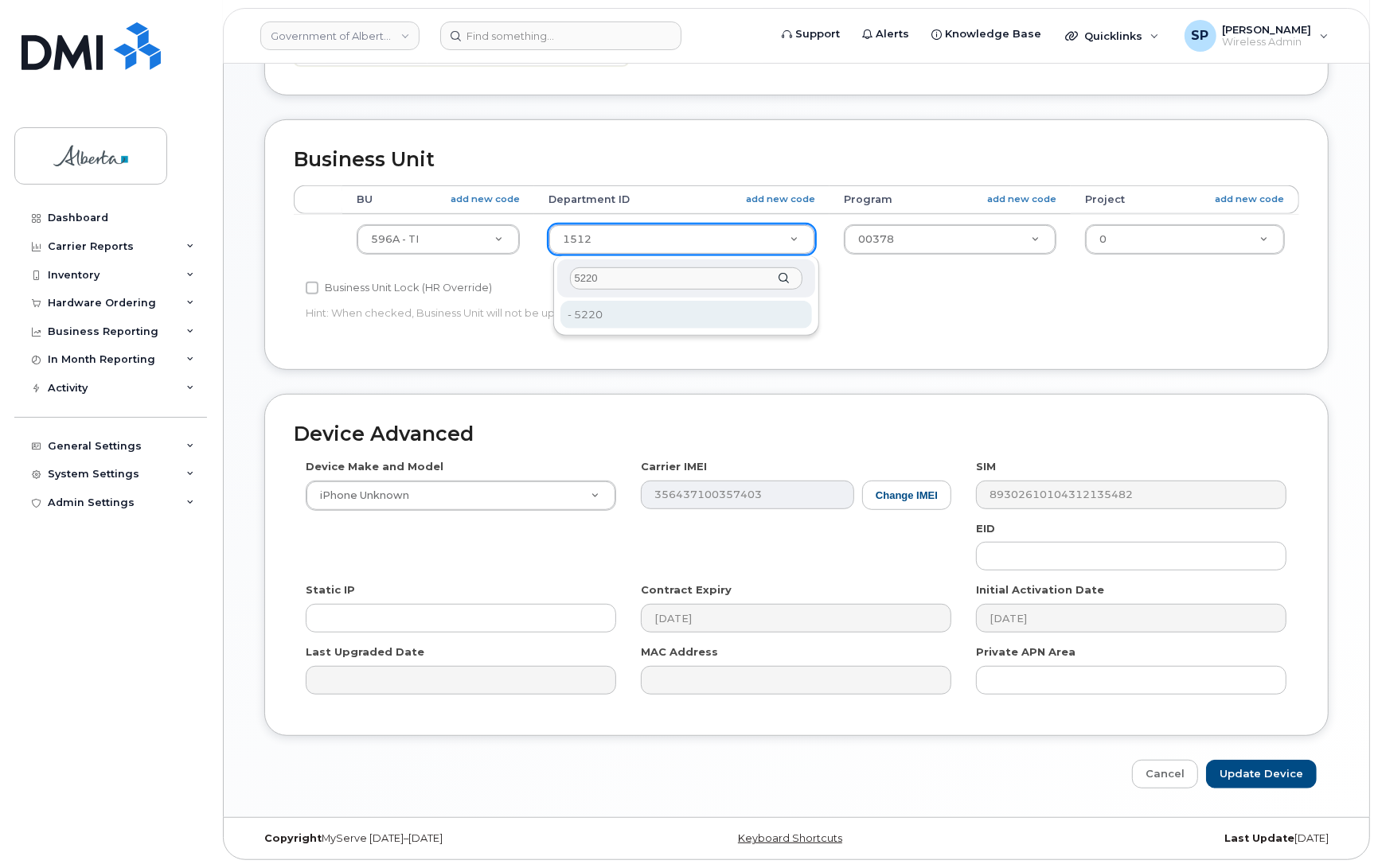
type input "5220"
type input "4802987"
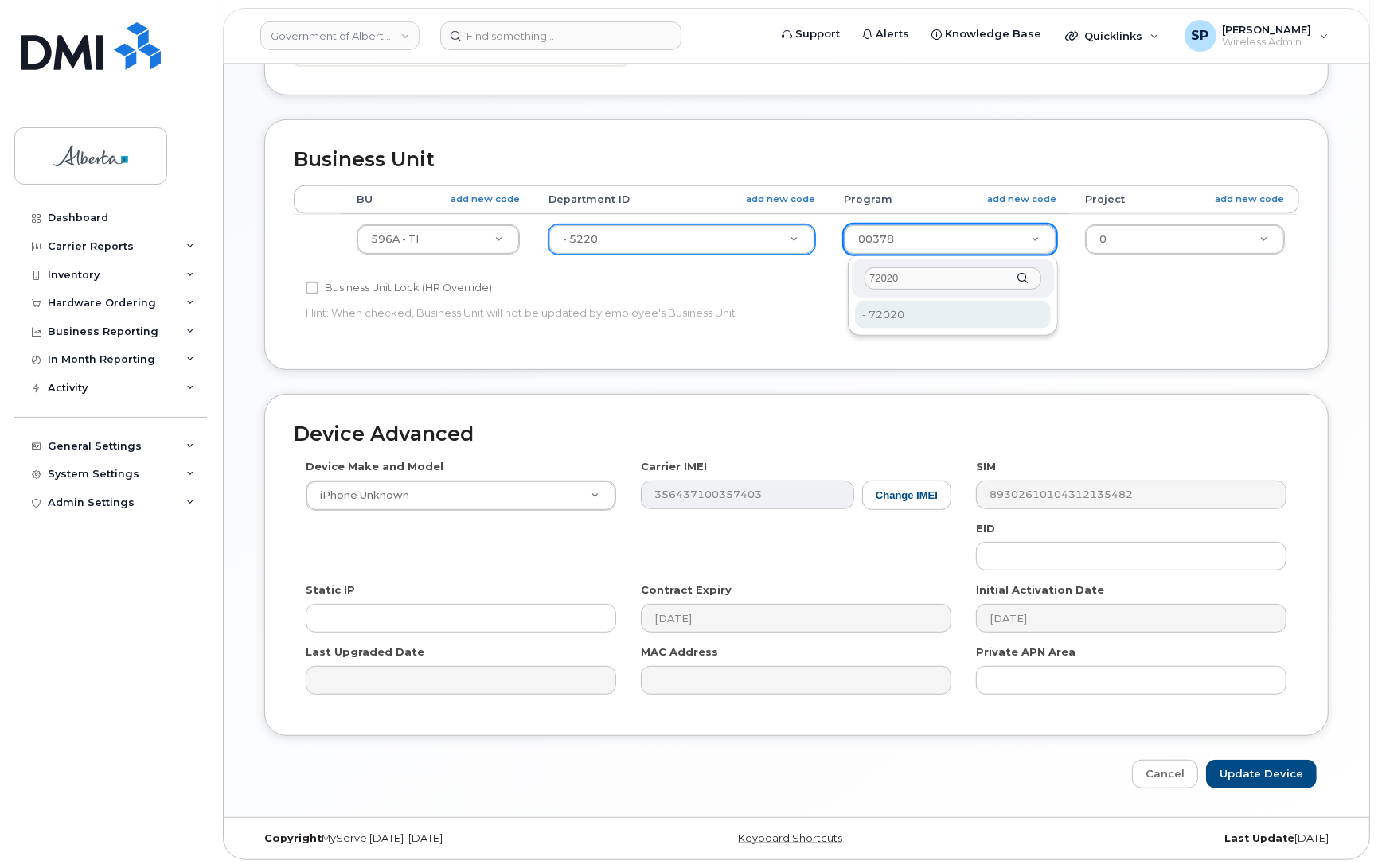
type input "72020"
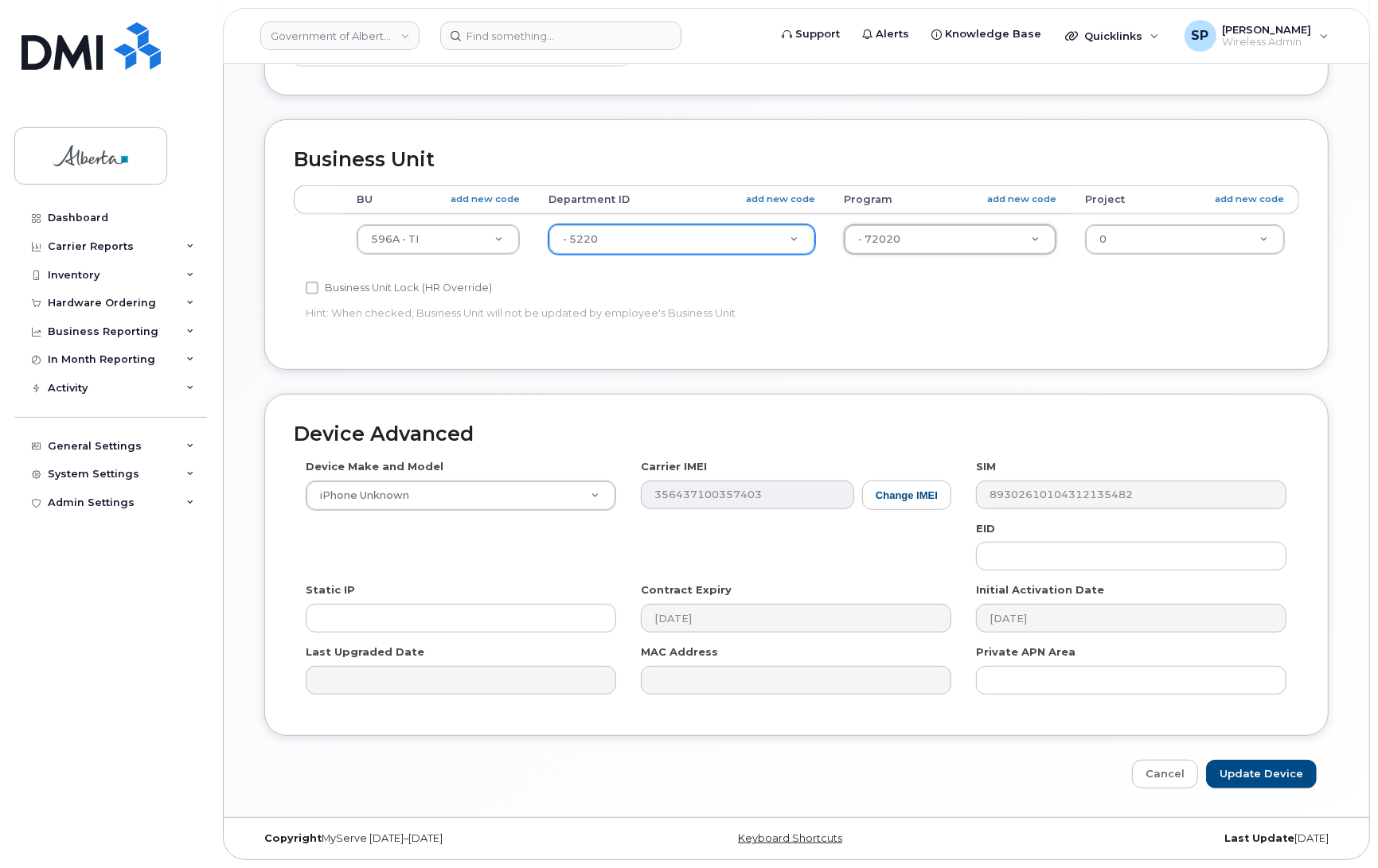
type input "4803008"
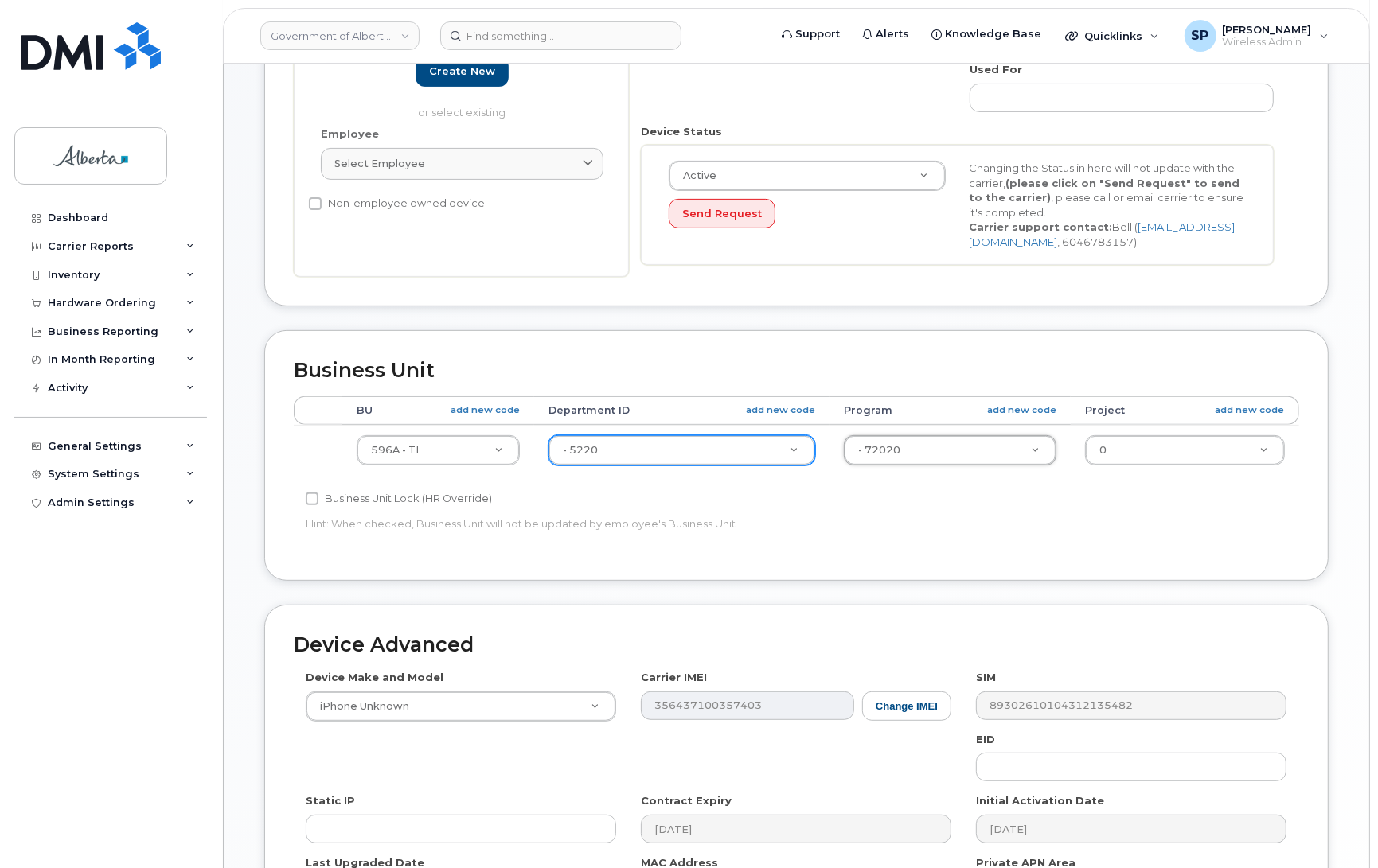
scroll to position [630, 0]
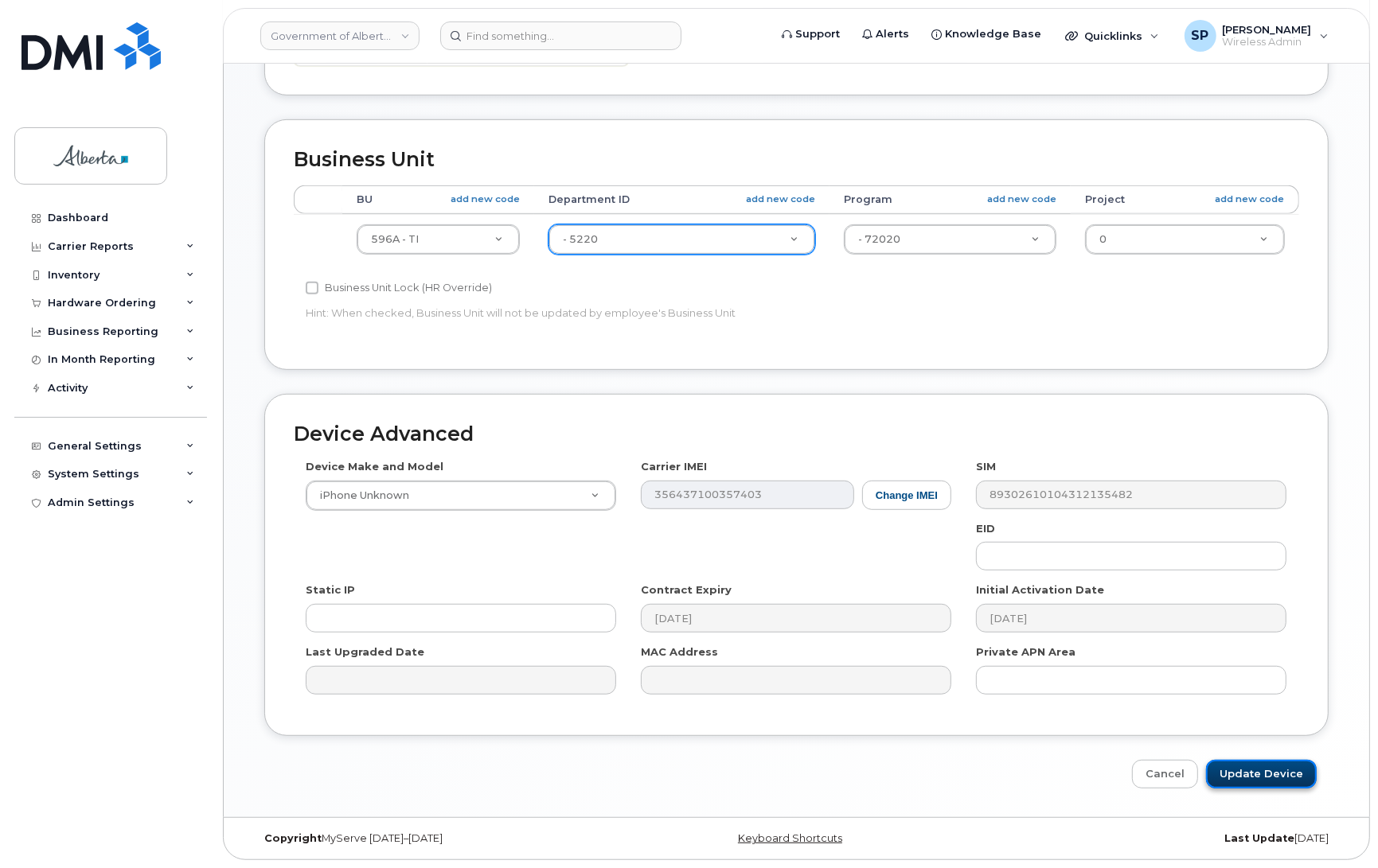
click at [1266, 772] on input "Update Device" at bounding box center [1261, 774] width 111 height 30
type input "Saving..."
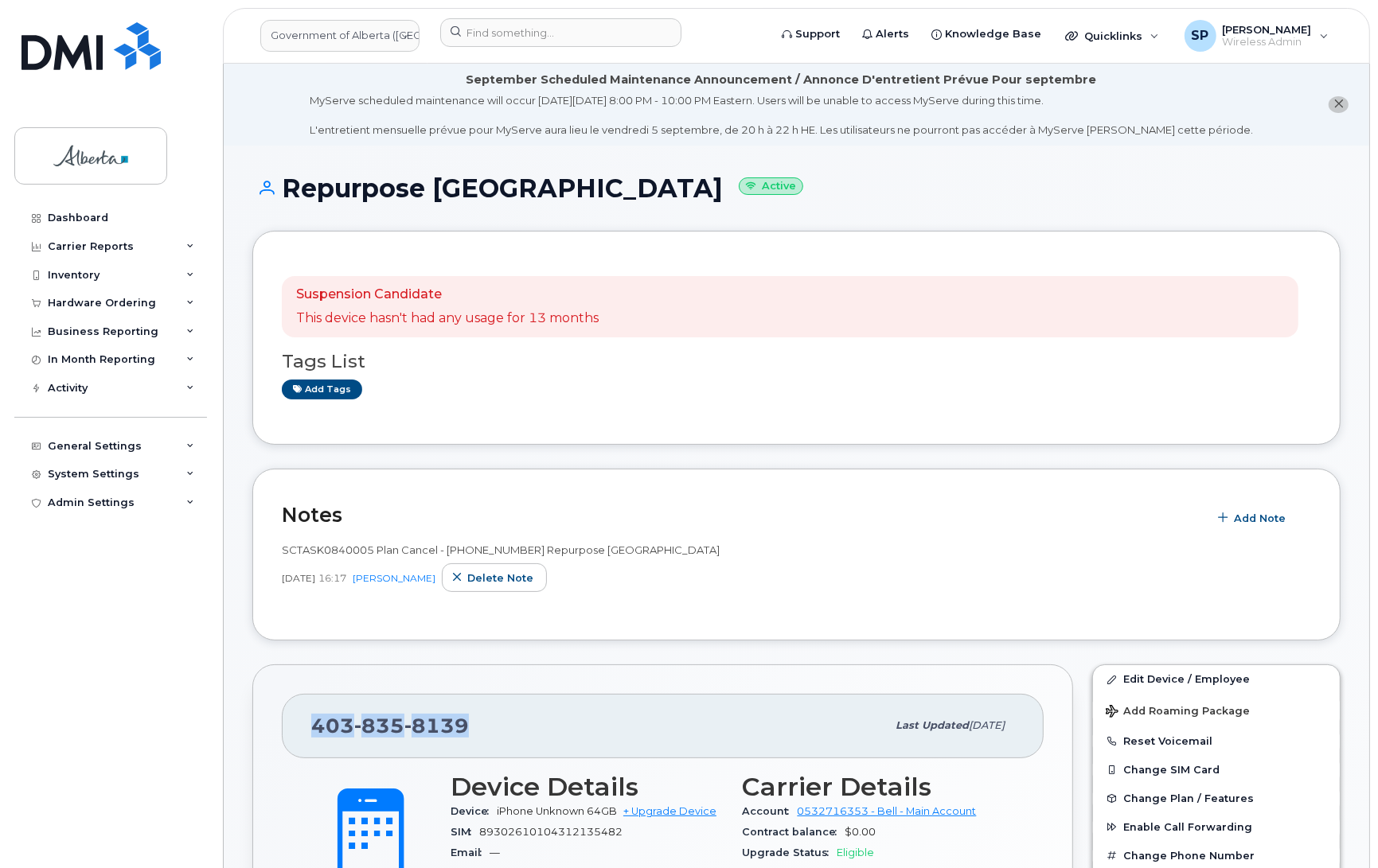
drag, startPoint x: 475, startPoint y: 725, endPoint x: 296, endPoint y: 739, distance: 179.5
click at [296, 739] on div "[PHONE_NUMBER] Last updated [DATE]" at bounding box center [663, 726] width 762 height 64
copy span "[PHONE_NUMBER]"
click at [193, 720] on div "Dashboard Carrier Reports Monthly Billing Data Daily Data Pooling Data Behavior…" at bounding box center [112, 524] width 197 height 641
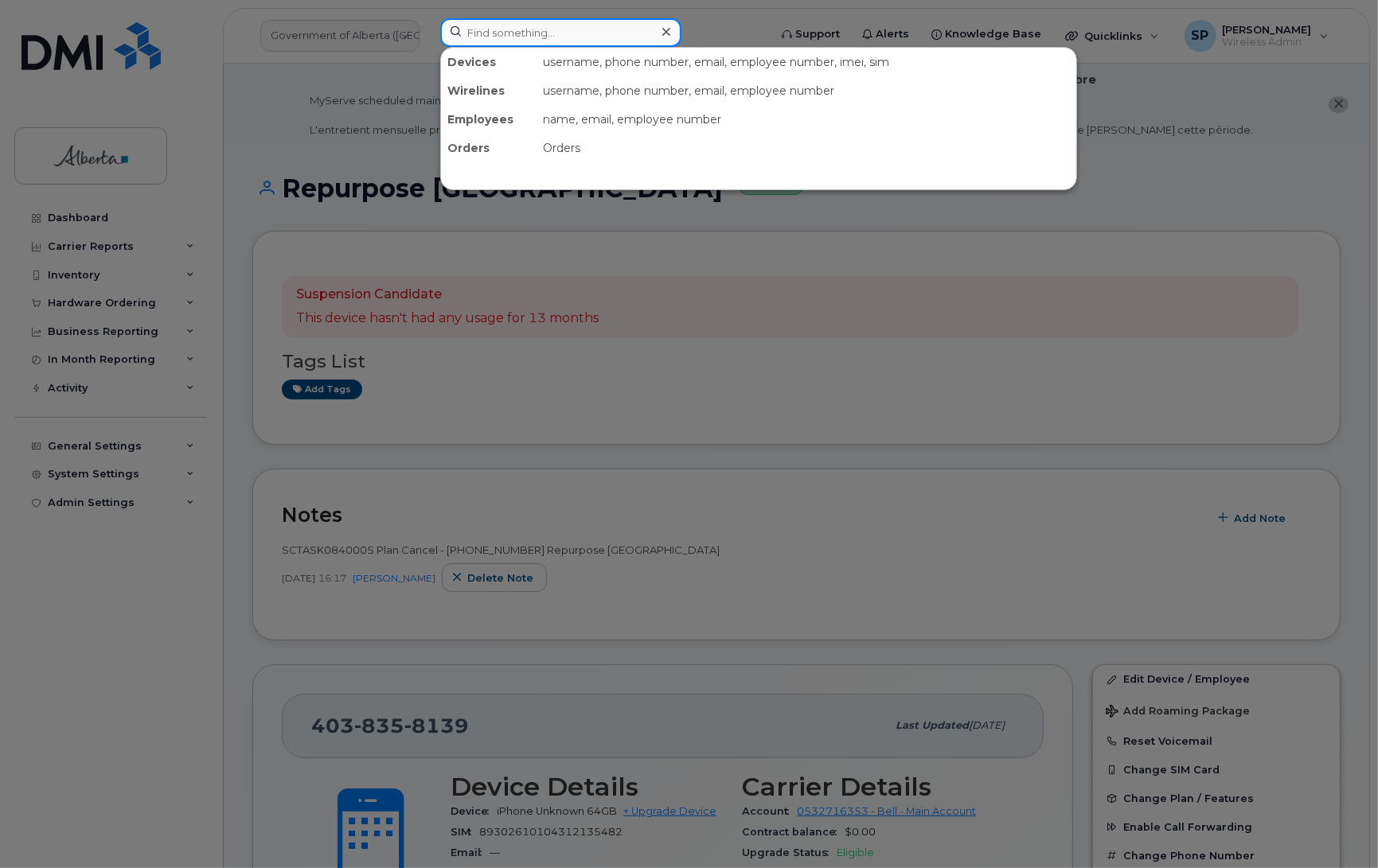
click at [522, 33] on input at bounding box center [561, 32] width 241 height 29
paste input "4038290280"
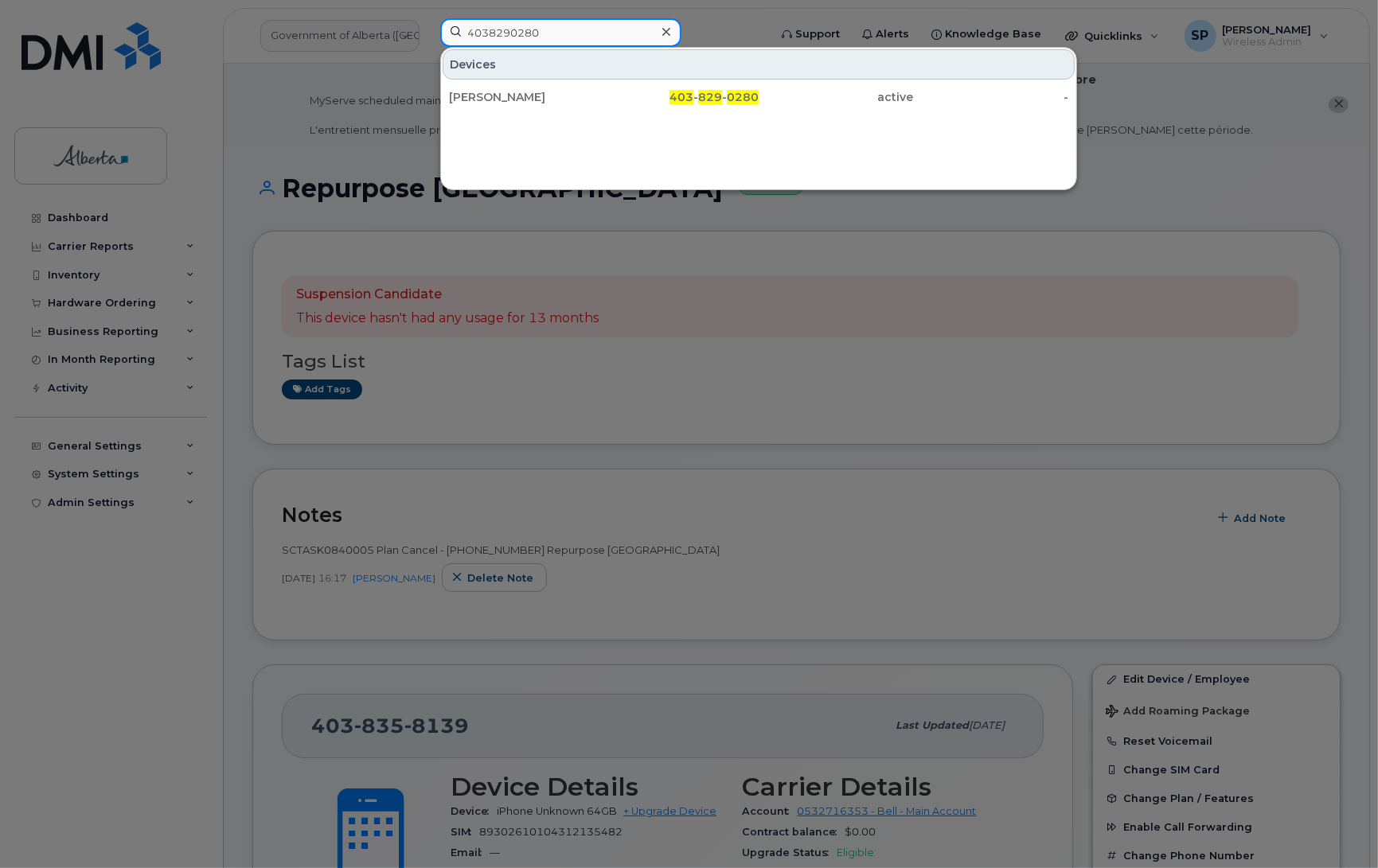
type input "4038290280"
click at [495, 368] on div at bounding box center [689, 434] width 1378 height 868
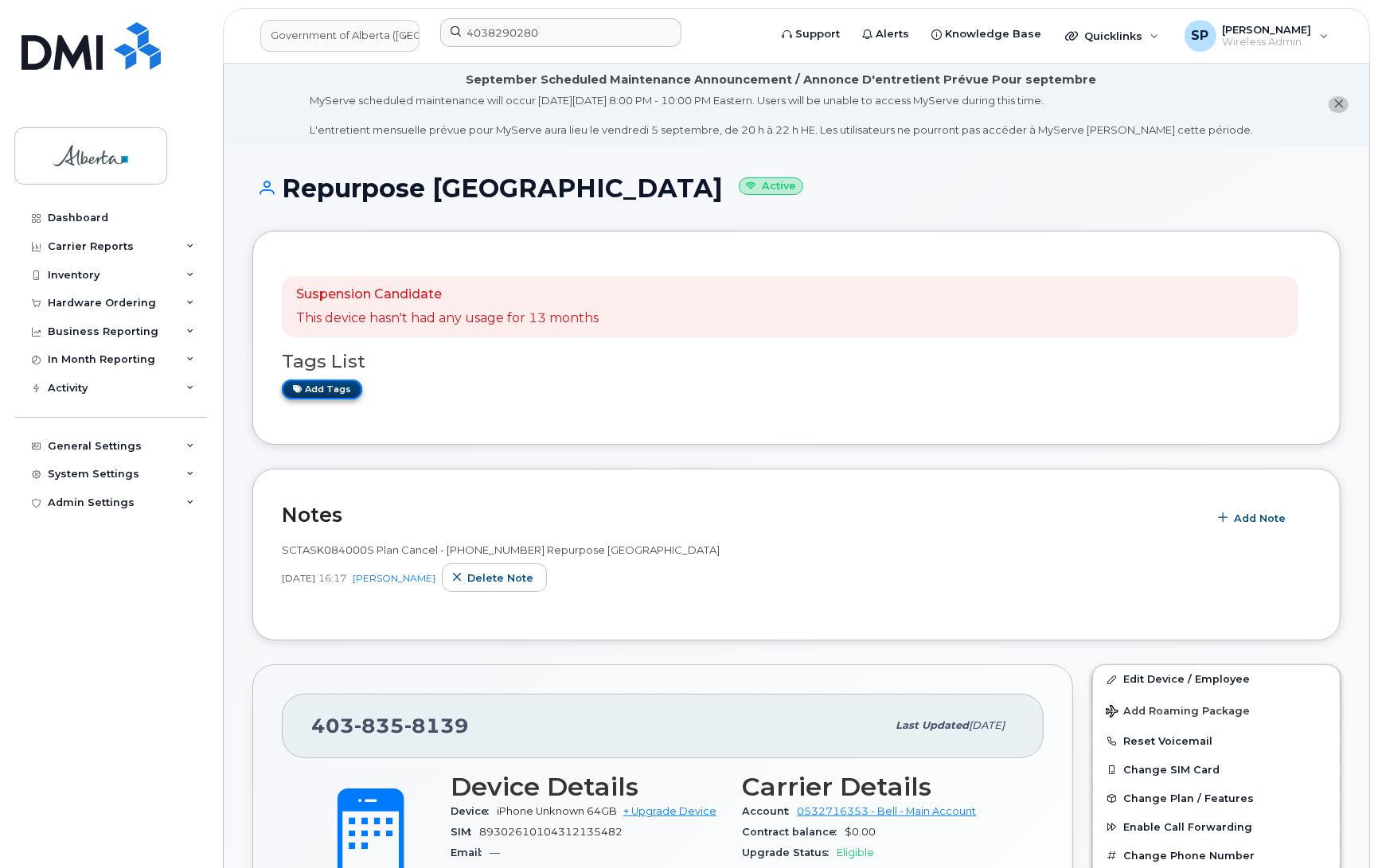
click at [313, 391] on link "Add tags" at bounding box center [322, 389] width 80 height 20
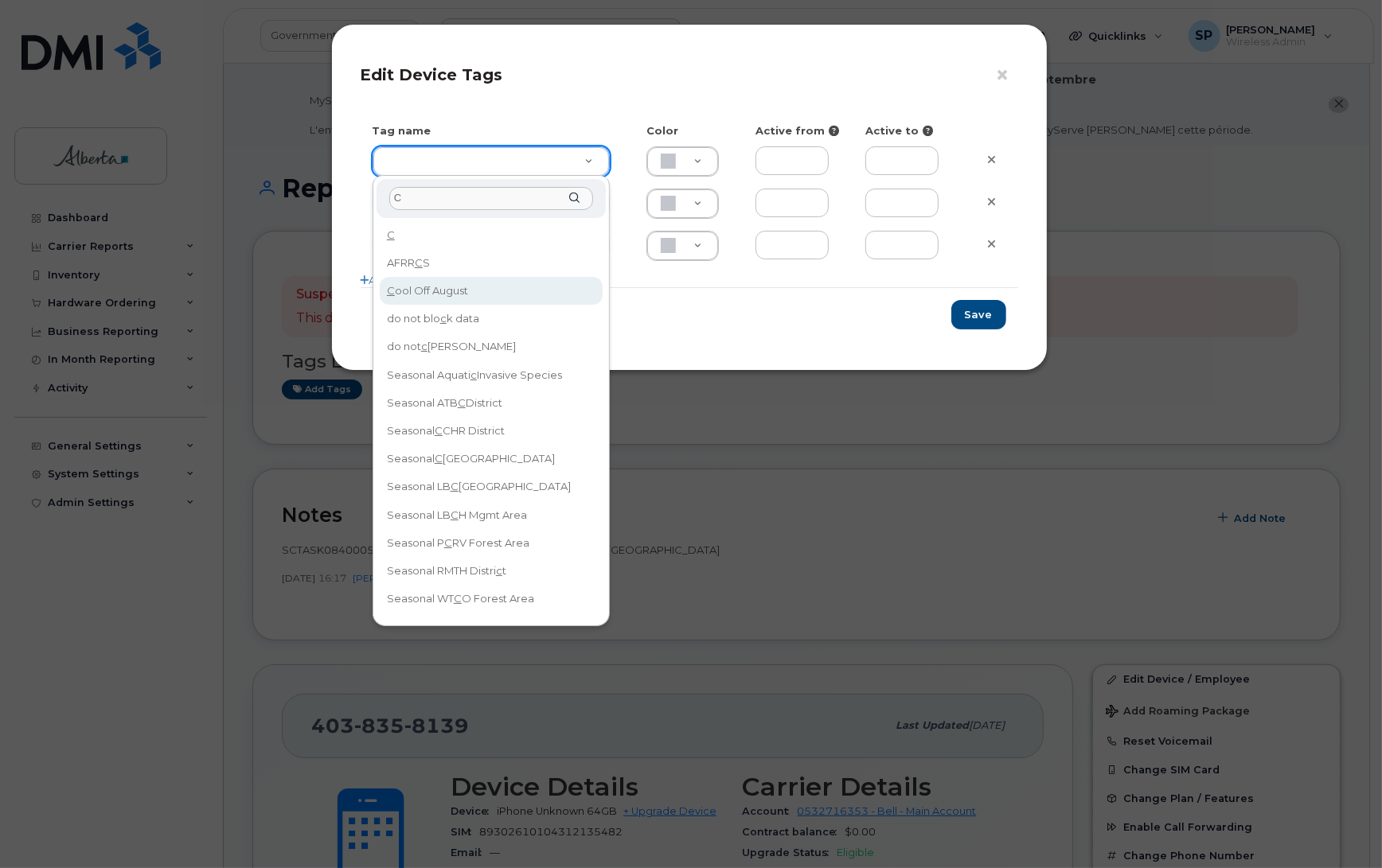
type input "C"
type input "Cool Off August"
type input "DFD3EE"
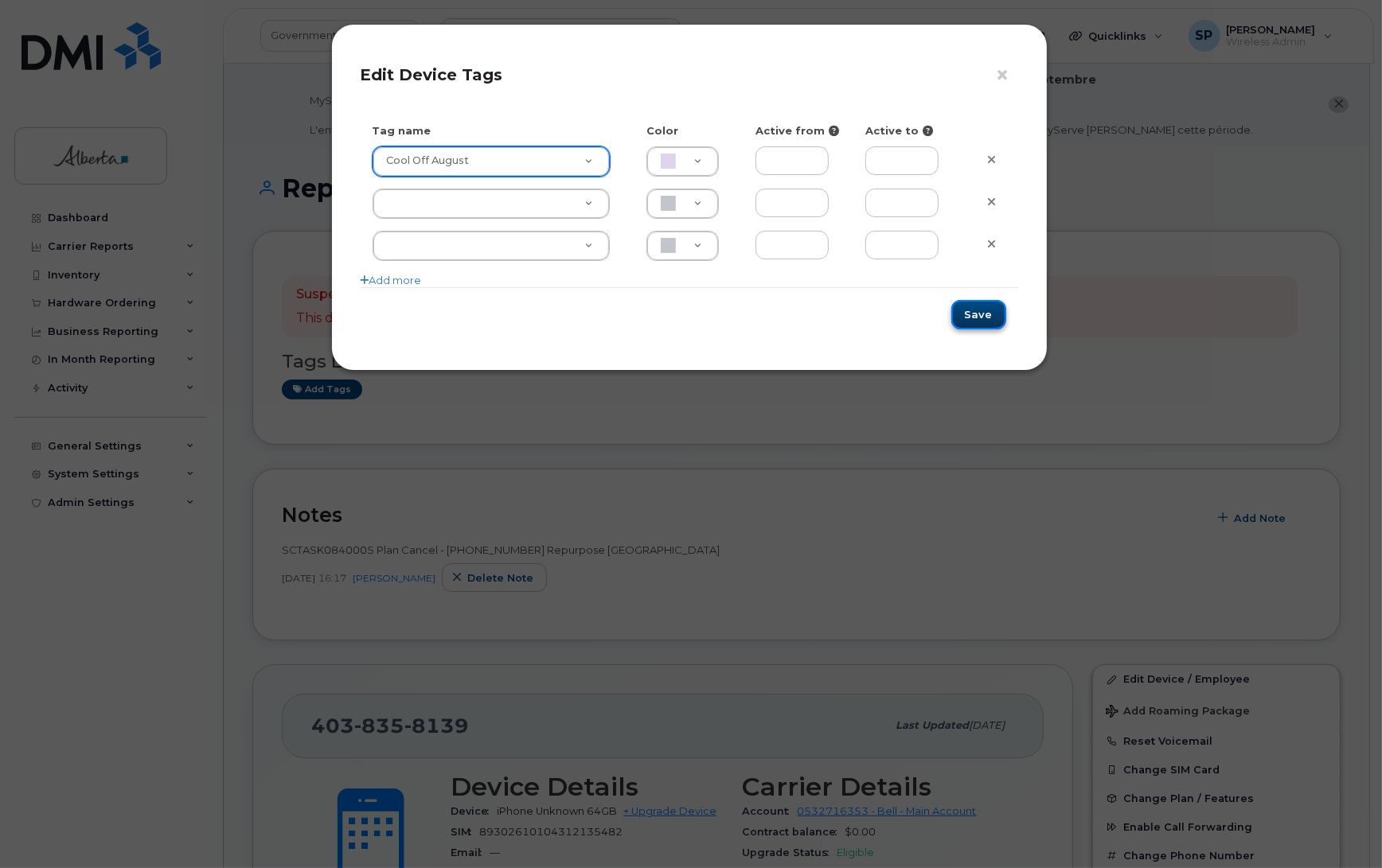
click at [976, 319] on button "Save" at bounding box center [978, 314] width 55 height 30
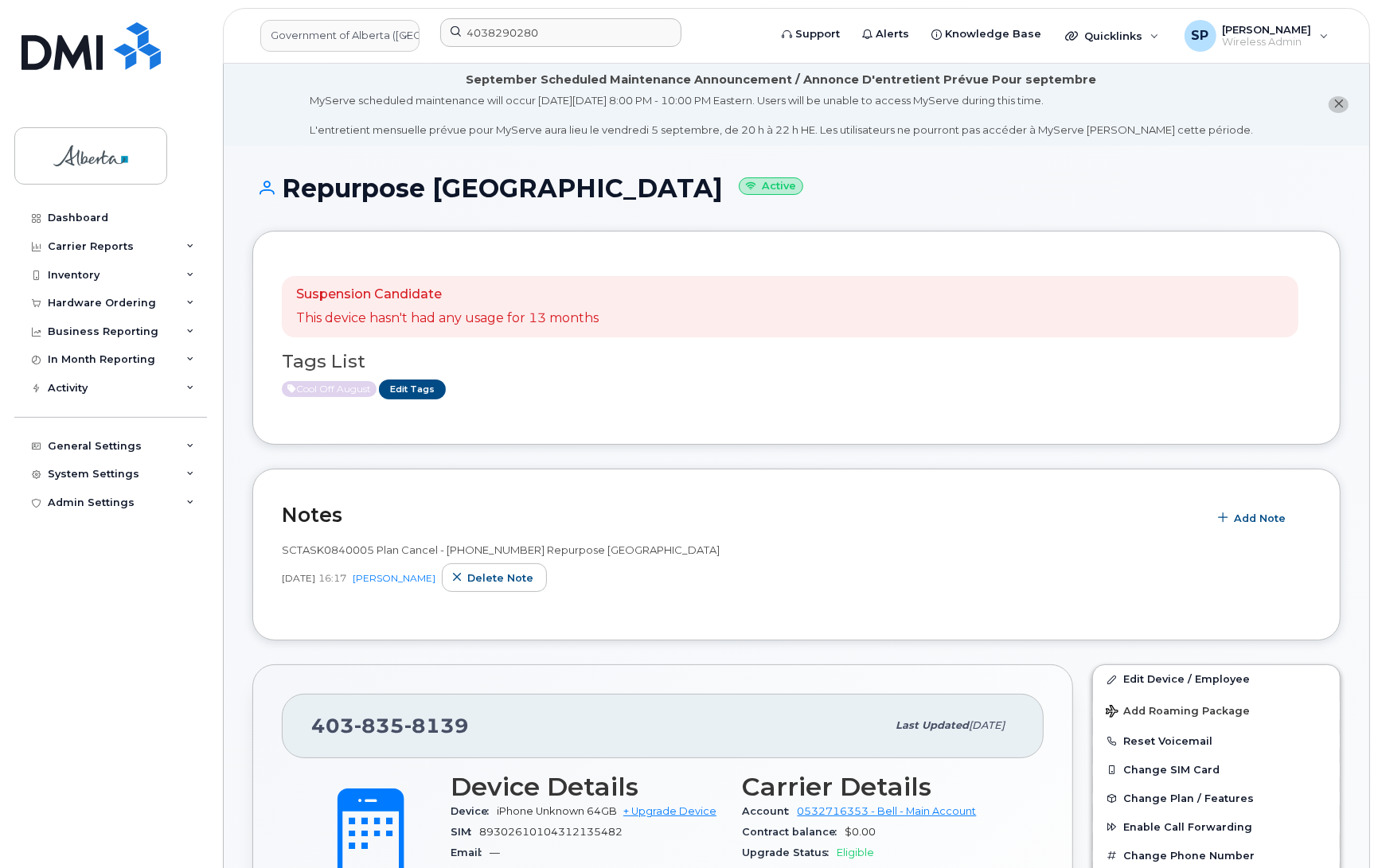
click at [1254, 180] on h1 "Repurpose Calgary Active" at bounding box center [796, 188] width 1088 height 28
click at [555, 32] on input "4038290280" at bounding box center [561, 32] width 241 height 29
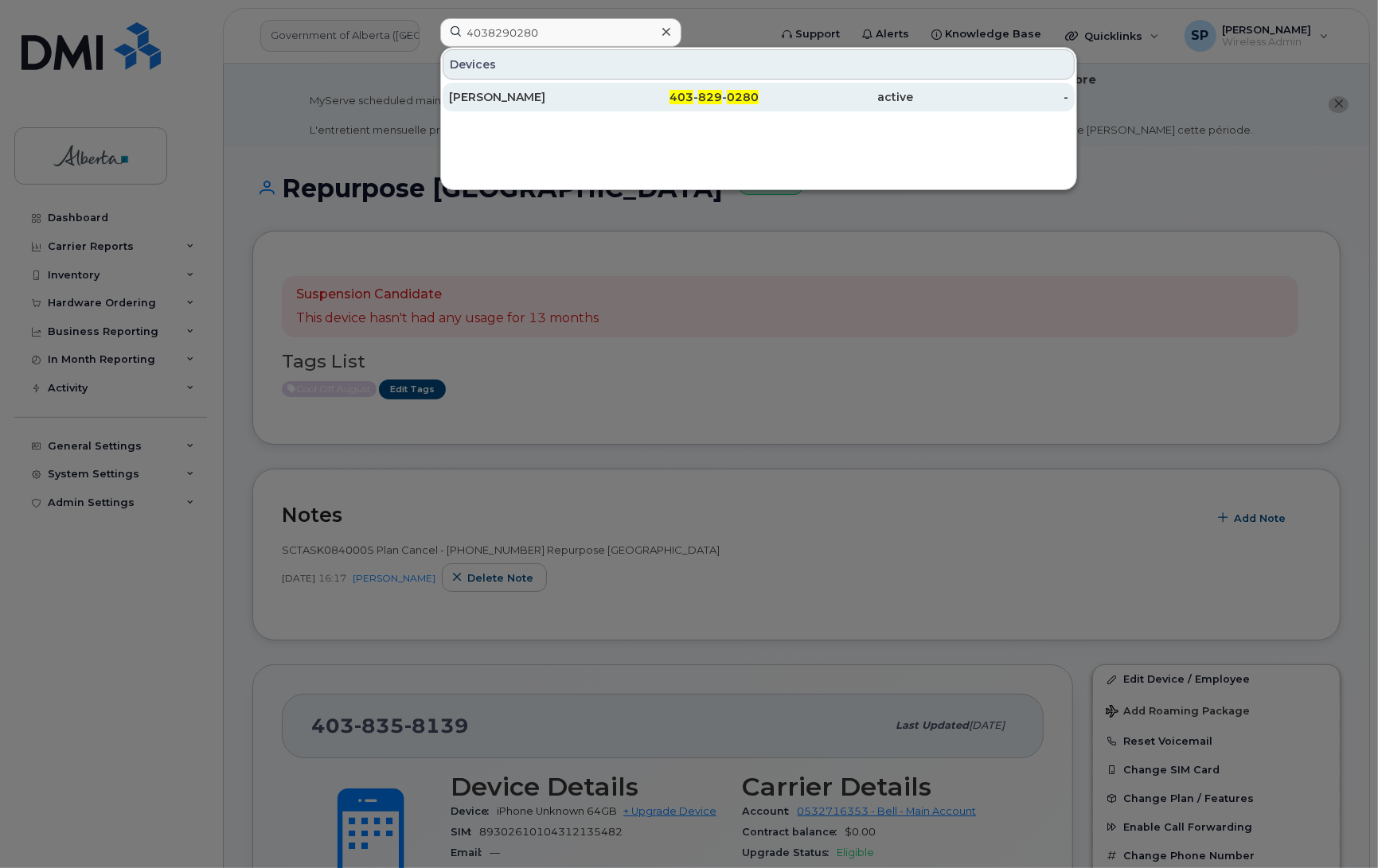
click at [530, 100] on div "[PERSON_NAME]" at bounding box center [527, 97] width 155 height 16
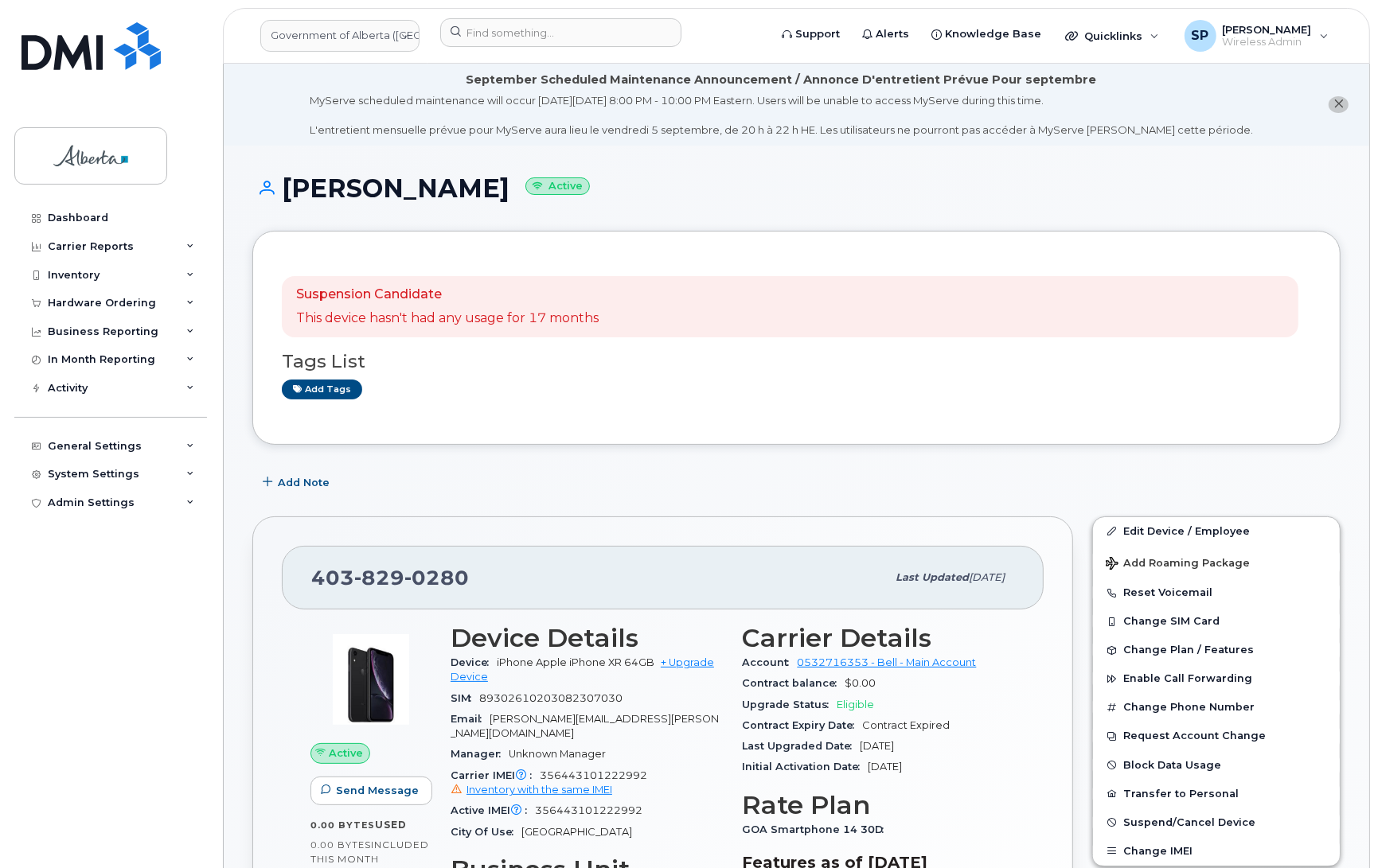
click at [155, 733] on div "Dashboard Carrier Reports Monthly Billing Data Daily Data Pooling Data Behavior…" at bounding box center [112, 524] width 197 height 641
click at [1292, 366] on h3 "Tags List" at bounding box center [797, 361] width 1029 height 20
click at [1168, 531] on link "Edit Device / Employee" at bounding box center [1217, 532] width 247 height 29
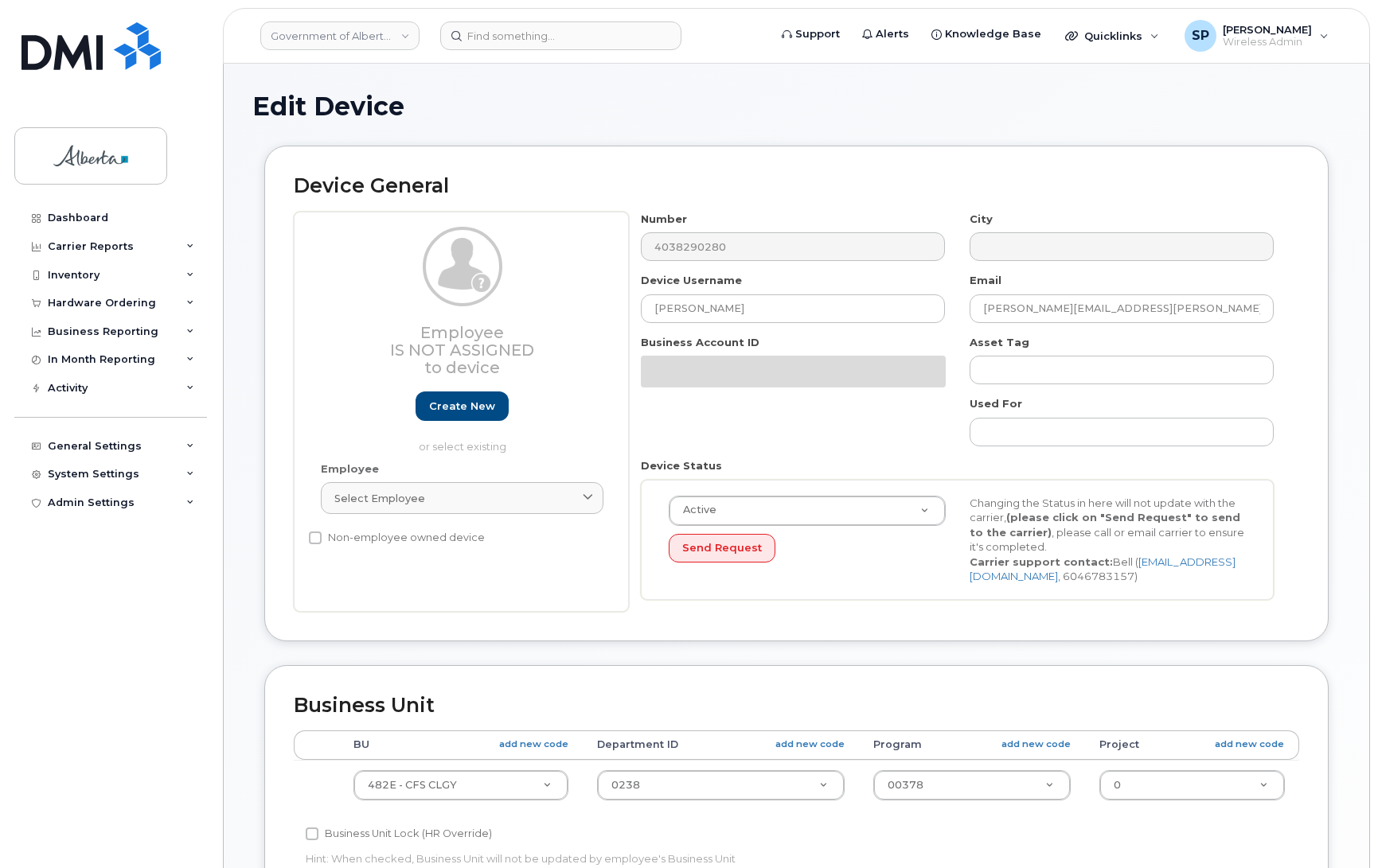
select select "4124490"
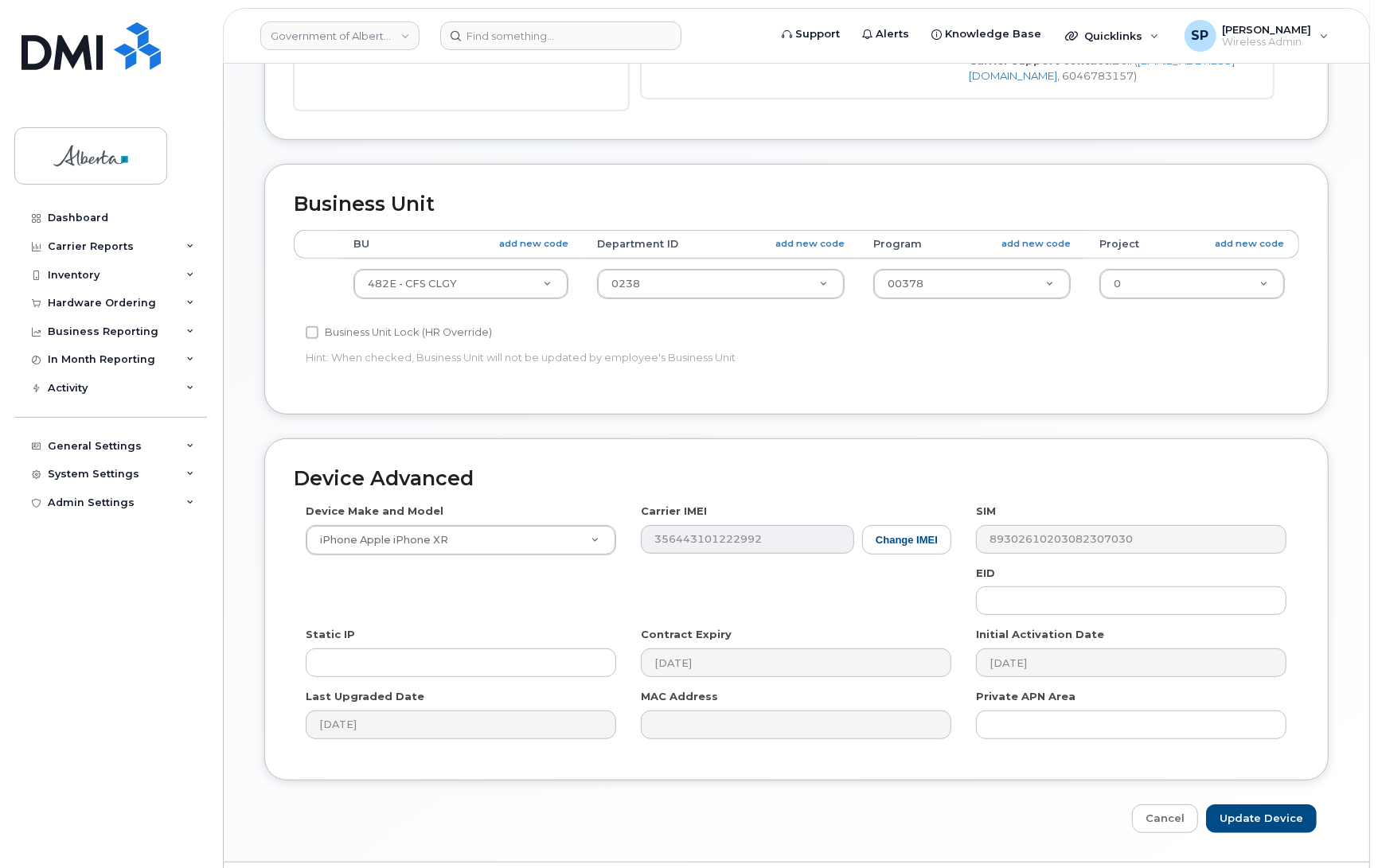
scroll to position [630, 0]
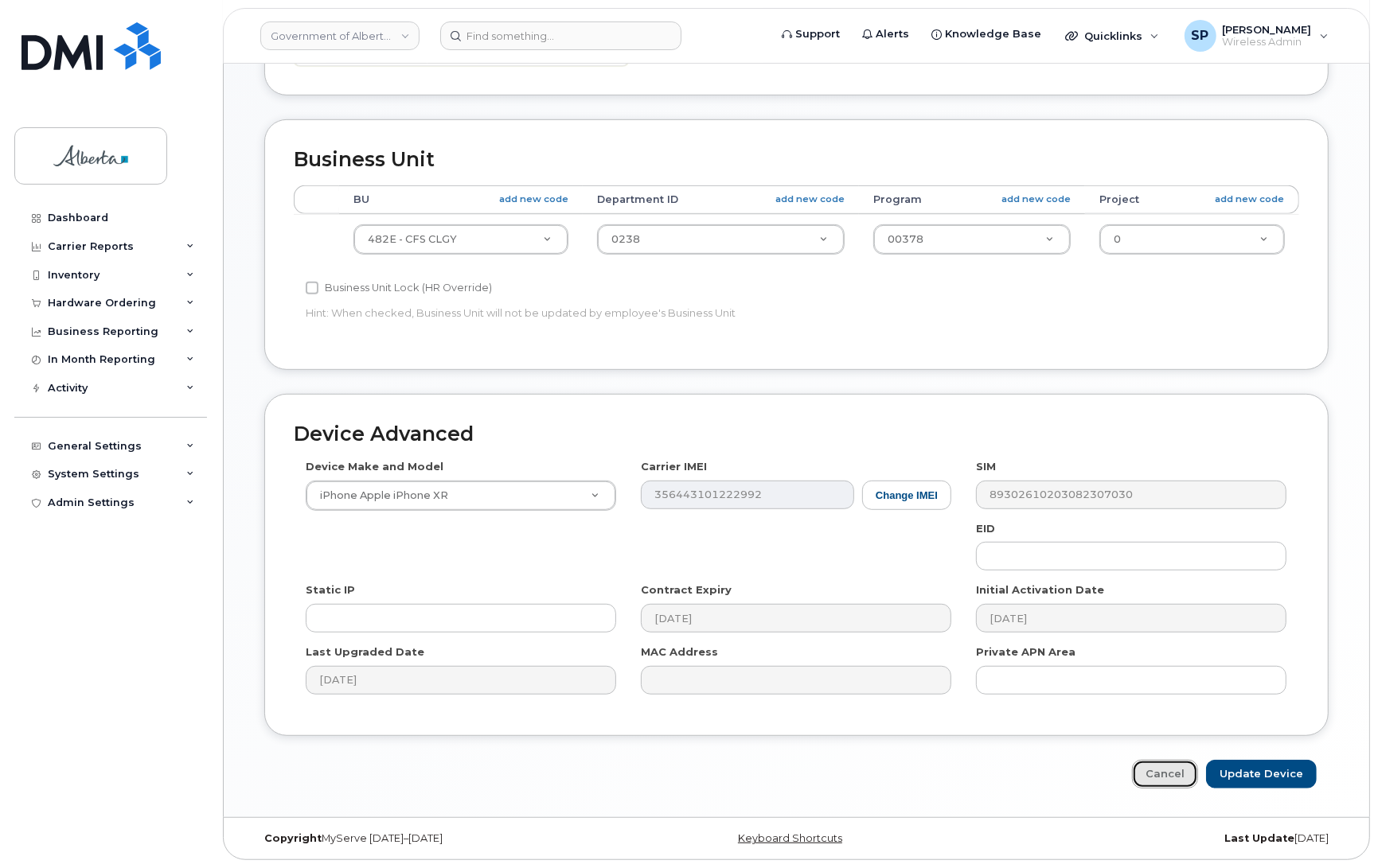
click at [1175, 768] on link "Cancel" at bounding box center [1165, 774] width 66 height 30
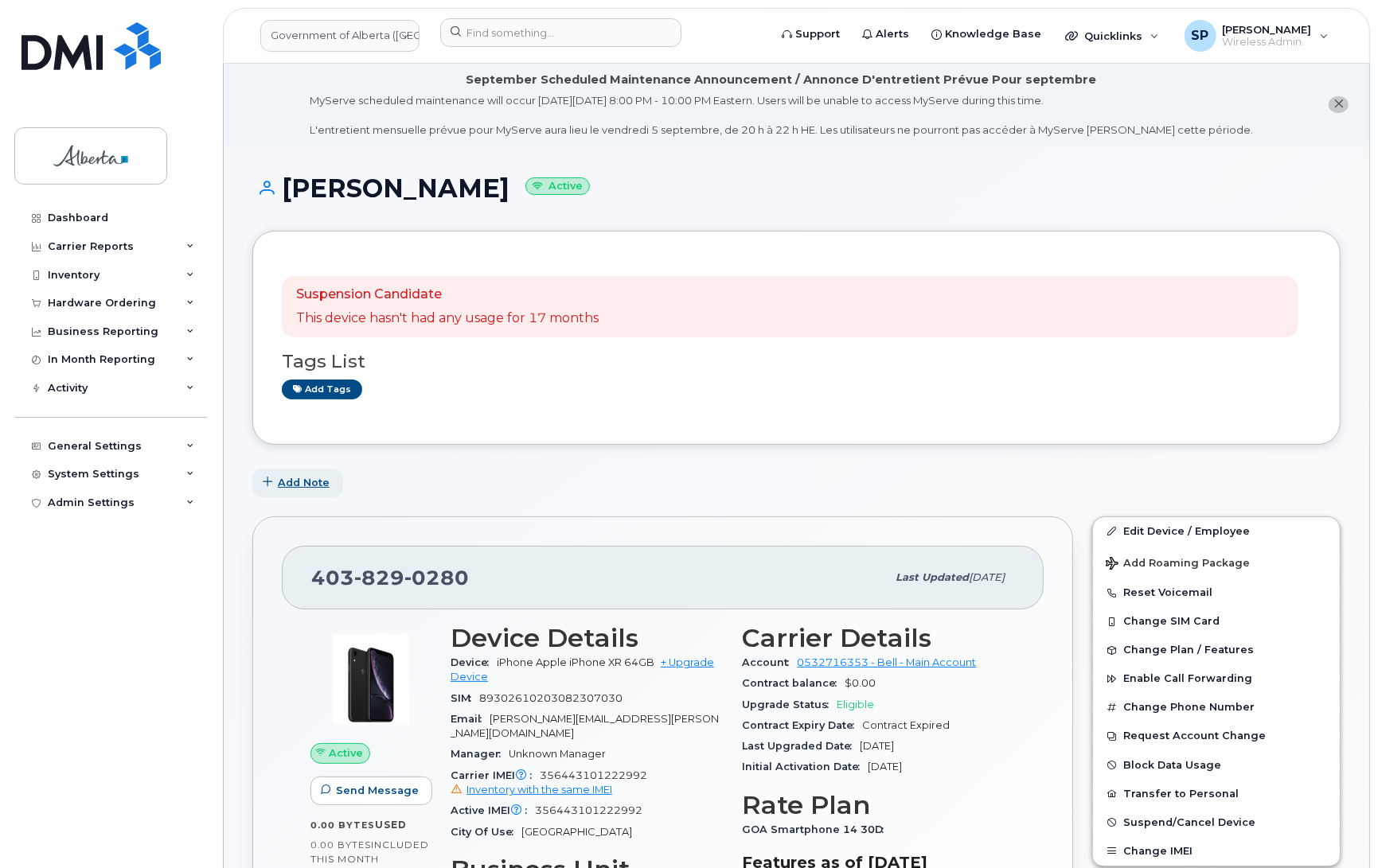
click at [311, 486] on span "Add Note" at bounding box center [303, 483] width 52 height 15
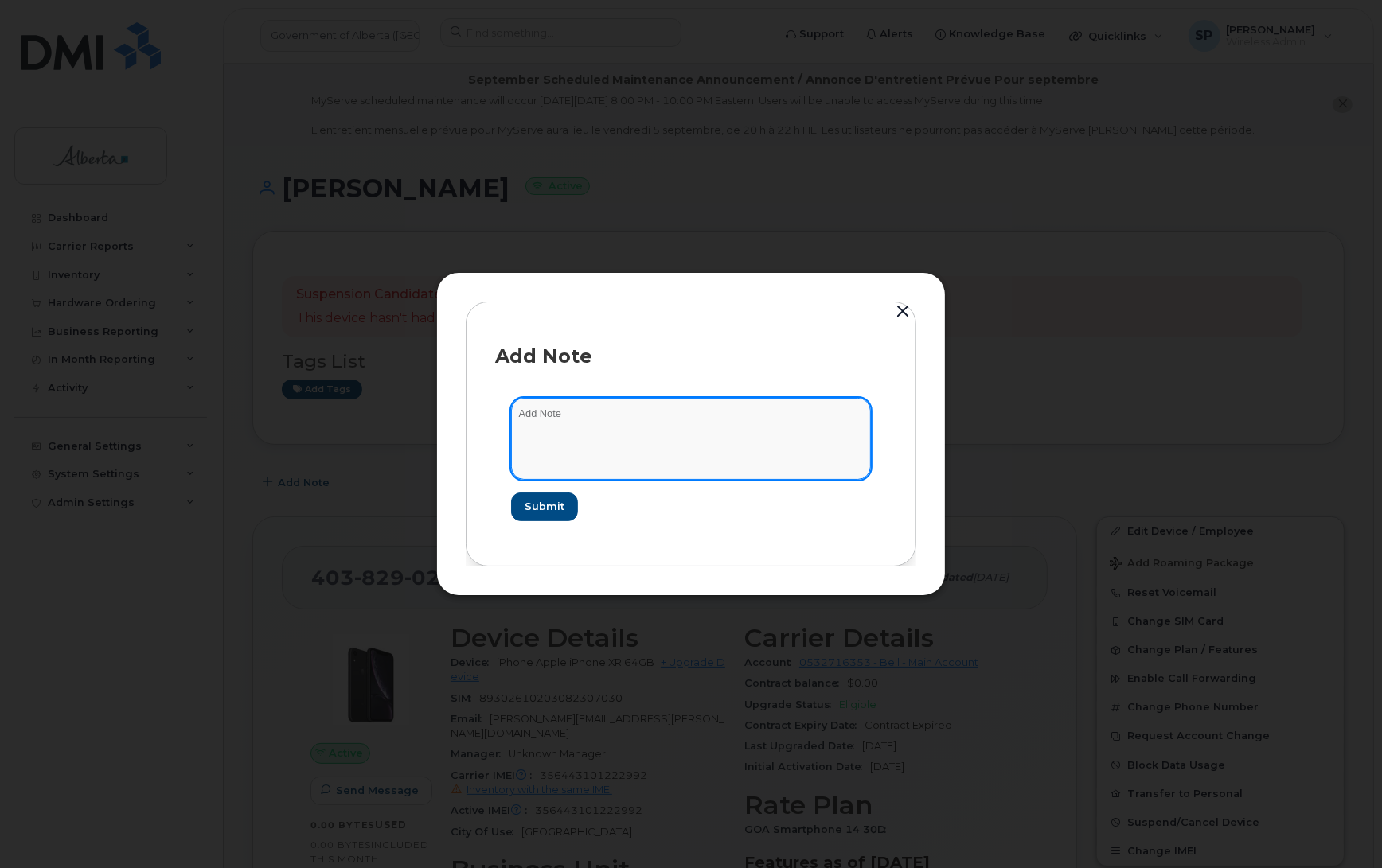
click at [610, 441] on textarea at bounding box center [691, 438] width 360 height 81
paste textarea "SCTASK0840005 Plan Cancel - [PHONE_NUMBER] Repurpose [GEOGRAPHIC_DATA]"
type textarea "SCTASK0840005 Plan Cancel - [PHONE_NUMBER] Repurpose [GEOGRAPHIC_DATA]"
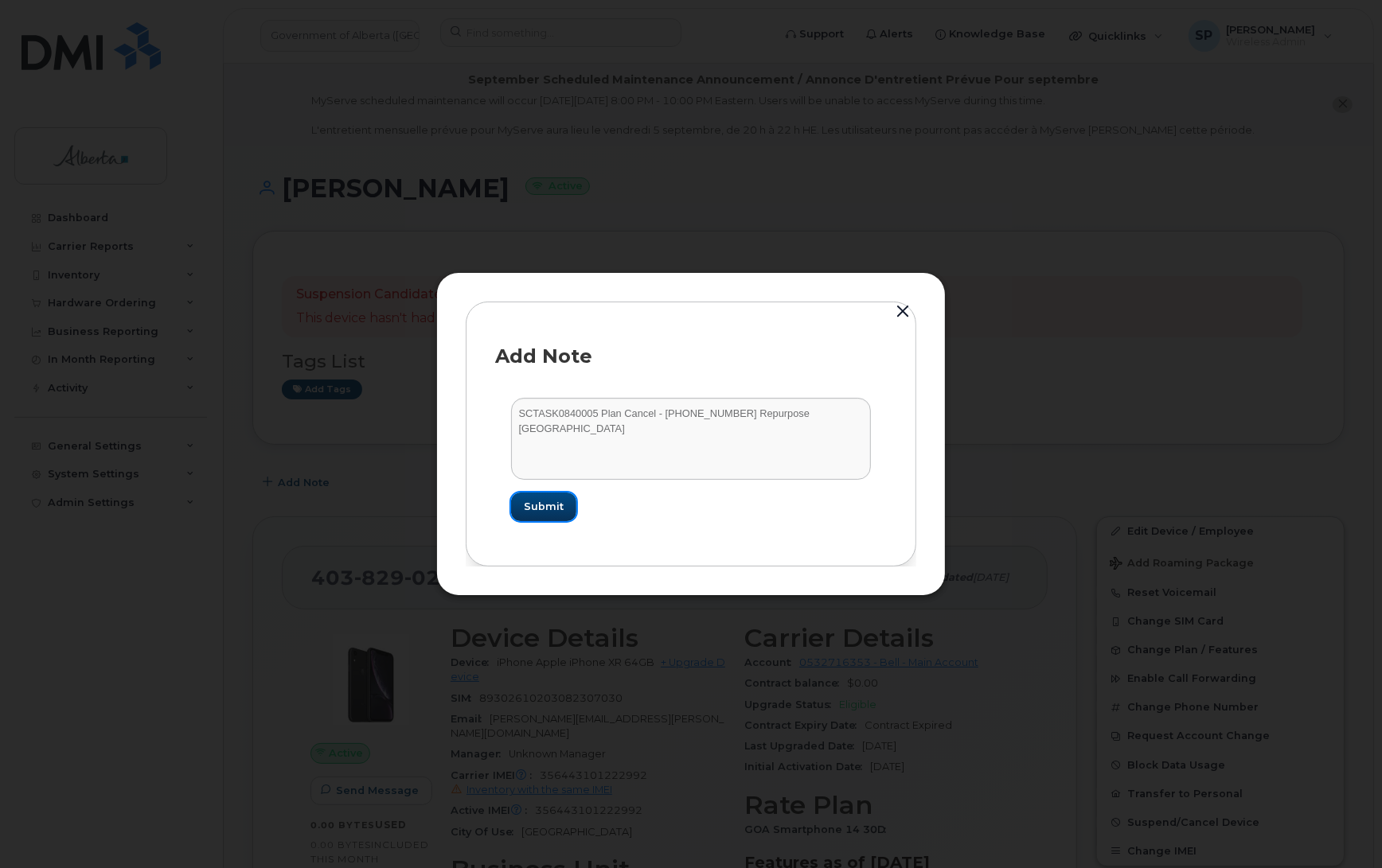
click at [555, 499] on span "Submit" at bounding box center [544, 507] width 40 height 15
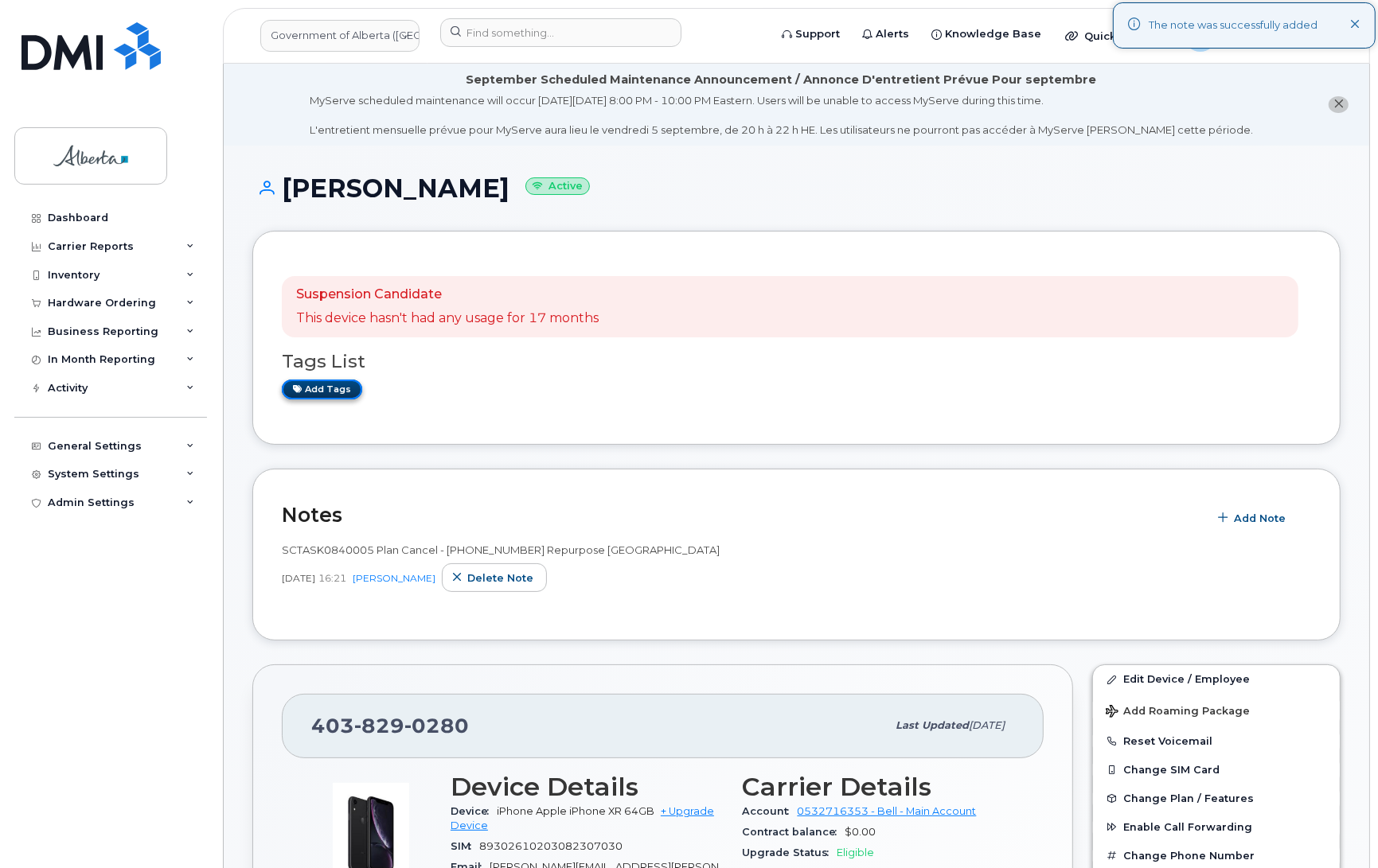
click at [311, 392] on link "Add tags" at bounding box center [322, 389] width 80 height 20
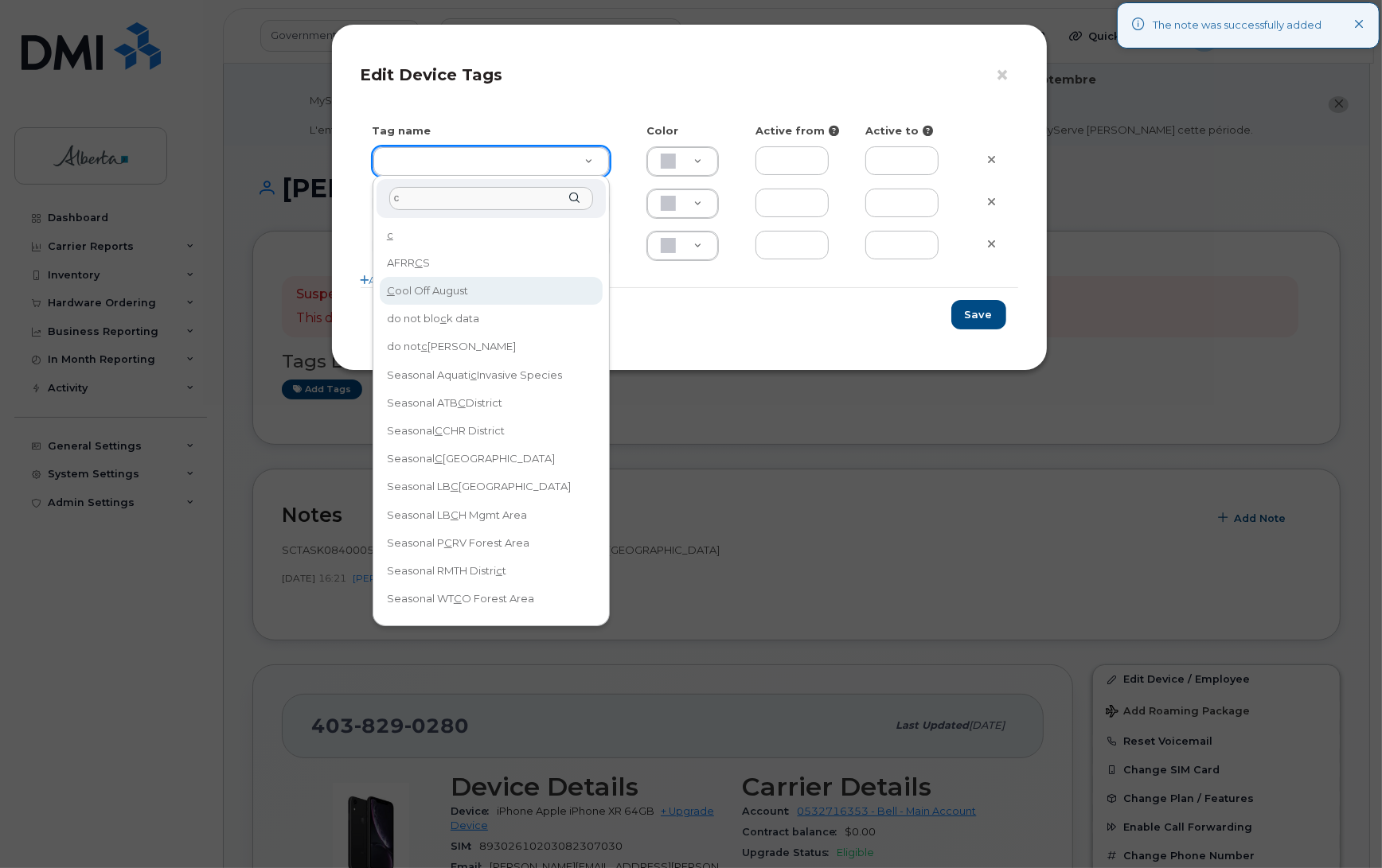
type input "c"
drag, startPoint x: 440, startPoint y: 285, endPoint x: 711, endPoint y: 296, distance: 271.2
type input "Cool Off August"
type input "DFD3EE"
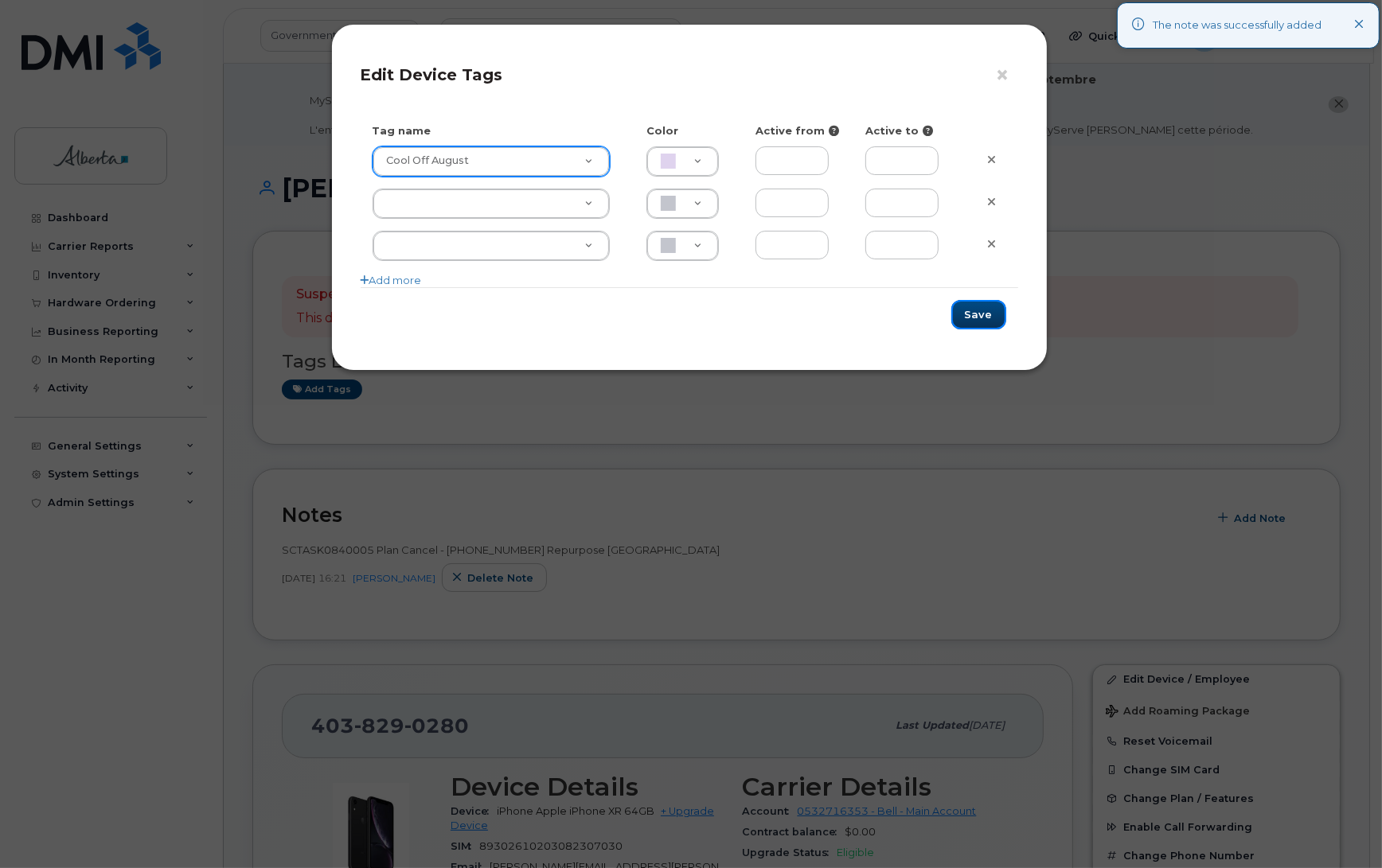
click at [975, 323] on button "Save" at bounding box center [978, 314] width 55 height 30
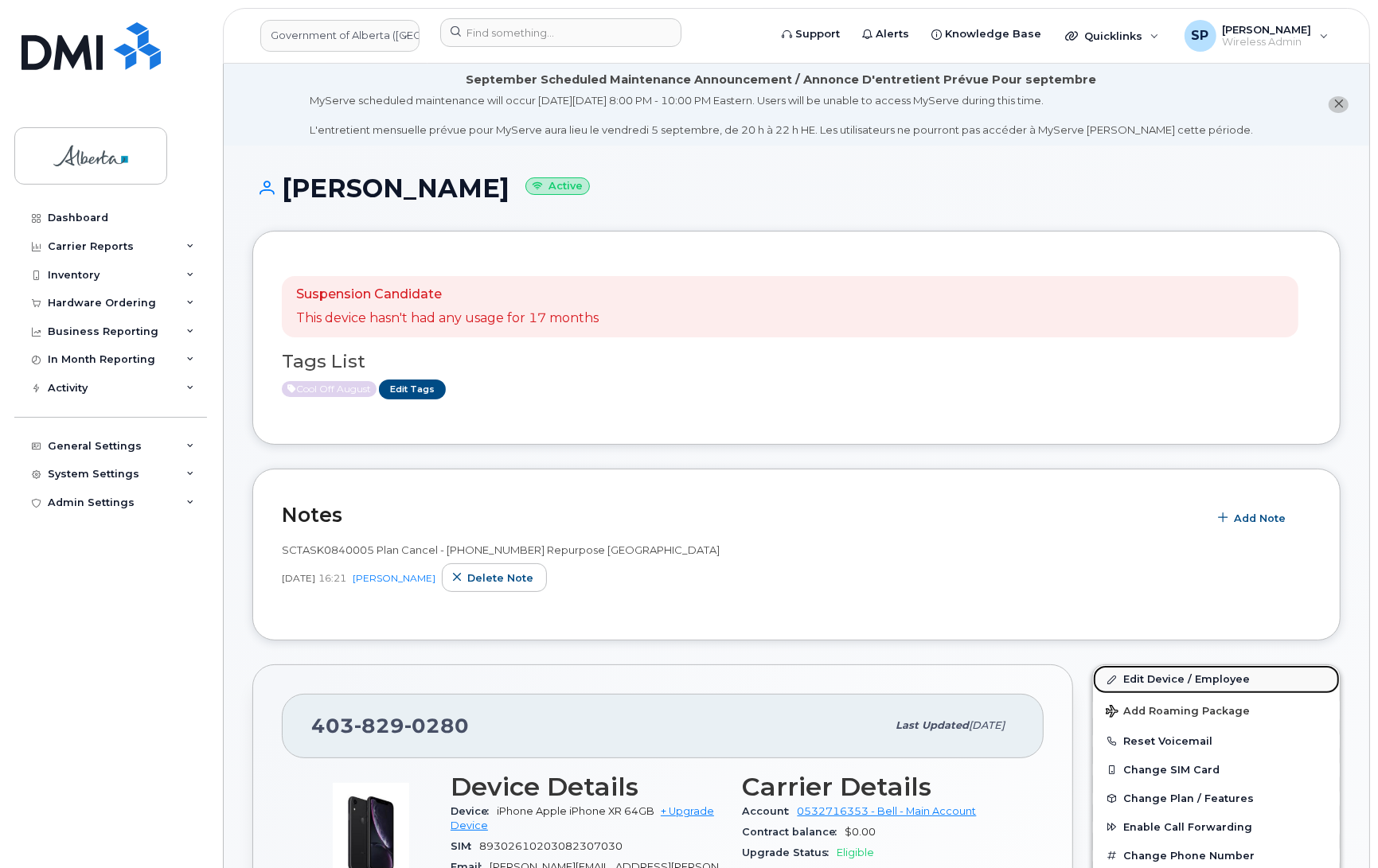
click at [1137, 681] on link "Edit Device / Employee" at bounding box center [1217, 680] width 247 height 29
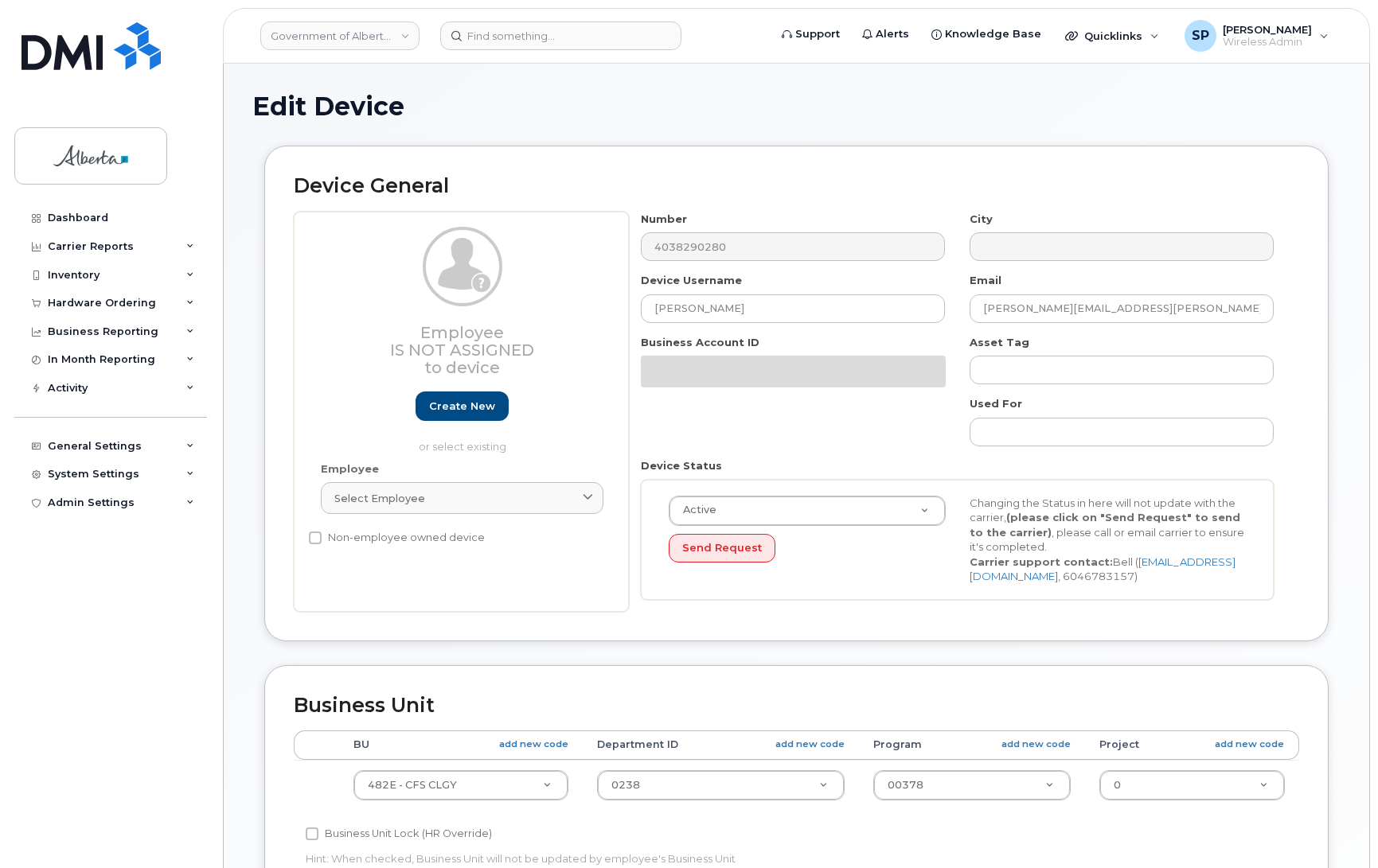
select select "4124490"
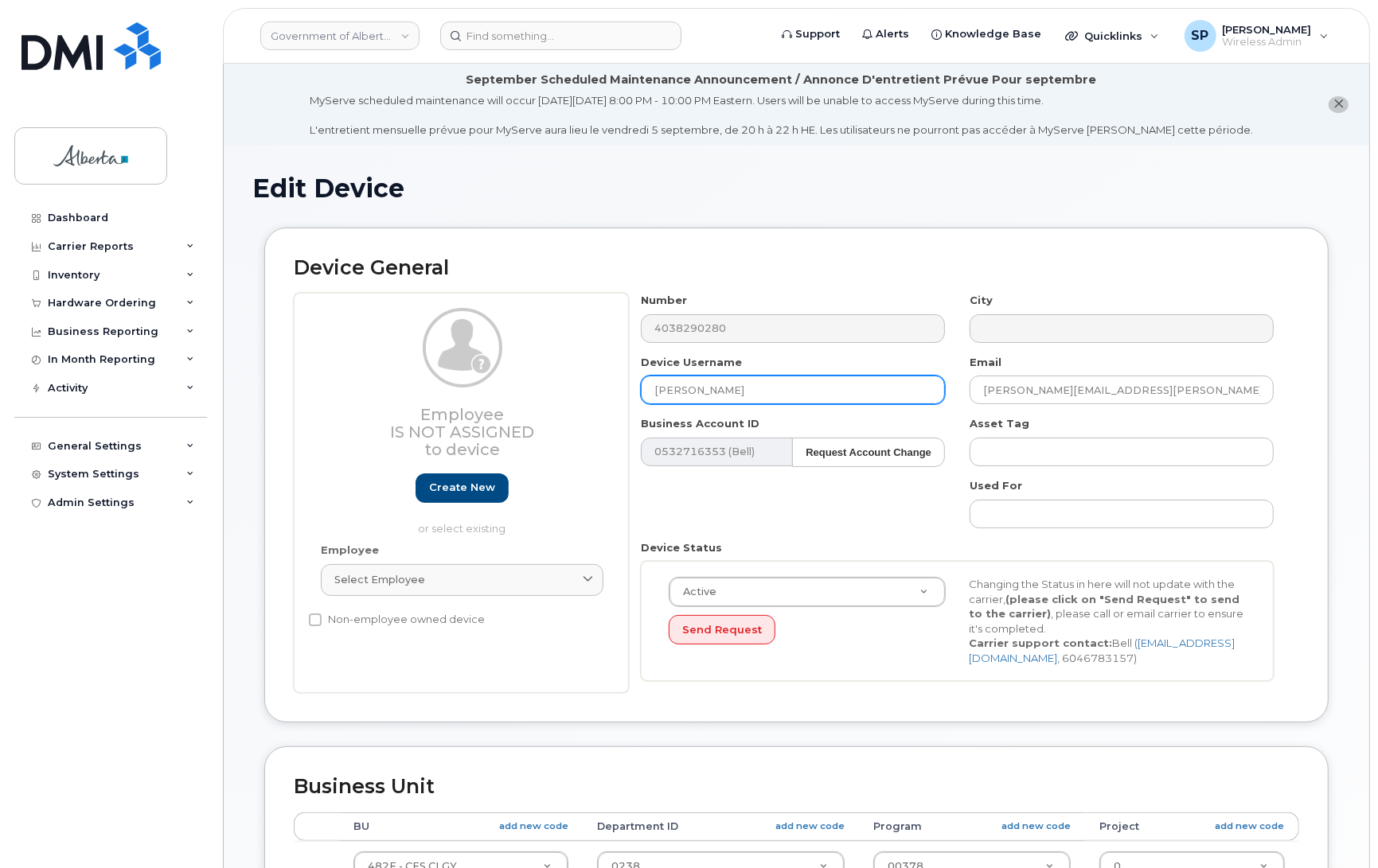
drag, startPoint x: 756, startPoint y: 386, endPoint x: 539, endPoint y: 379, distance: 217.1
click at [534, 380] on div "Employee Is not assigned to device Create new or select existing Employee Selec…" at bounding box center [797, 493] width 1006 height 400
type input "Repurpose [GEOGRAPHIC_DATA]"
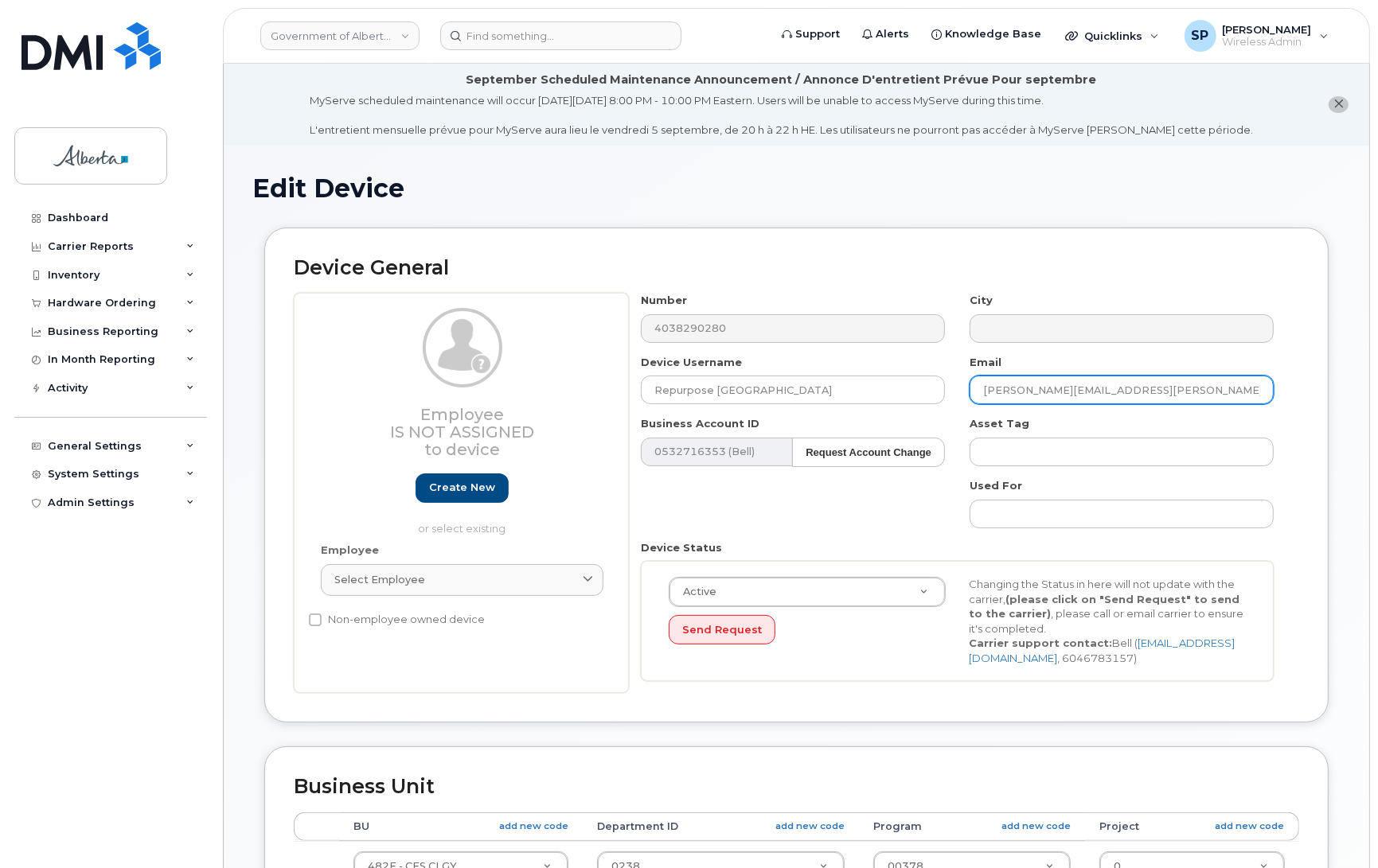
drag, startPoint x: 1151, startPoint y: 391, endPoint x: 956, endPoint y: 394, distance: 195.0
click at [956, 394] on div "Number 4038290280 City Device Username Repurpose [GEOGRAPHIC_DATA] Email [PERSO…" at bounding box center [958, 493] width 658 height 400
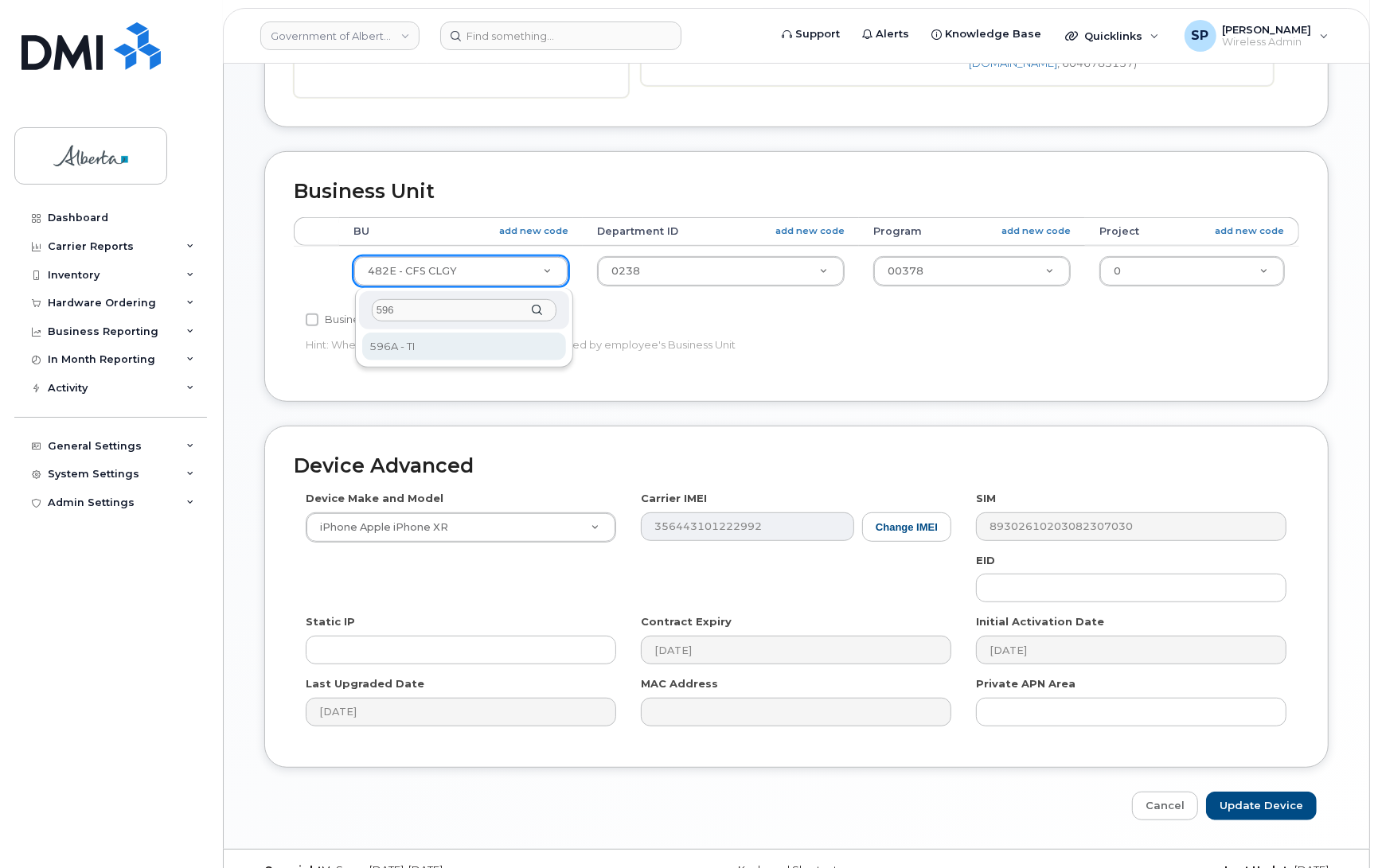
type input "596"
select select "4797729"
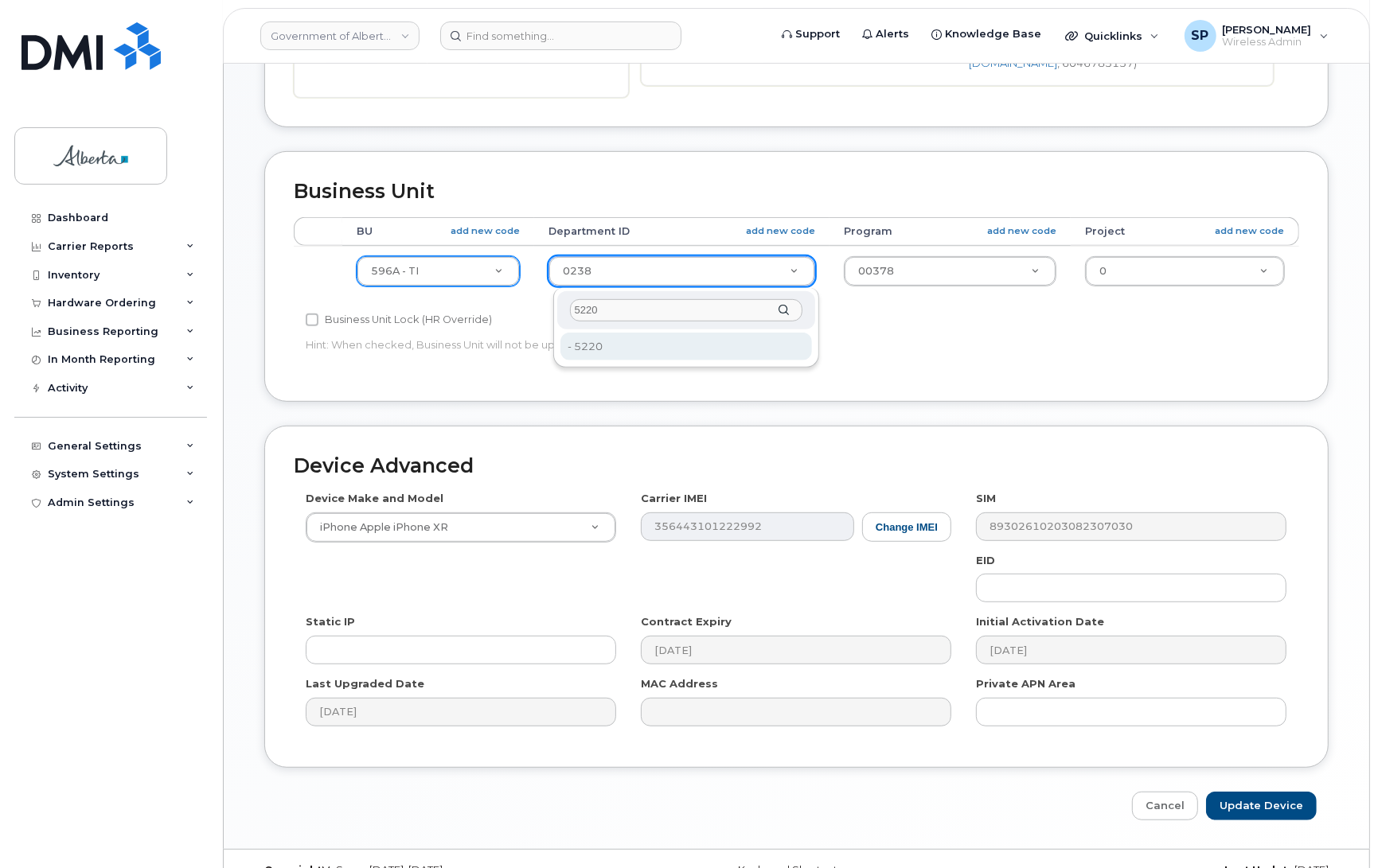
type input "5220"
drag, startPoint x: 603, startPoint y: 347, endPoint x: 897, endPoint y: 304, distance: 297.1
type input "4802987"
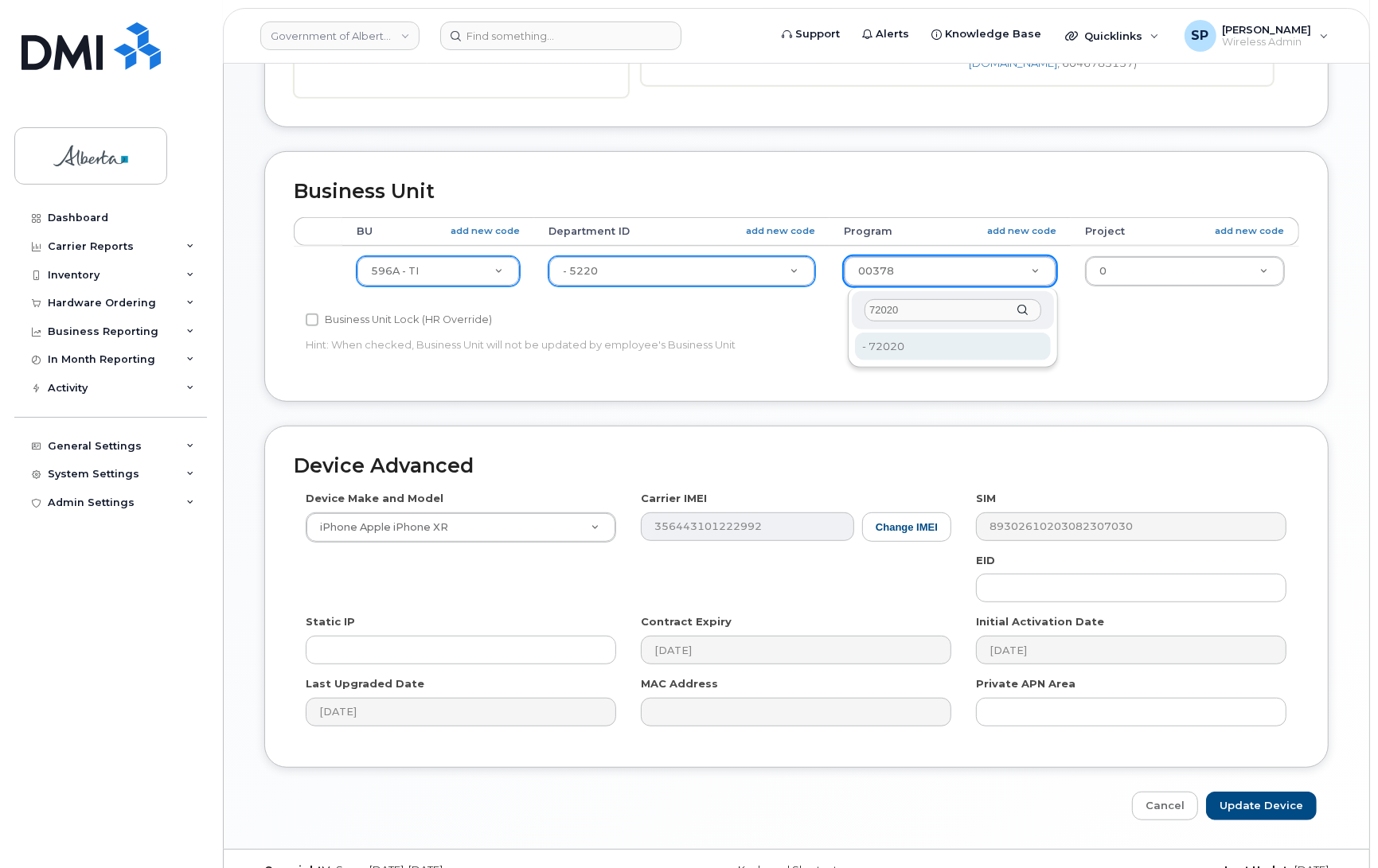
type input "72020"
type input "4803008"
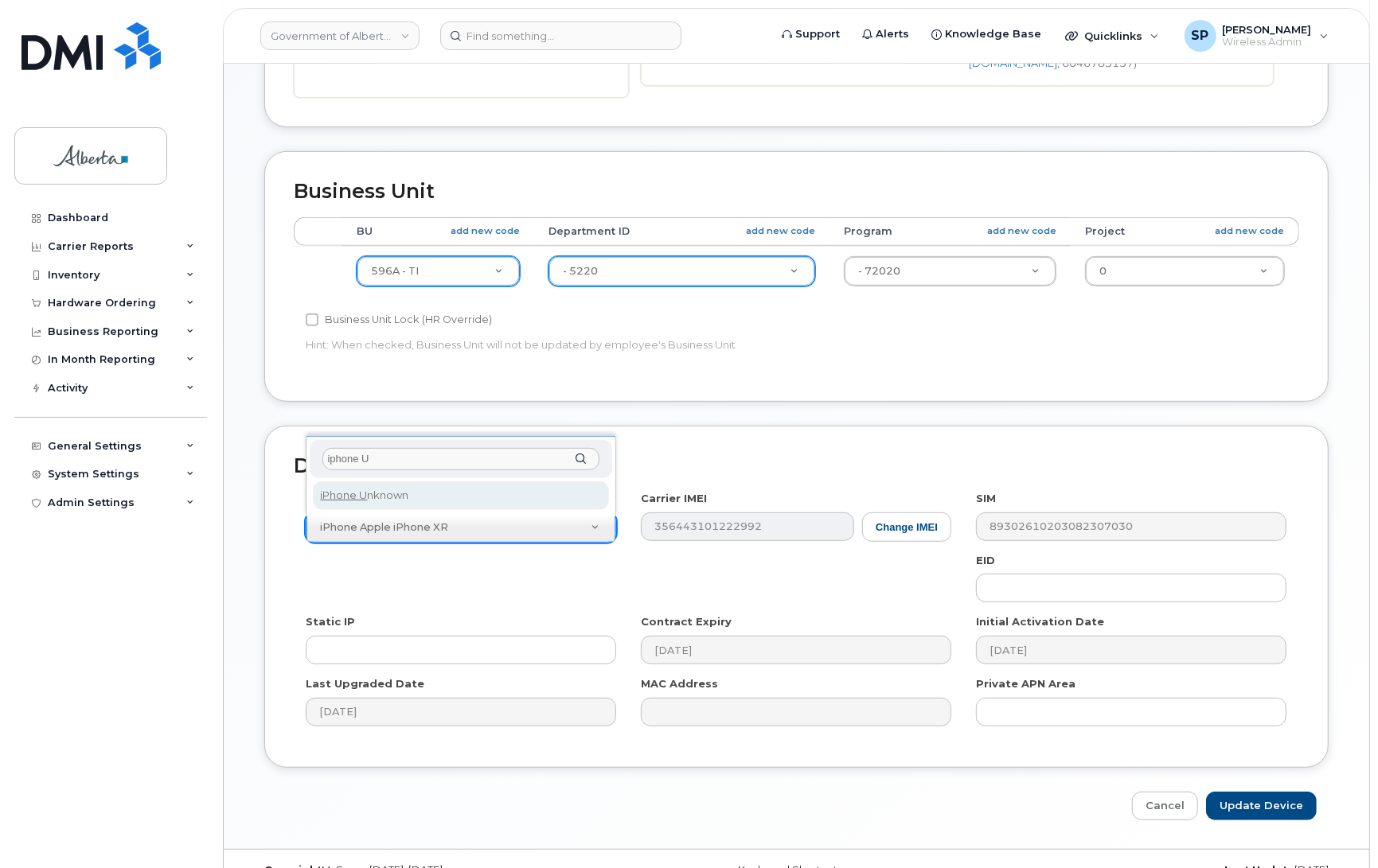
type input "iphone U"
select select "185"
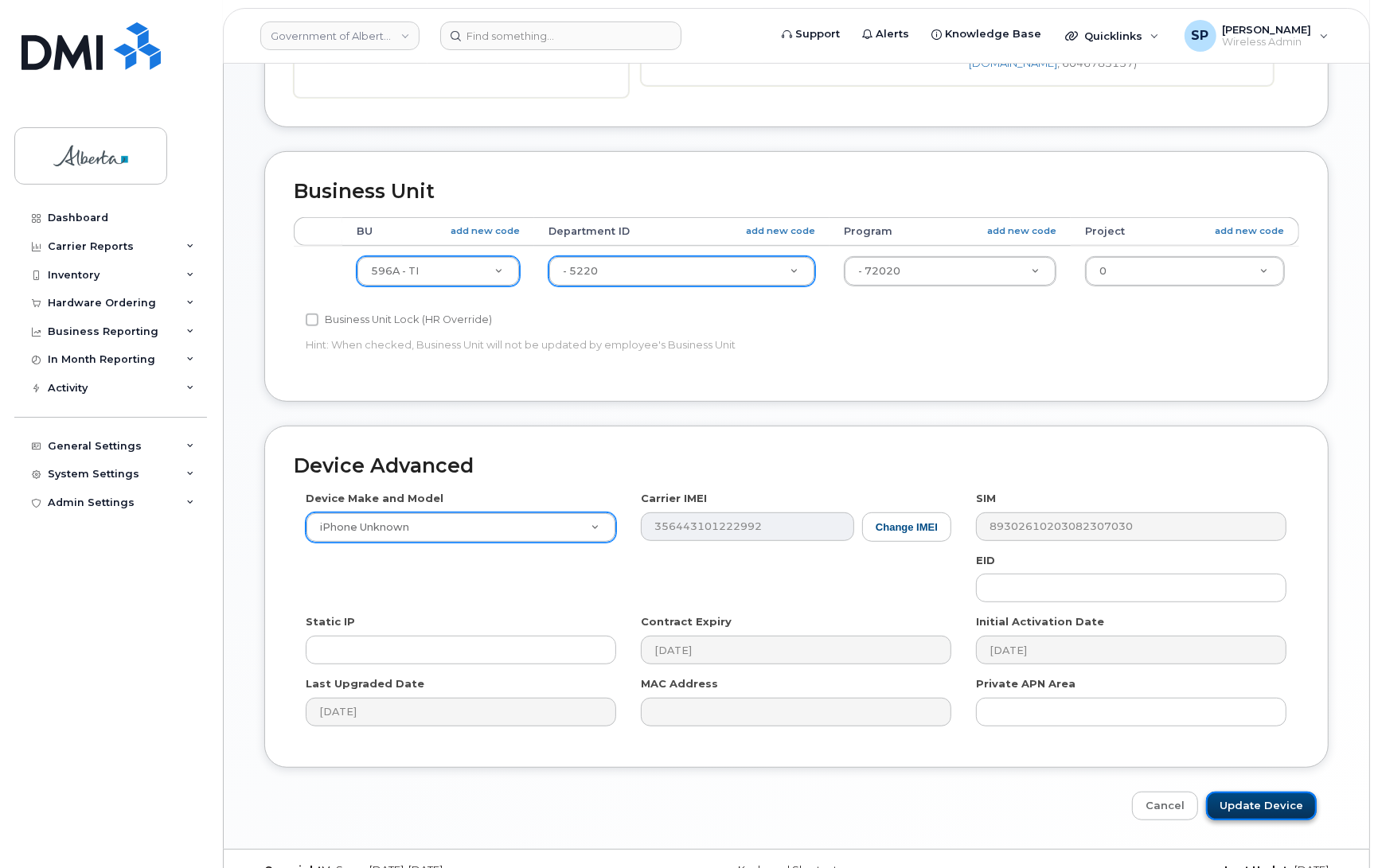
click at [1264, 808] on input "Update Device" at bounding box center [1261, 807] width 111 height 30
type input "Saving..."
